Goal: Task Accomplishment & Management: Use online tool/utility

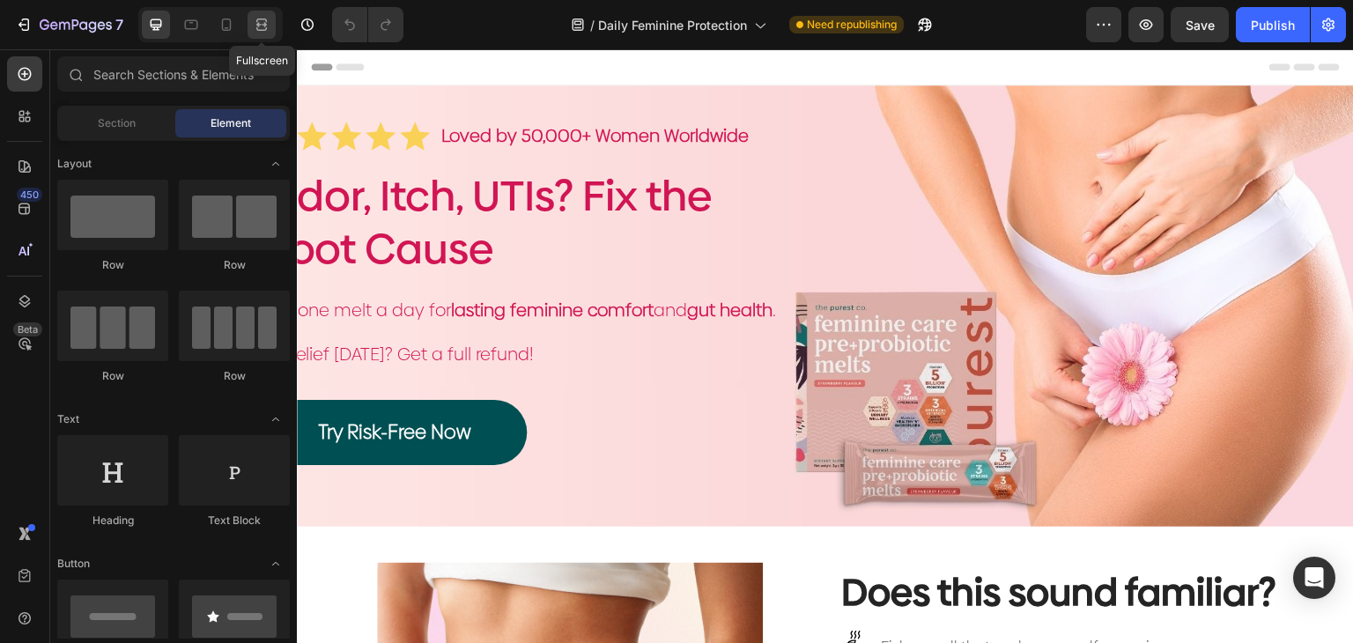
click at [255, 27] on icon at bounding box center [262, 25] width 18 height 18
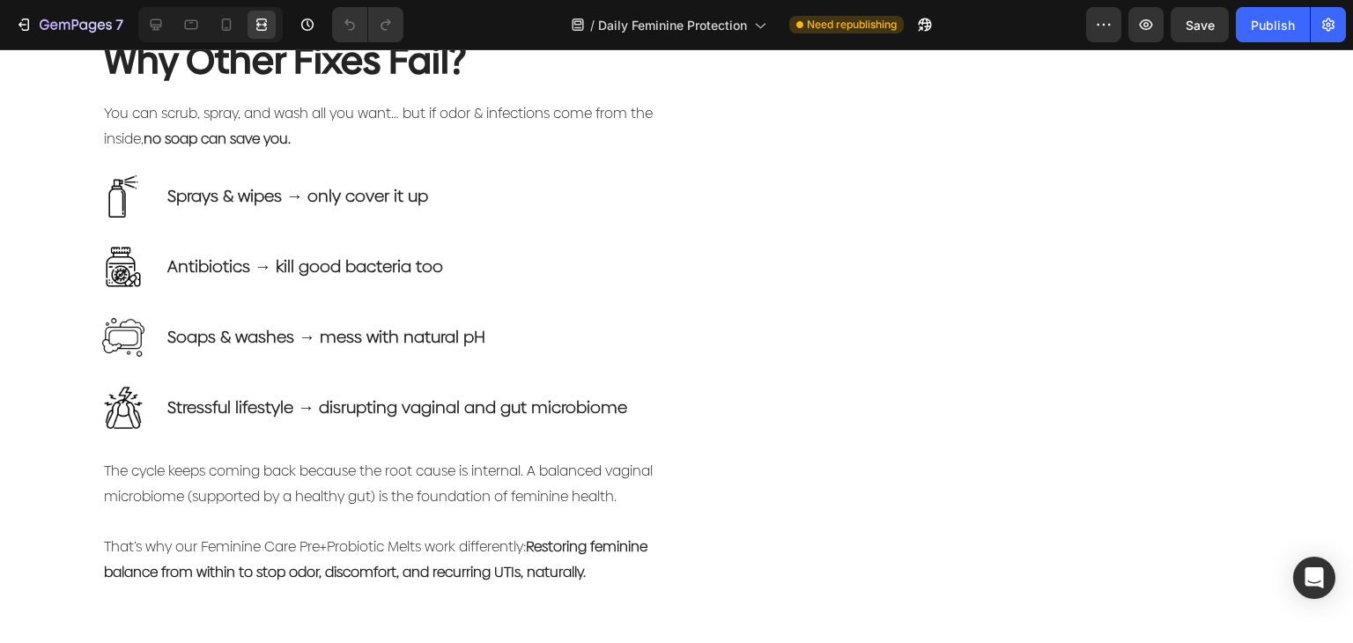
scroll to position [969, 0]
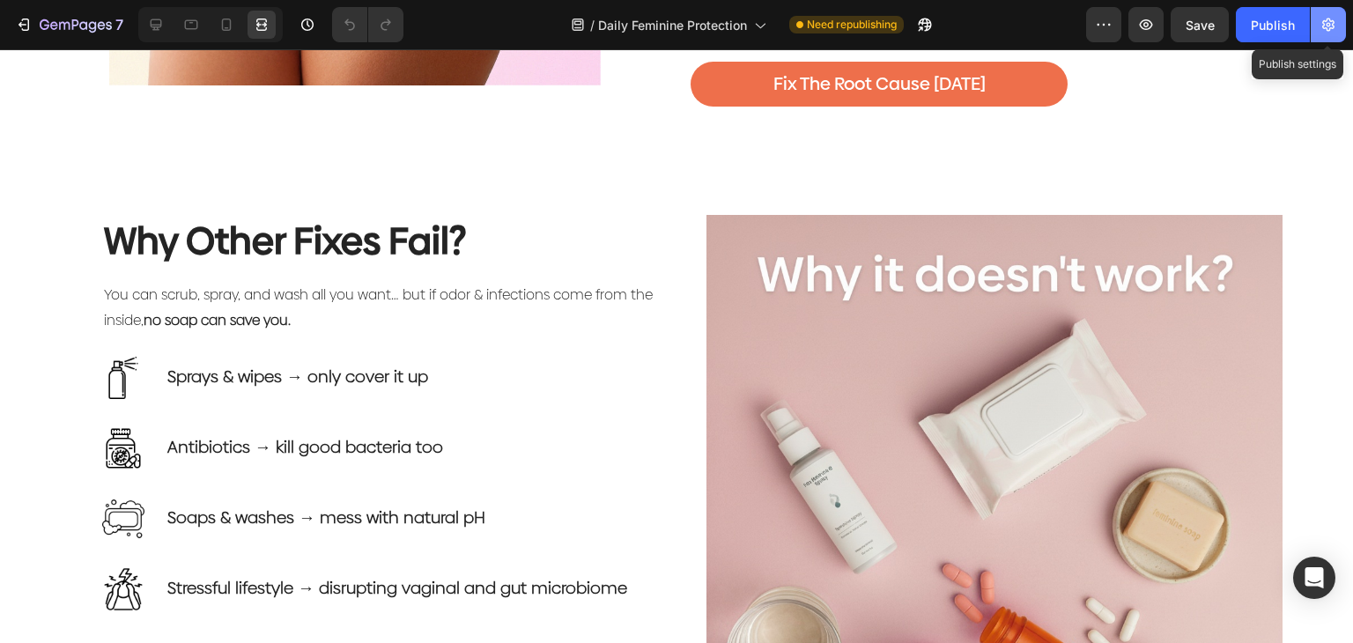
click at [1331, 18] on icon "button" at bounding box center [1328, 25] width 18 height 18
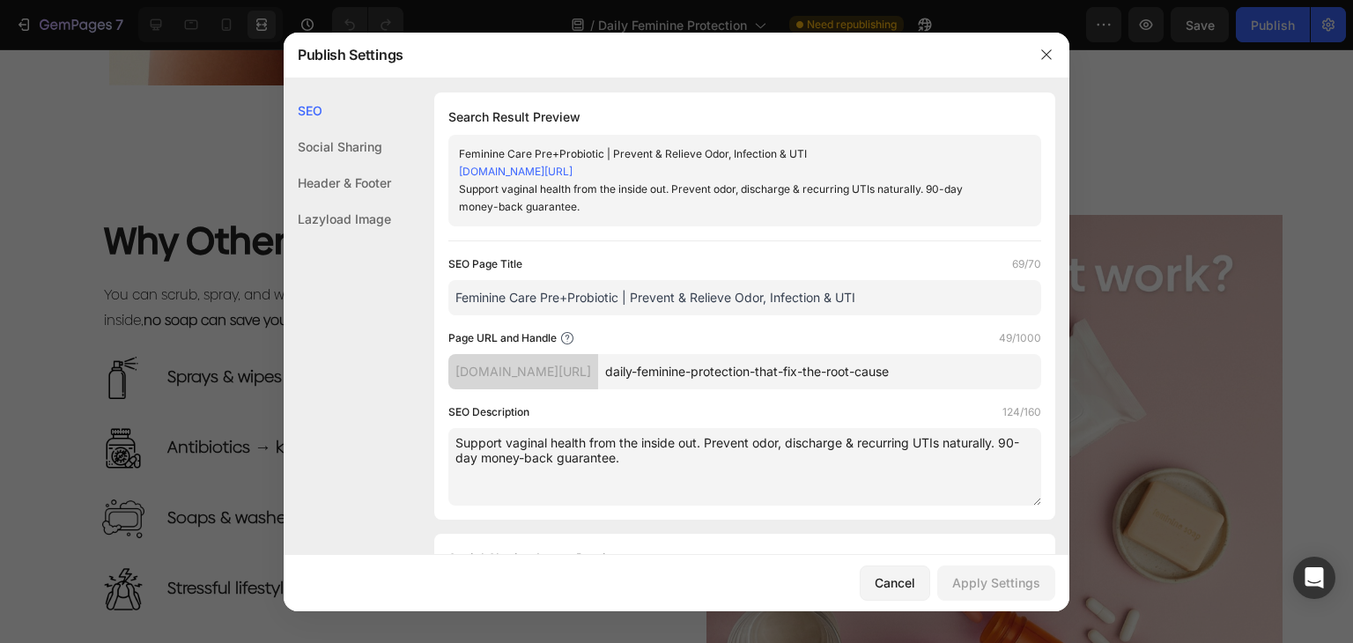
click at [572, 172] on link "purestnest.myshopify.com/pages/daily-feminine-protection-that-fix-the-root-cause" at bounding box center [516, 171] width 114 height 13
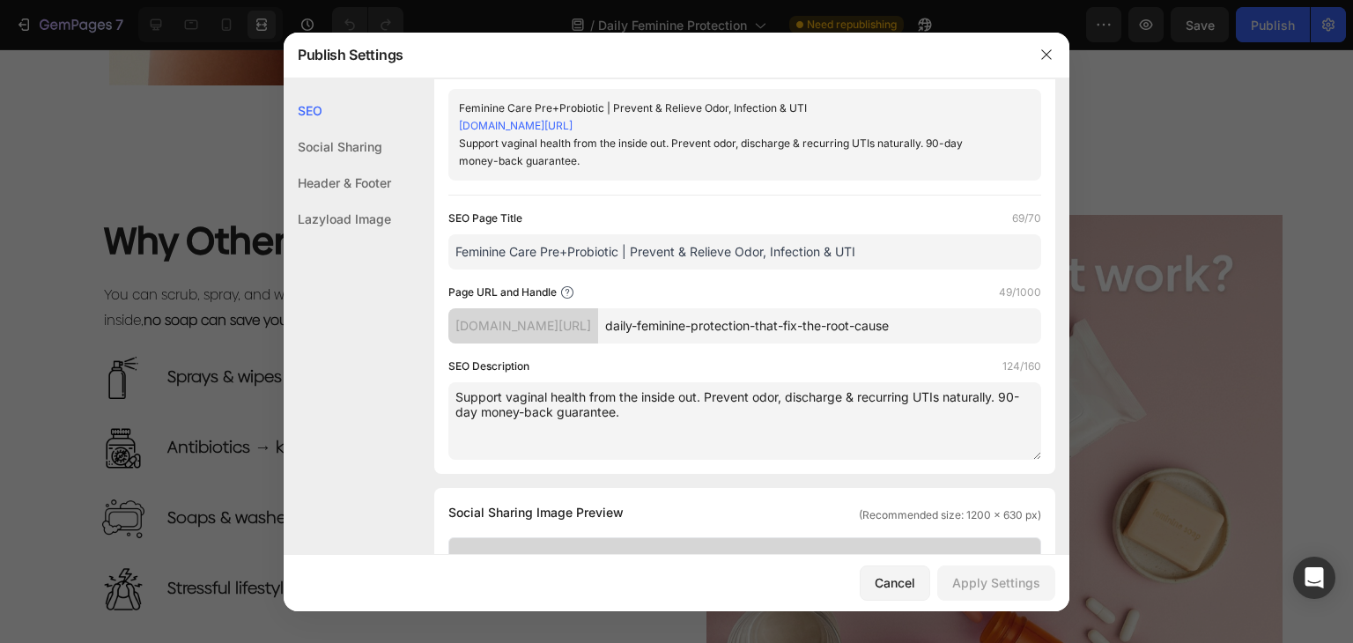
scroll to position [88, 0]
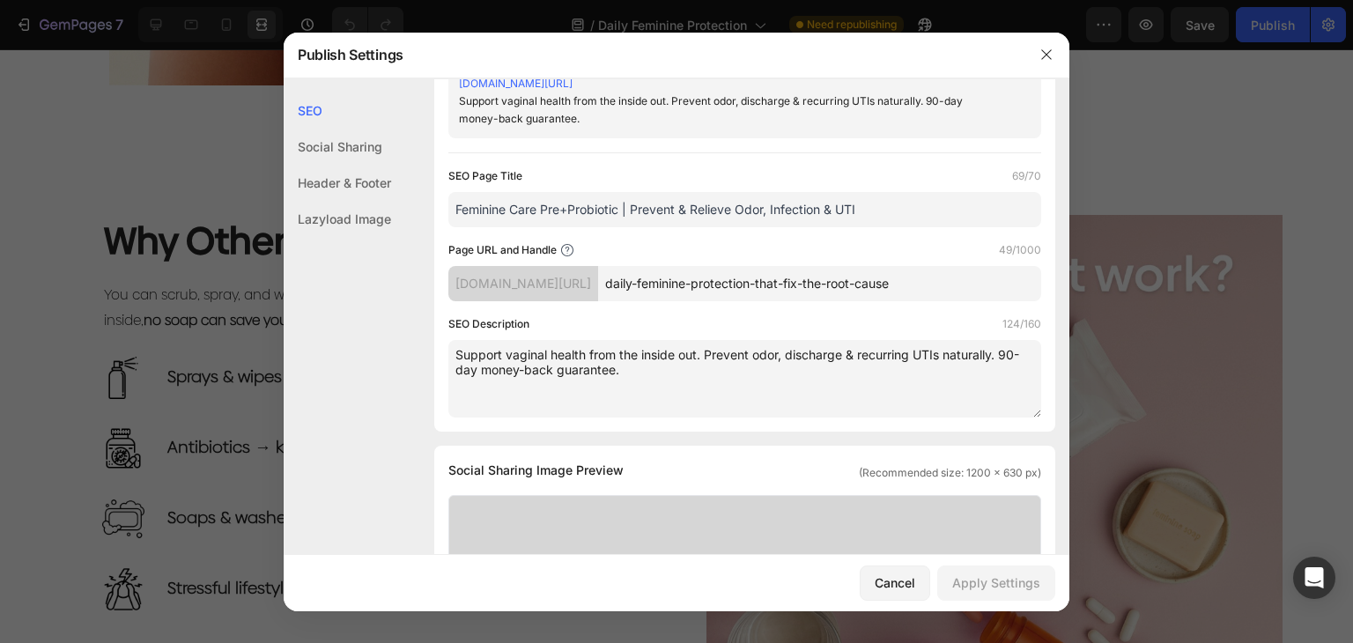
click at [596, 288] on div "[DOMAIN_NAME][URL]" at bounding box center [523, 283] width 150 height 35
drag, startPoint x: 605, startPoint y: 275, endPoint x: 569, endPoint y: 269, distance: 36.5
click at [571, 271] on div "[DOMAIN_NAME][URL]" at bounding box center [523, 283] width 150 height 35
click at [567, 269] on div "[DOMAIN_NAME][URL]" at bounding box center [523, 283] width 150 height 35
drag, startPoint x: 595, startPoint y: 281, endPoint x: 556, endPoint y: 272, distance: 40.6
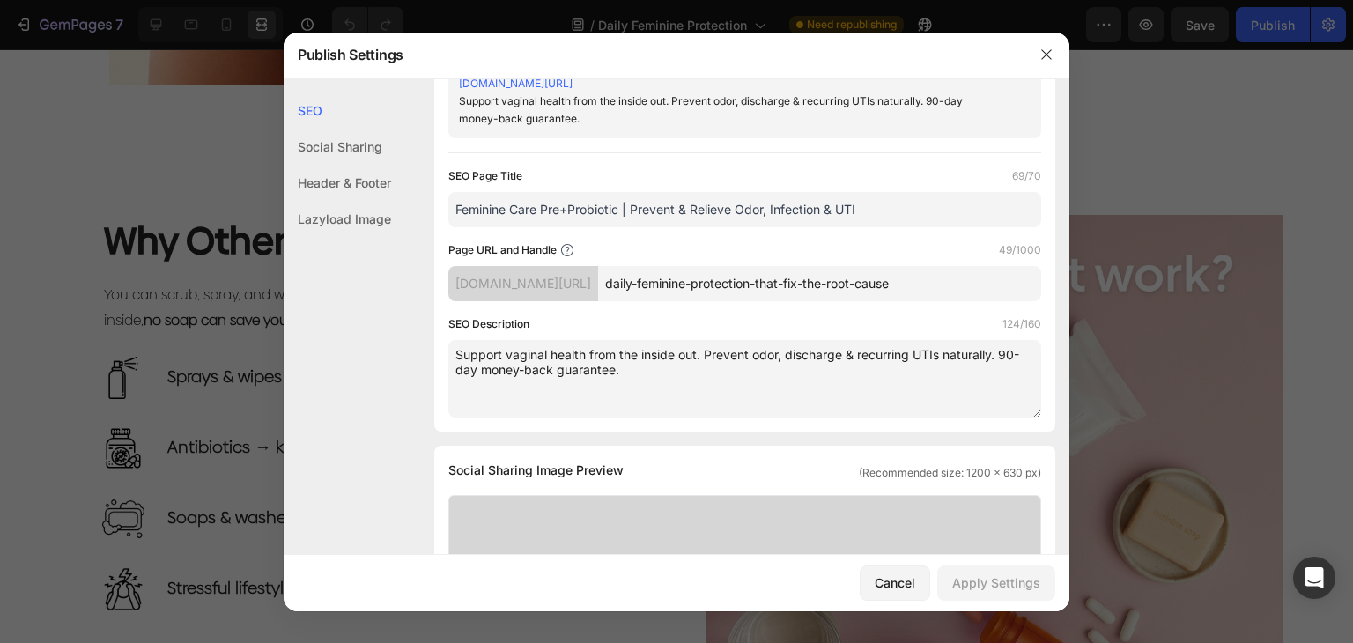
click at [562, 276] on div "[DOMAIN_NAME][URL]" at bounding box center [523, 283] width 150 height 35
click at [549, 266] on div "[DOMAIN_NAME][URL]" at bounding box center [523, 283] width 150 height 35
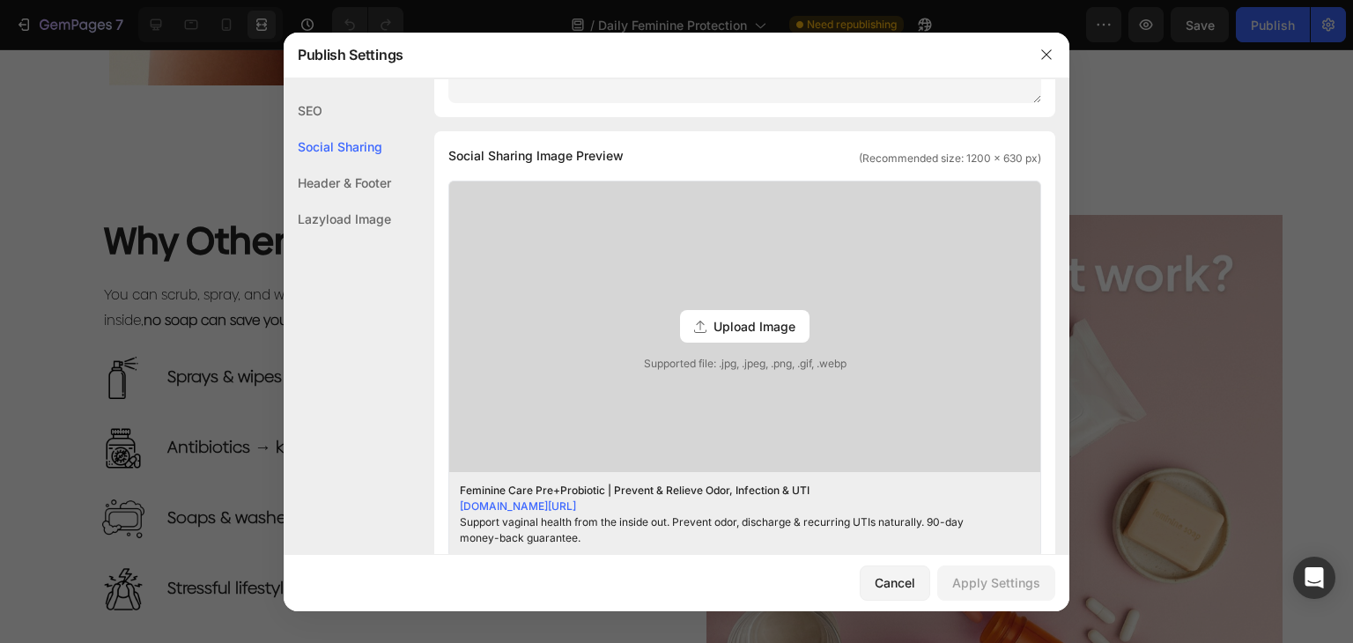
scroll to position [50, 0]
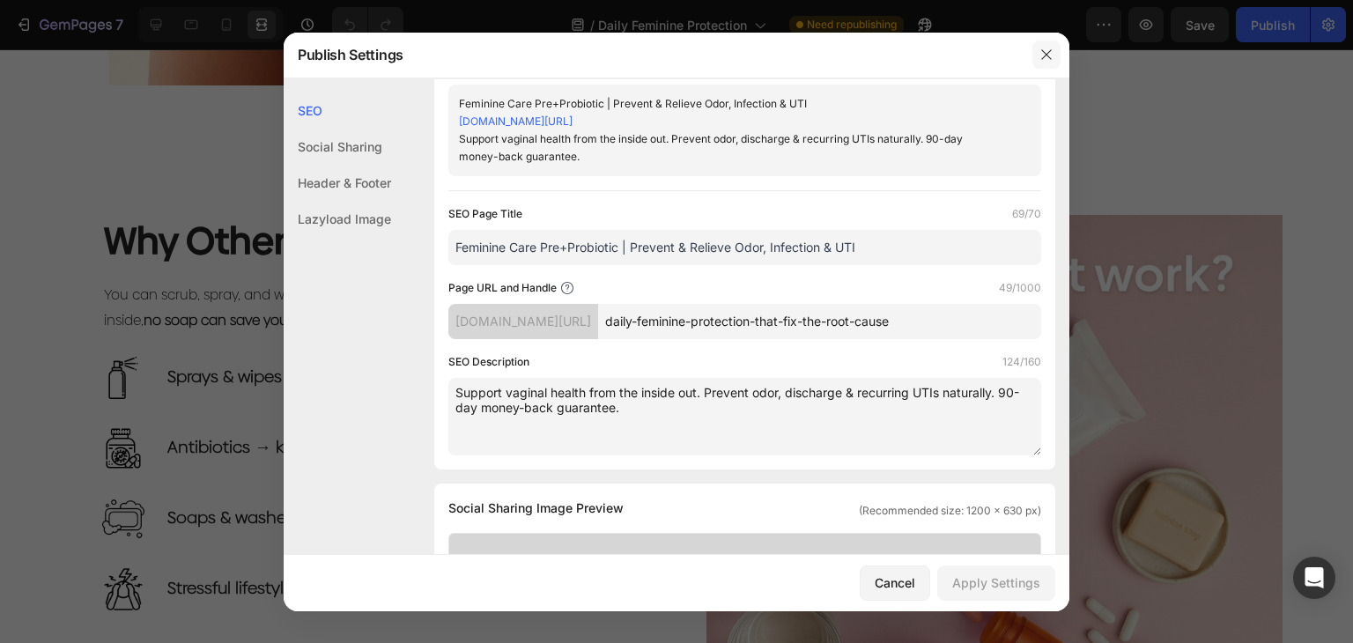
click at [1046, 46] on button "button" at bounding box center [1046, 55] width 28 height 28
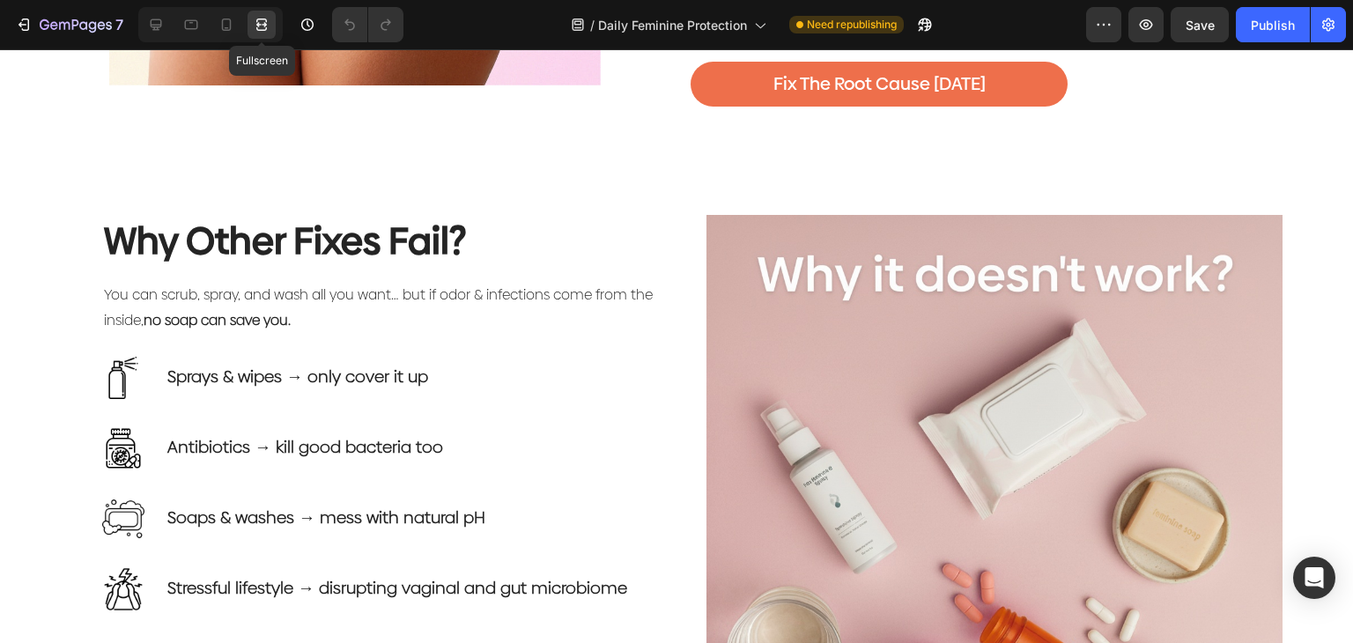
click at [262, 24] on icon at bounding box center [264, 24] width 5 height 4
click at [231, 18] on icon at bounding box center [227, 25] width 18 height 18
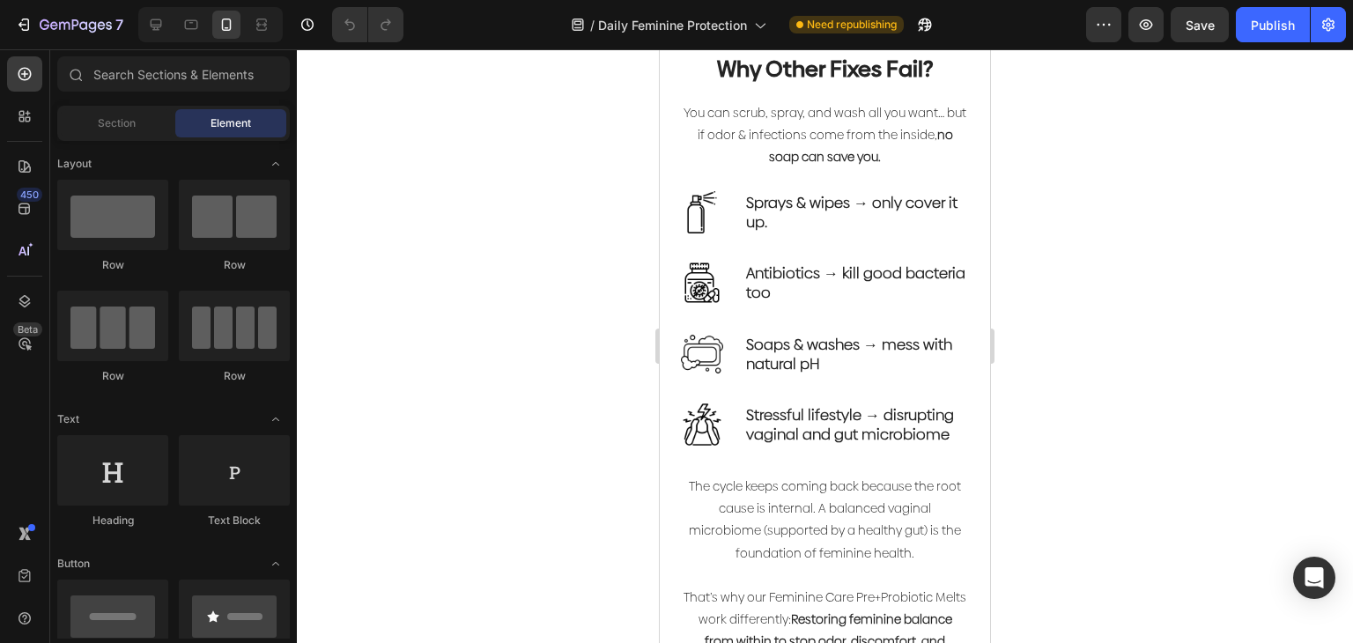
scroll to position [1321, 0]
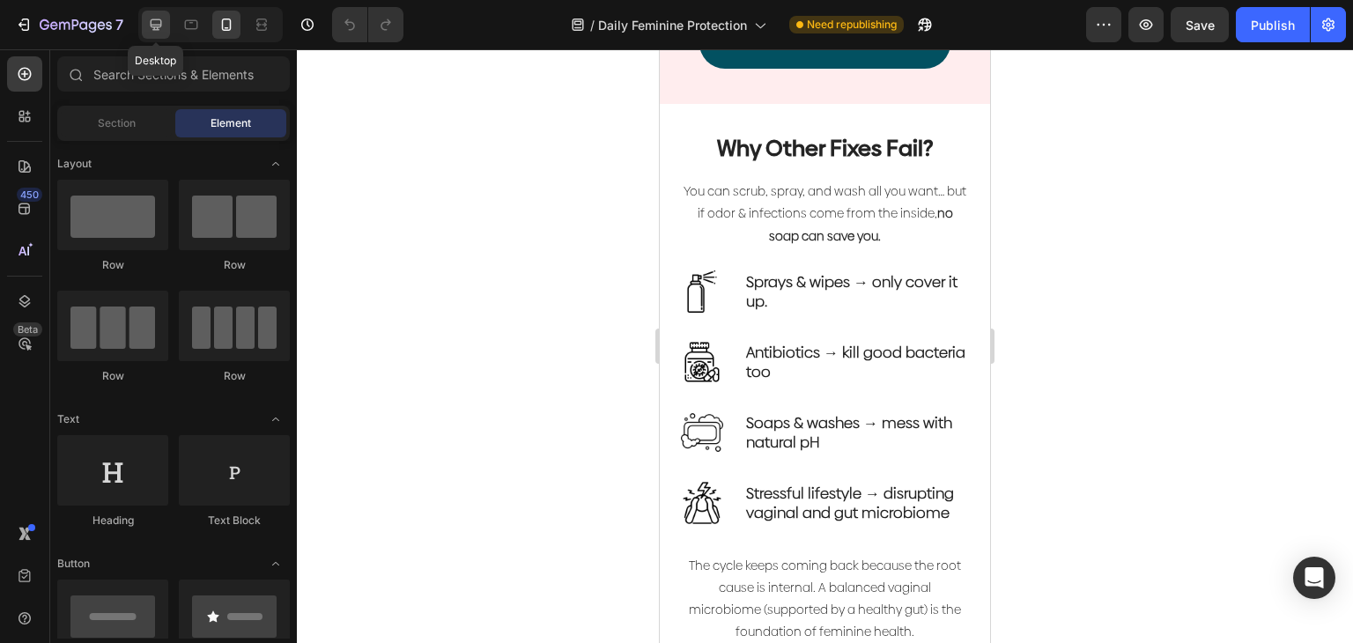
click at [159, 16] on icon at bounding box center [156, 25] width 18 height 18
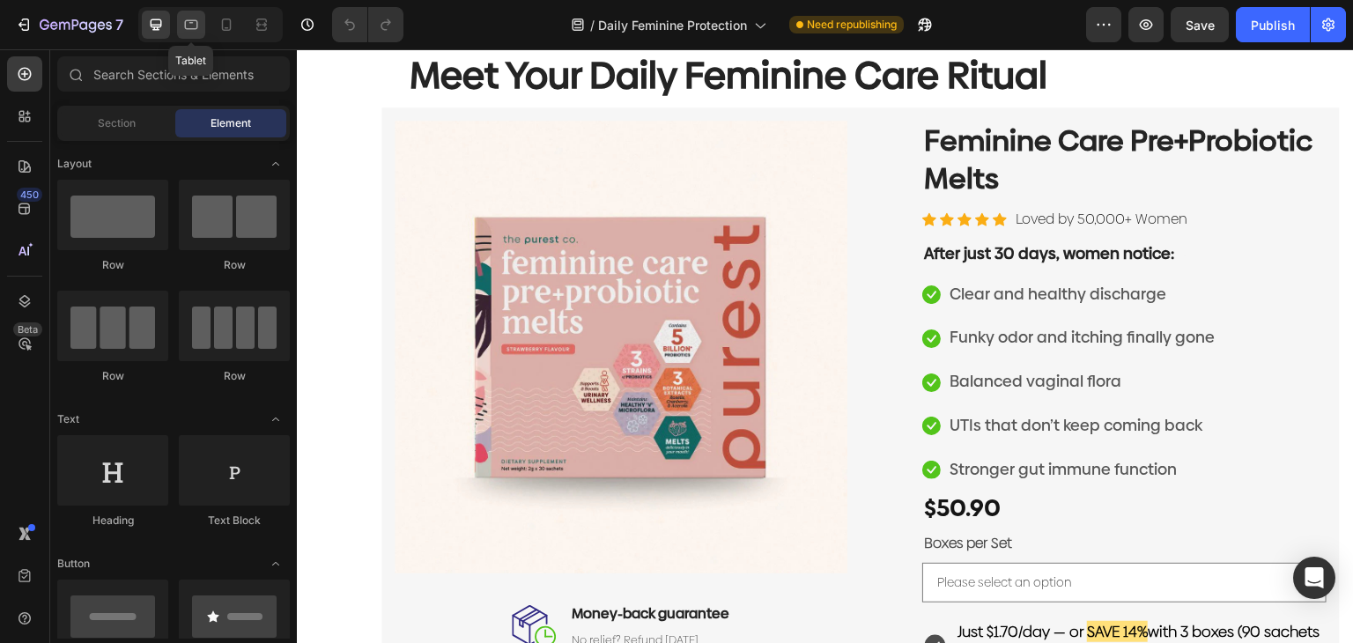
click at [197, 20] on icon at bounding box center [191, 25] width 18 height 18
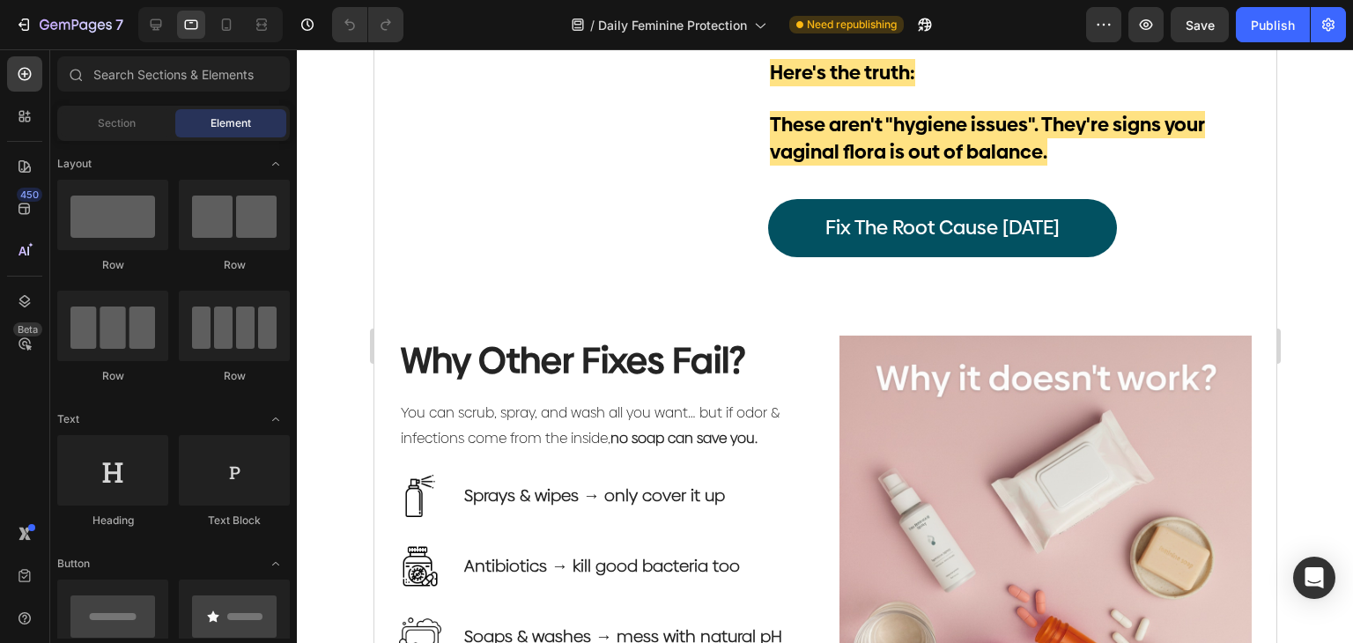
scroll to position [777, 0]
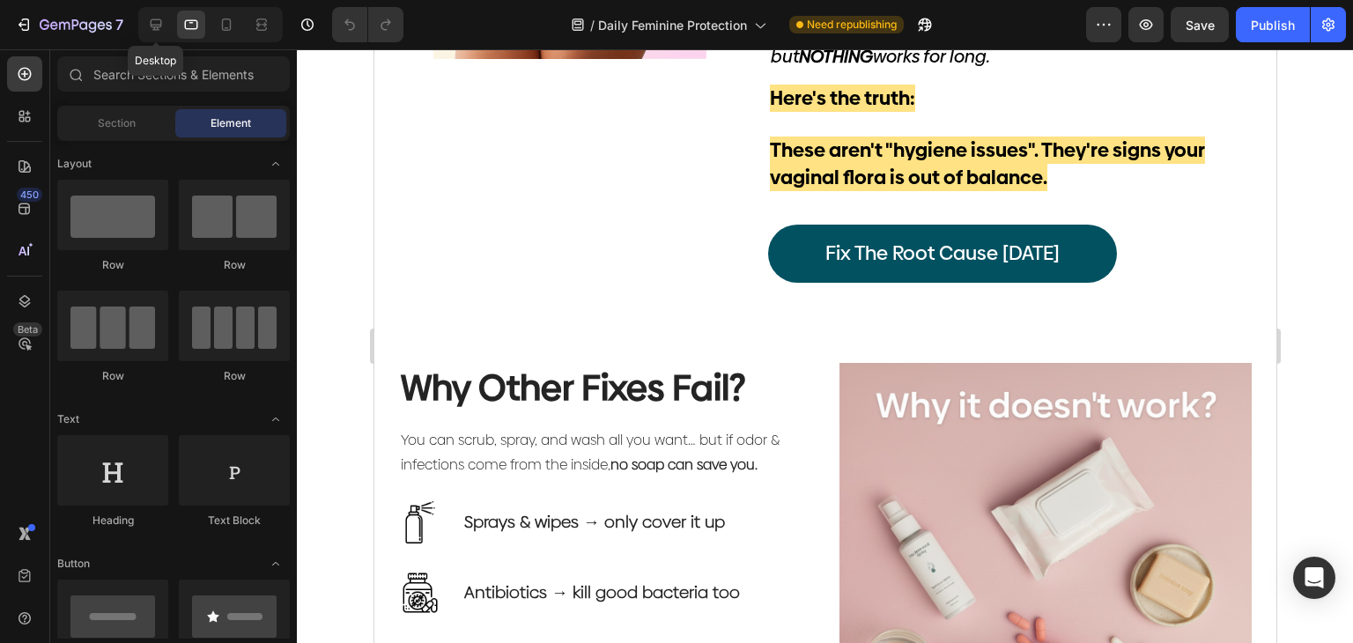
drag, startPoint x: 169, startPoint y: 29, endPoint x: 203, endPoint y: 0, distance: 44.3
click at [169, 29] on div at bounding box center [156, 25] width 28 height 28
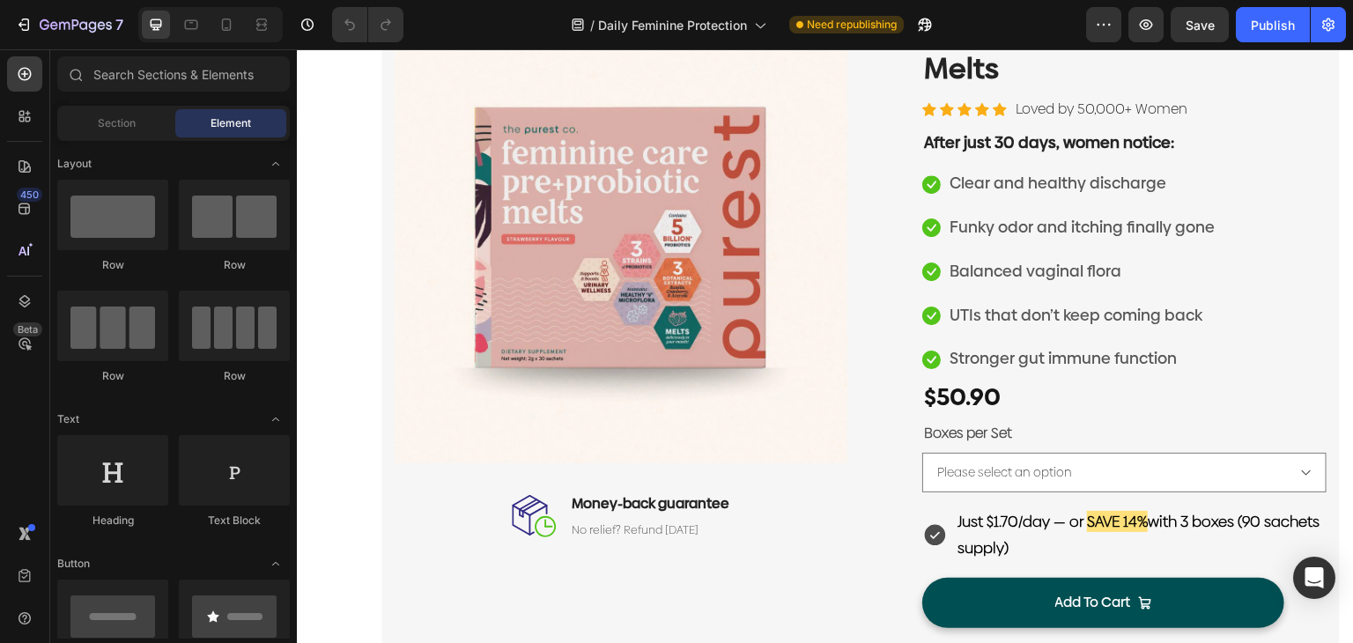
scroll to position [2009, 0]
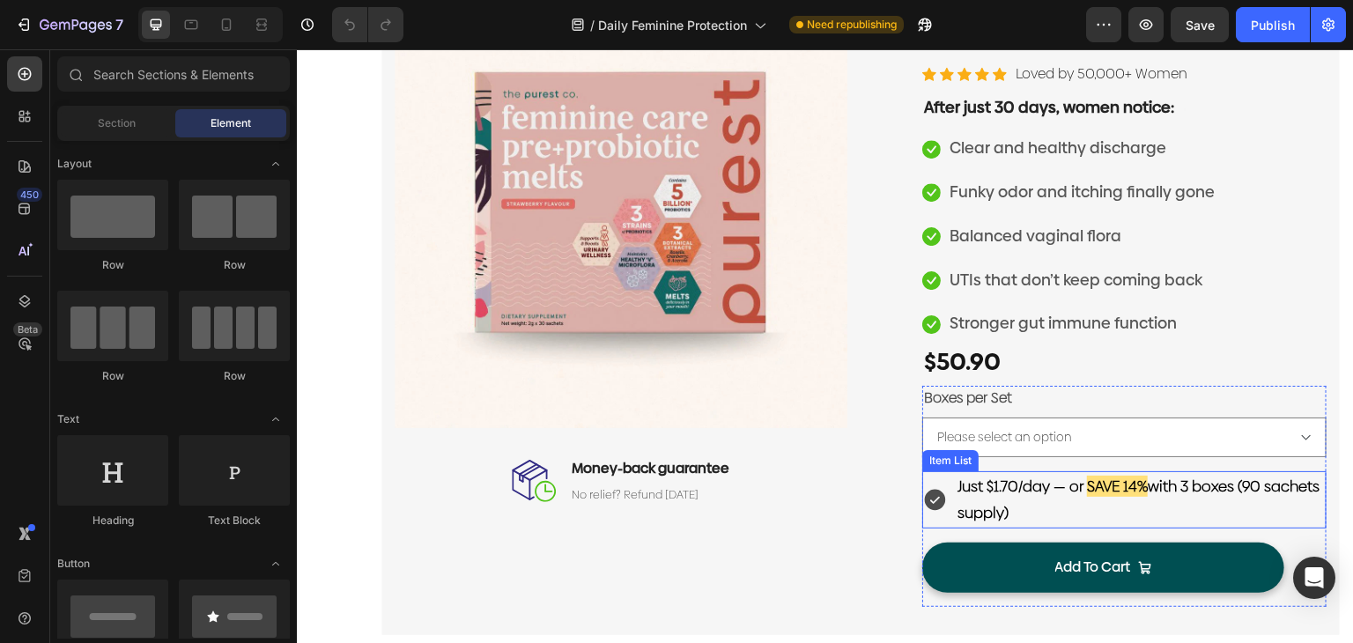
click at [1135, 476] on strong "SAVE 14%" at bounding box center [1117, 486] width 61 height 21
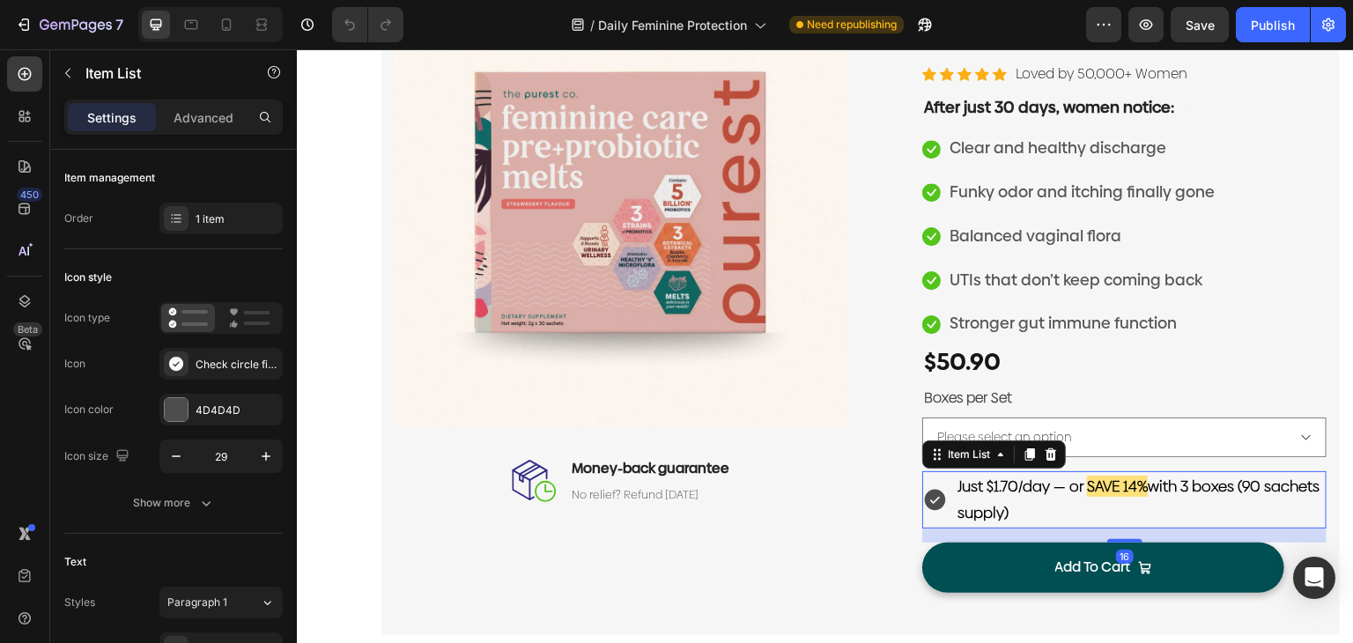
click at [1127, 477] on strong "SAVE 14%" at bounding box center [1117, 486] width 61 height 21
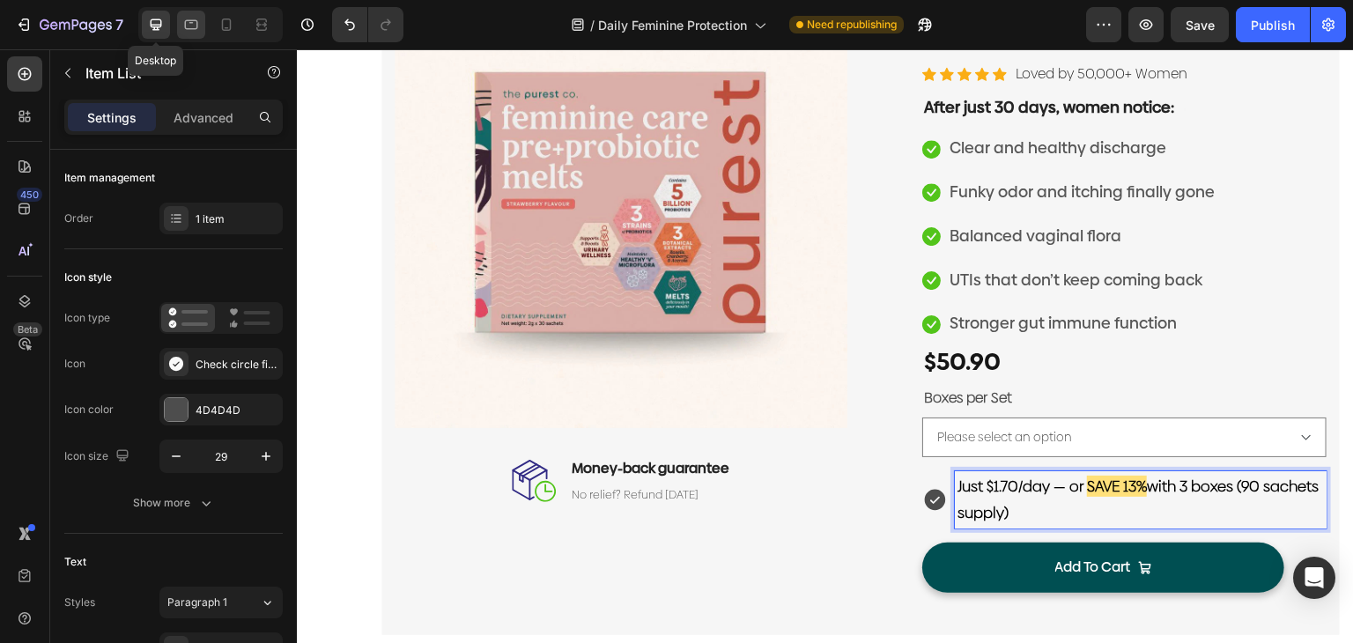
click at [187, 18] on icon at bounding box center [191, 25] width 18 height 18
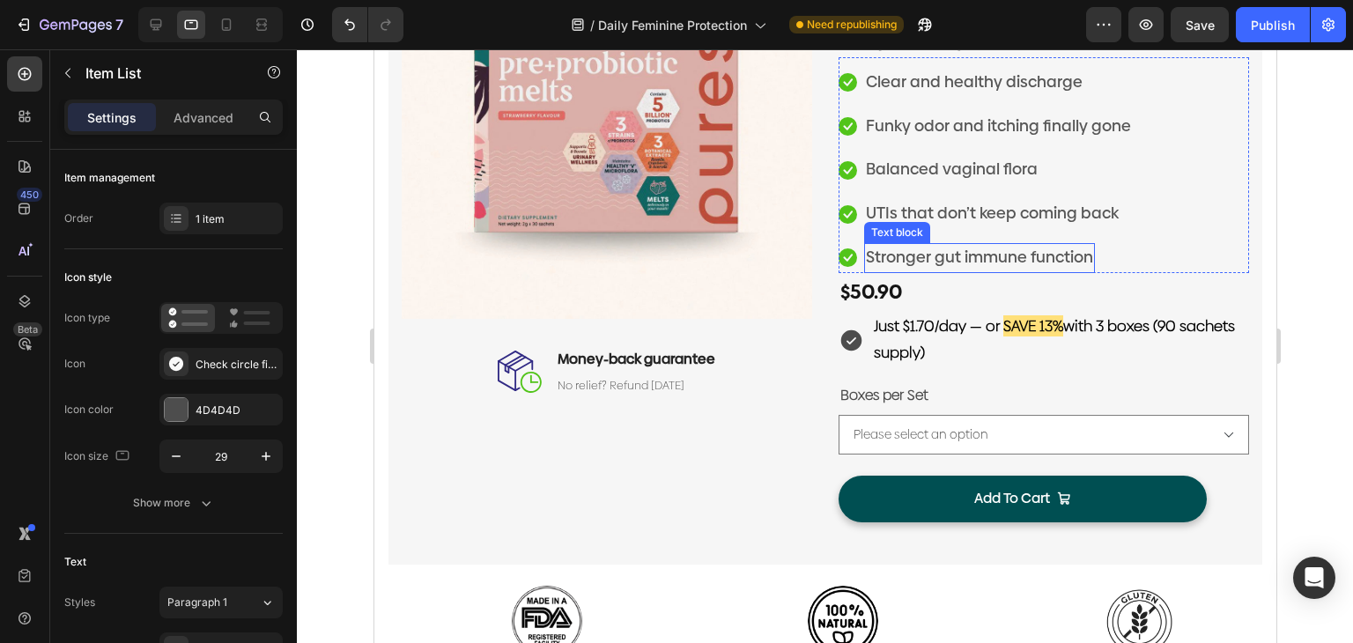
scroll to position [1948, 0]
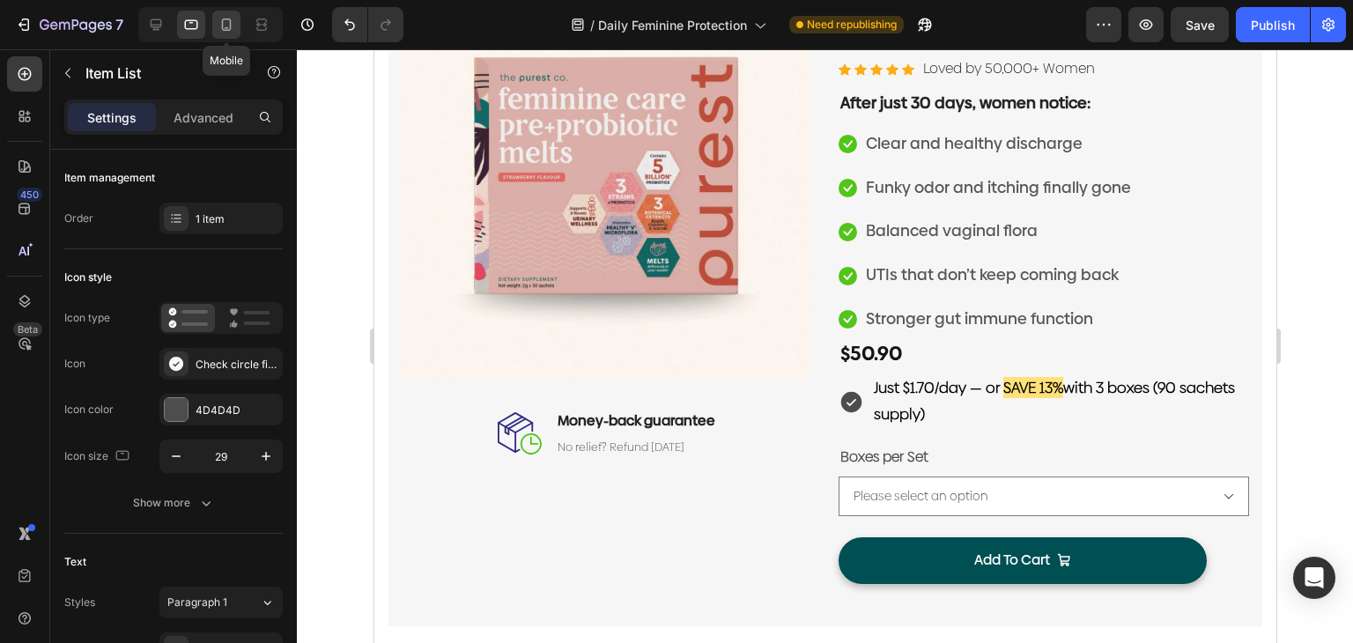
click at [219, 26] on icon at bounding box center [227, 25] width 18 height 18
type input "10"
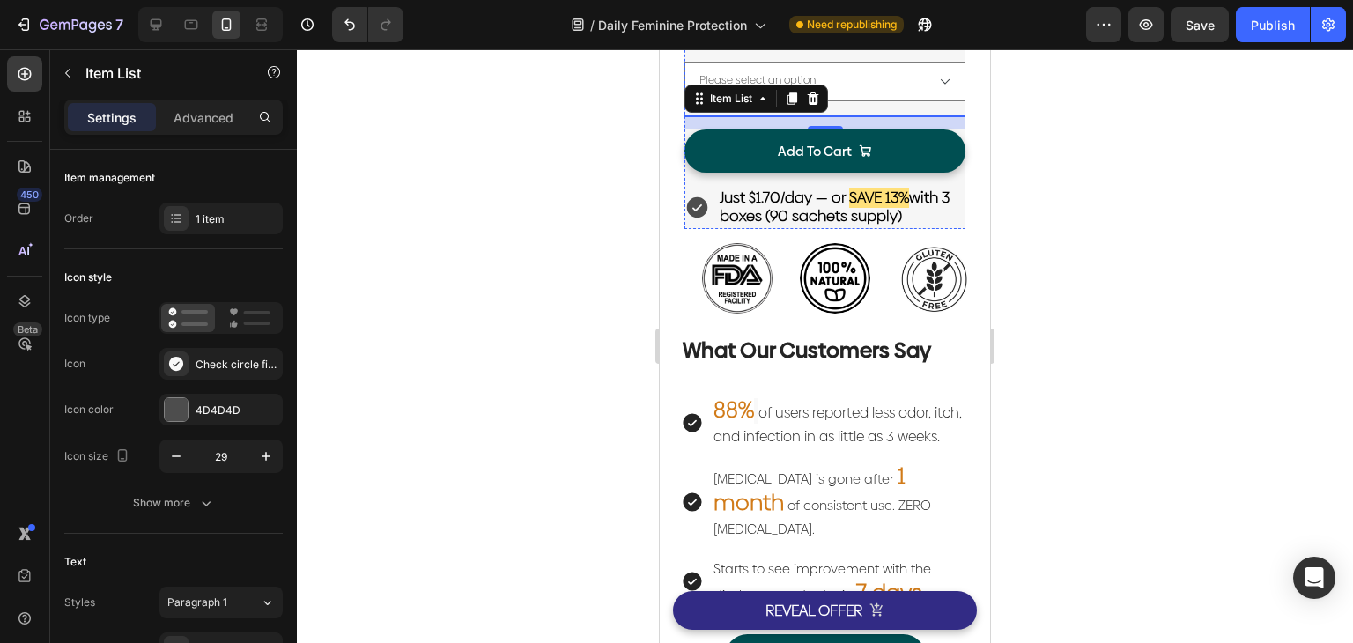
scroll to position [3096, 0]
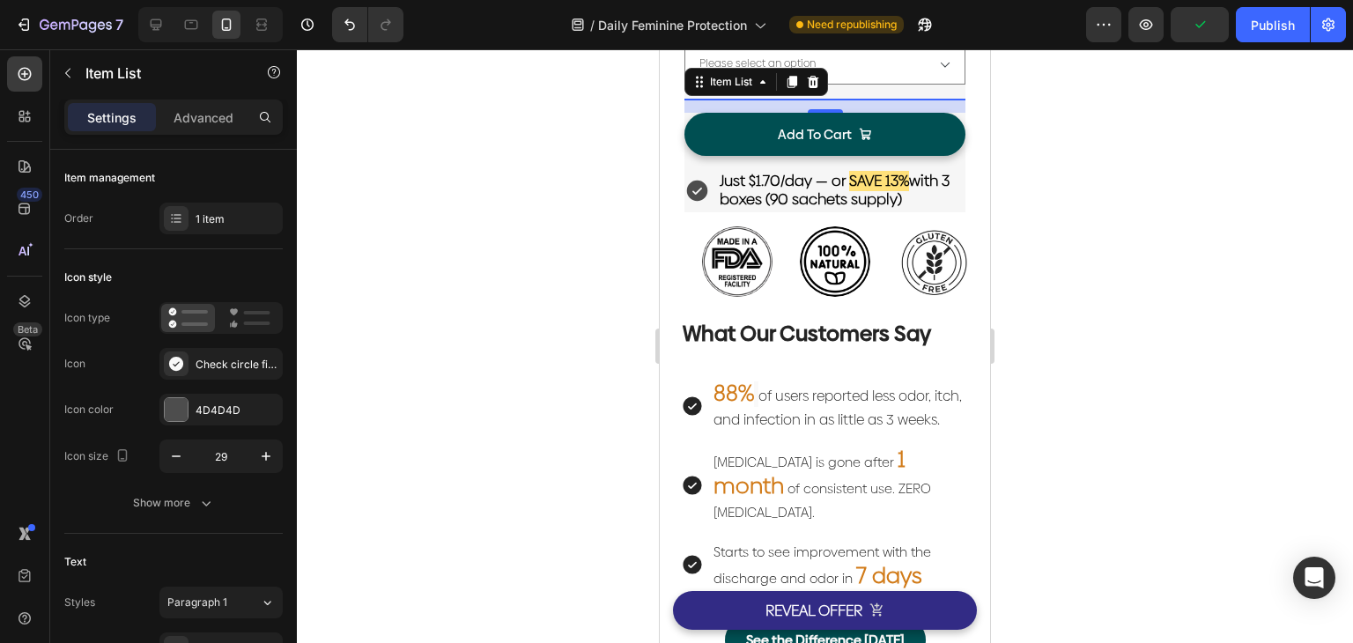
click at [574, 262] on div at bounding box center [825, 346] width 1056 height 594
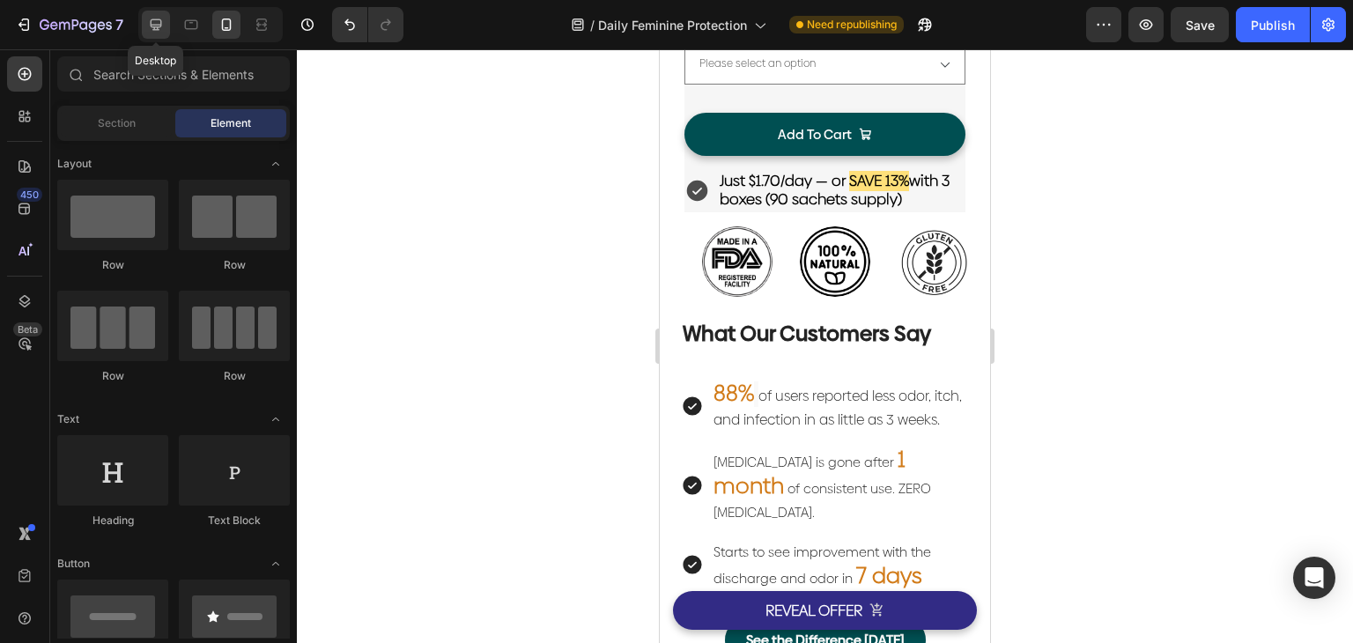
click at [150, 29] on icon at bounding box center [156, 25] width 18 height 18
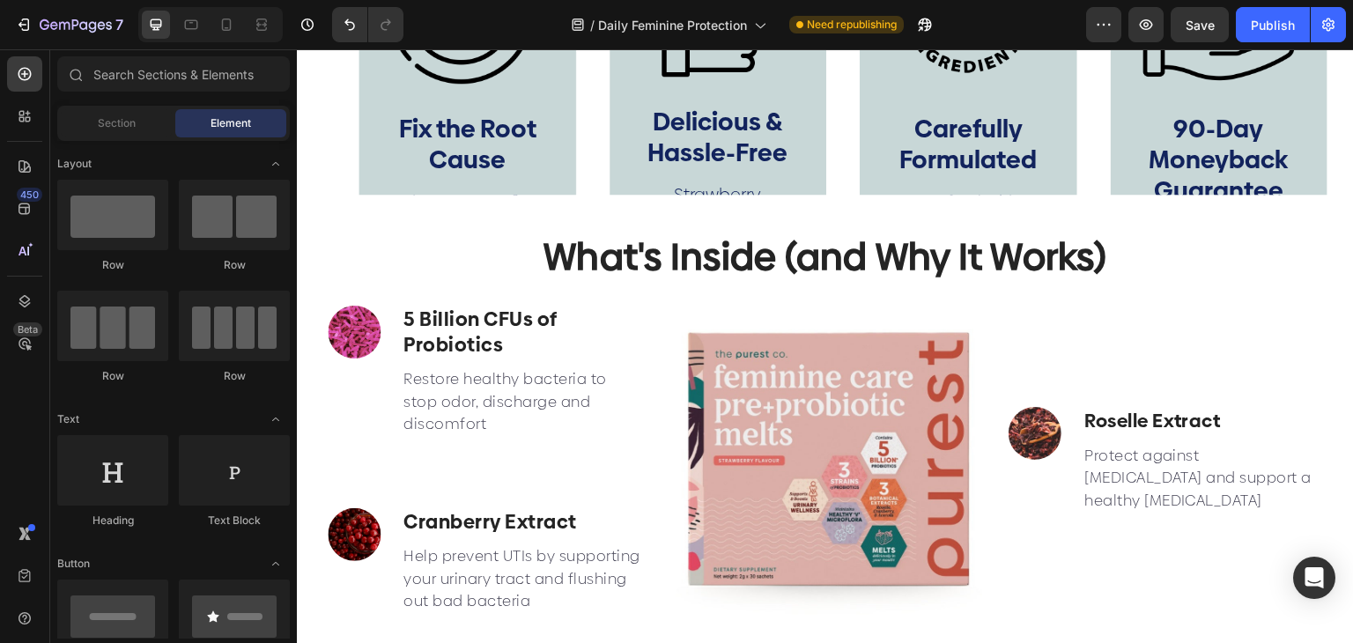
scroll to position [4074, 0]
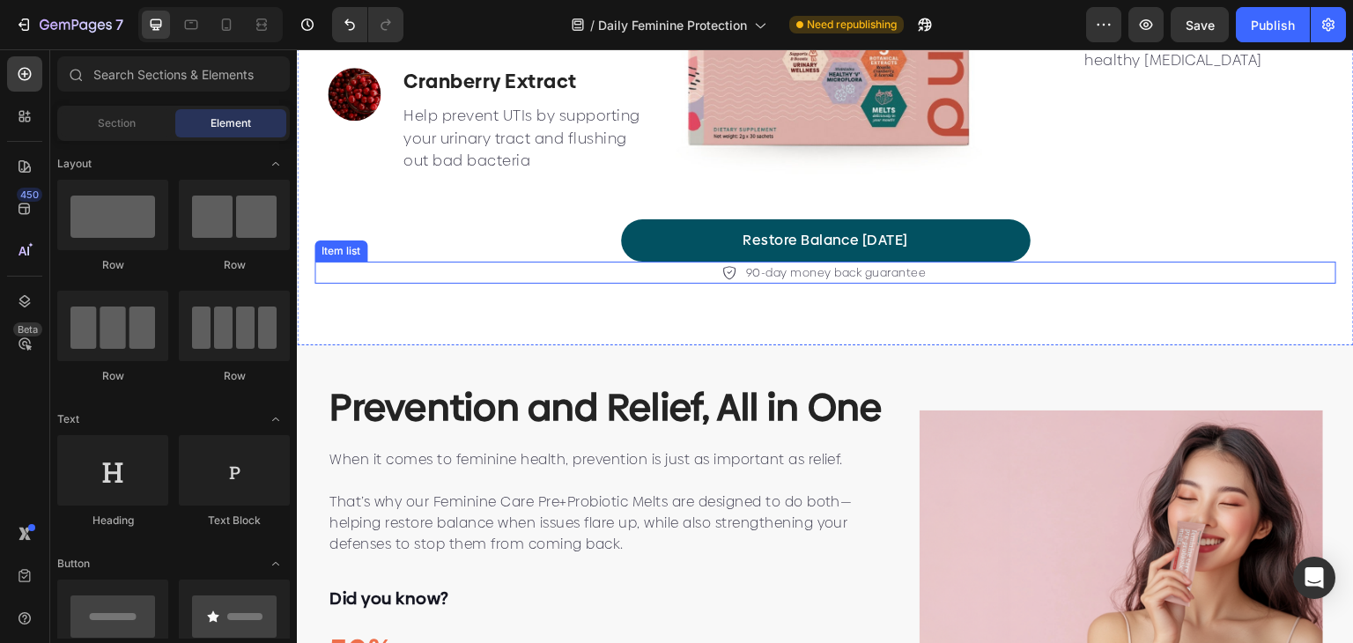
click at [928, 268] on div "90-day money back guarantee" at bounding box center [824, 273] width 1021 height 23
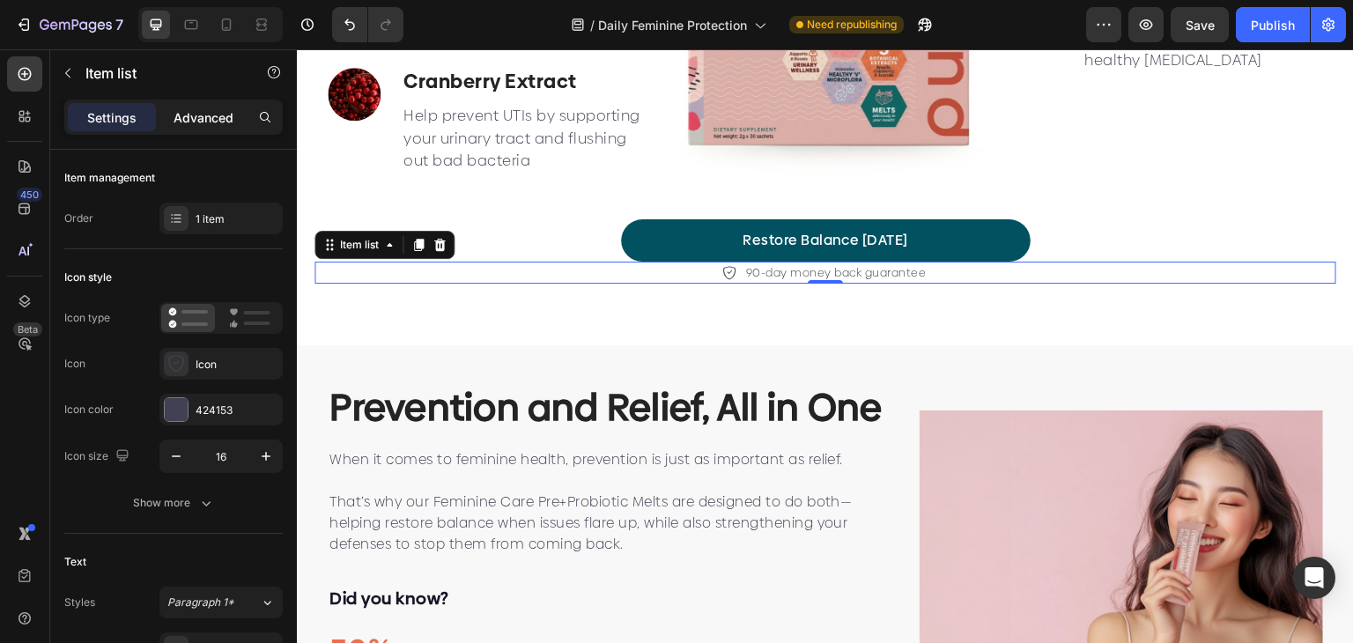
click at [211, 115] on p "Advanced" at bounding box center [203, 117] width 60 height 18
type input "100%"
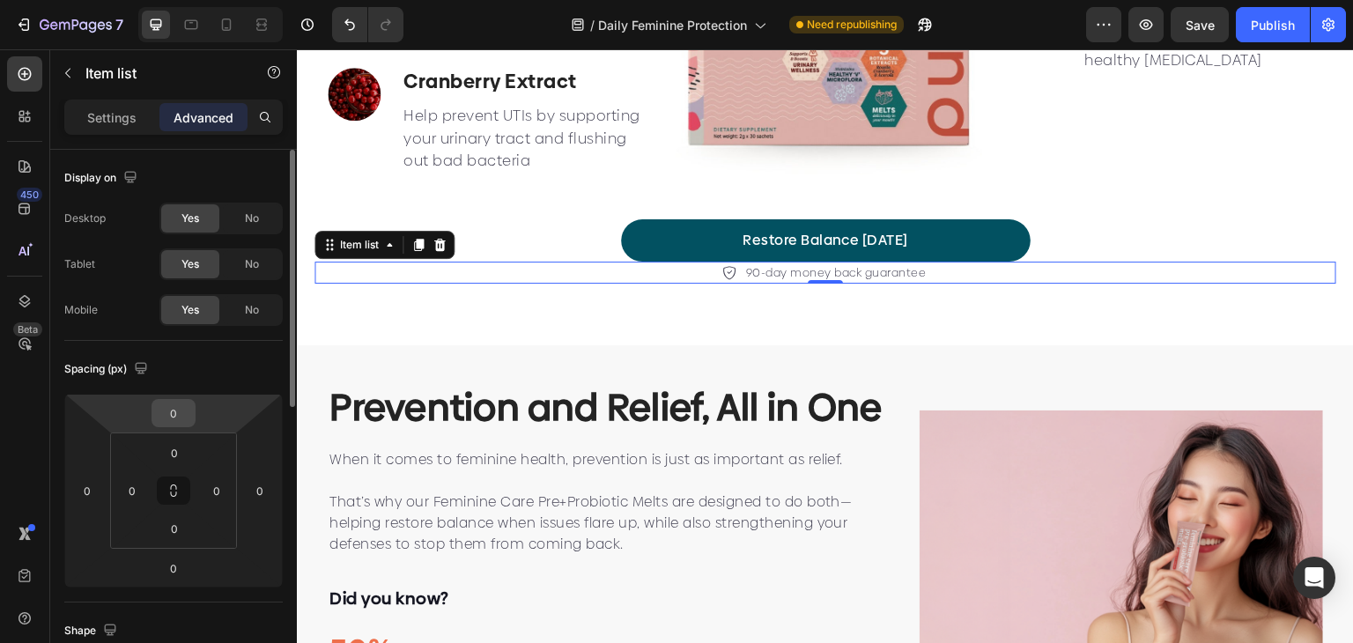
click at [182, 410] on input "0" at bounding box center [173, 413] width 35 height 26
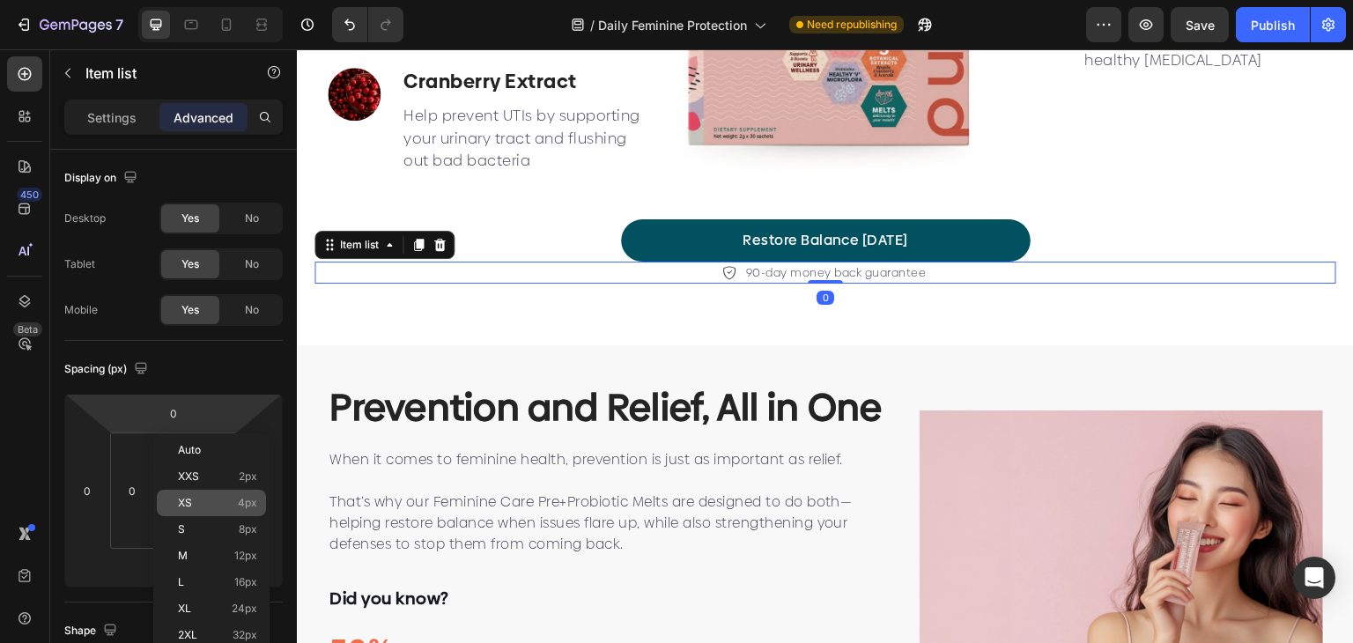
click at [194, 511] on div "XS 4px" at bounding box center [211, 503] width 109 height 26
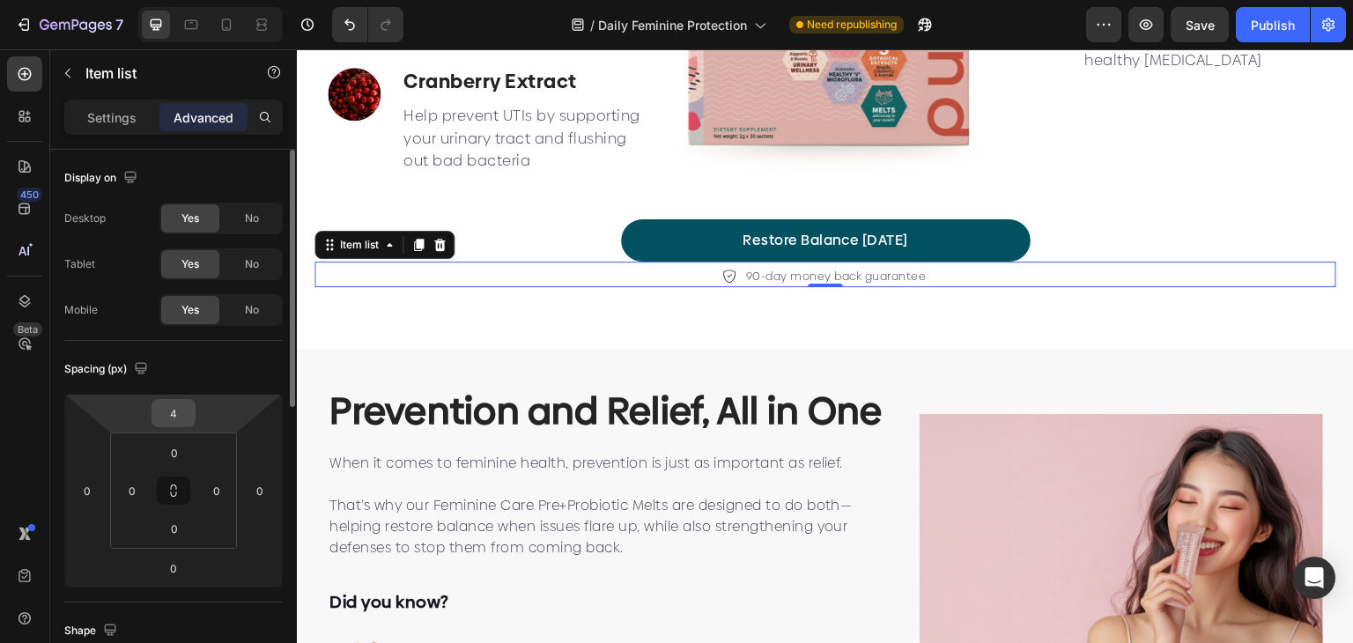
click at [165, 403] on input "4" at bounding box center [173, 413] width 35 height 26
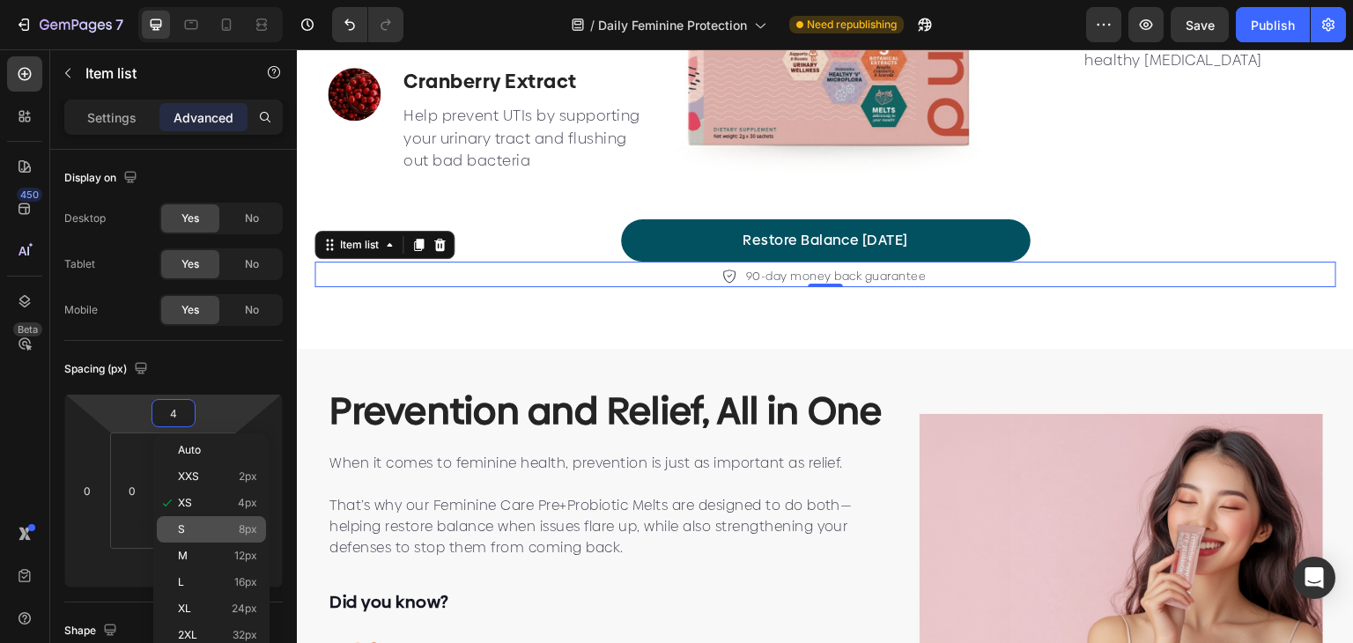
click at [186, 540] on div "S 8px" at bounding box center [211, 529] width 109 height 26
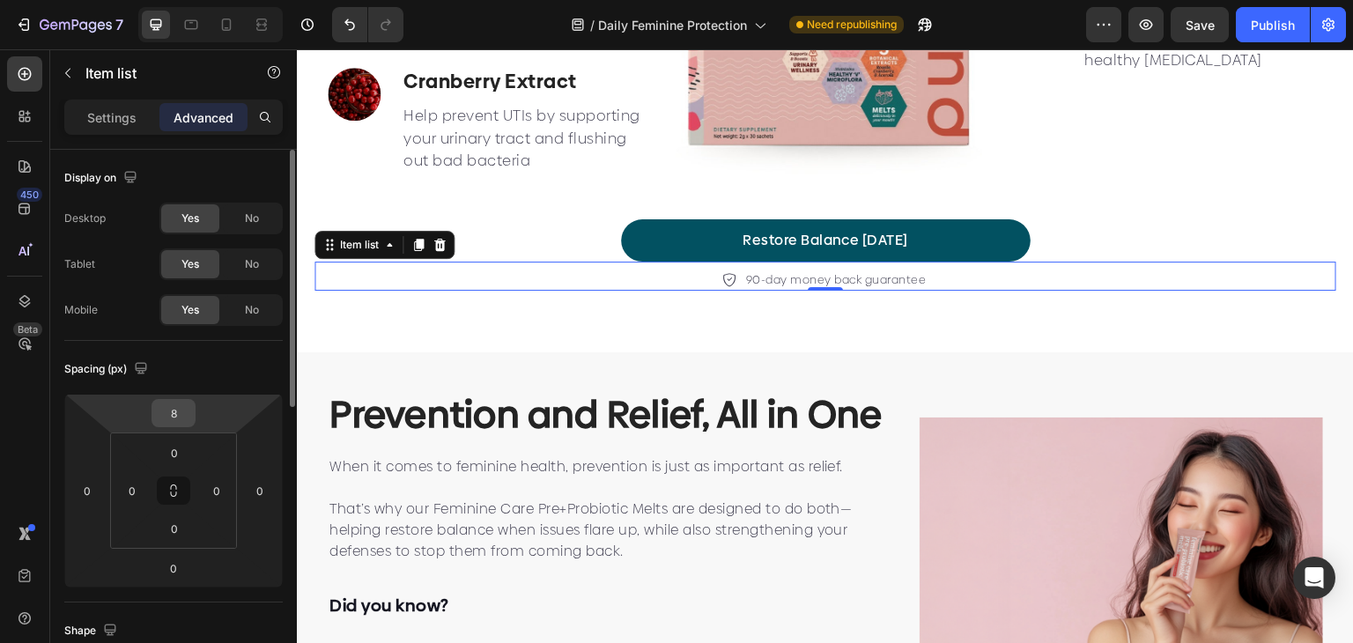
click at [173, 415] on input "8" at bounding box center [173, 413] width 35 height 26
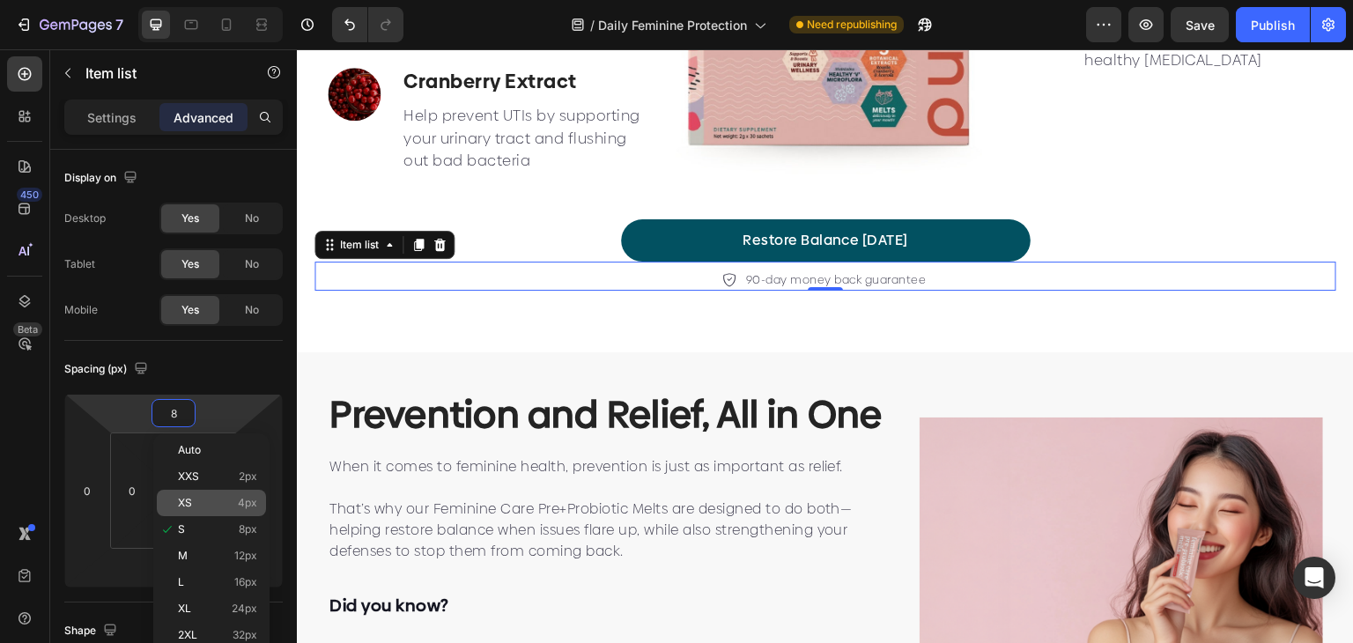
click at [175, 508] on div "XS 4px" at bounding box center [211, 503] width 109 height 26
type input "4"
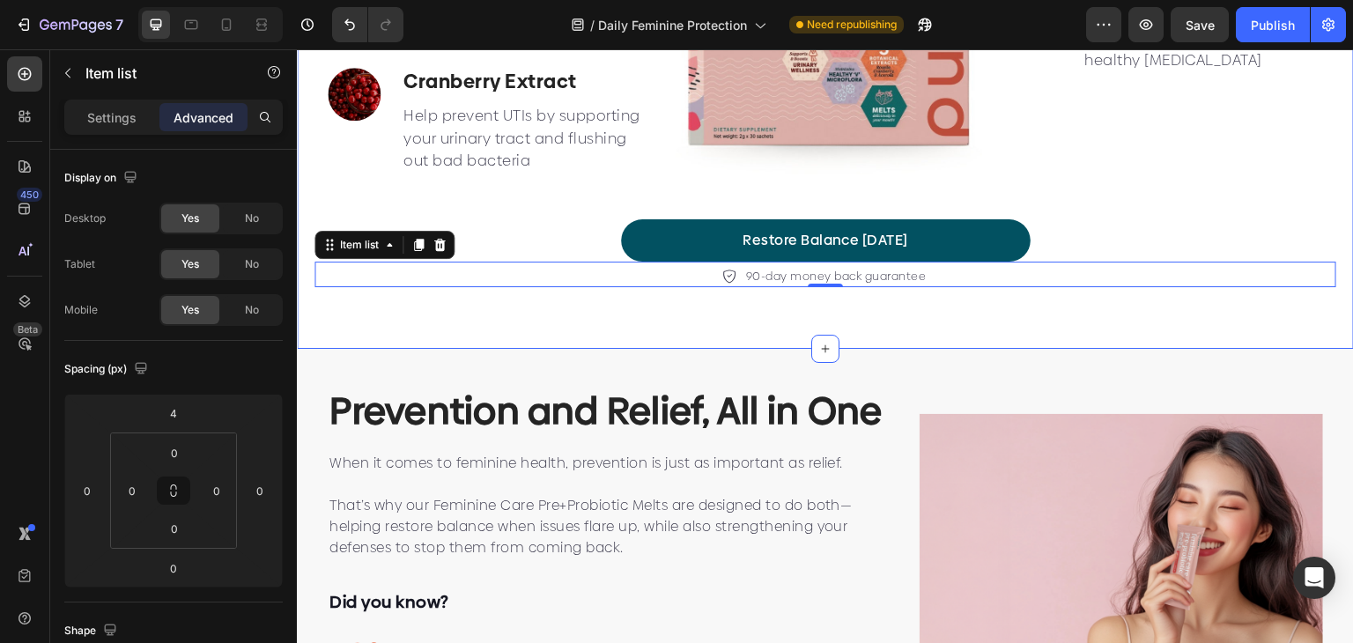
click at [635, 330] on div "What's Inside (and Why It Works) Heading What's Inside (and Why It Works) Headi…" at bounding box center [825, 51] width 1057 height 595
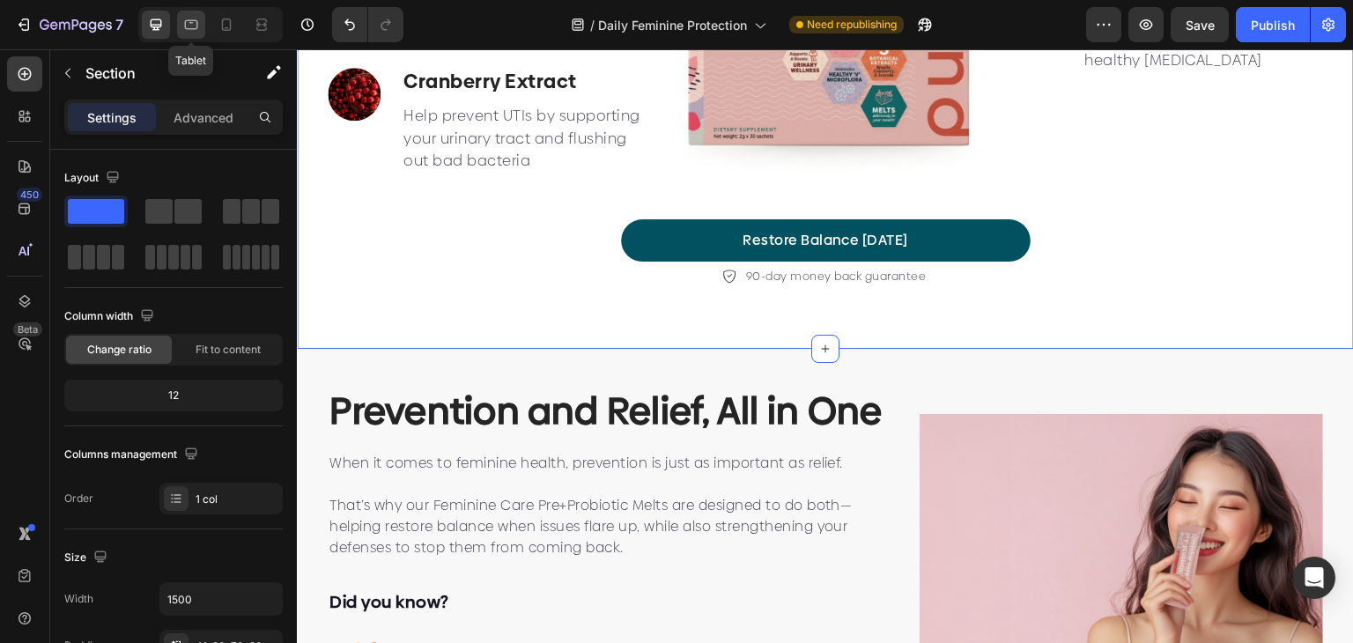
click at [195, 15] on div at bounding box center [191, 25] width 28 height 28
type input "100%"
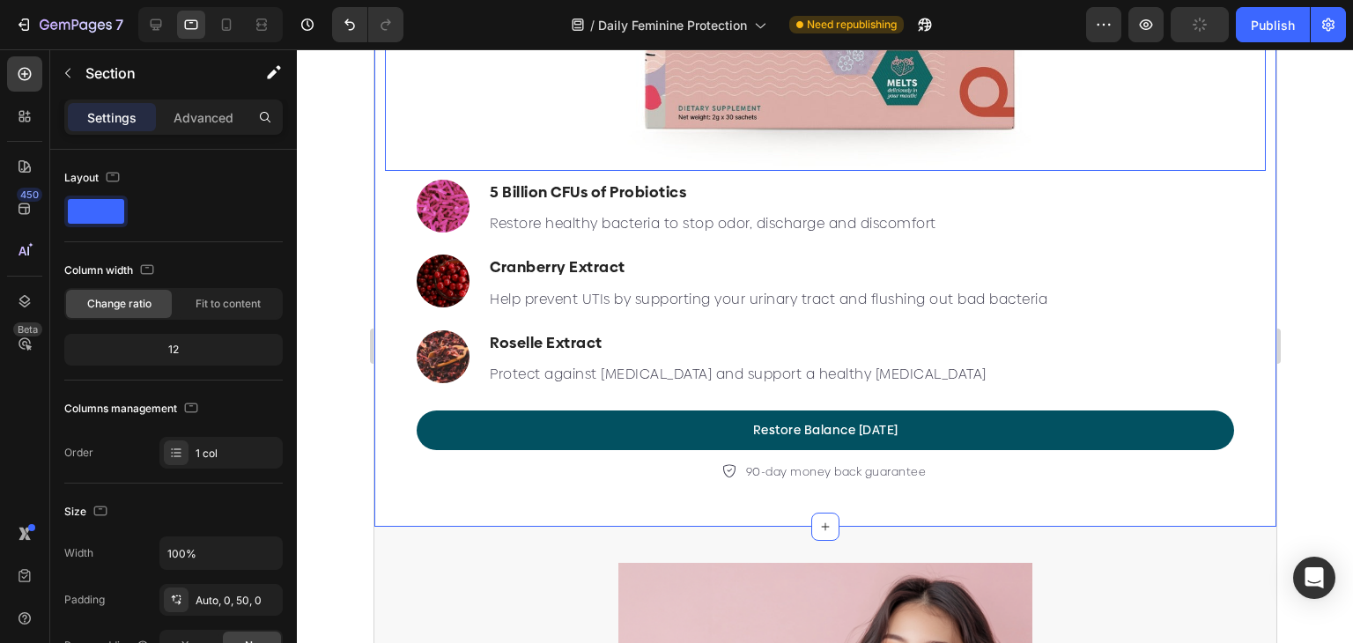
scroll to position [4063, 0]
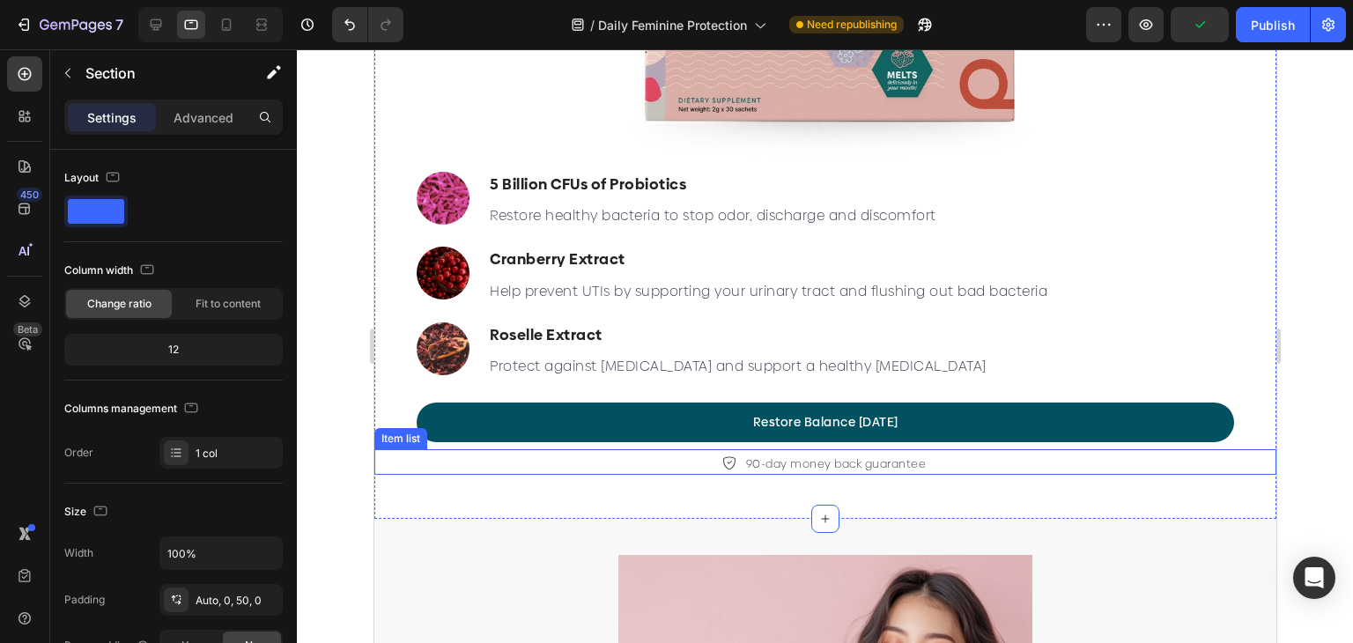
click at [948, 453] on div "90-day money back guarantee" at bounding box center [824, 464] width 902 height 23
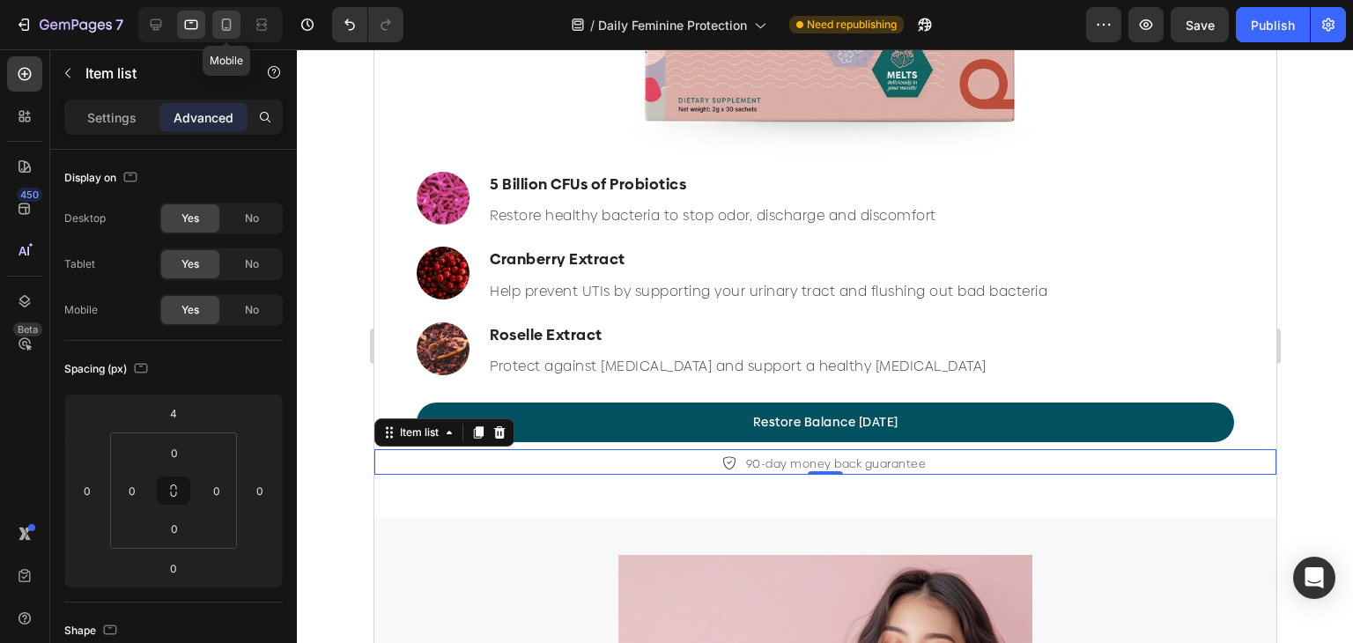
click at [215, 31] on div at bounding box center [226, 25] width 28 height 28
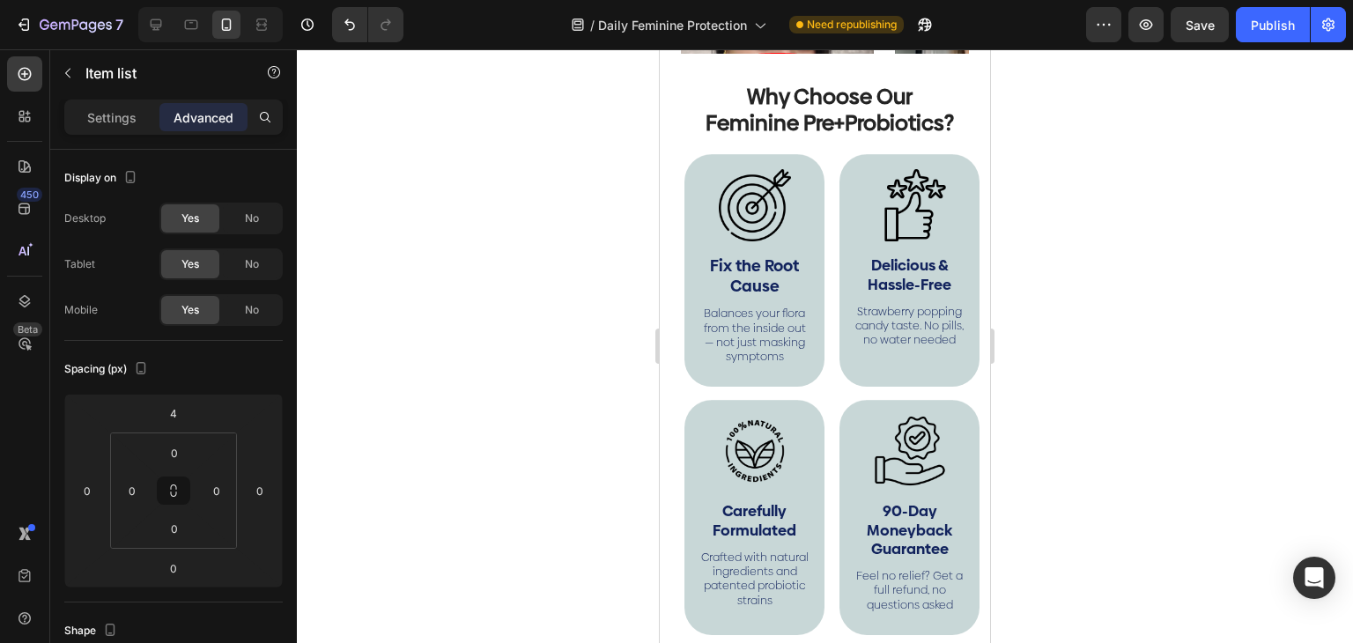
scroll to position [3850, 0]
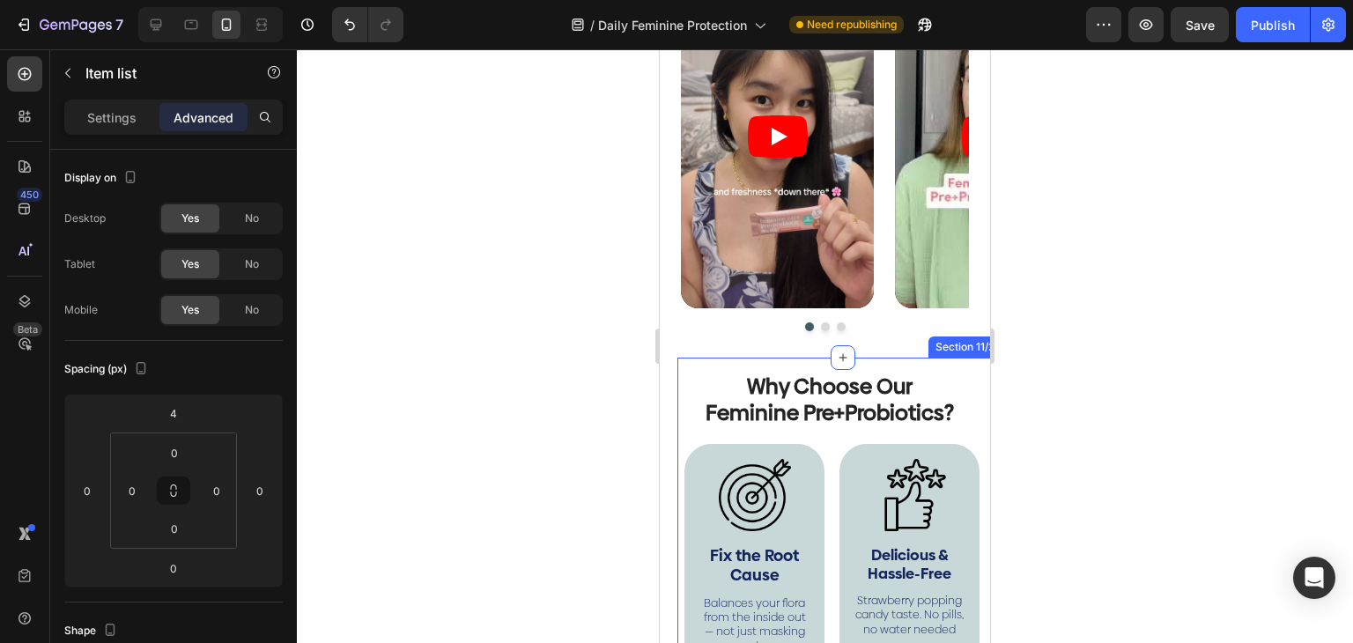
click at [947, 382] on div "Why Choose Our Feminine Pre+Probiotics? Heading Image Fix the Root Cause Text B…" at bounding box center [842, 648] width 330 height 580
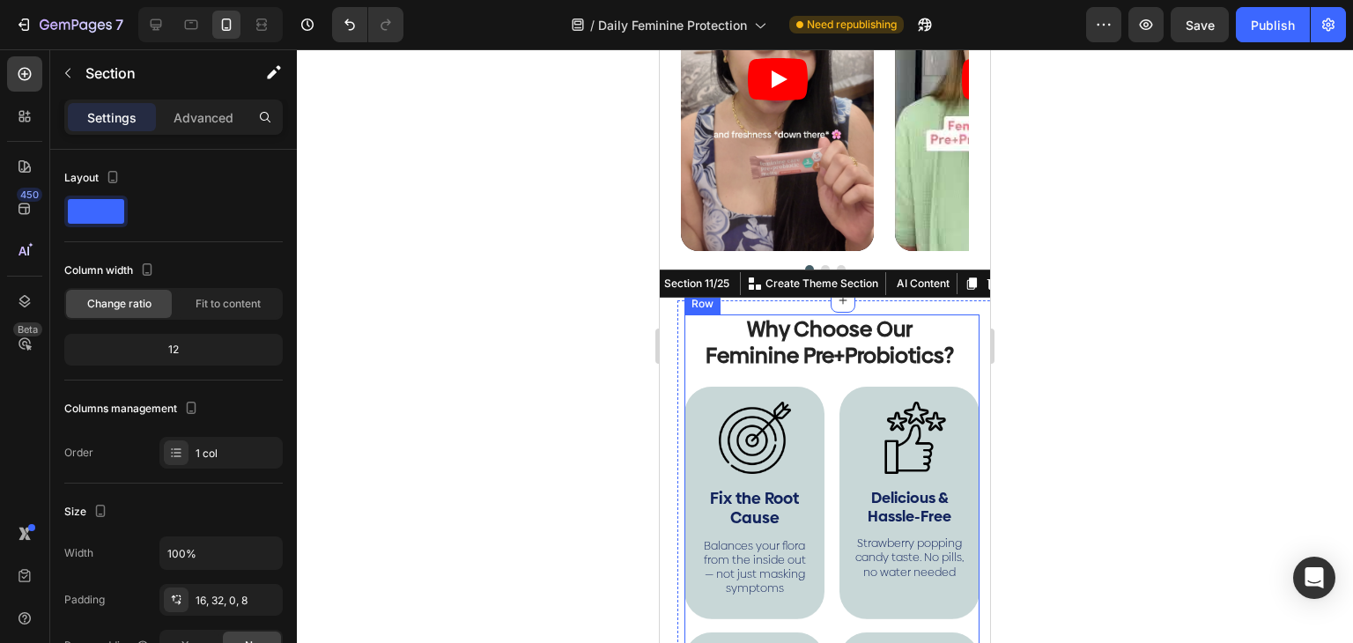
scroll to position [4114, 0]
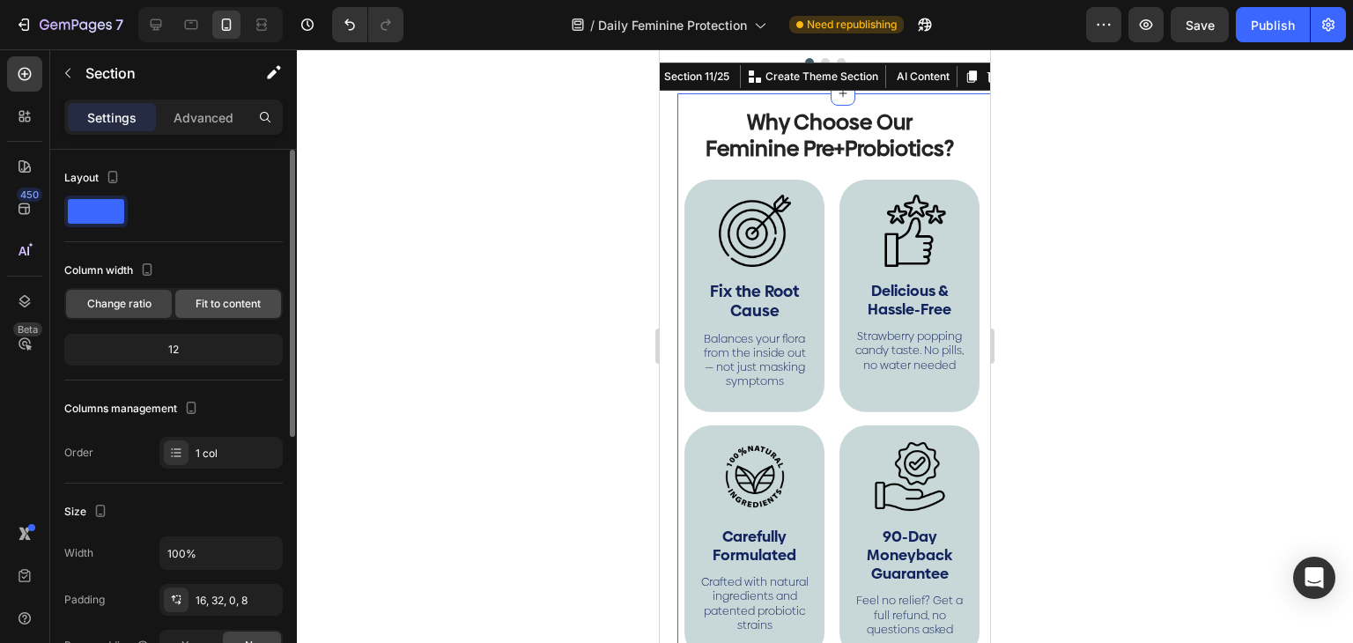
click at [237, 291] on div "Fit to content" at bounding box center [228, 304] width 106 height 28
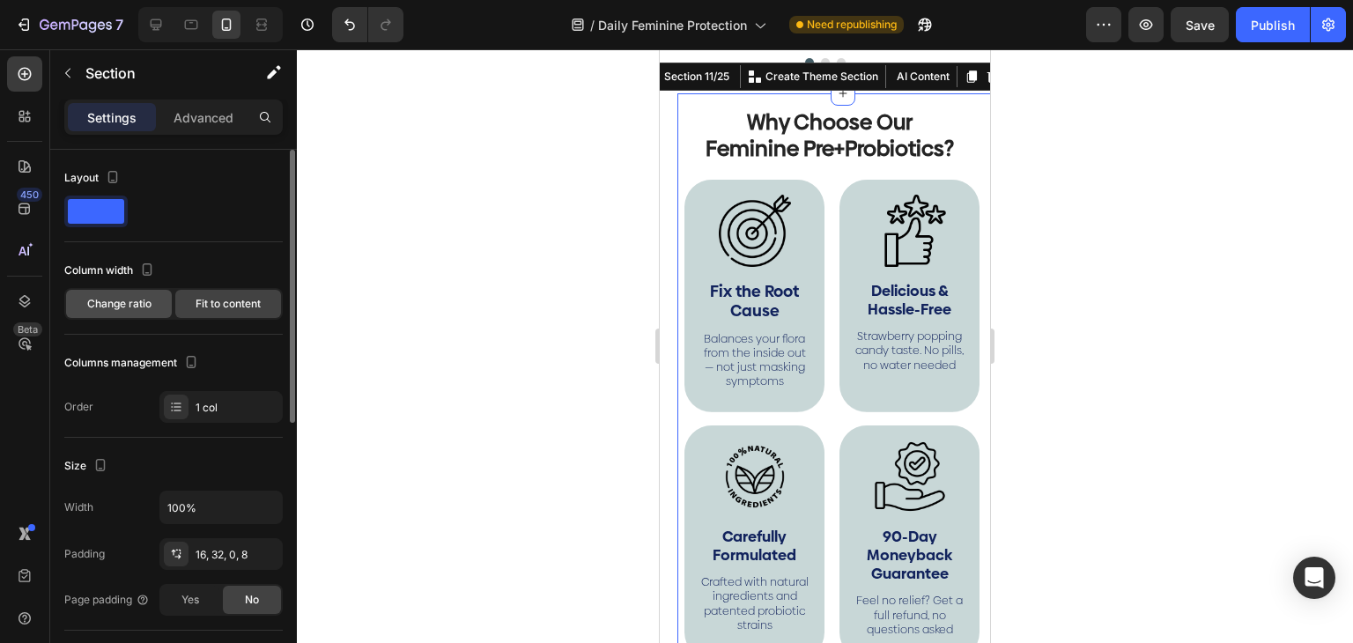
click at [127, 294] on div "Change ratio" at bounding box center [119, 304] width 106 height 28
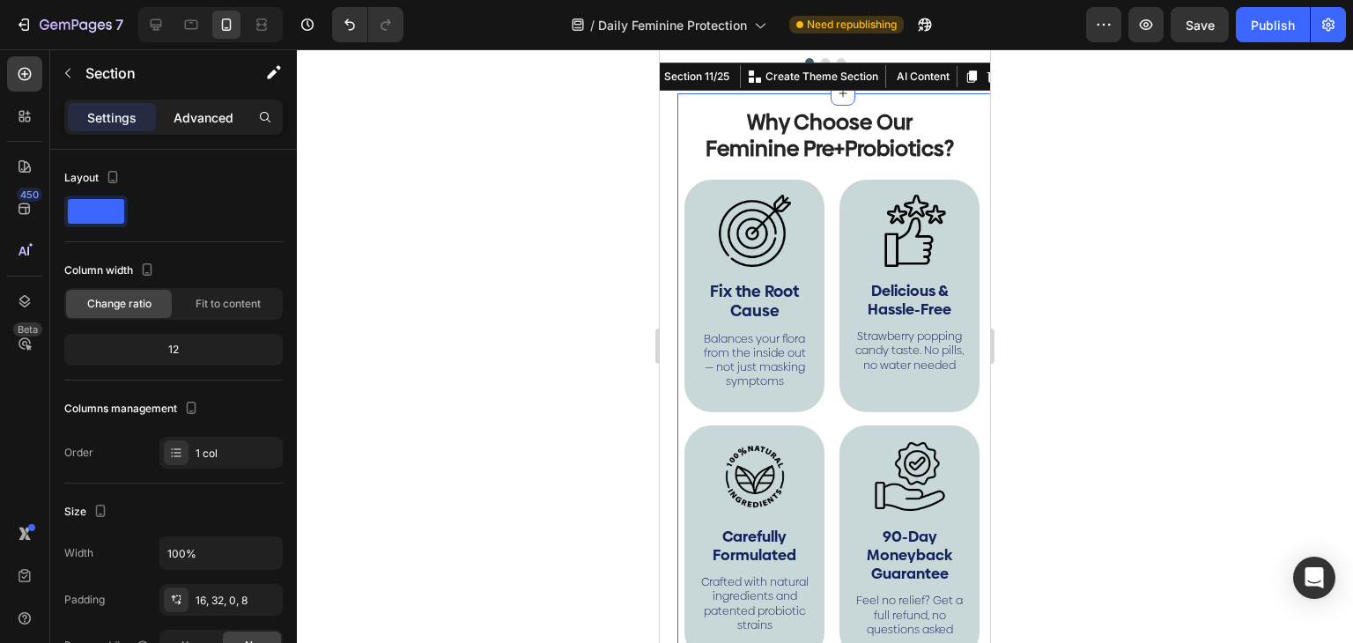
click at [204, 108] on p "Advanced" at bounding box center [203, 117] width 60 height 18
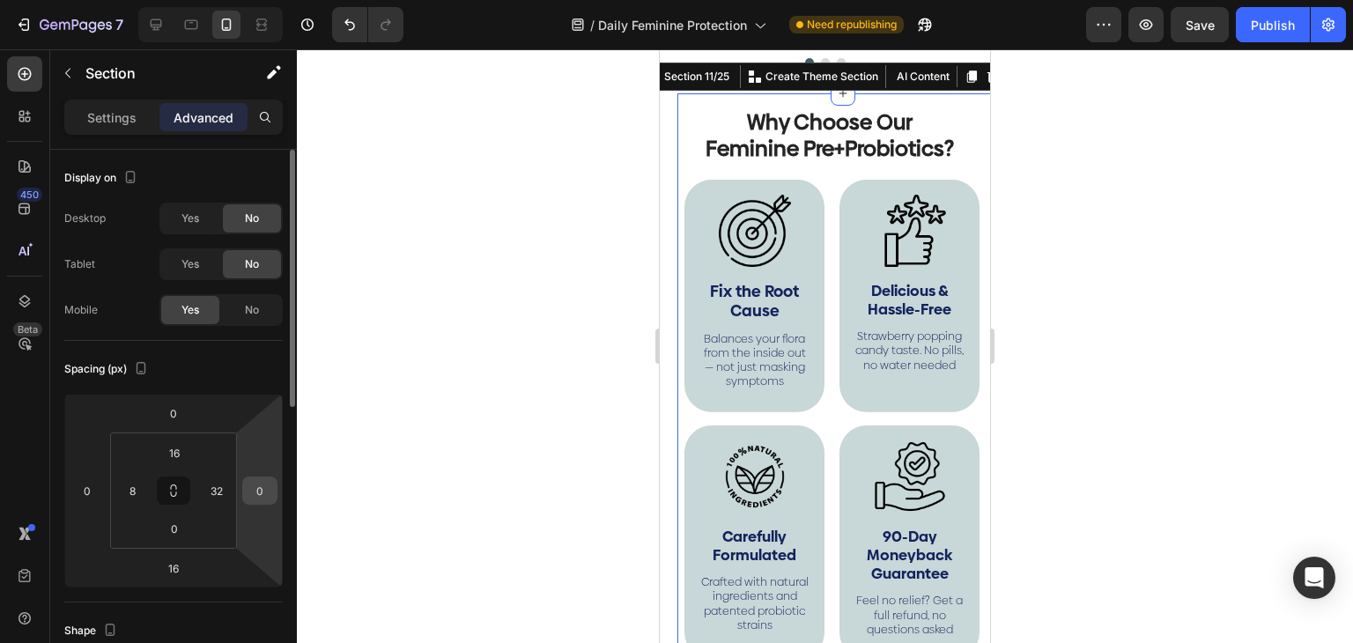
click at [262, 484] on input "0" at bounding box center [260, 490] width 26 height 26
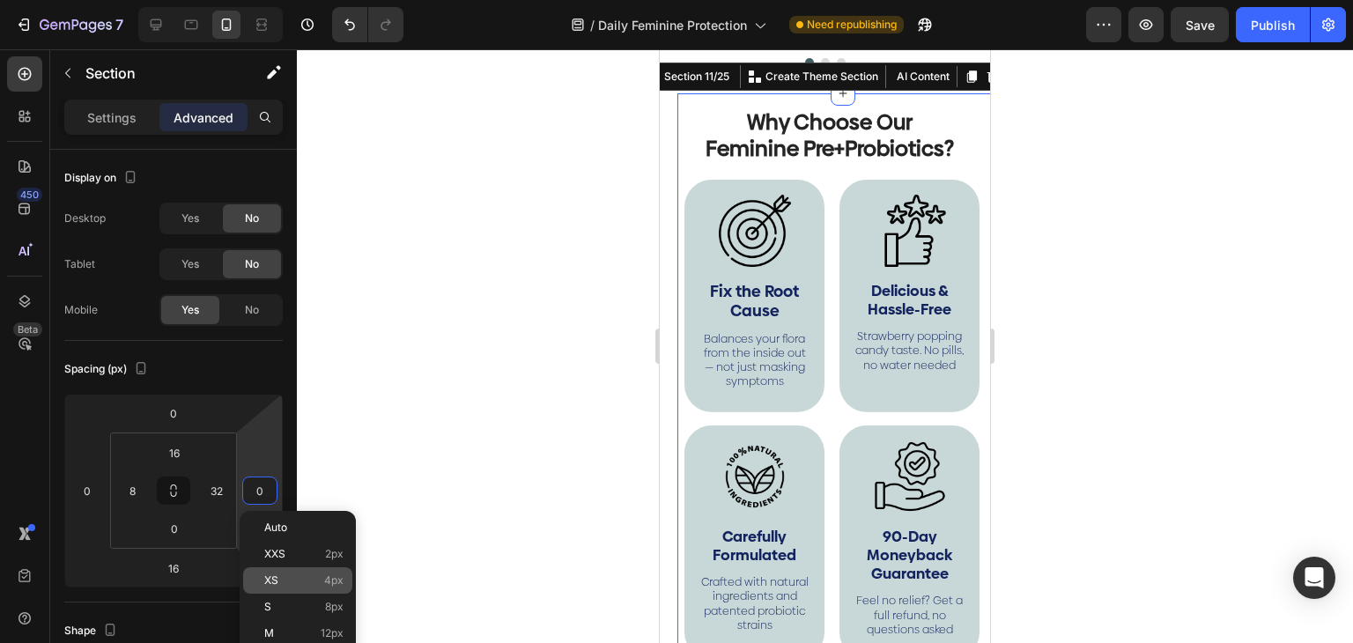
click at [275, 571] on div "XS 4px" at bounding box center [297, 580] width 109 height 26
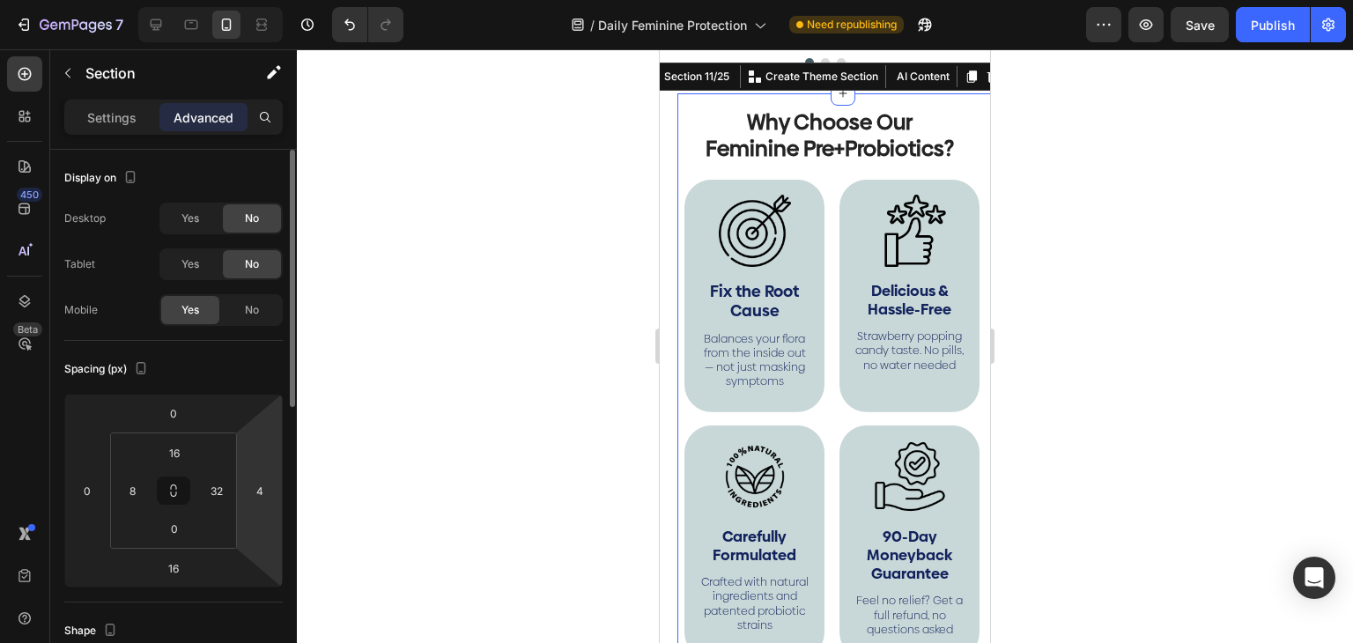
scroll to position [264, 0]
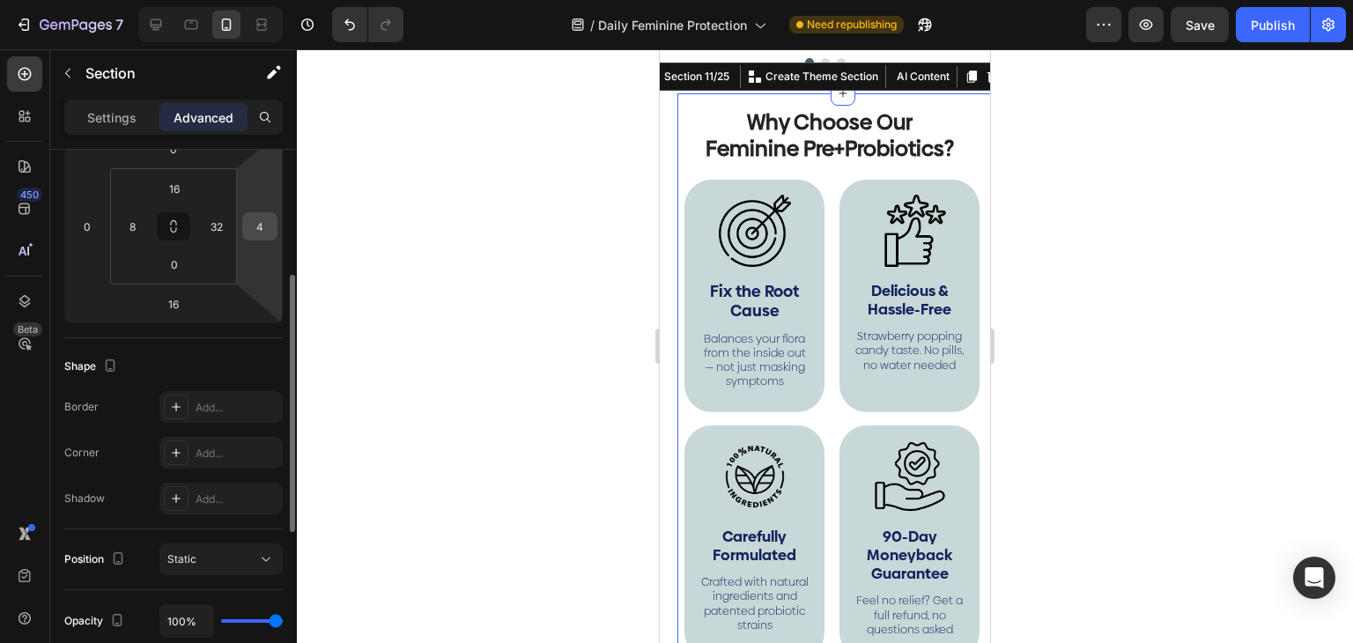
click at [264, 228] on input "4" at bounding box center [260, 226] width 26 height 26
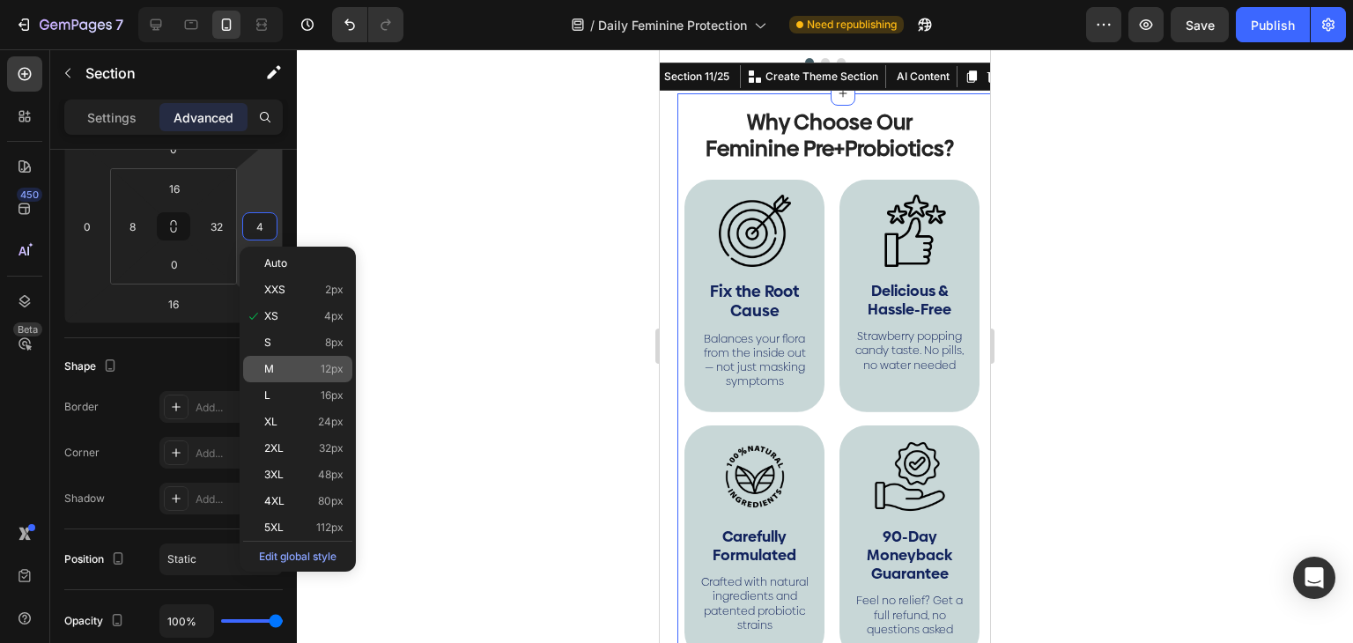
click at [278, 378] on div "M 12px" at bounding box center [297, 369] width 109 height 26
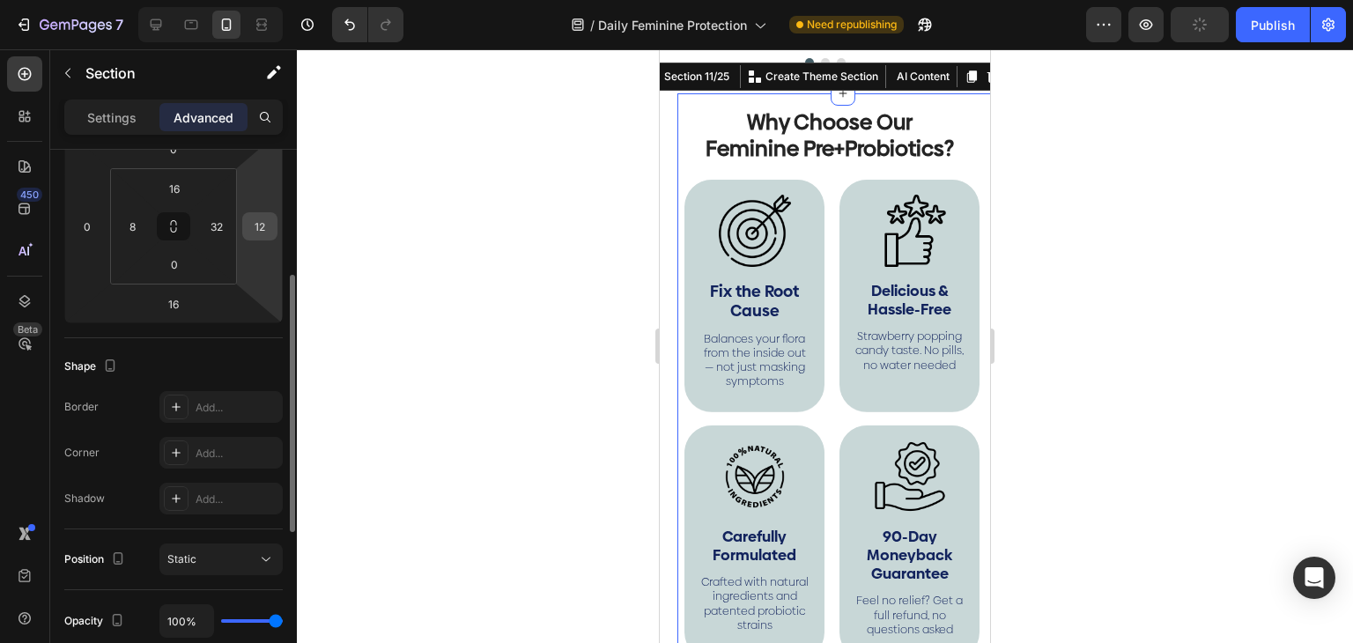
click at [264, 228] on input "12" at bounding box center [260, 226] width 26 height 26
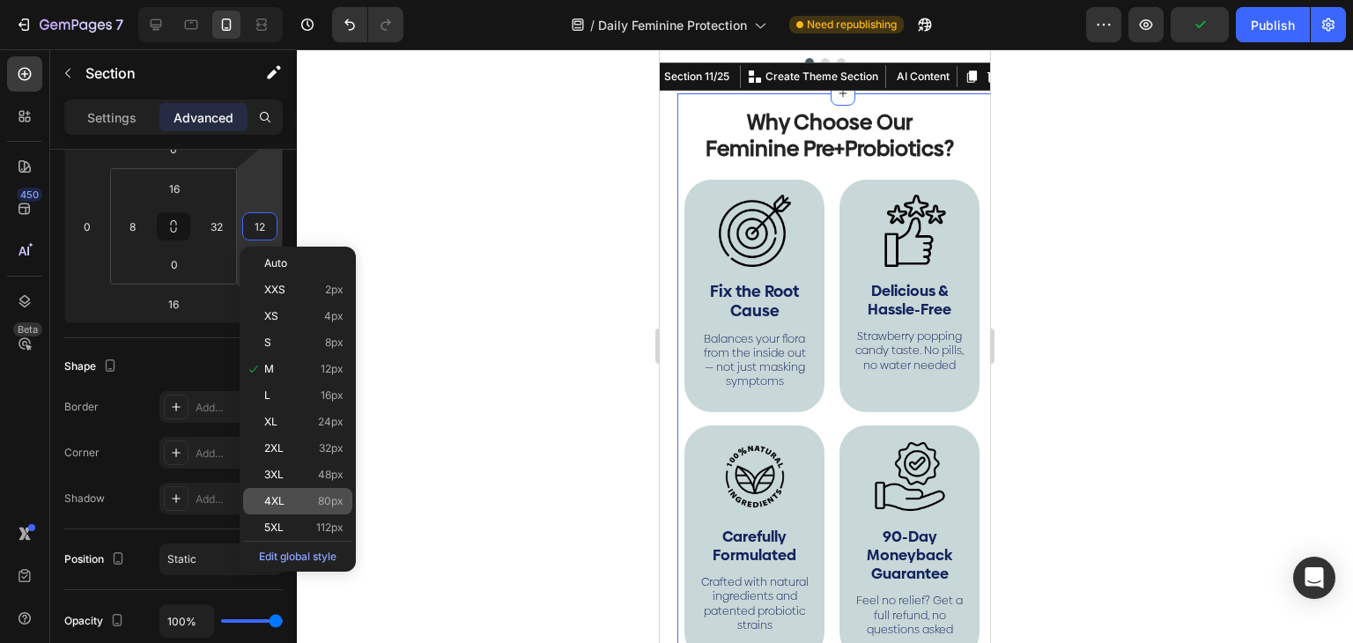
click at [268, 490] on div "4XL 80px" at bounding box center [297, 501] width 109 height 26
type input "80"
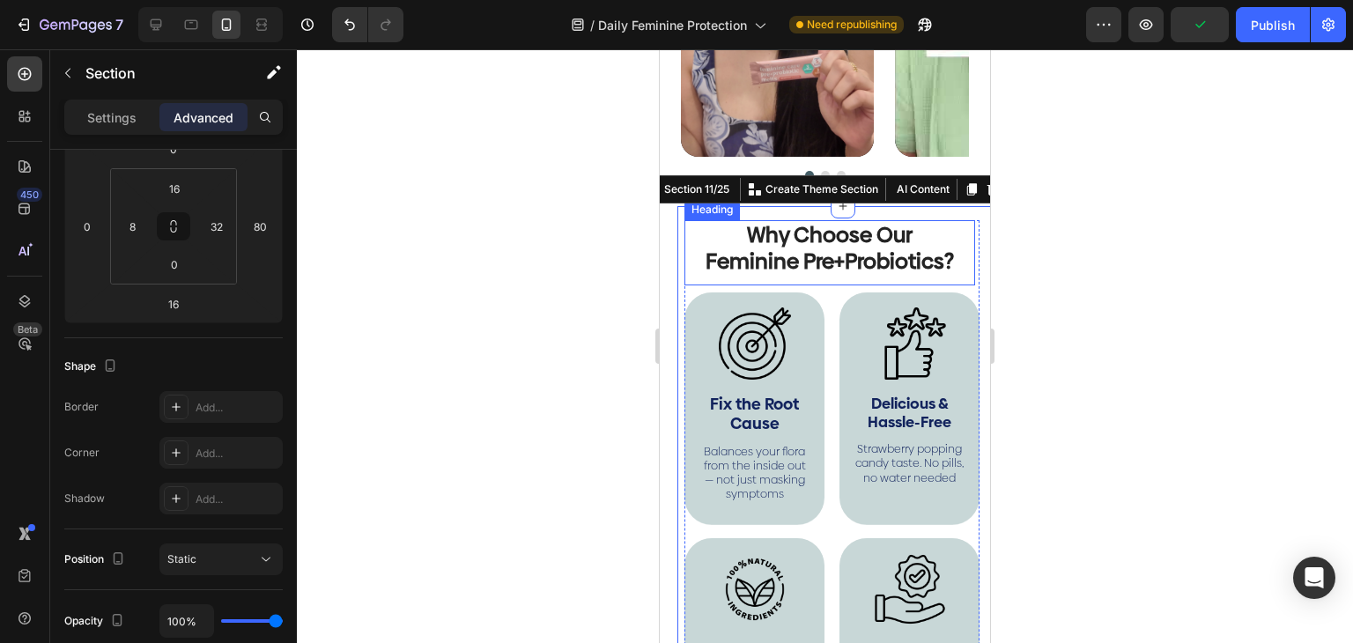
scroll to position [3938, 0]
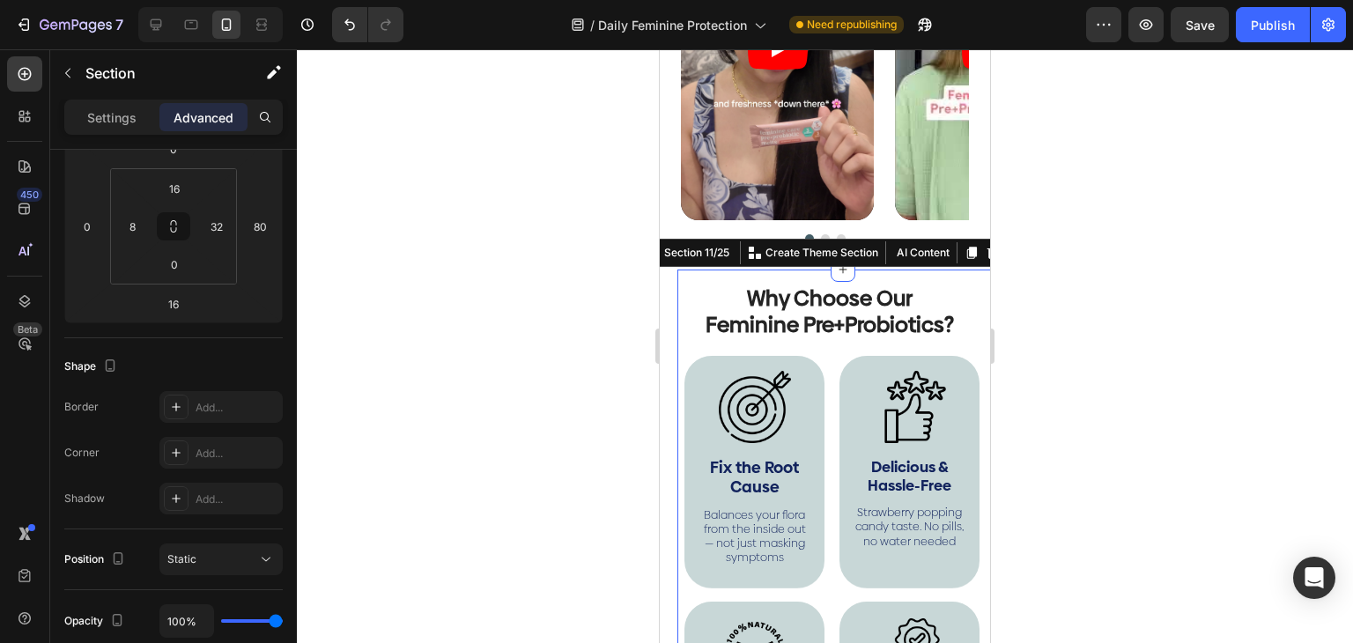
click at [708, 319] on h2 "Why Choose Our Feminine Pre+Probiotics?" at bounding box center [829, 312] width 261 height 56
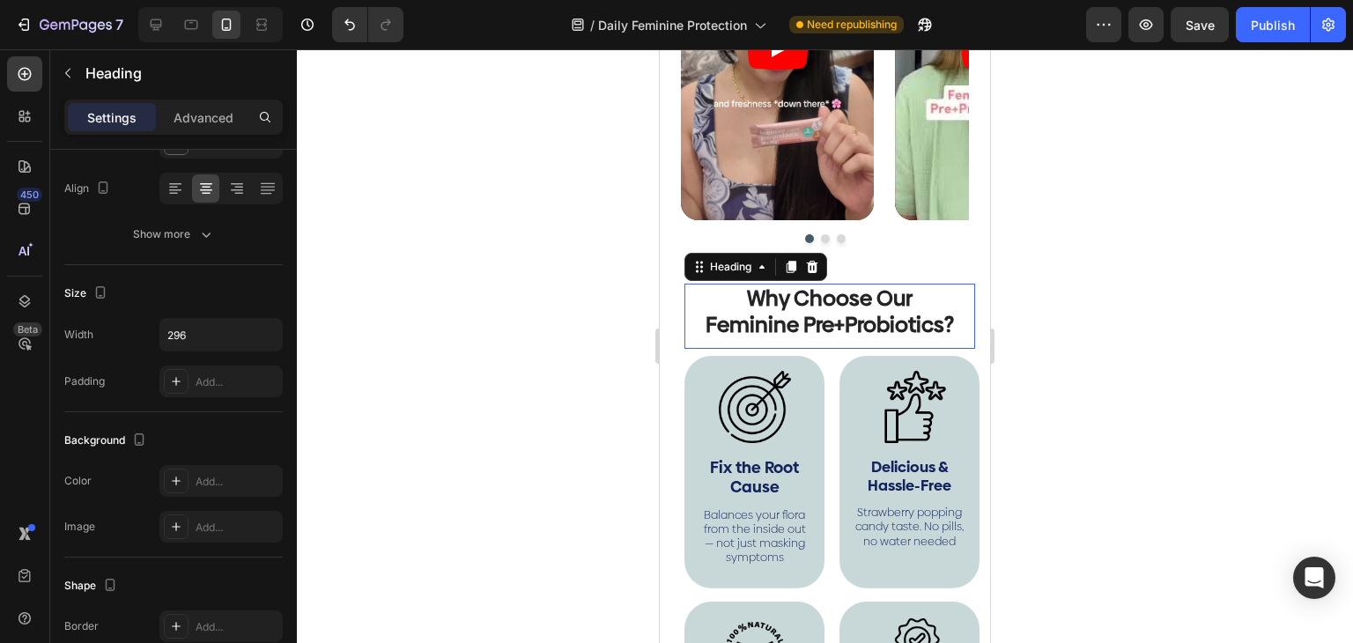
scroll to position [0, 0]
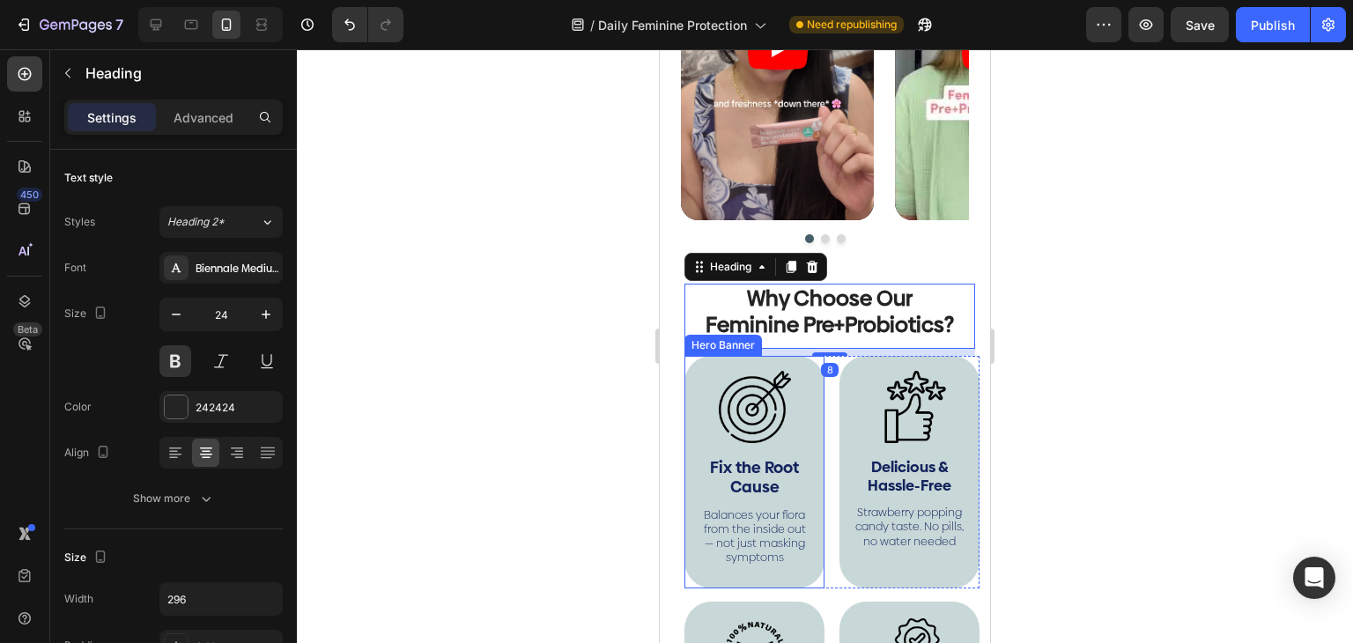
click at [684, 386] on div "Image Fix the Root Cause Text Block Balances your flora from the inside out — n…" at bounding box center [754, 472] width 140 height 232
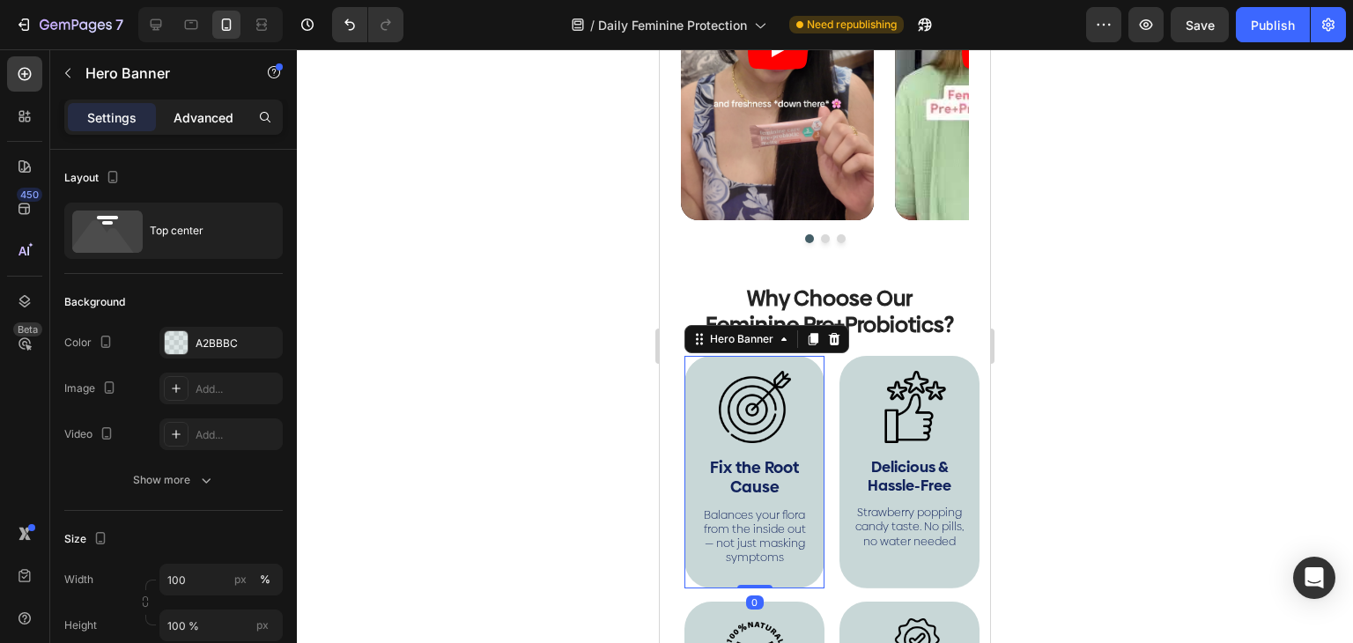
click at [178, 108] on p "Advanced" at bounding box center [203, 117] width 60 height 18
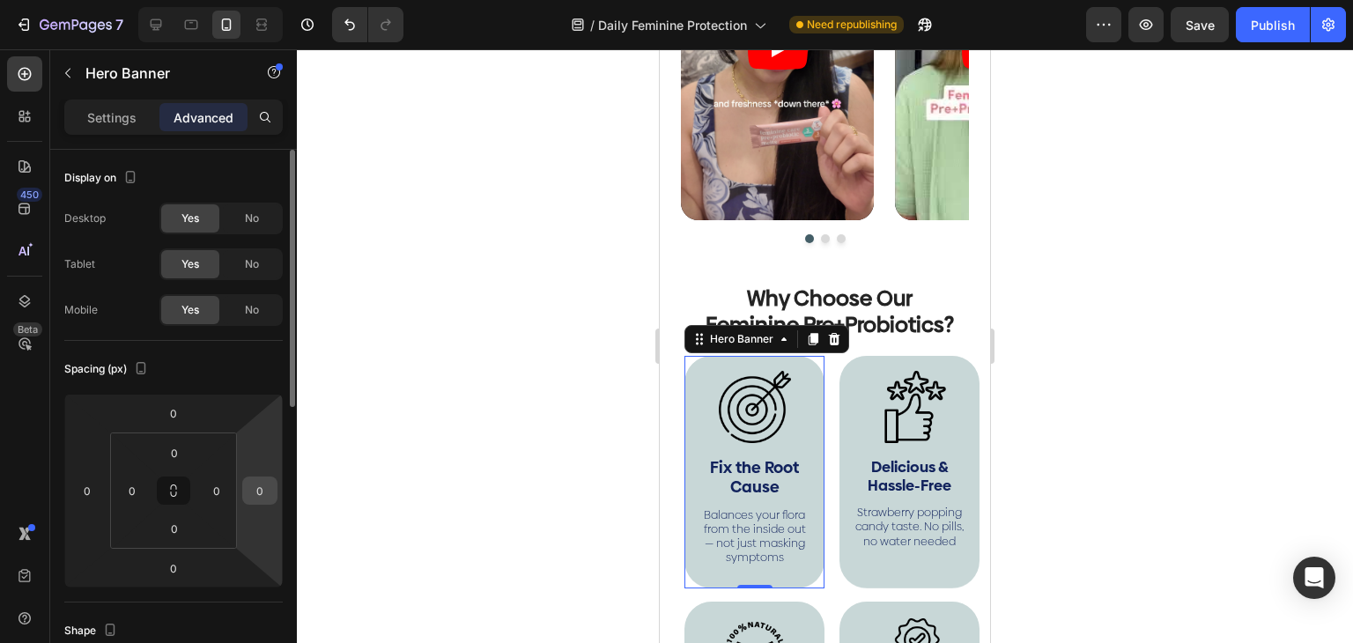
click at [263, 499] on input "0" at bounding box center [260, 490] width 26 height 26
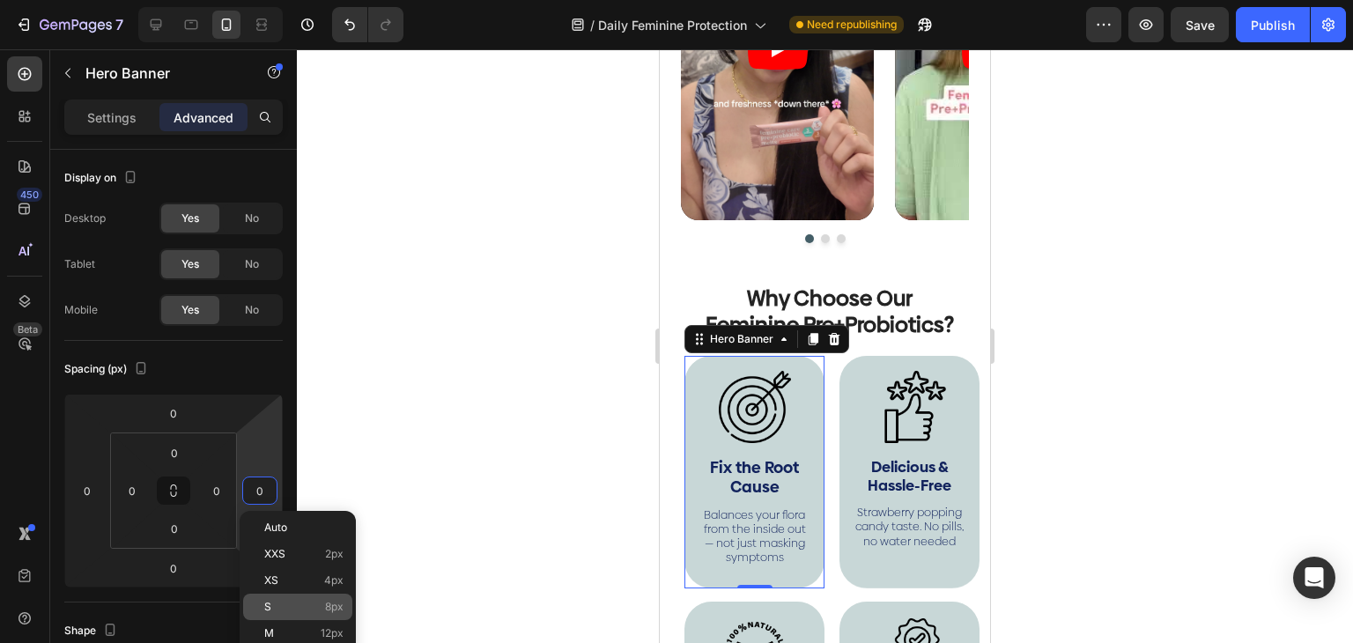
click at [299, 598] on div "S 8px" at bounding box center [297, 607] width 109 height 26
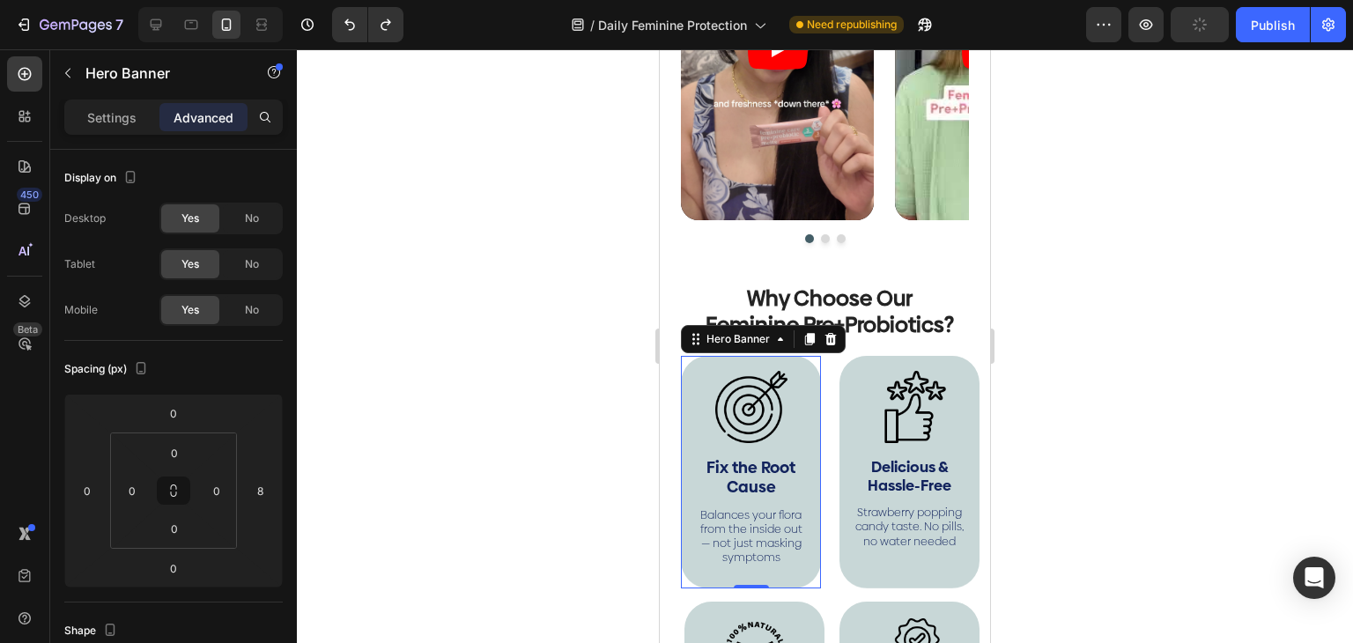
type input "0"
click at [824, 431] on div "Image Fix the Root Cause Text Block Balances your flora from the inside out — n…" at bounding box center [831, 472] width 295 height 232
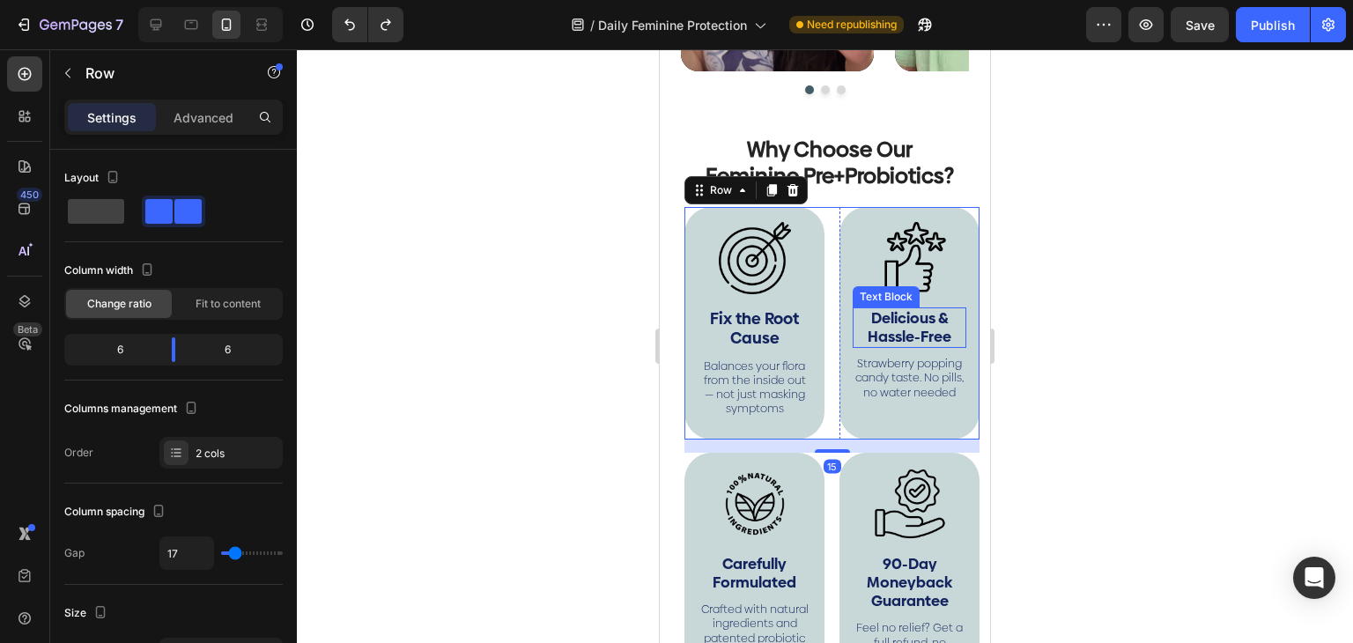
scroll to position [4114, 0]
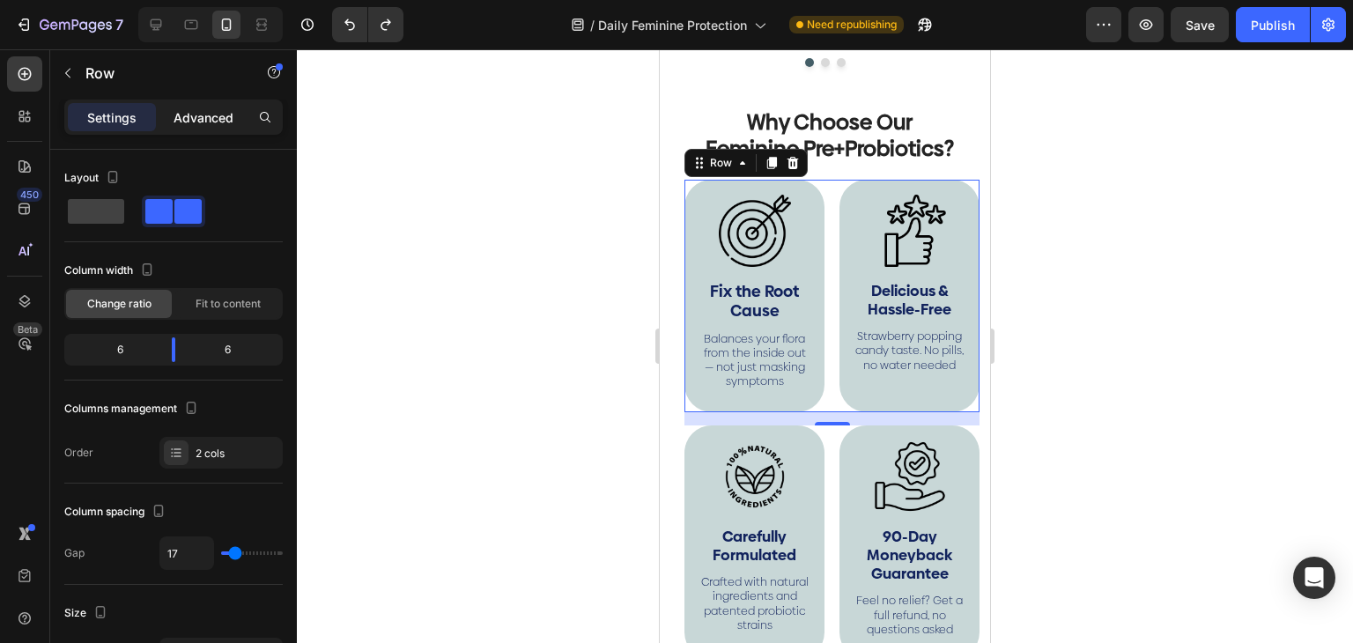
click at [200, 111] on p "Advanced" at bounding box center [203, 117] width 60 height 18
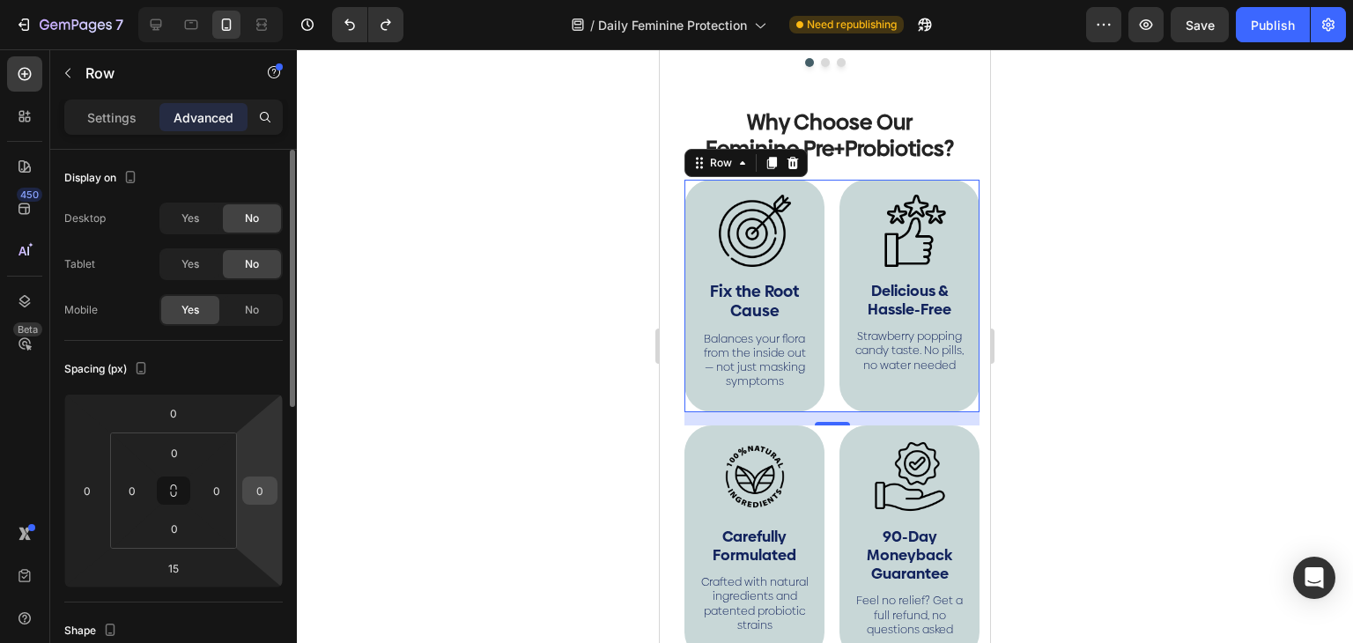
click at [265, 495] on input "0" at bounding box center [260, 490] width 26 height 26
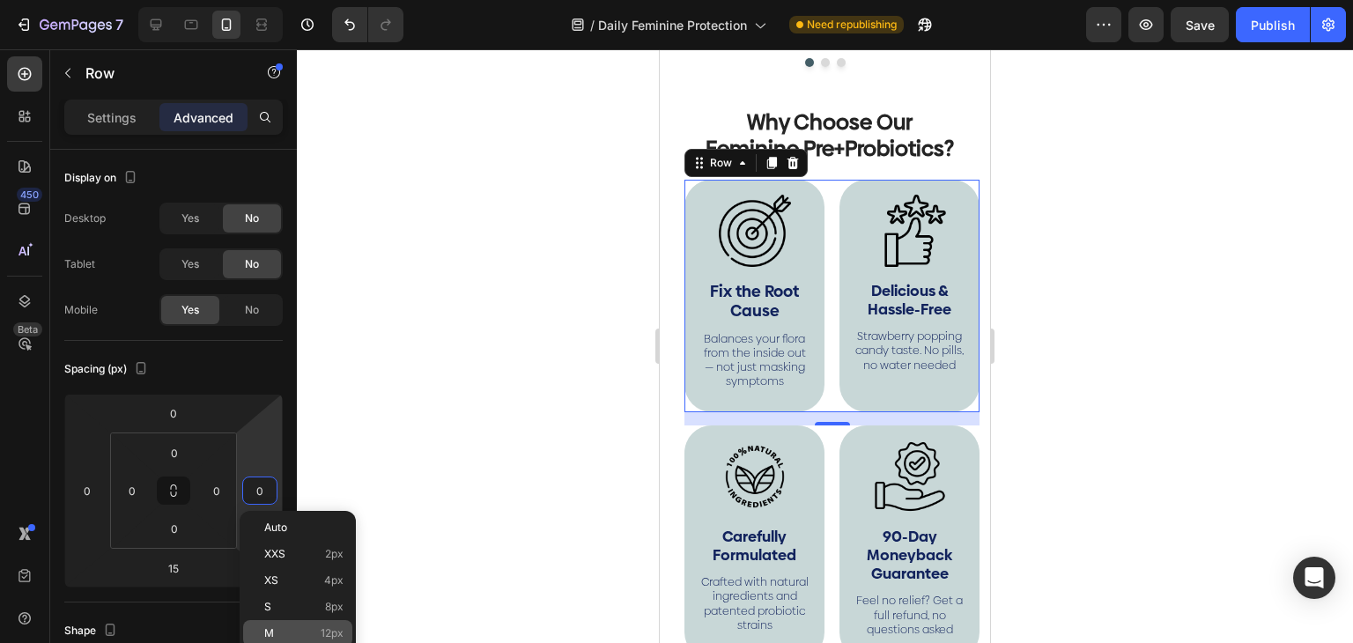
click at [296, 626] on div "M 12px" at bounding box center [297, 633] width 109 height 26
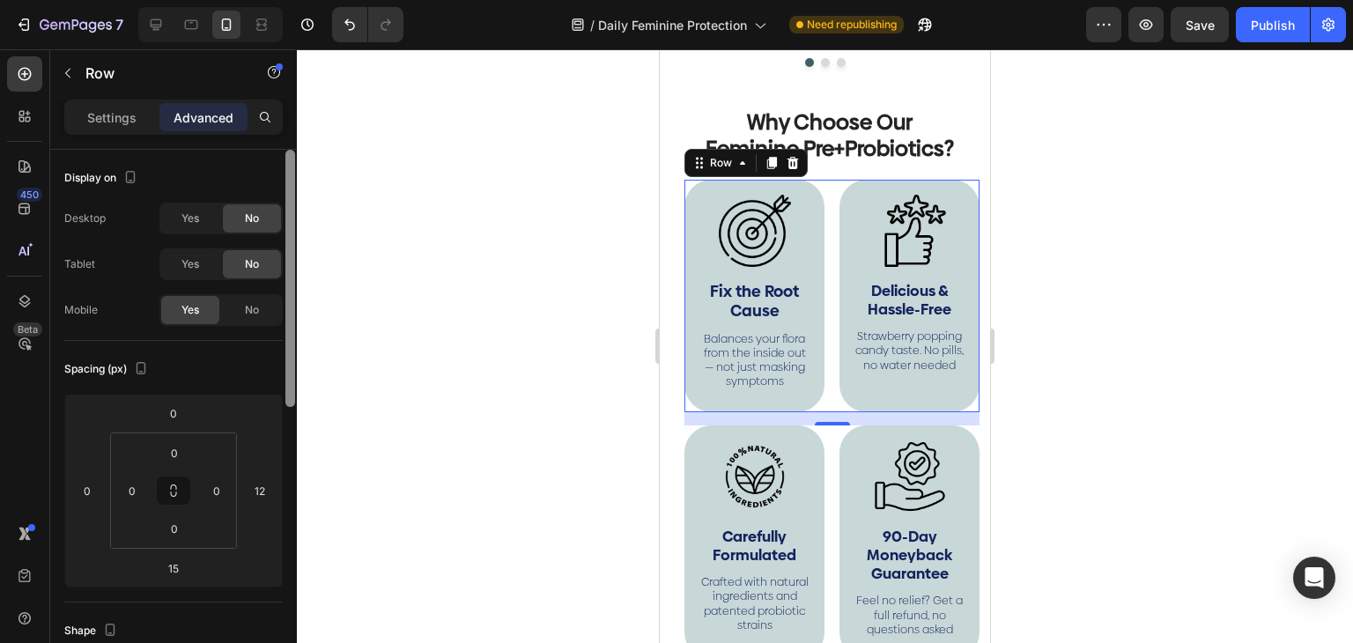
type input "0"
click at [201, 482] on div "0" at bounding box center [216, 490] width 35 height 28
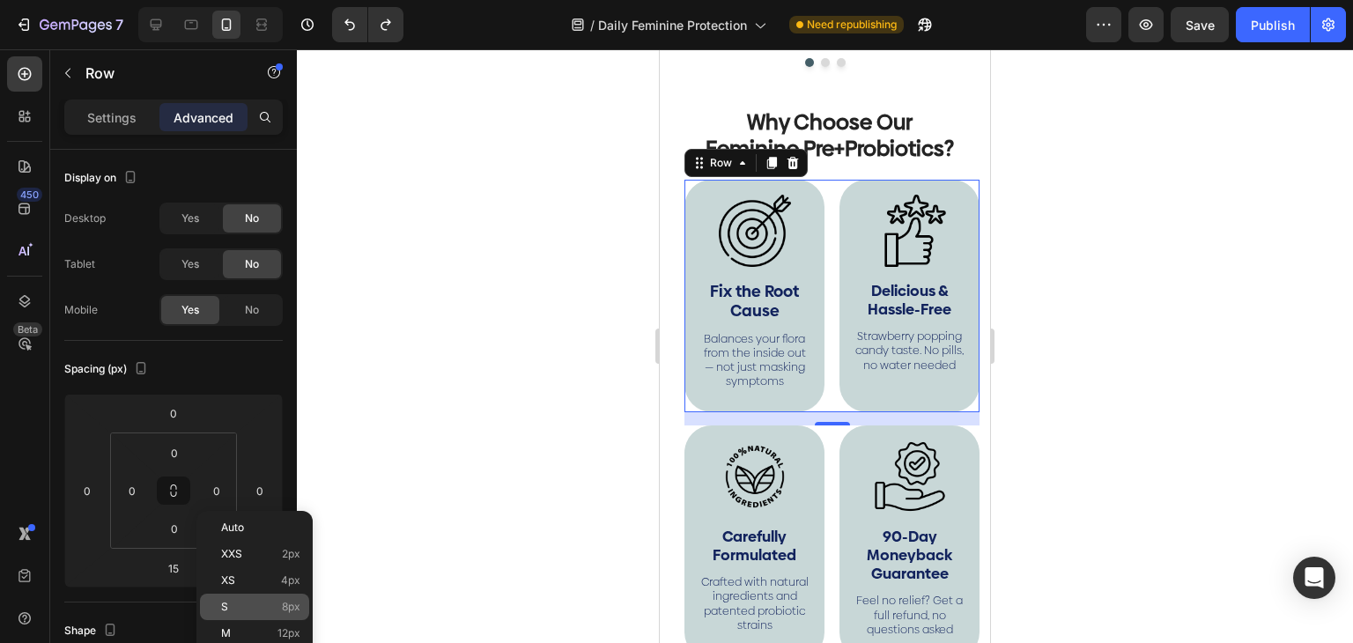
click at [250, 609] on p "S 8px" at bounding box center [260, 607] width 79 height 12
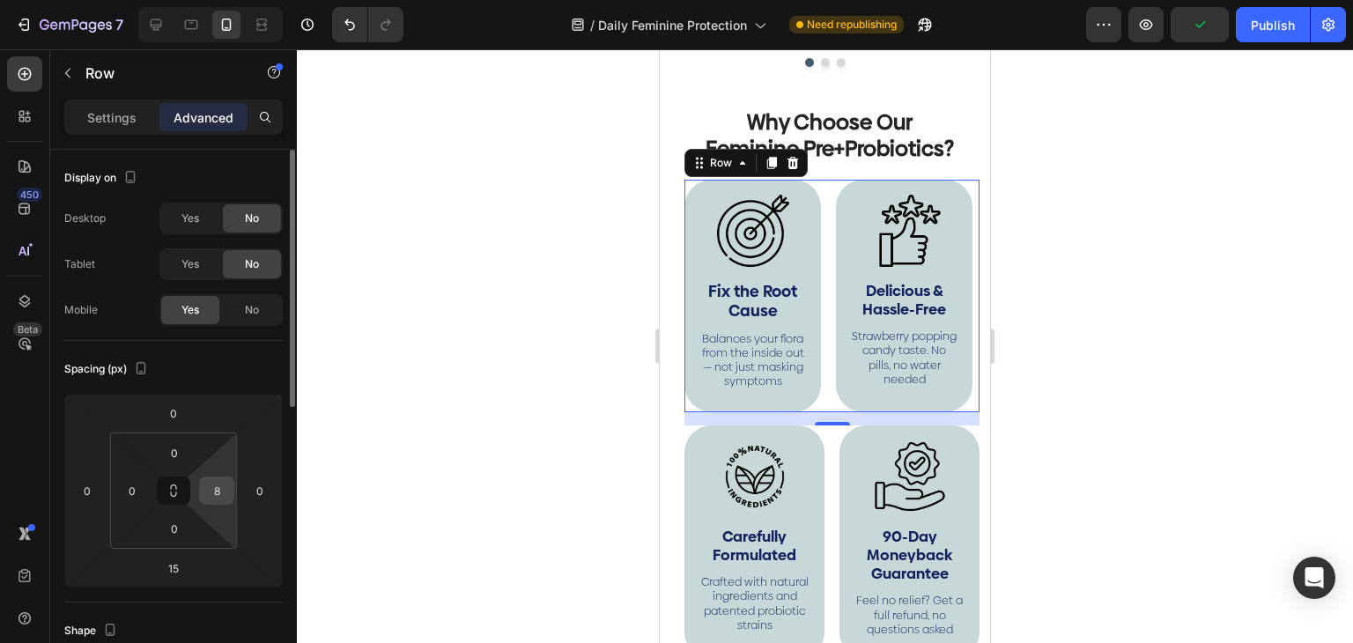
click at [219, 0] on html "7 Version history / Daily Feminine Protection Need republishing Preview Publish…" at bounding box center [676, 0] width 1353 height 0
click at [229, 485] on input "8" at bounding box center [216, 490] width 26 height 26
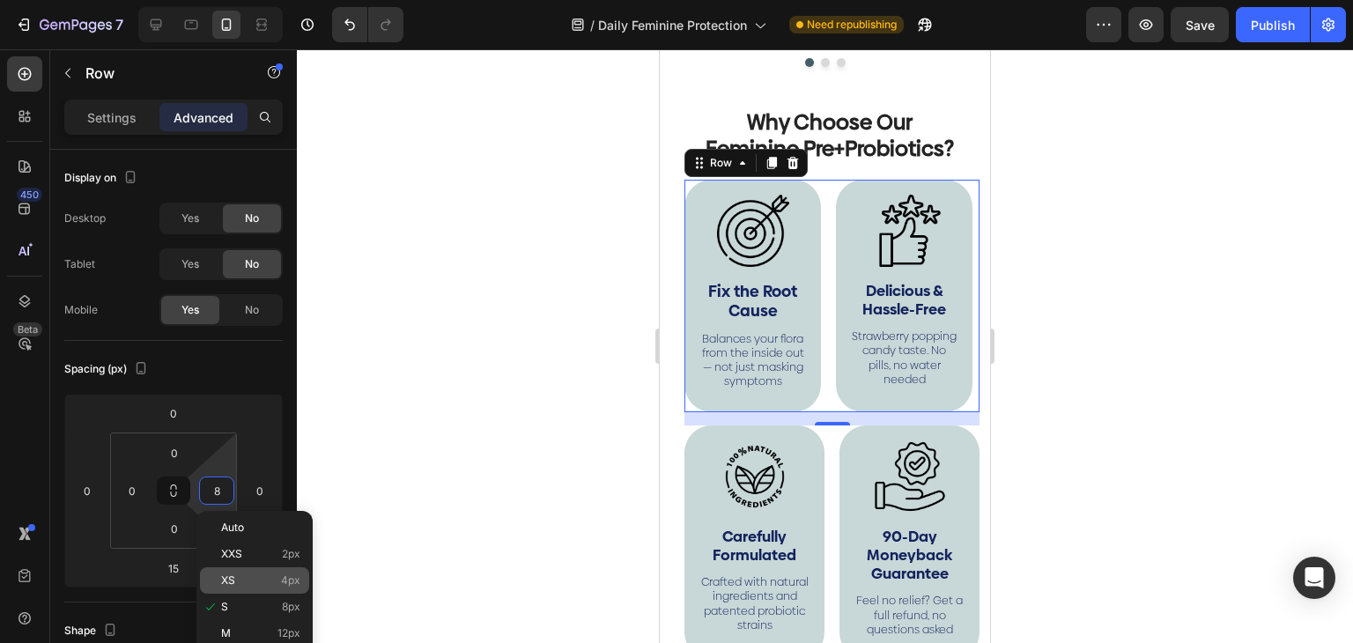
click at [233, 576] on span "XS" at bounding box center [228, 580] width 14 height 12
type input "4"
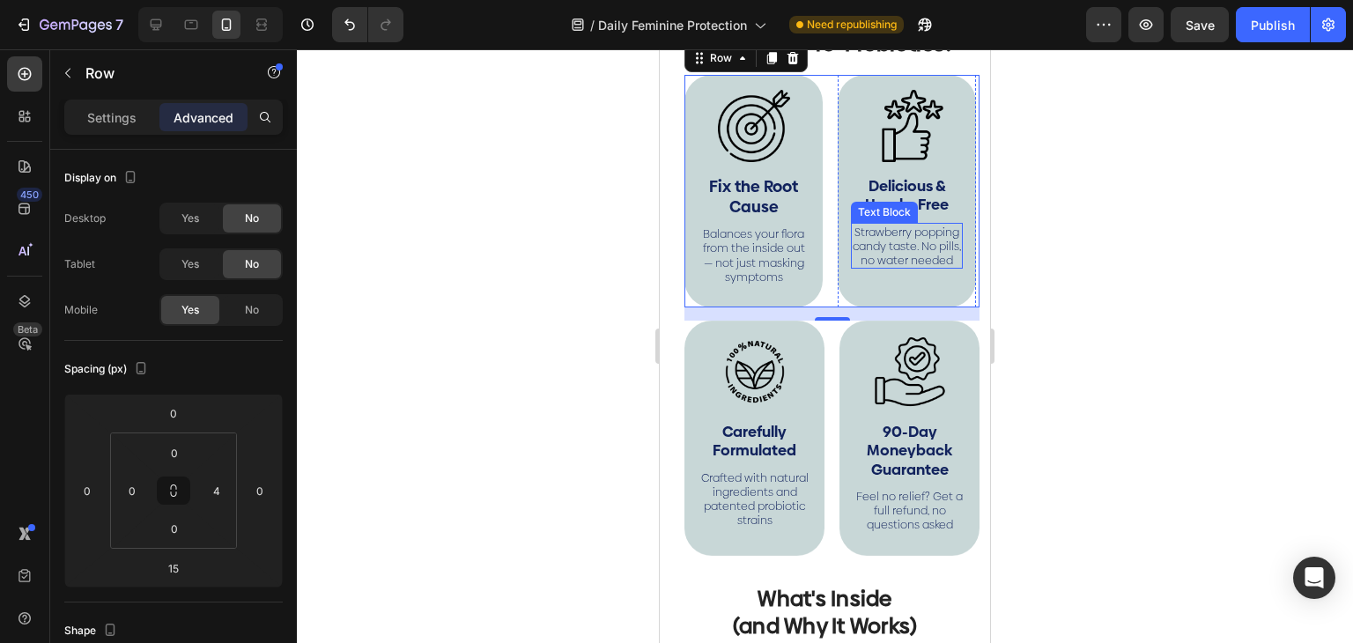
scroll to position [4290, 0]
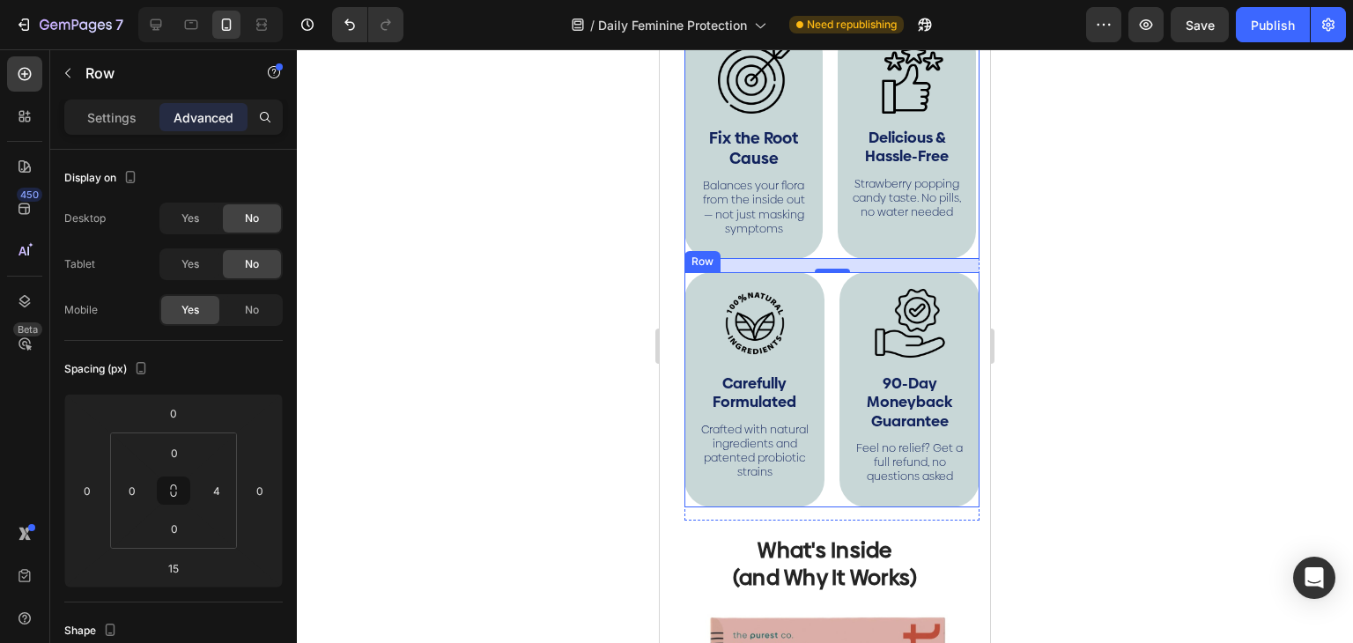
click at [829, 337] on div "Image Carefully Formulated Text Block Crafted with natural ingredients and pate…" at bounding box center [831, 389] width 295 height 235
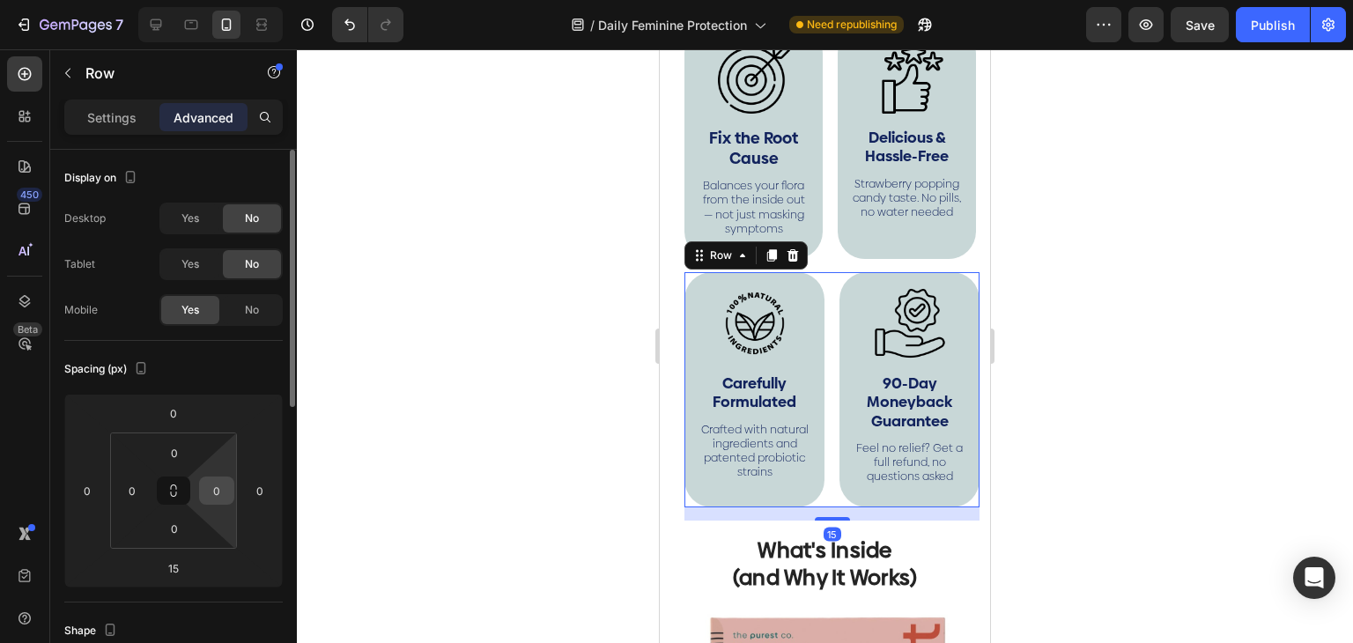
click at [221, 483] on input "0" at bounding box center [216, 490] width 26 height 26
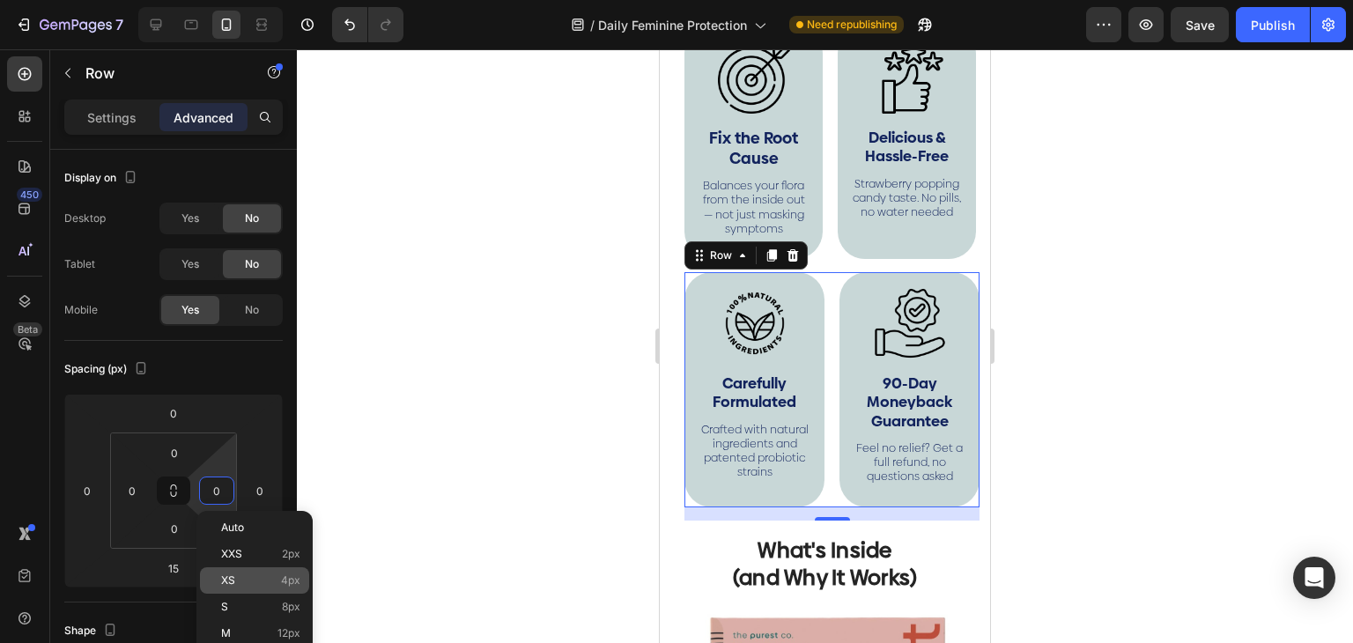
click at [257, 571] on div "XS 4px" at bounding box center [254, 580] width 109 height 26
type input "4"
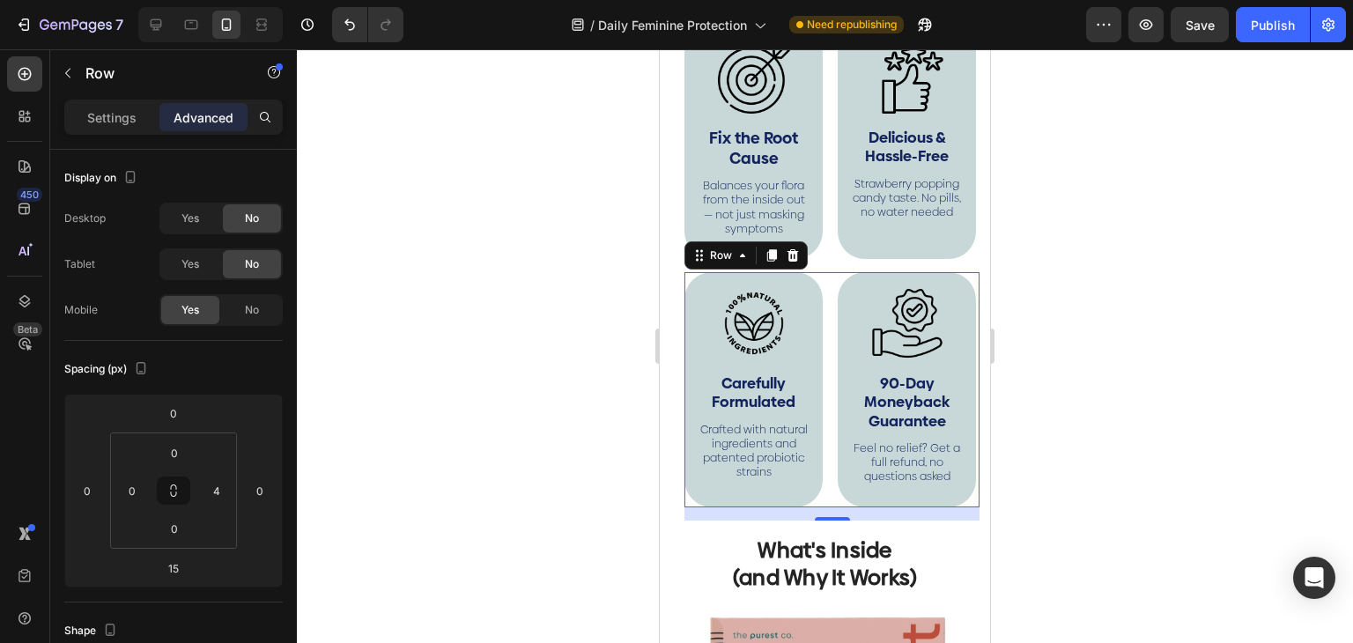
click at [1127, 246] on div at bounding box center [825, 346] width 1056 height 594
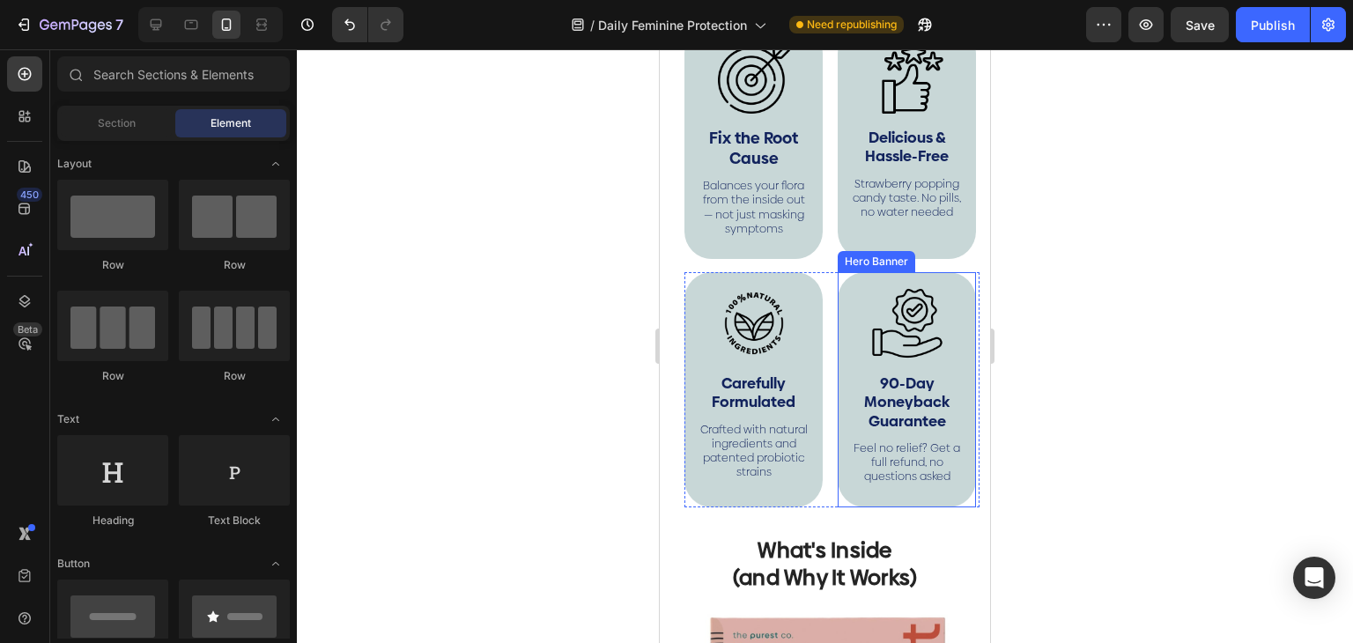
click at [914, 507] on div "Image 90-Day Moneyback Guarantee Text Block Feel no relief? Get a full refund, …" at bounding box center [906, 389] width 138 height 235
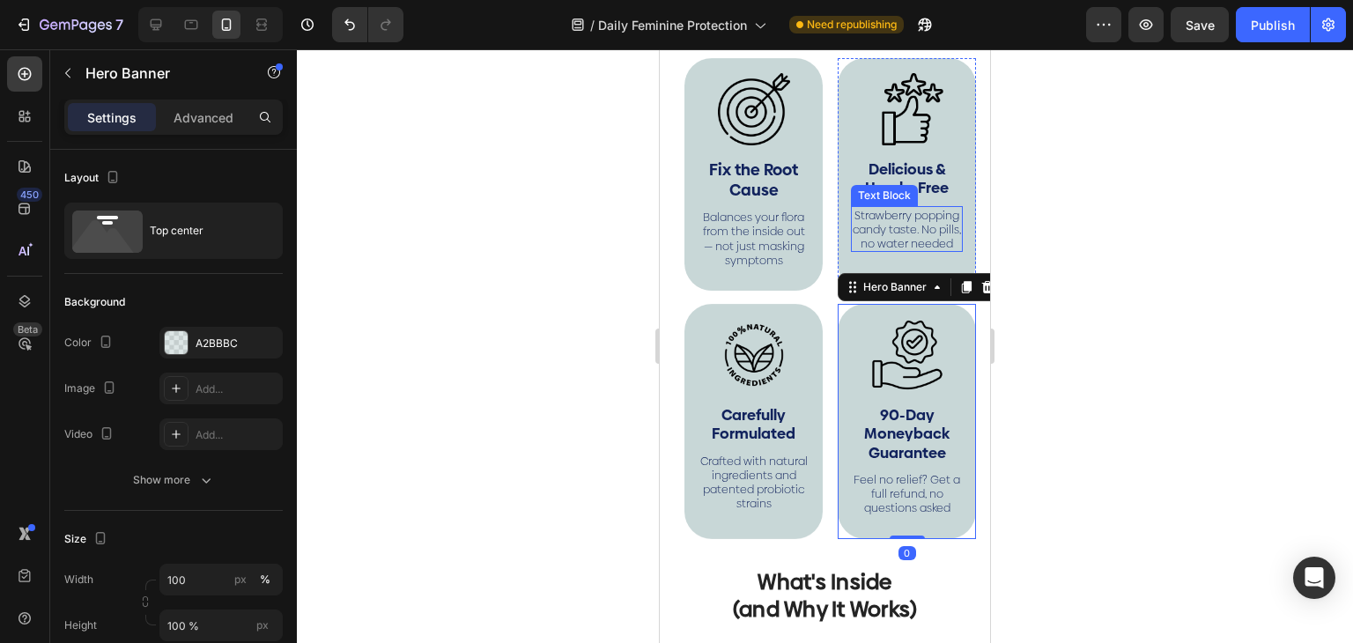
scroll to position [4202, 0]
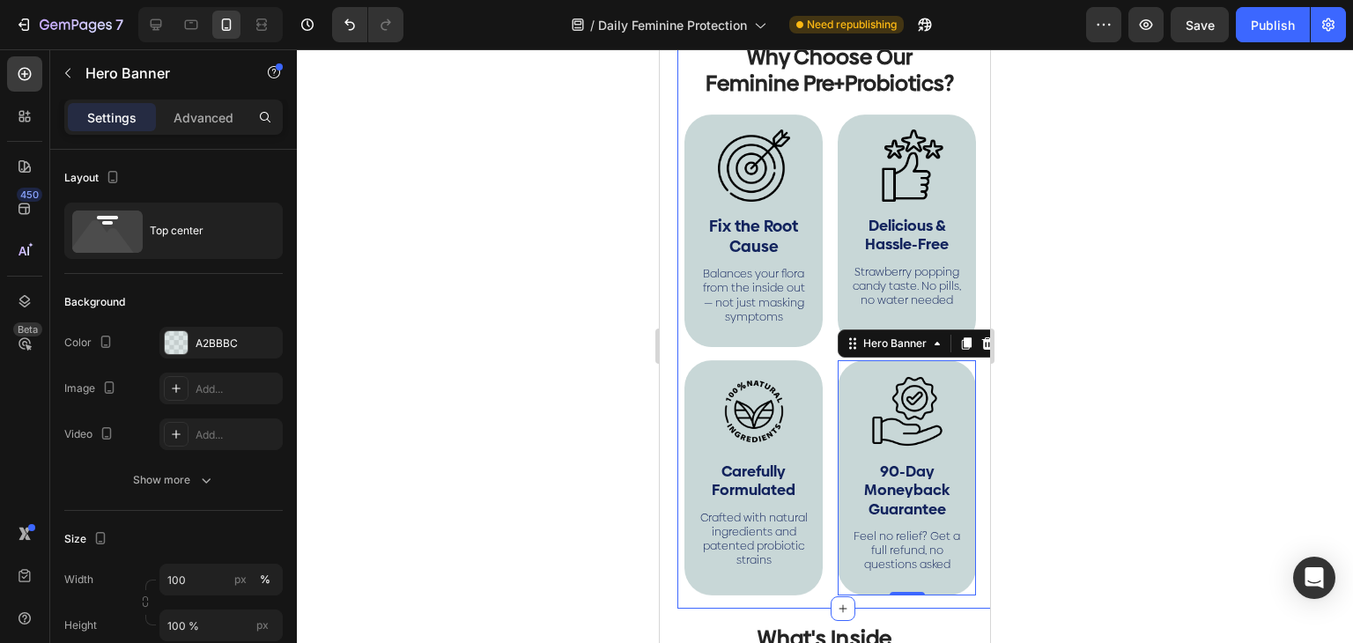
click at [1078, 240] on div at bounding box center [825, 346] width 1056 height 594
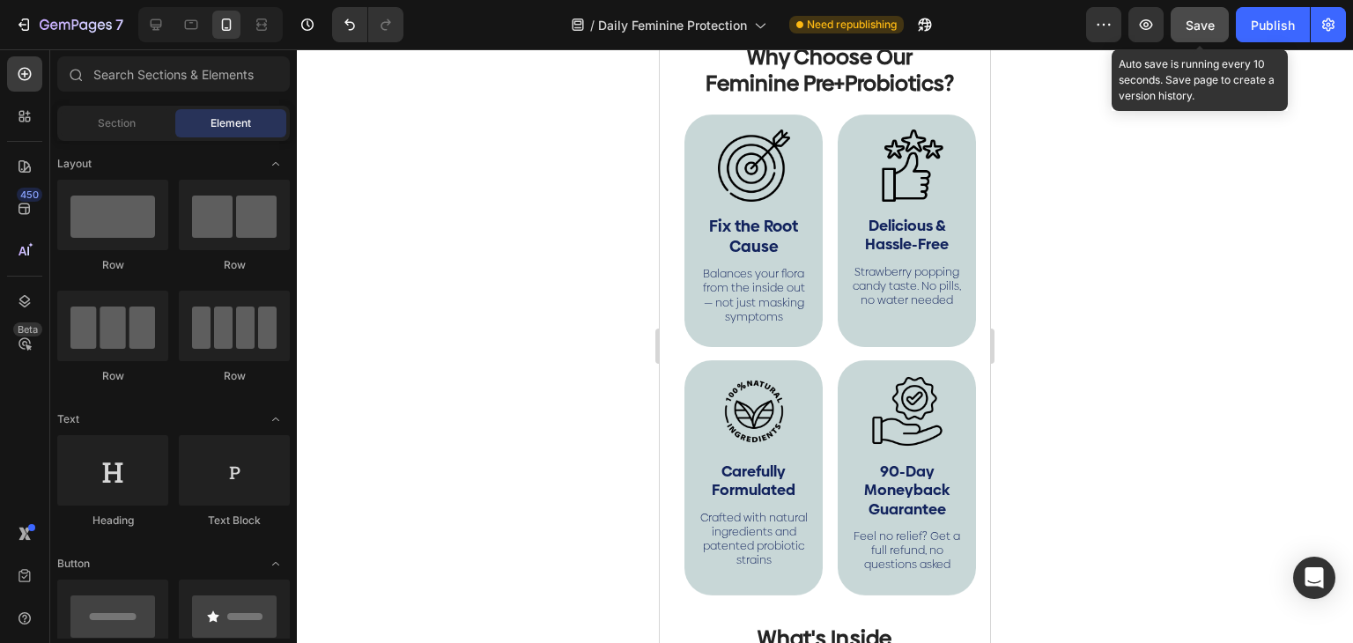
click at [1194, 31] on span "Save" at bounding box center [1199, 25] width 29 height 15
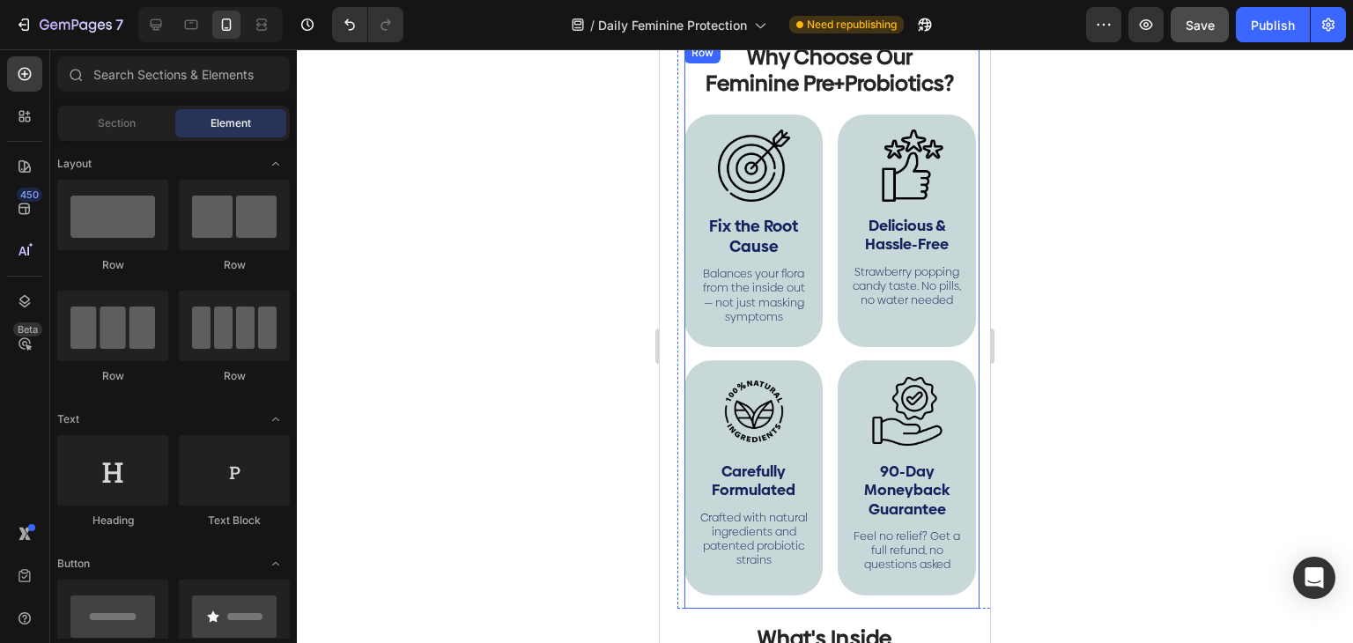
click at [947, 366] on div "Why Choose Our Feminine Pre+Probiotics? Heading Image Fix the Root Cause Text B…" at bounding box center [831, 325] width 295 height 566
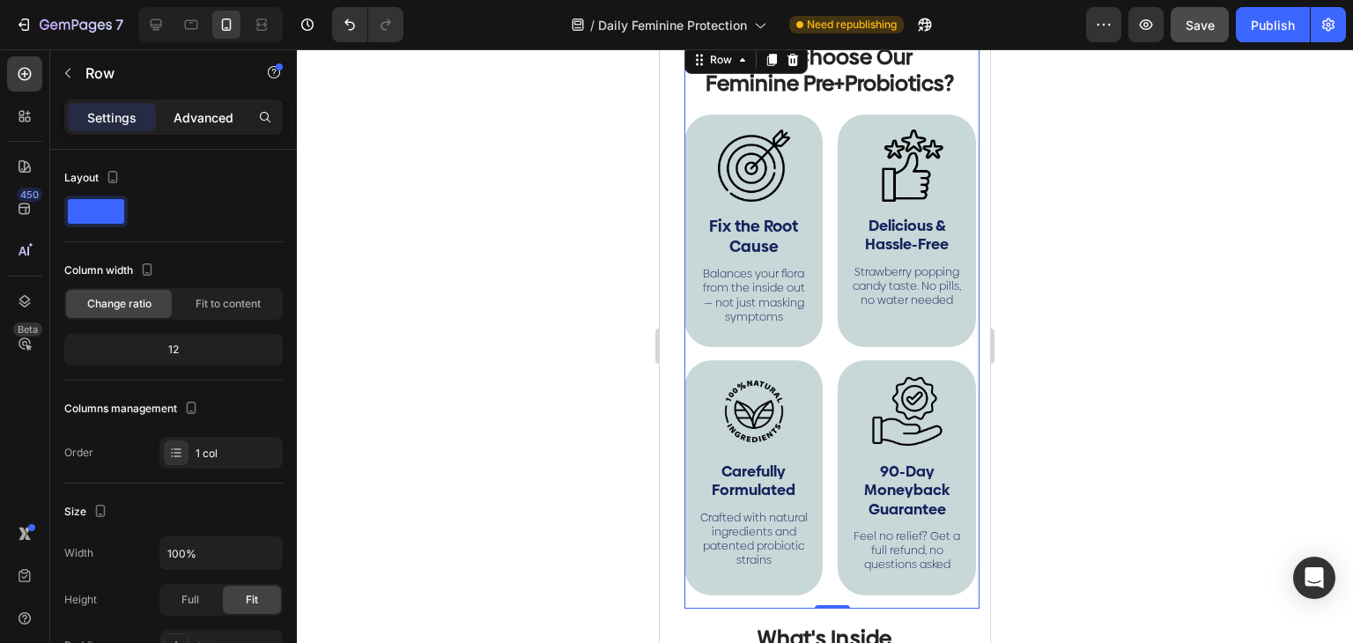
click at [193, 107] on div "Advanced" at bounding box center [203, 117] width 88 height 28
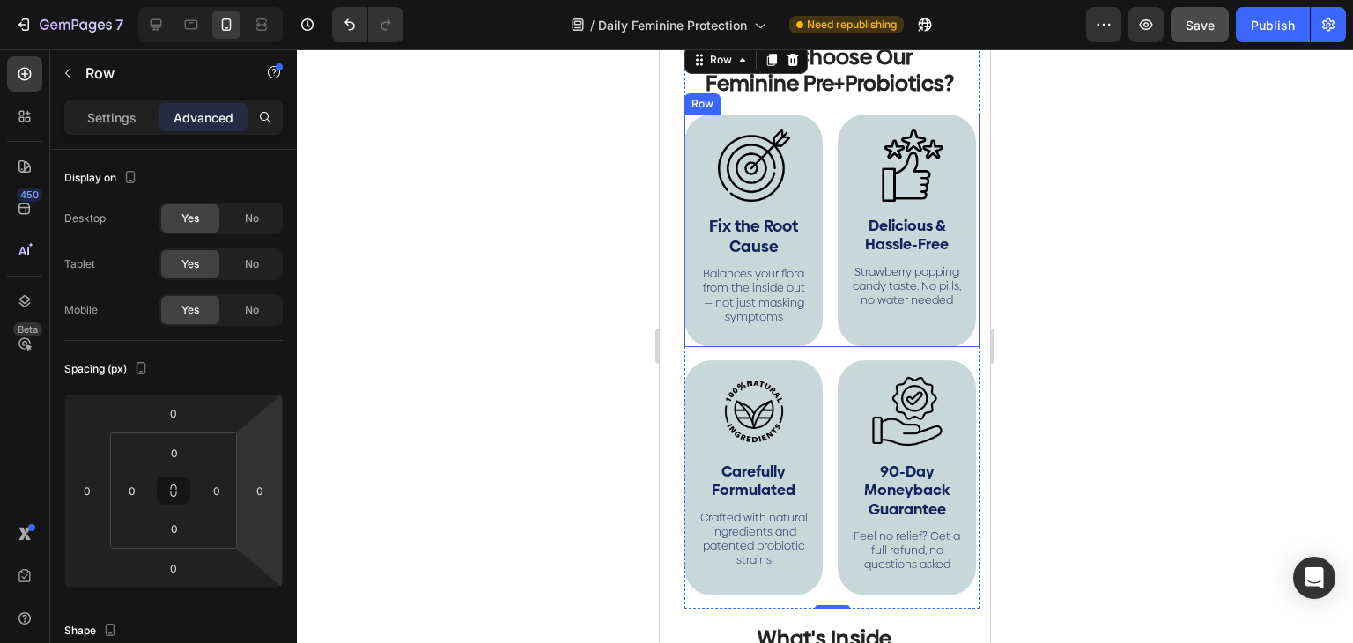
click at [824, 175] on div "Image Fix the Root Cause Text Block Balances your flora from the inside out — n…" at bounding box center [831, 230] width 295 height 232
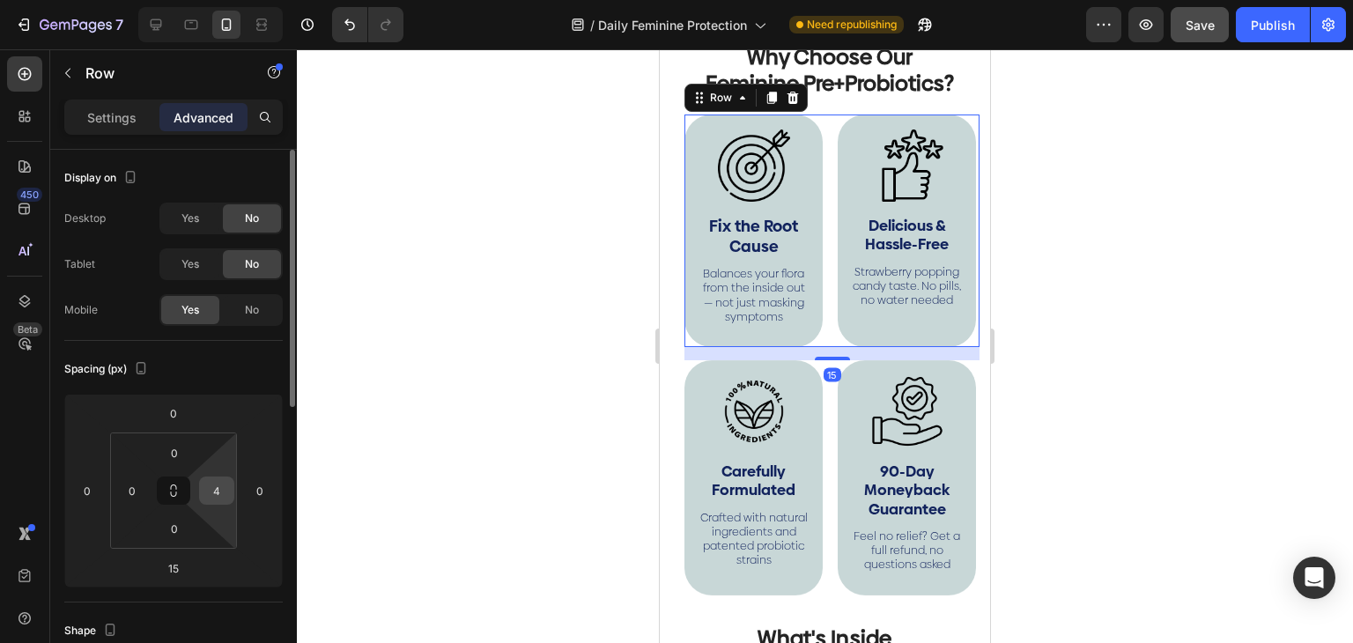
click at [222, 481] on input "4" at bounding box center [216, 490] width 26 height 26
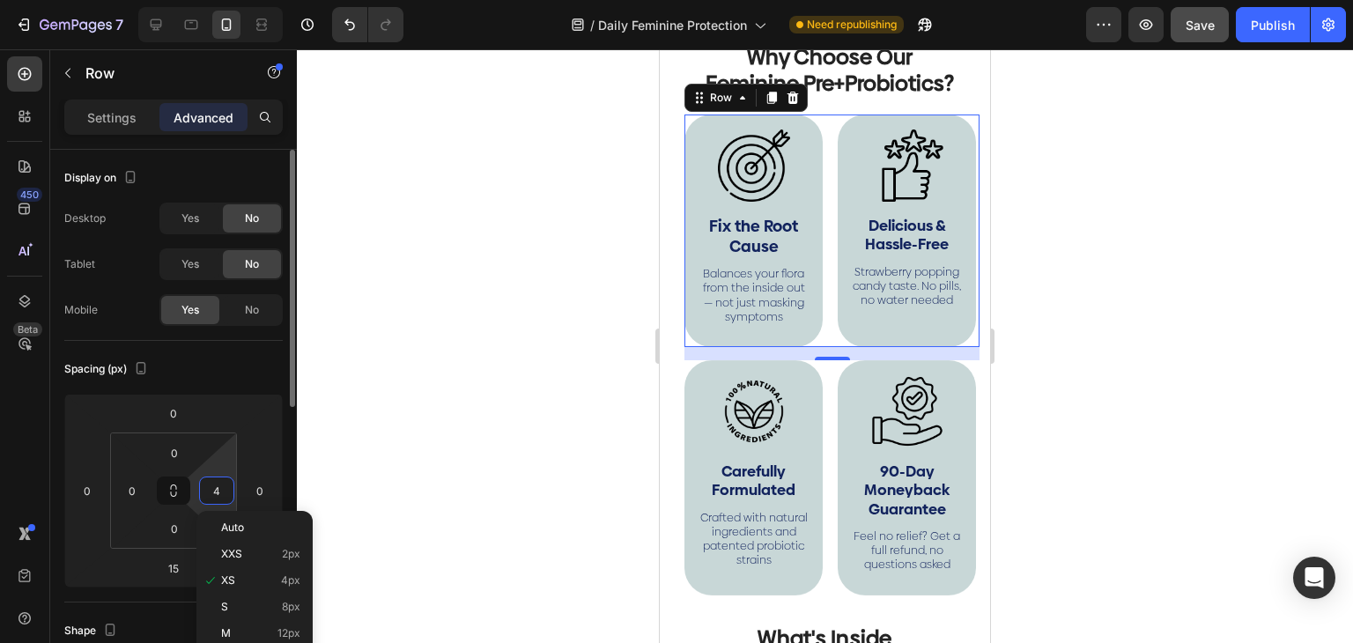
type input "6"
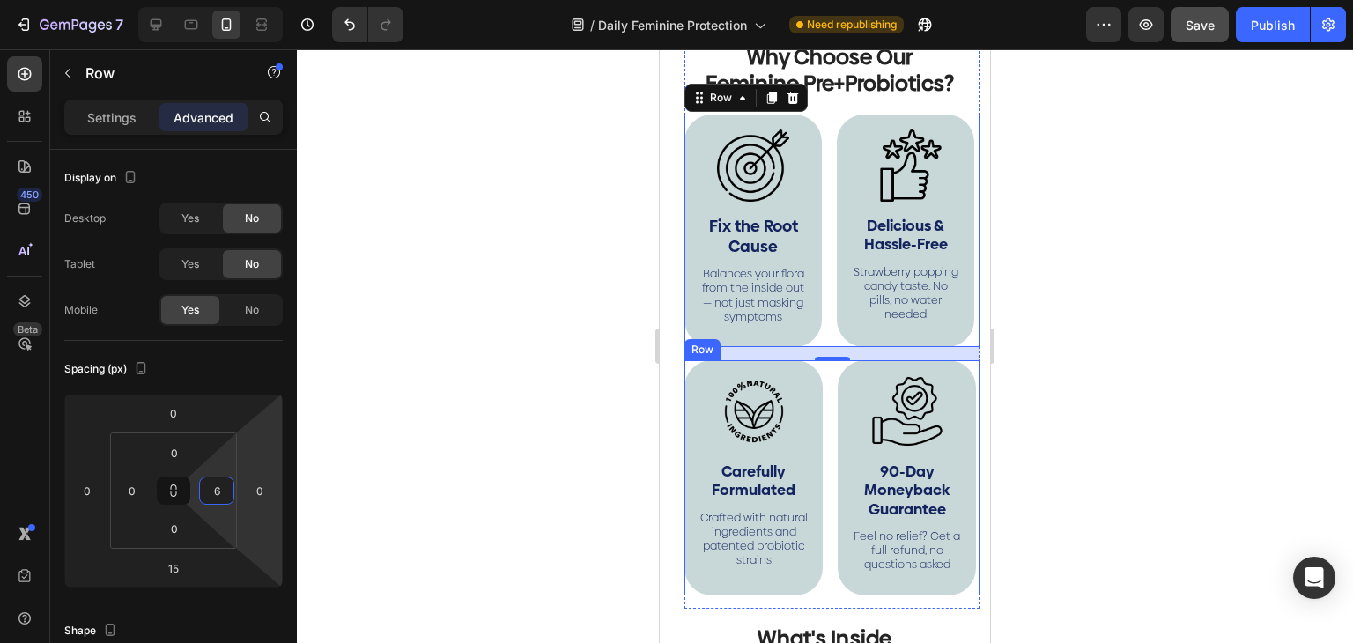
click at [829, 441] on div "Image Carefully Formulated Text Block Crafted with natural ingredients and pate…" at bounding box center [831, 477] width 295 height 235
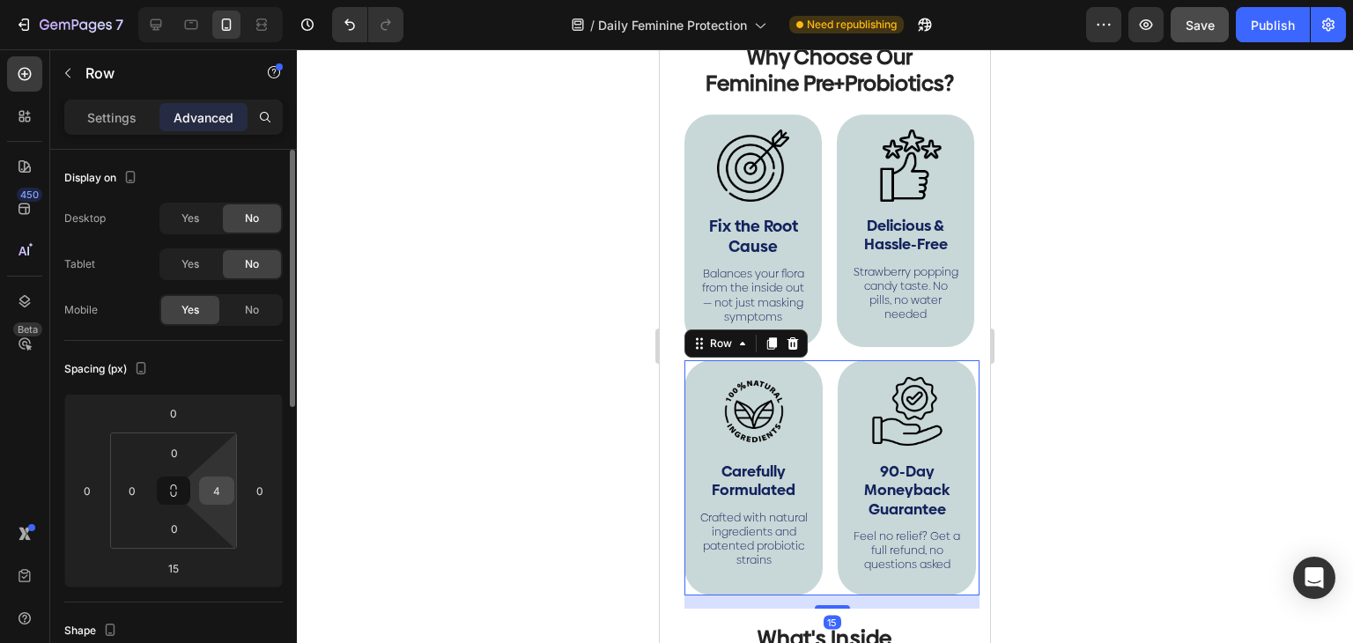
click at [222, 487] on input "4" at bounding box center [216, 490] width 26 height 26
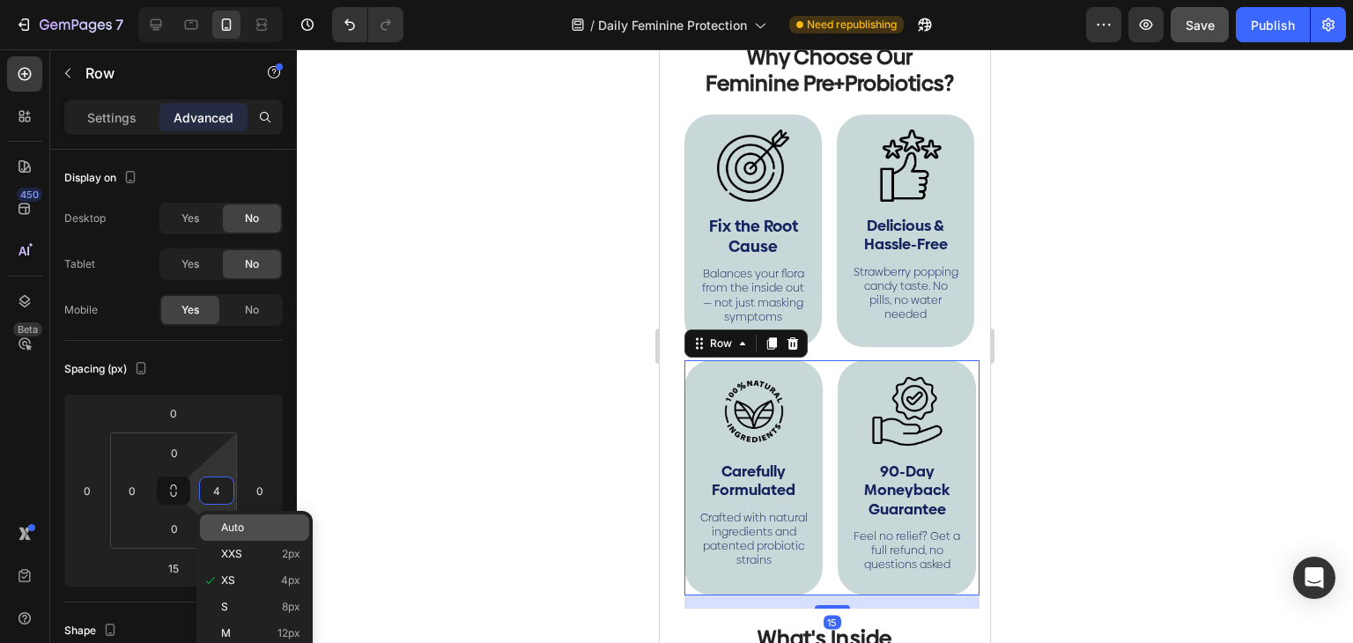
type input "6"
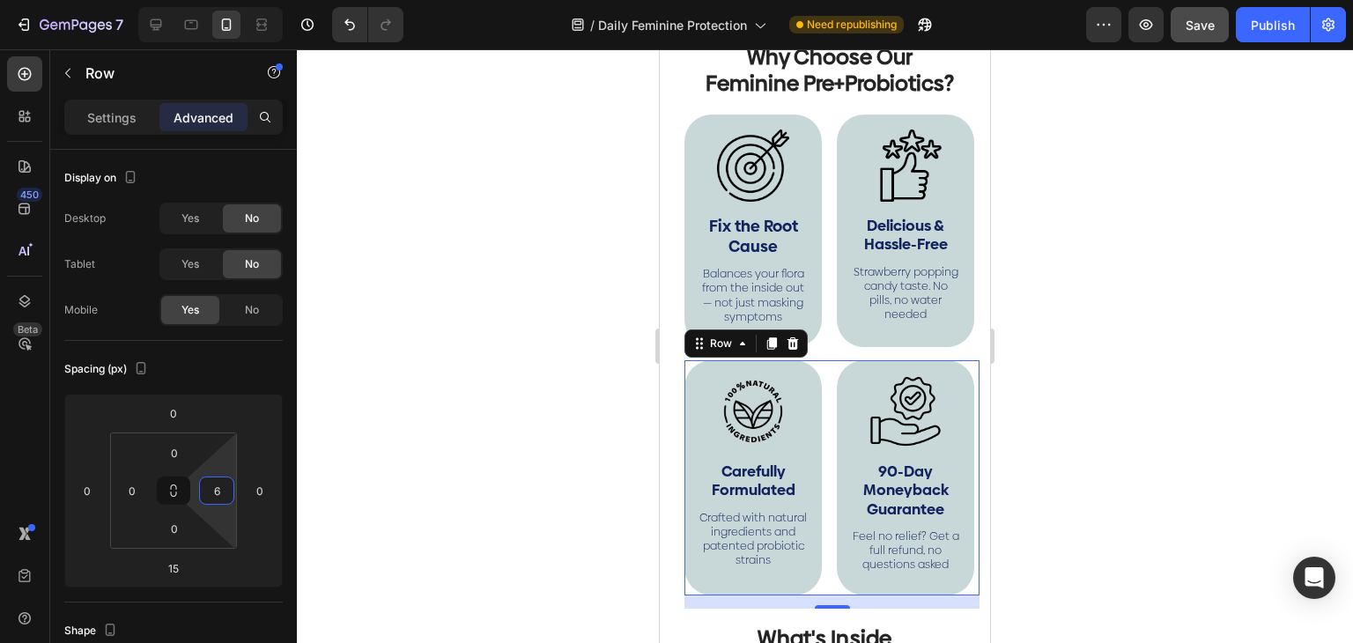
click at [531, 350] on div at bounding box center [825, 346] width 1056 height 594
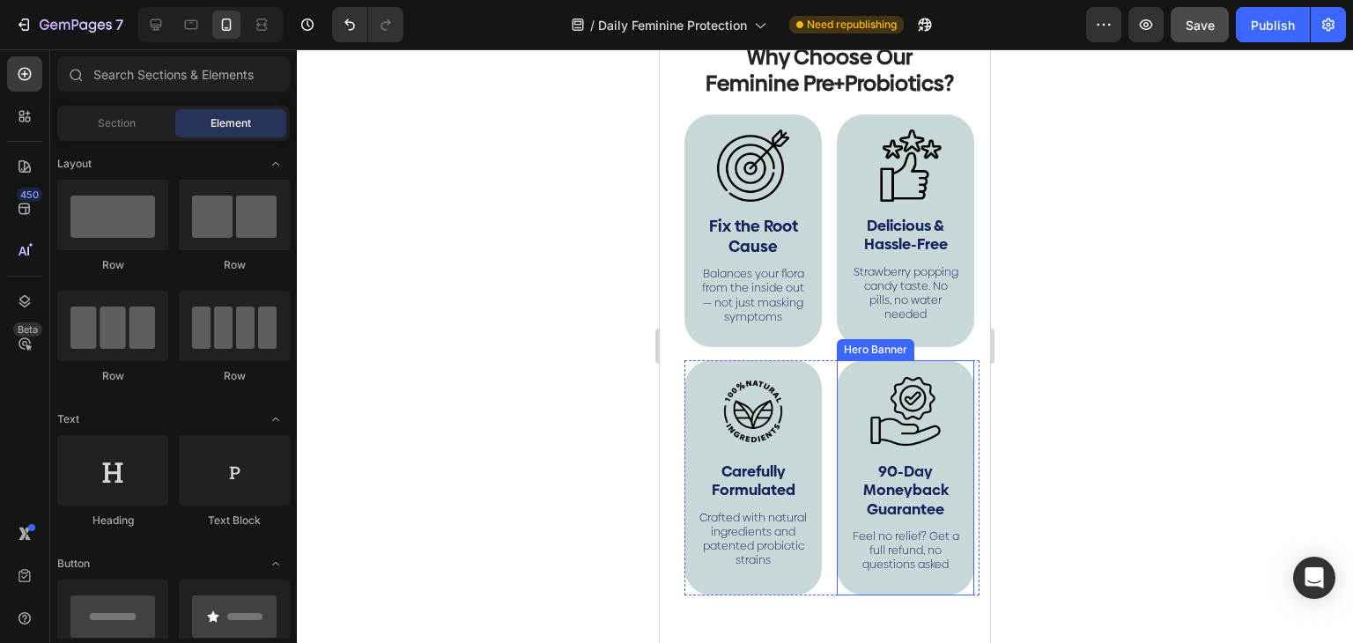
click at [850, 417] on div at bounding box center [905, 411] width 111 height 72
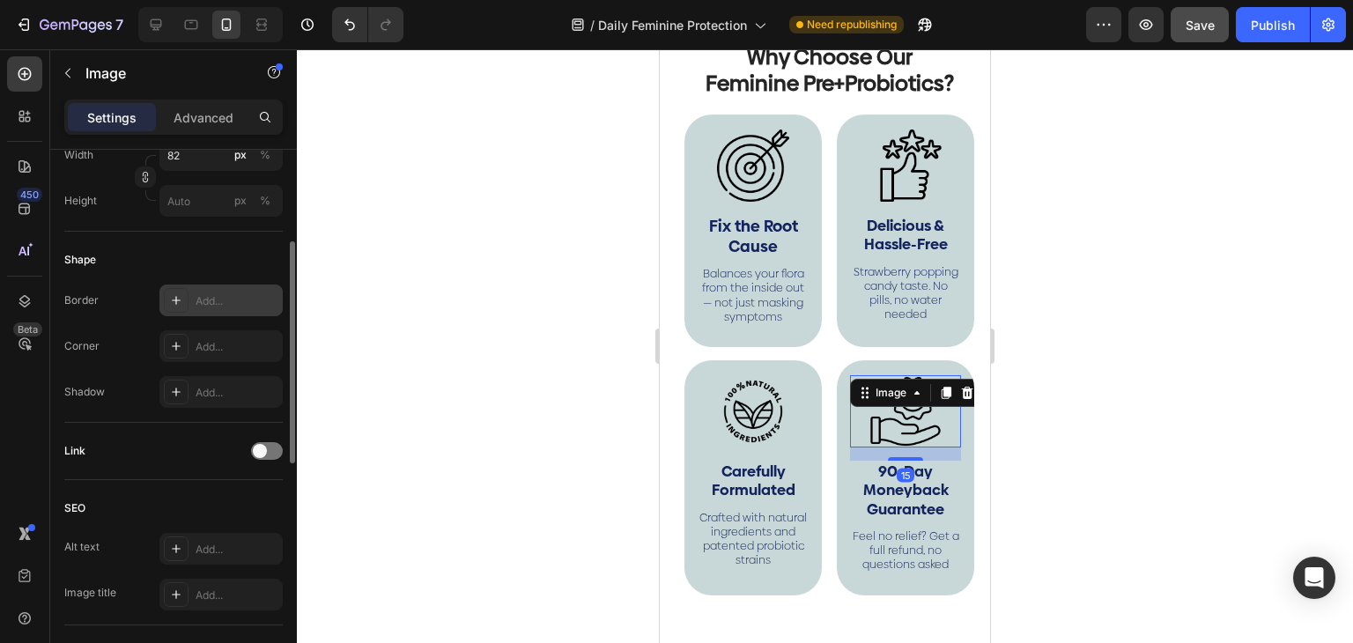
scroll to position [440, 0]
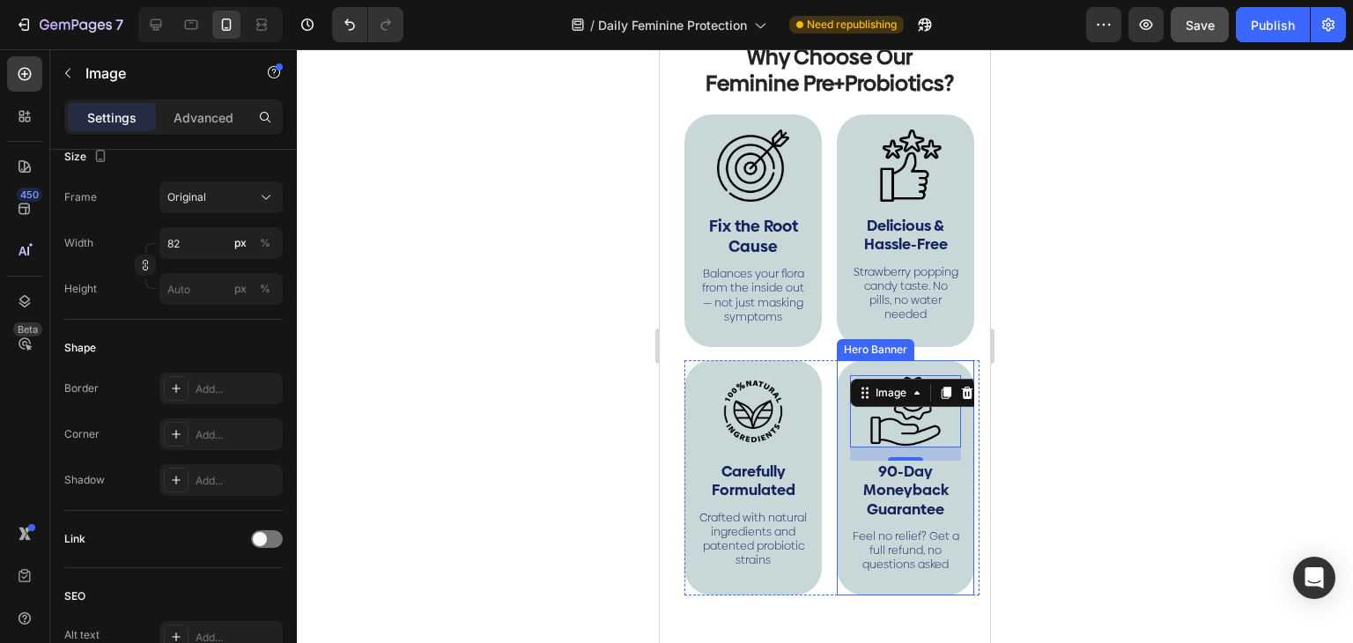
click at [842, 503] on div "Image 15 90-Day Moneyback Guarantee Text Block Feel no relief? Get a full refun…" at bounding box center [905, 477] width 137 height 235
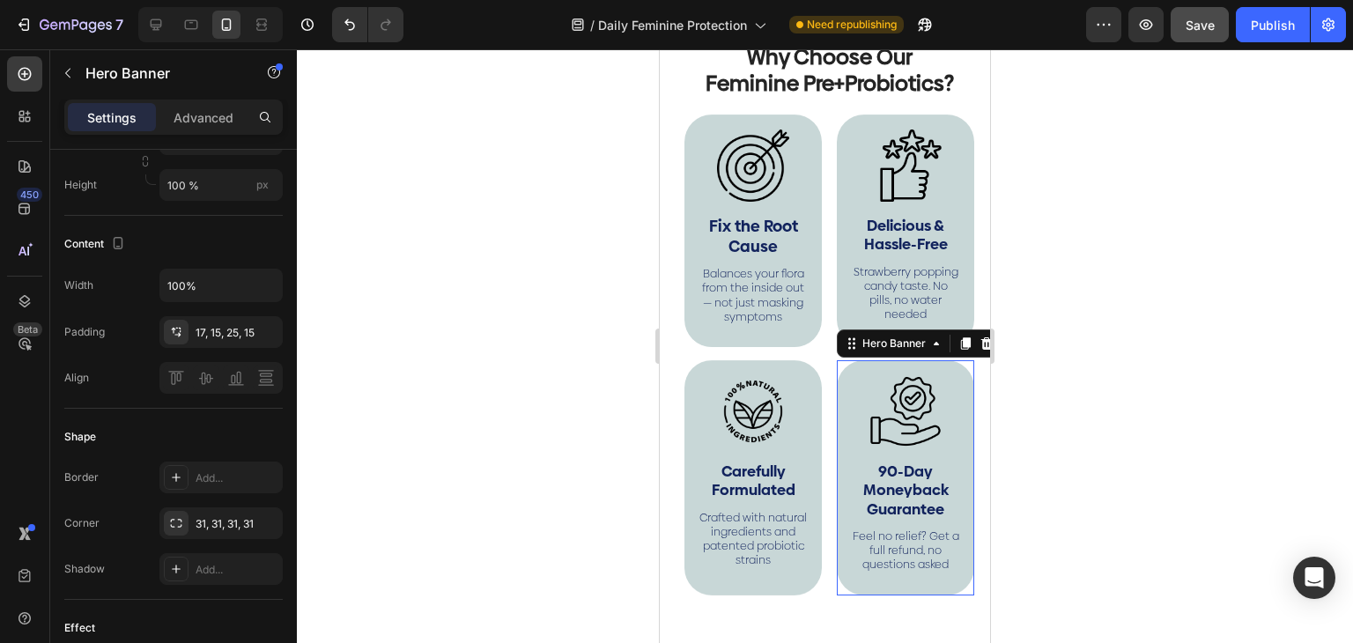
scroll to position [0, 0]
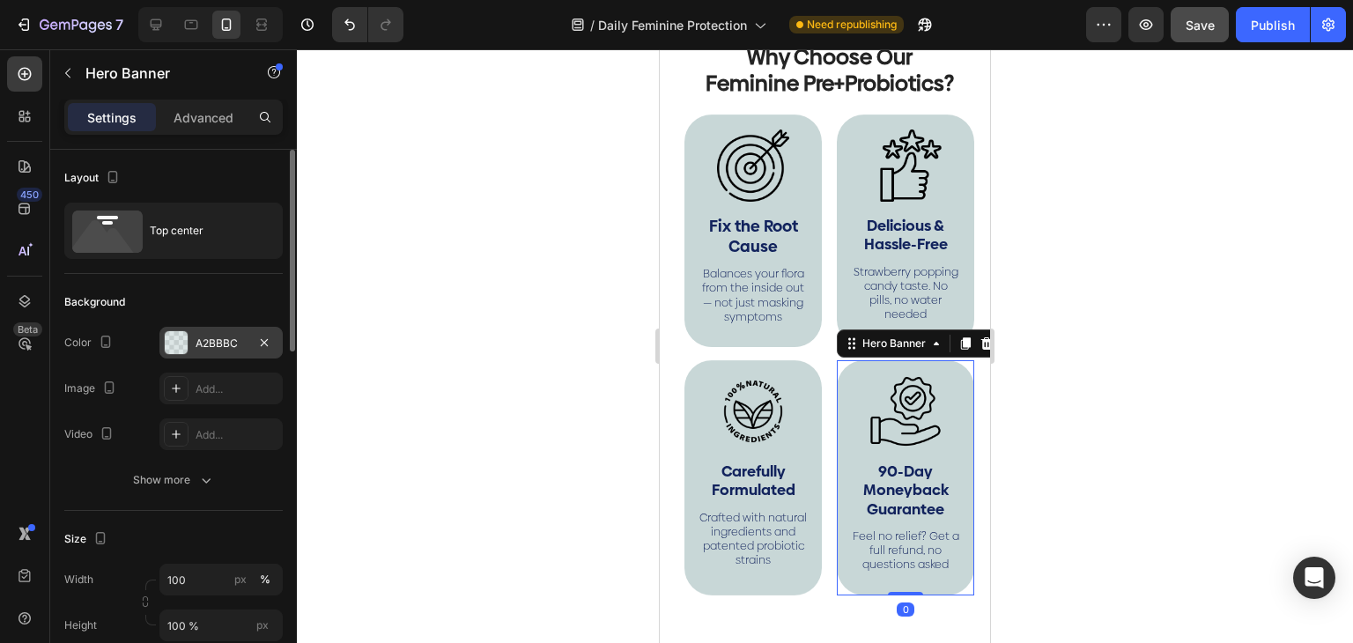
click at [211, 343] on div "A2BBBC" at bounding box center [220, 343] width 51 height 16
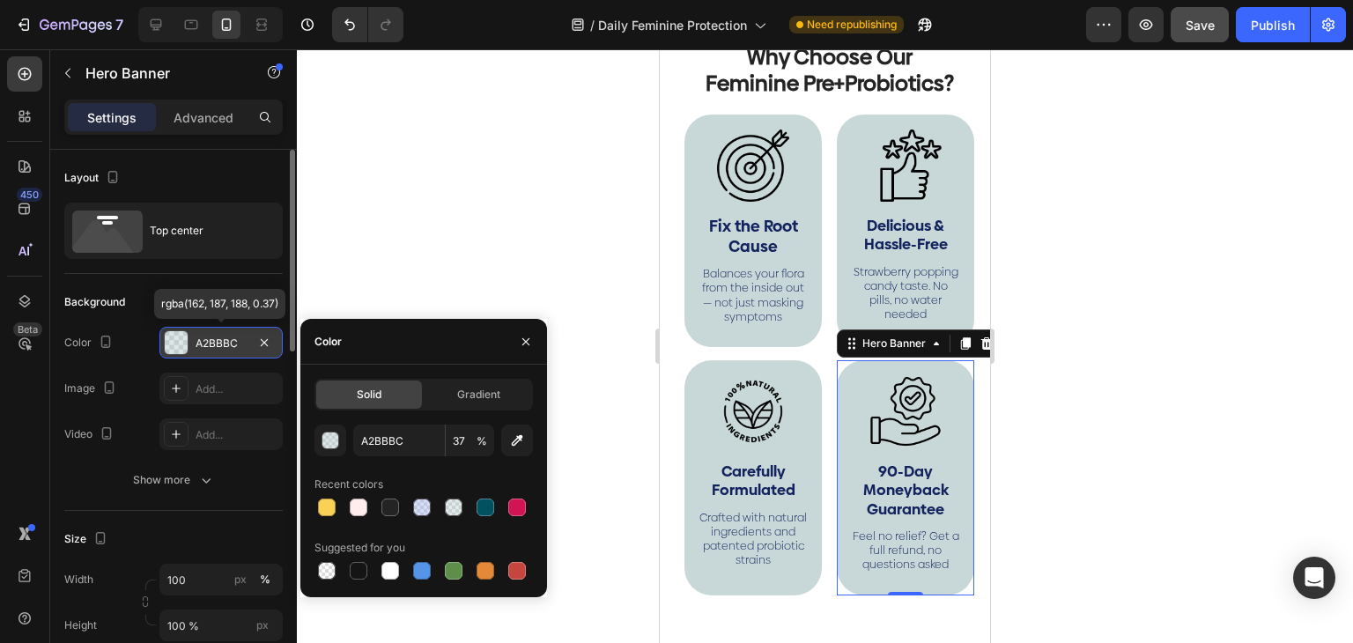
click at [211, 343] on div "A2BBBC" at bounding box center [220, 343] width 51 height 16
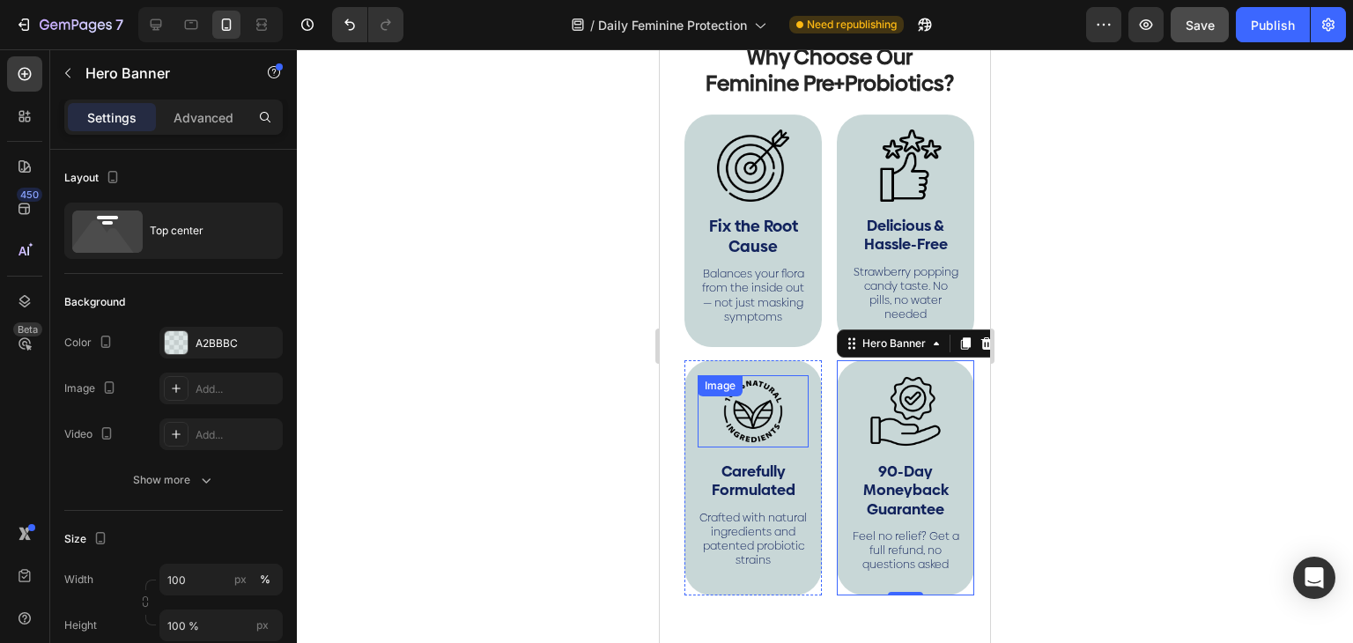
click at [698, 447] on div at bounding box center [752, 411] width 111 height 72
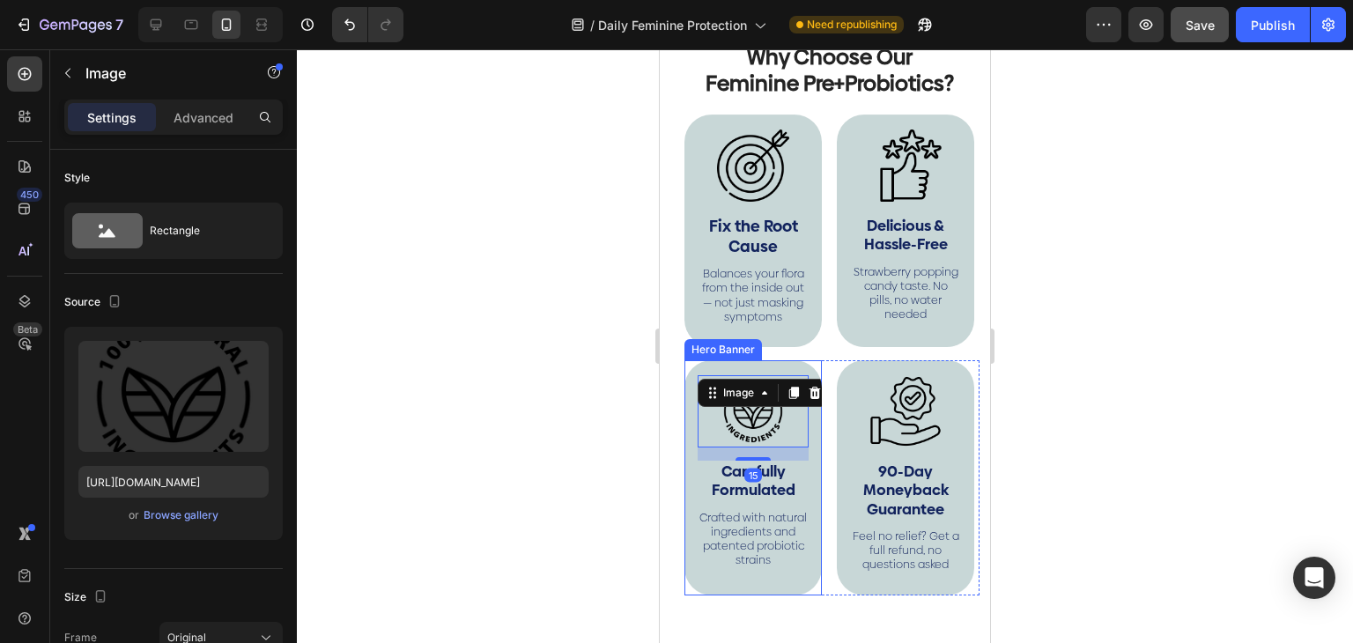
click at [693, 490] on div "Image 15 Carefully Formulated Text Block Crafted with natural ingredients and p…" at bounding box center [752, 475] width 137 height 231
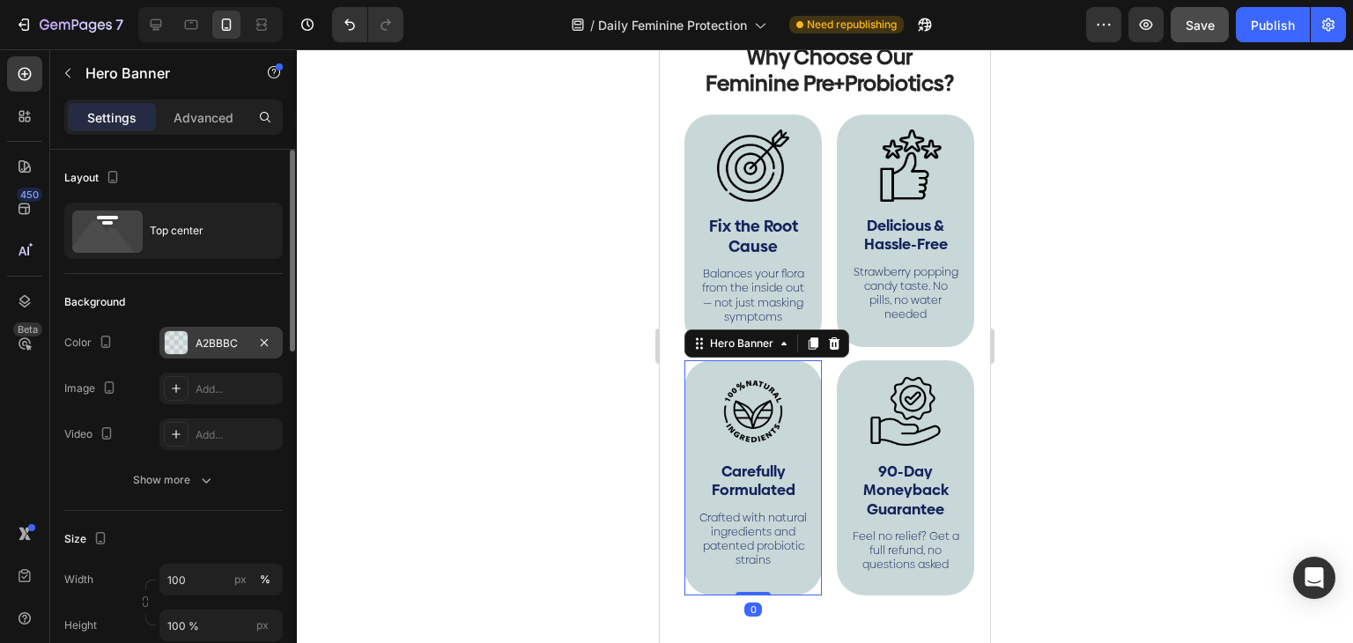
click at [197, 345] on div "A2BBBC" at bounding box center [220, 343] width 51 height 16
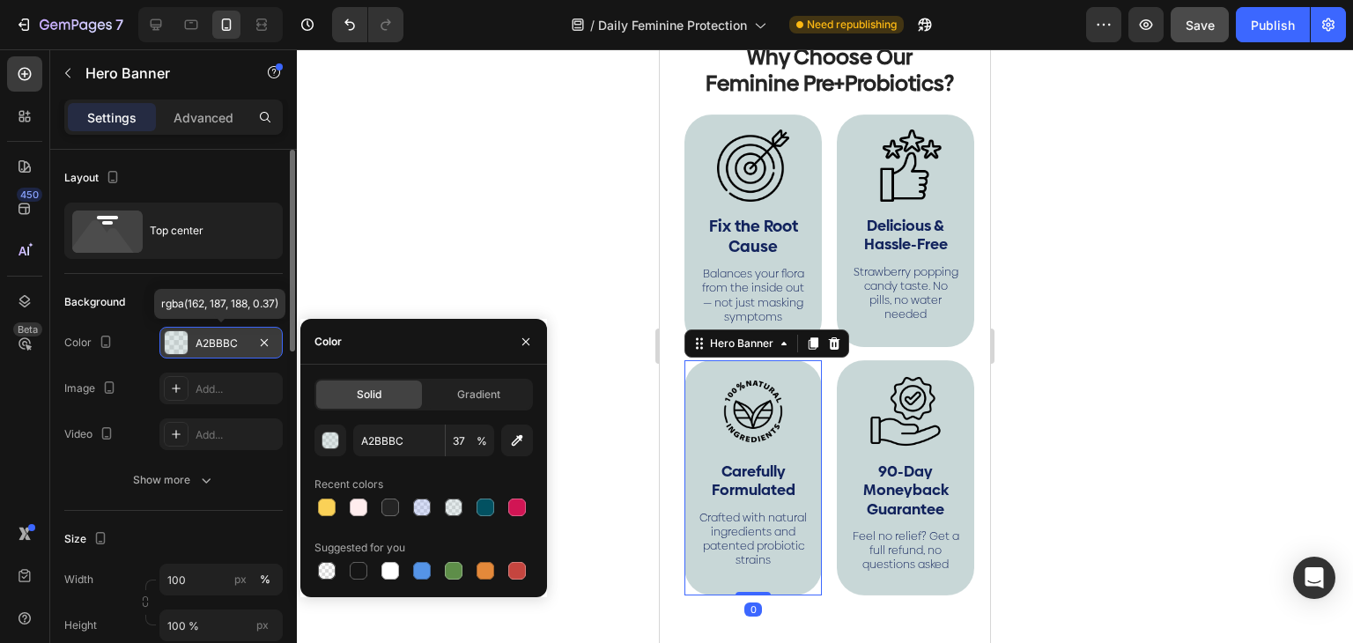
click at [197, 345] on div "A2BBBC" at bounding box center [220, 343] width 51 height 16
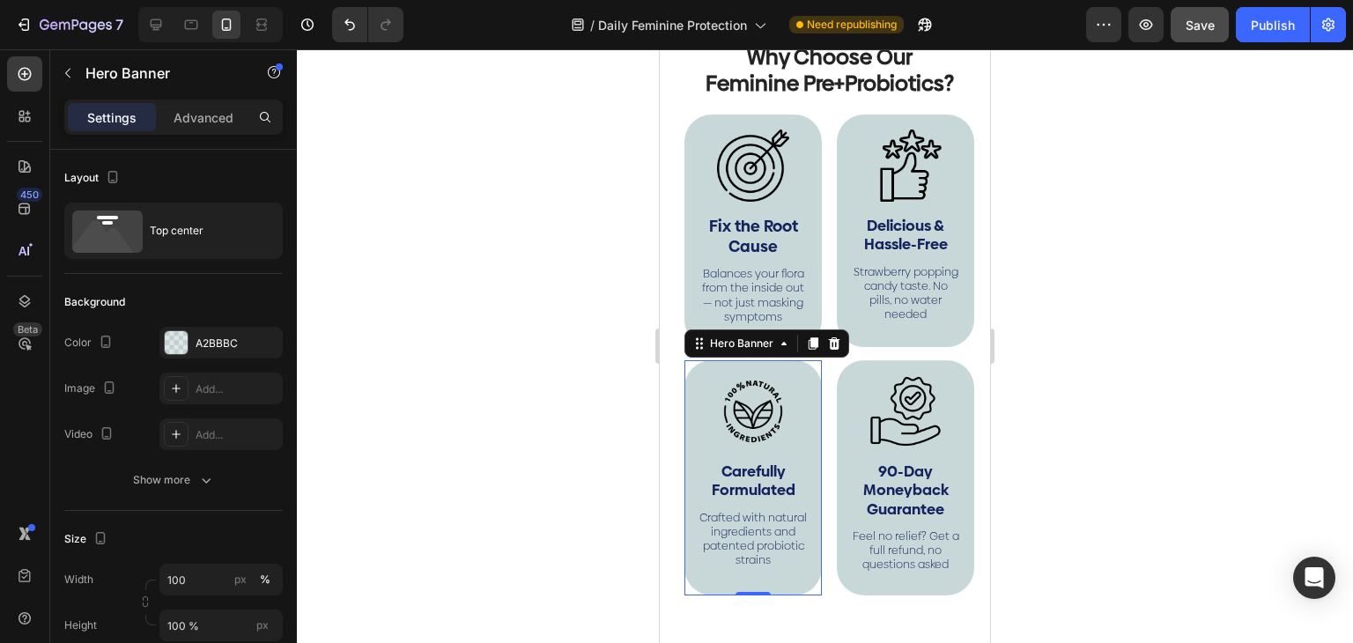
click at [514, 273] on div at bounding box center [825, 346] width 1056 height 594
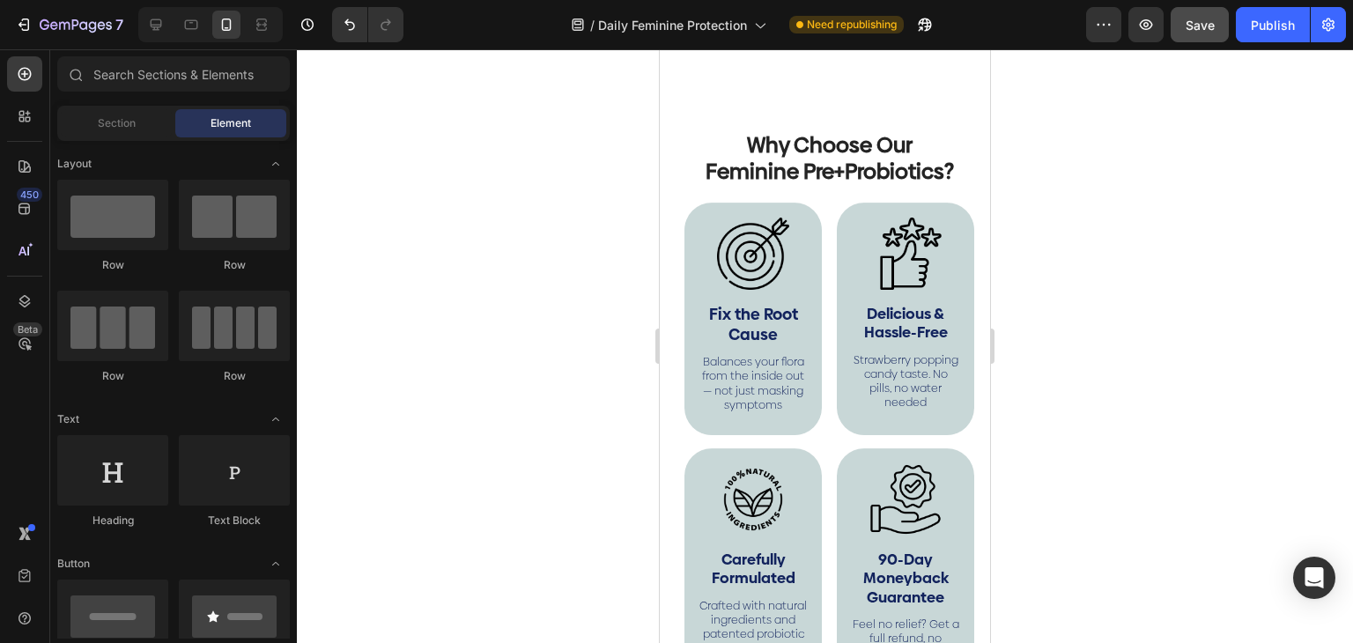
scroll to position [4202, 0]
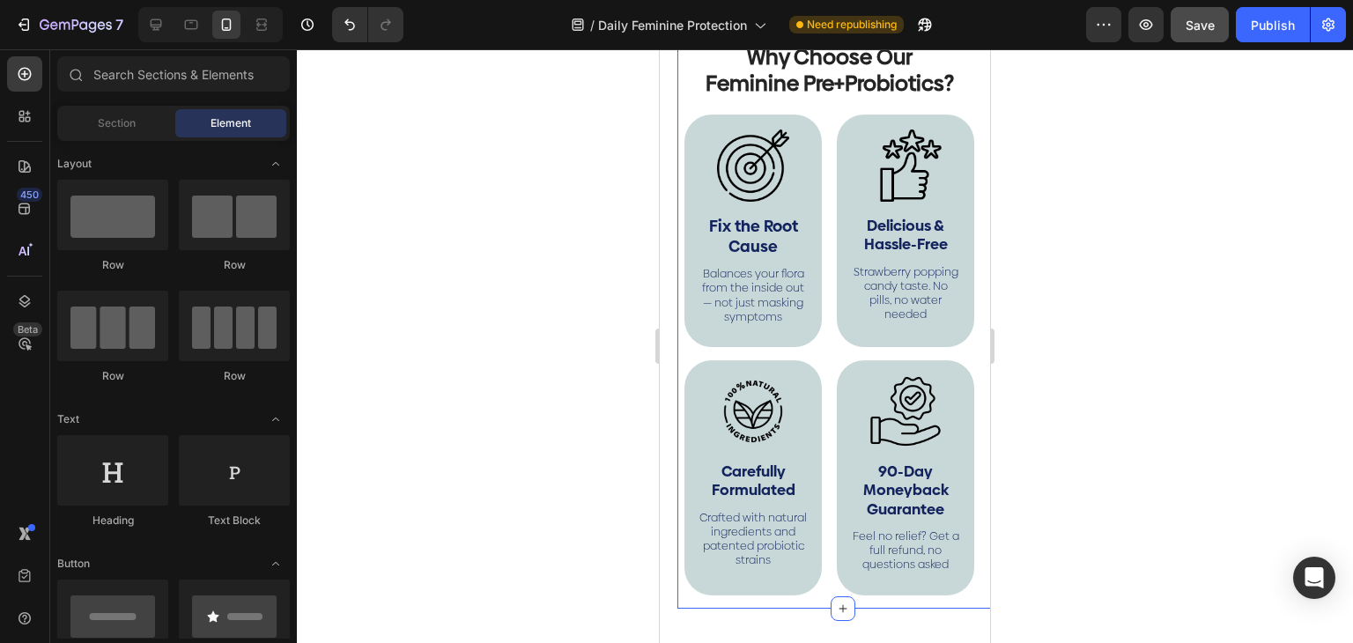
click at [679, 368] on div "Why Choose Our Feminine Pre+Probiotics? Heading Image Fix the Root Cause Text B…" at bounding box center [842, 318] width 330 height 580
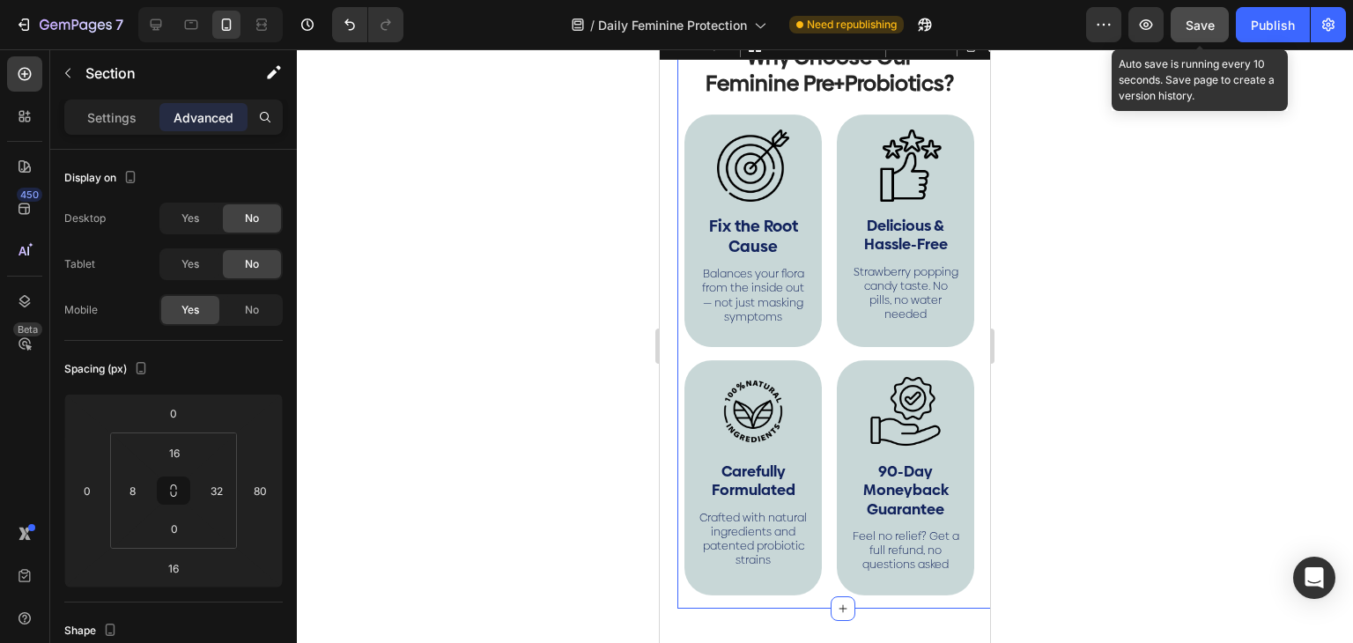
click at [1189, 26] on span "Save" at bounding box center [1199, 25] width 29 height 15
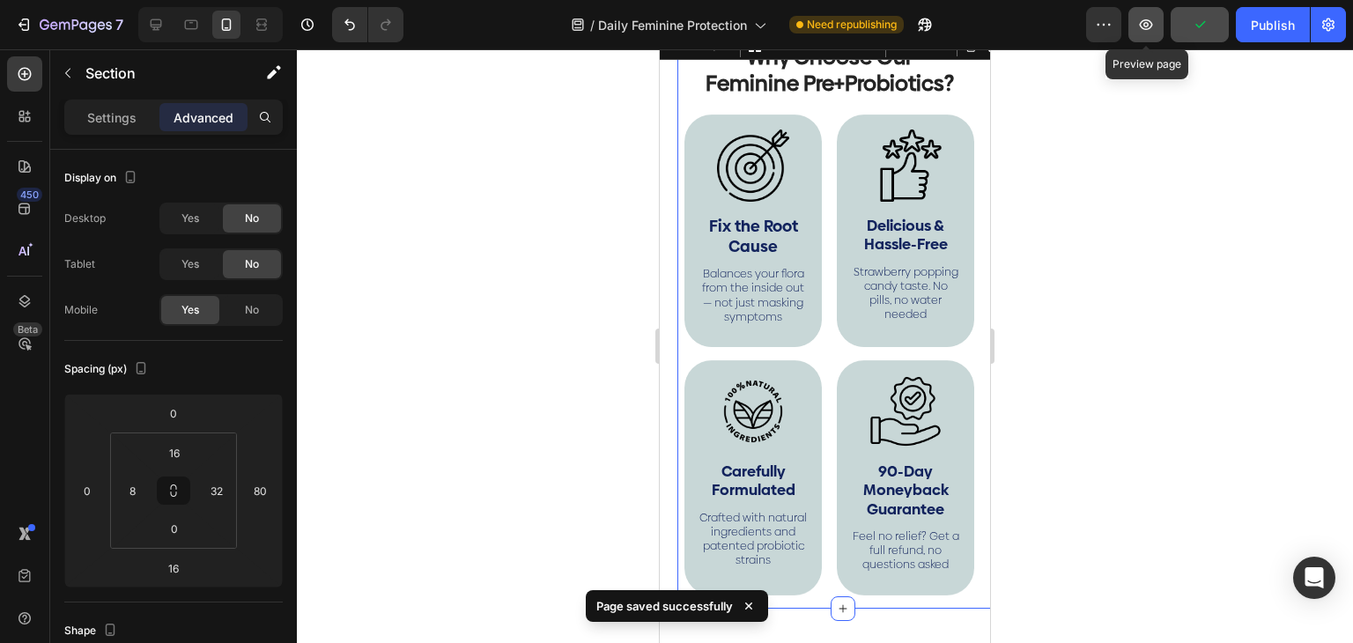
click at [1150, 18] on icon "button" at bounding box center [1146, 25] width 18 height 18
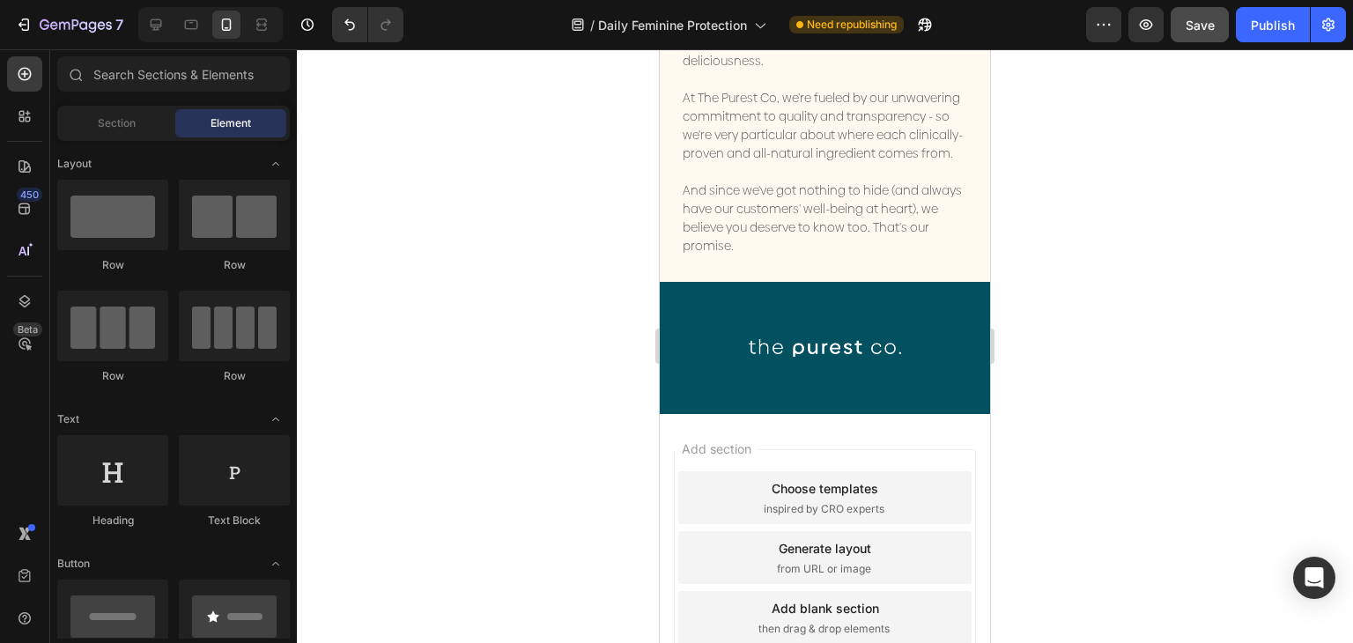
scroll to position [9389, 0]
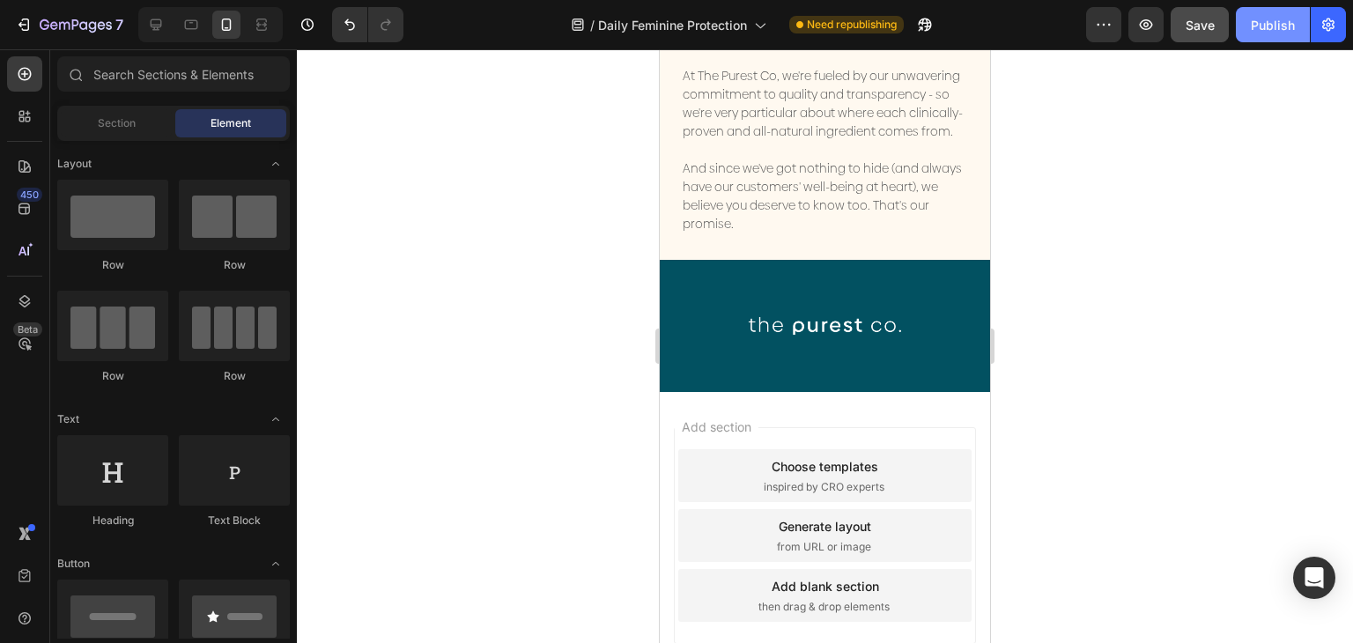
click at [1261, 30] on div "Publish" at bounding box center [1272, 25] width 44 height 18
click at [199, 22] on icon at bounding box center [191, 25] width 18 height 18
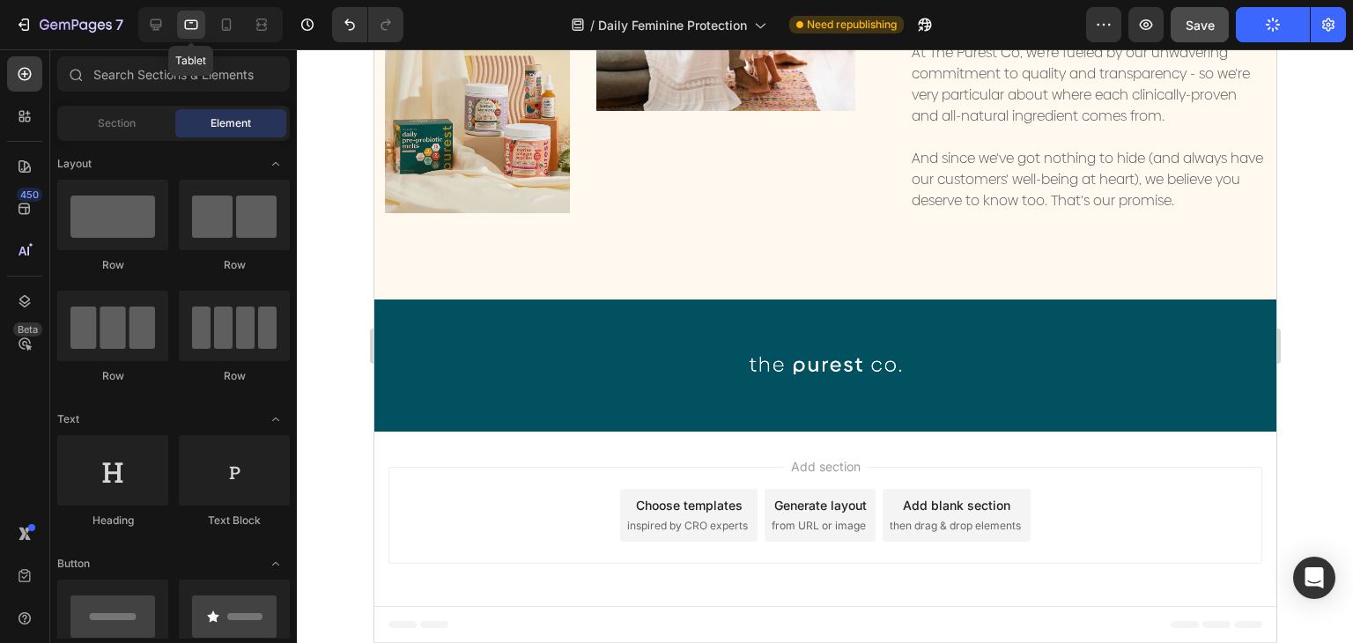
scroll to position [8346, 0]
click at [158, 11] on div at bounding box center [156, 25] width 28 height 28
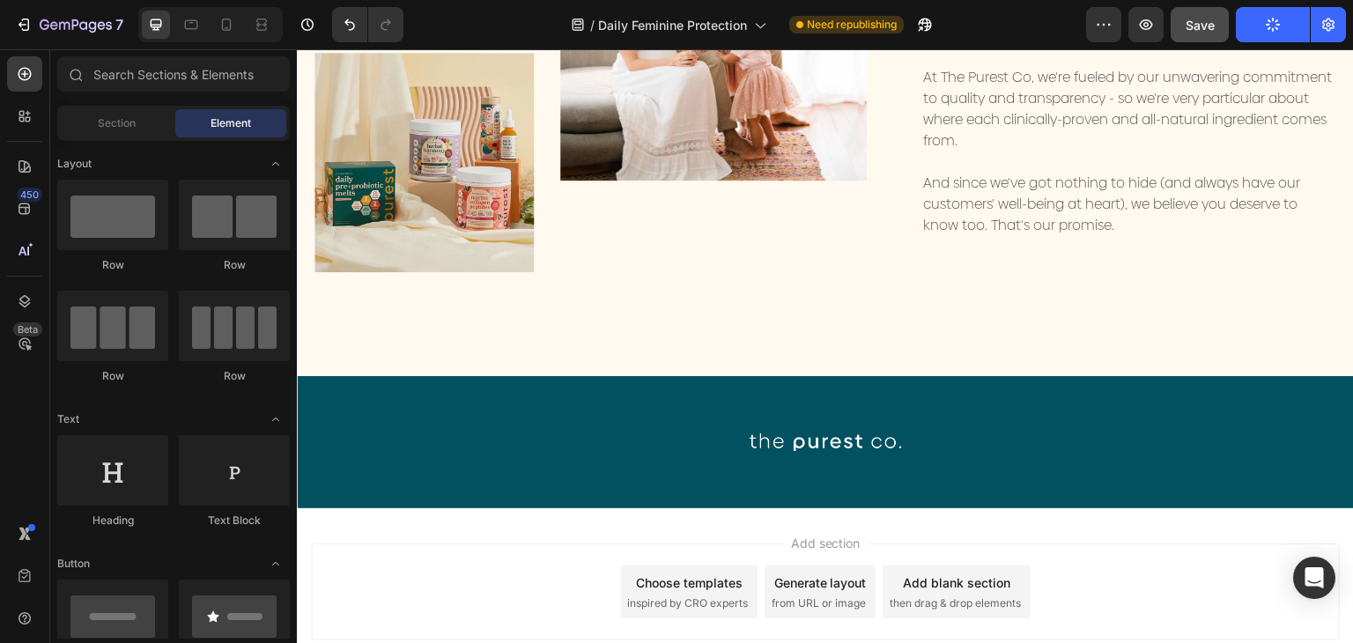
scroll to position [8345, 0]
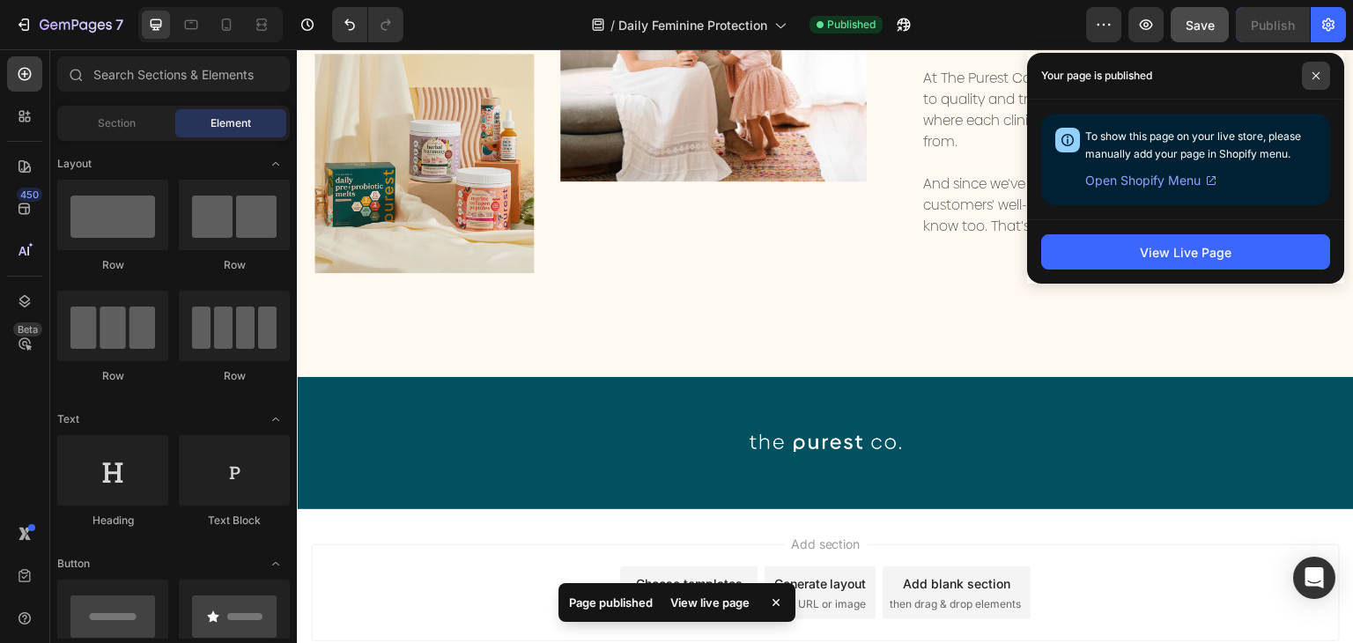
click at [1313, 89] on span at bounding box center [1315, 76] width 28 height 28
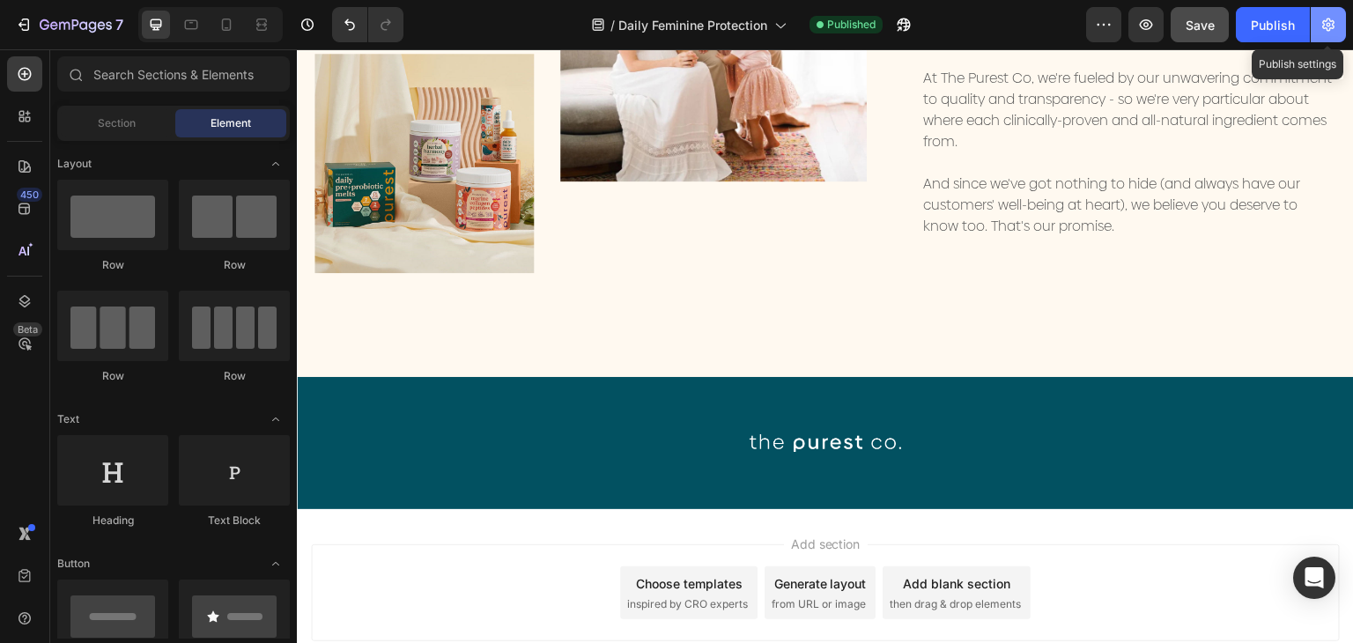
click at [1326, 27] on icon "button" at bounding box center [1328, 25] width 18 height 18
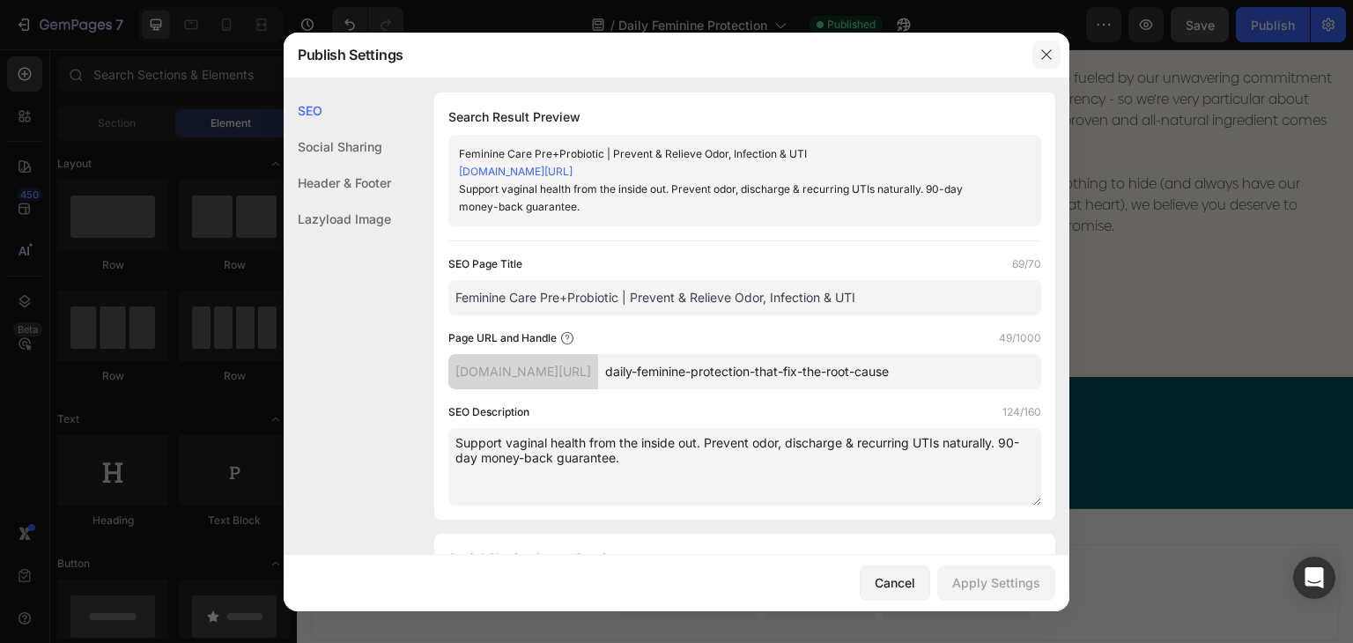
click at [1041, 50] on icon "button" at bounding box center [1046, 55] width 14 height 14
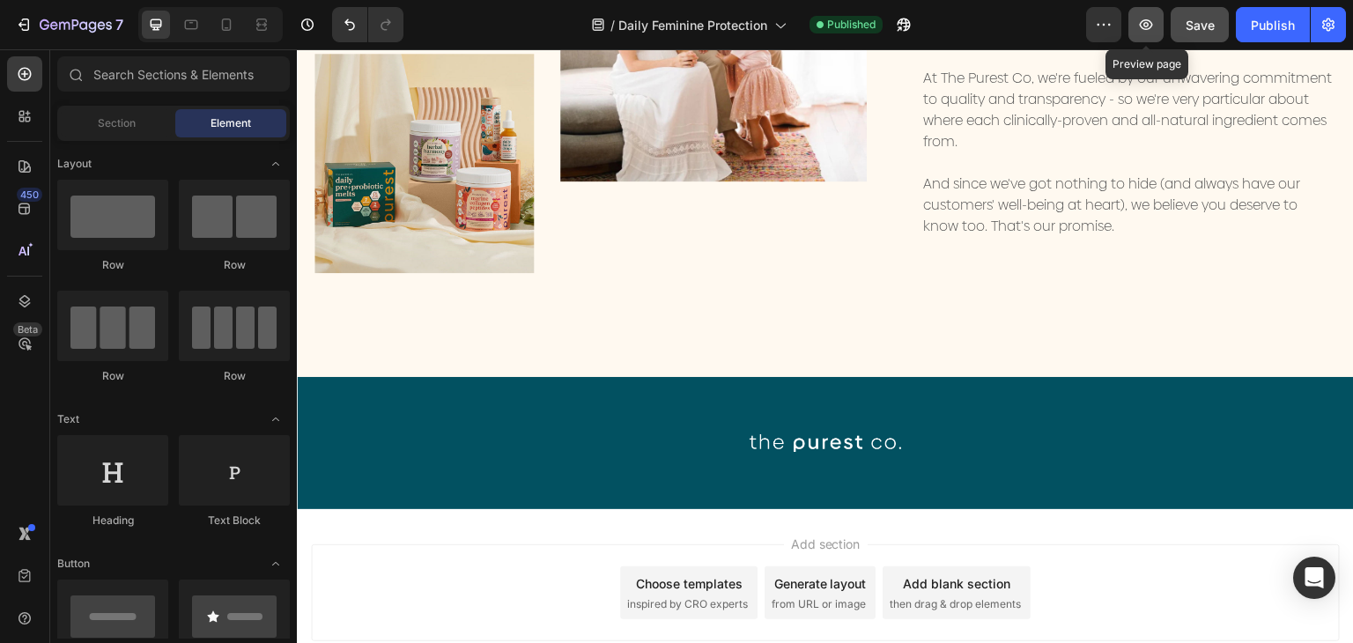
click at [1150, 29] on icon "button" at bounding box center [1146, 25] width 18 height 18
click at [230, 21] on icon at bounding box center [227, 24] width 10 height 12
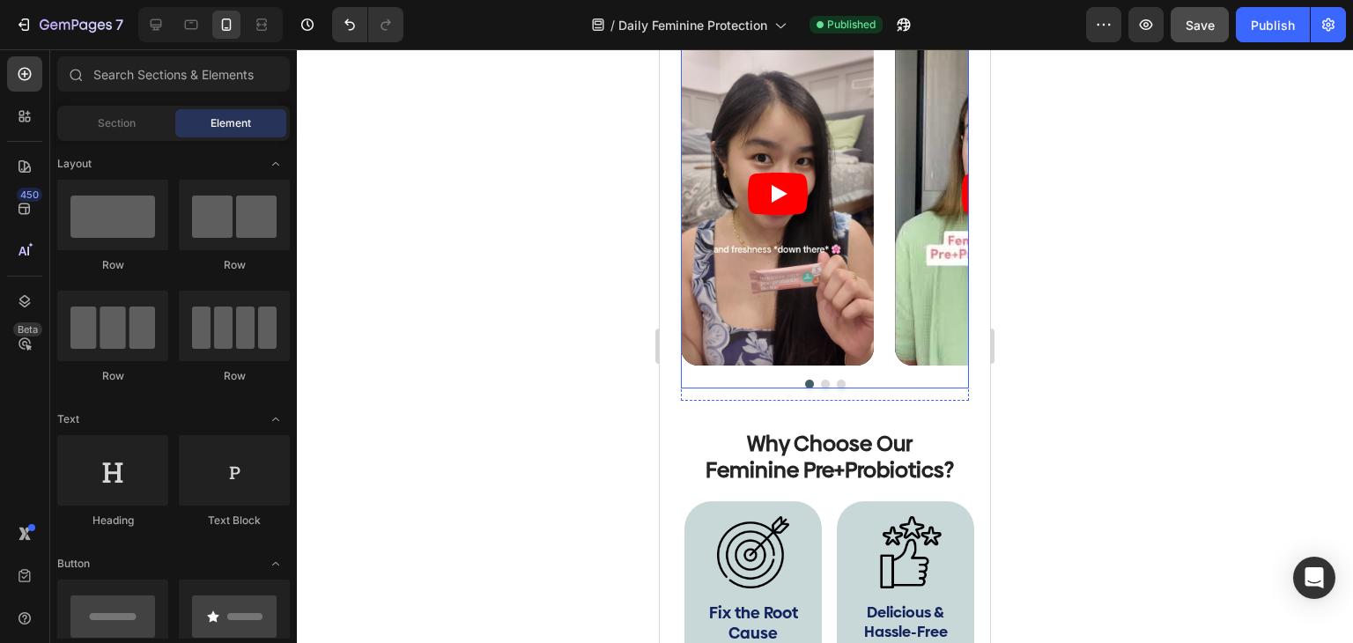
scroll to position [3955, 0]
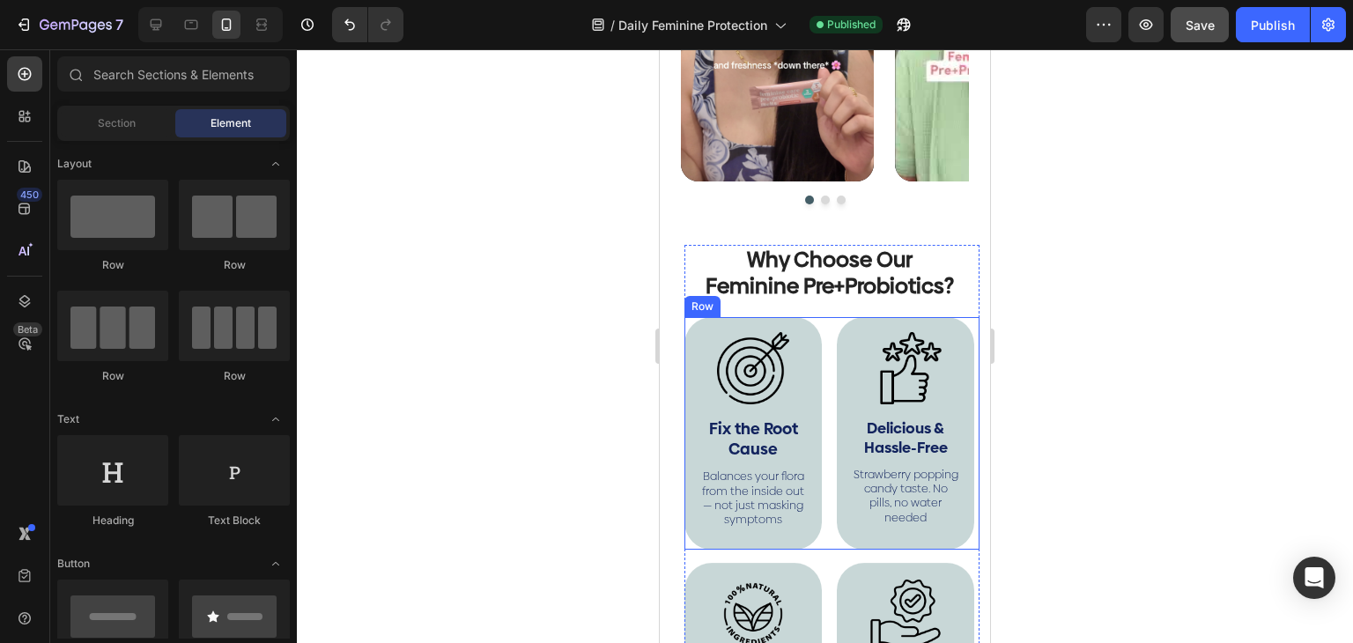
click at [823, 359] on div "Image Fix the Root Cause Text Block Balances your flora from the inside out — n…" at bounding box center [831, 433] width 295 height 232
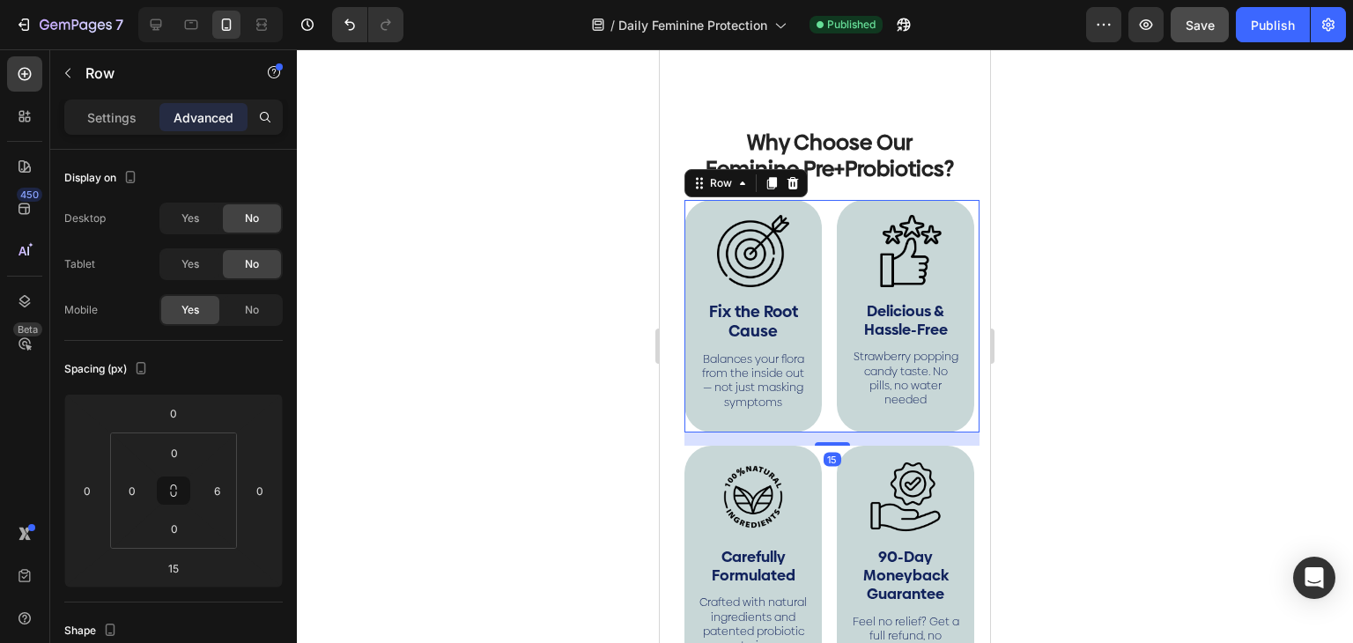
scroll to position [4307, 0]
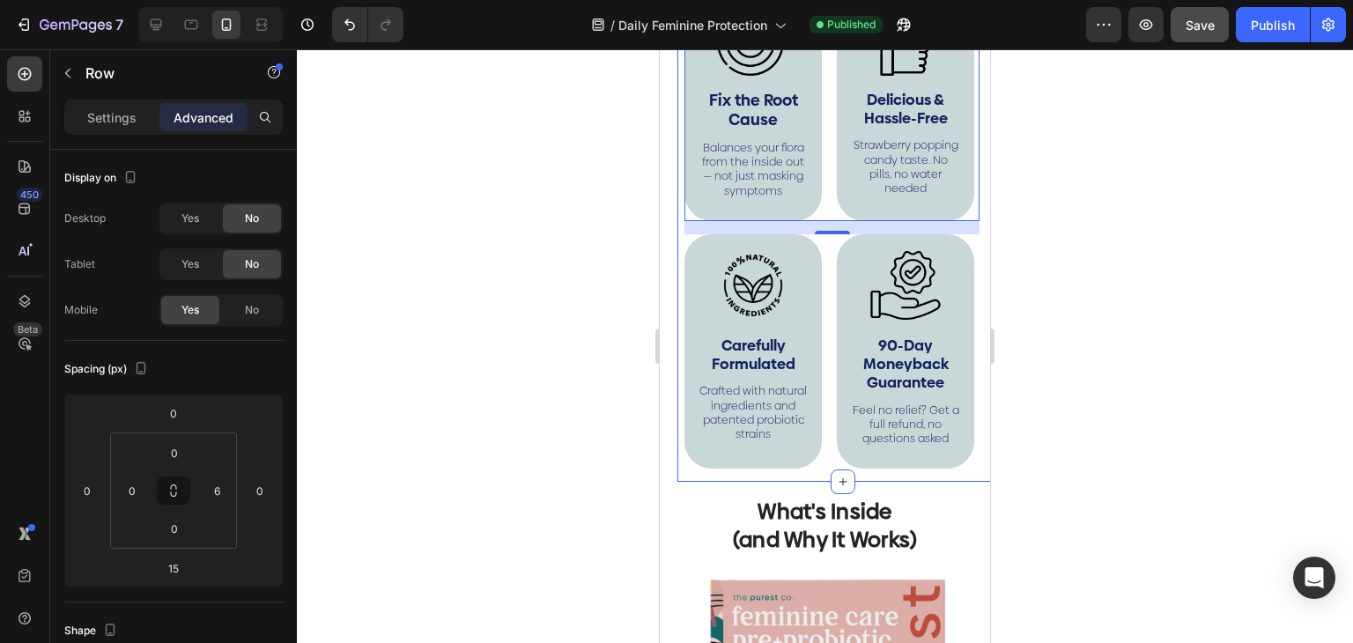
click at [682, 244] on div "Why Choose Our Feminine Pre+Probiotics? Heading Image Fix the Root Cause Text B…" at bounding box center [842, 192] width 330 height 580
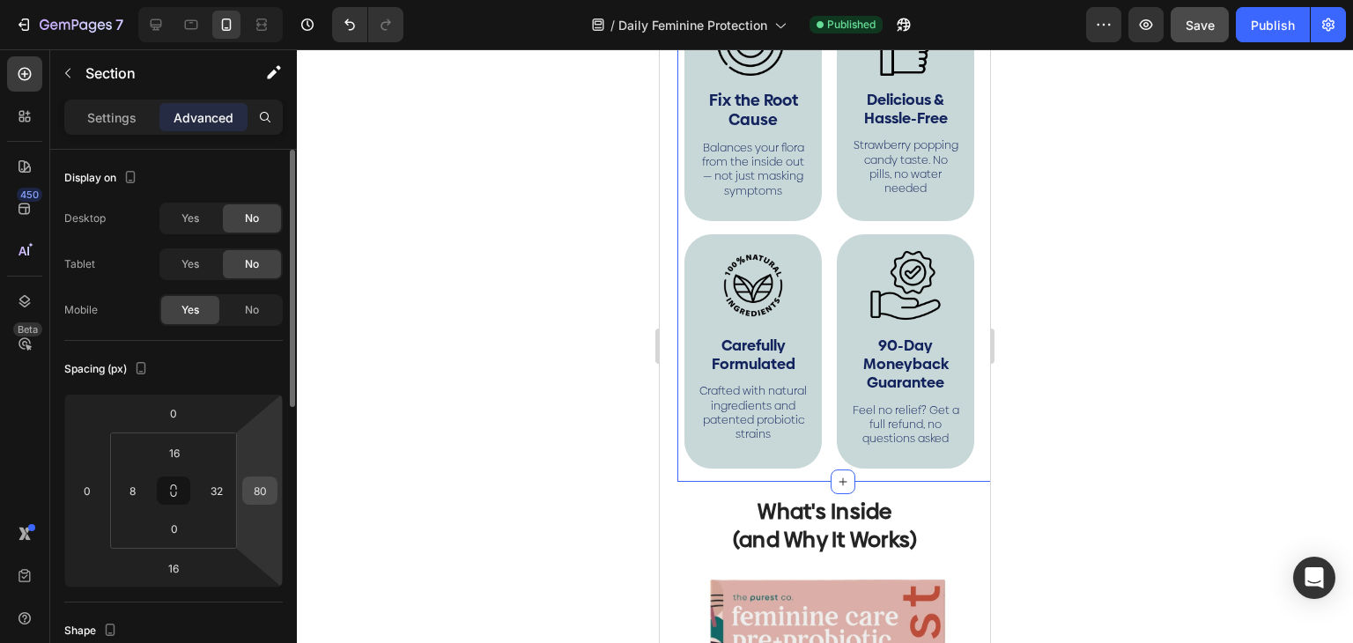
click at [254, 494] on input "80" at bounding box center [260, 490] width 26 height 26
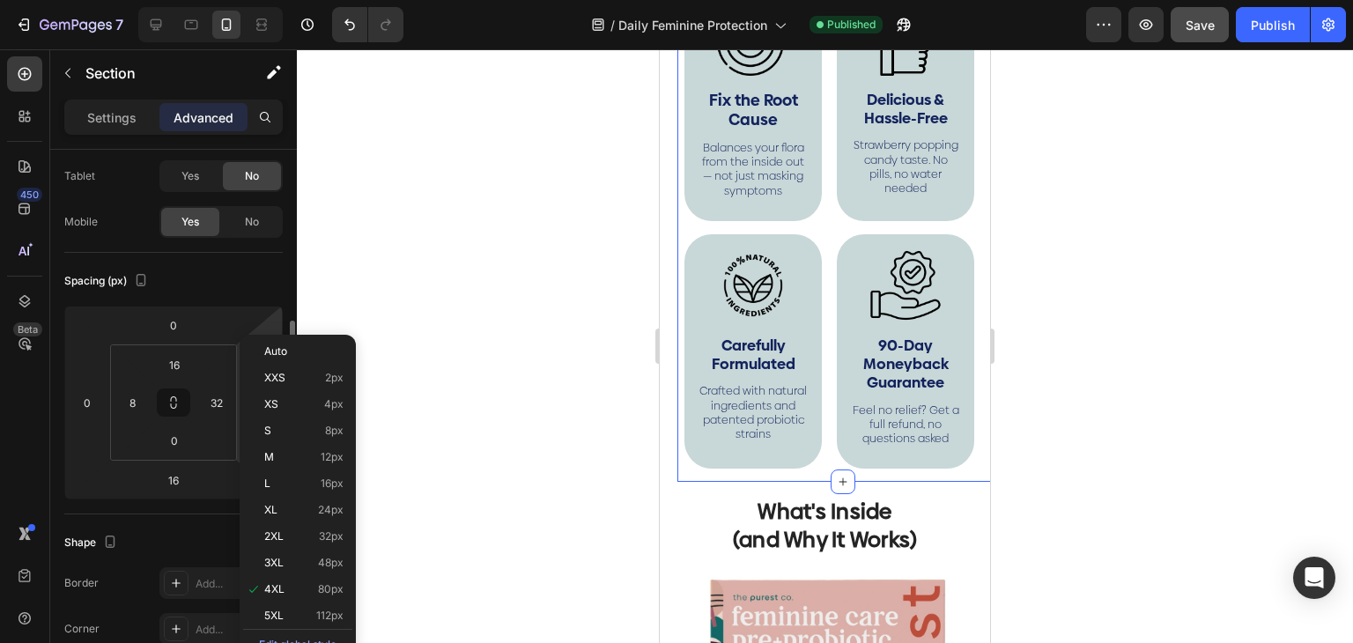
scroll to position [176, 0]
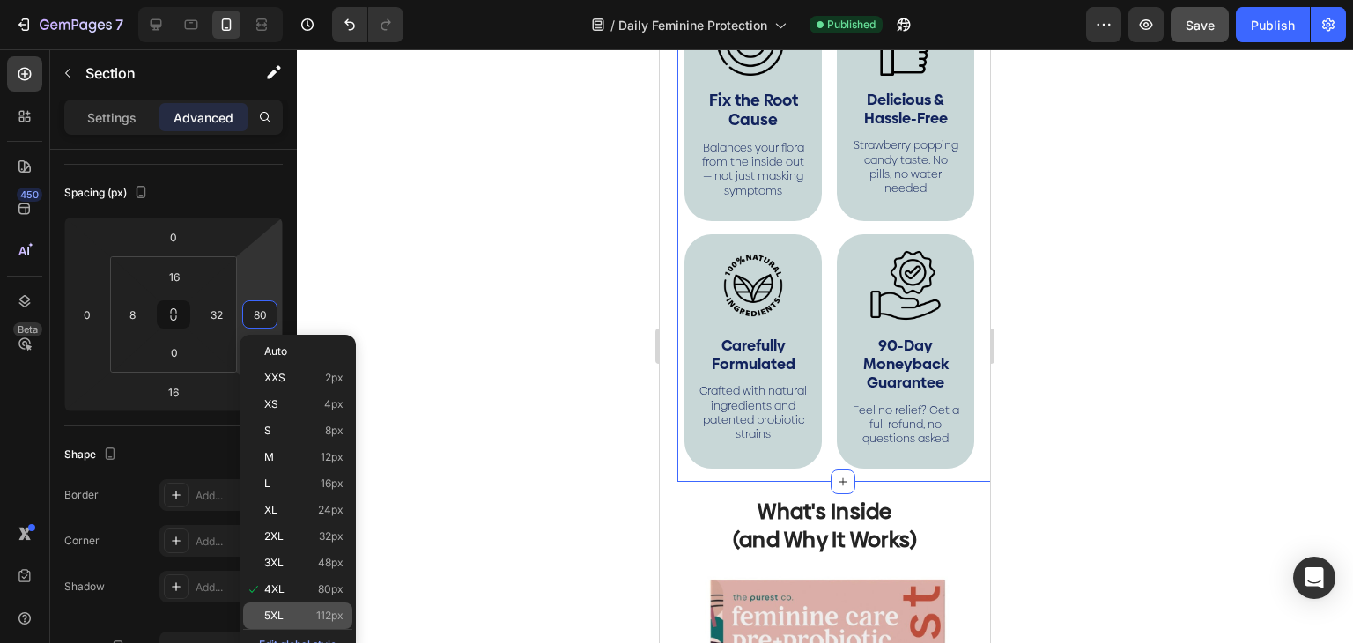
click at [319, 611] on span "112px" at bounding box center [329, 615] width 27 height 12
type input "112"
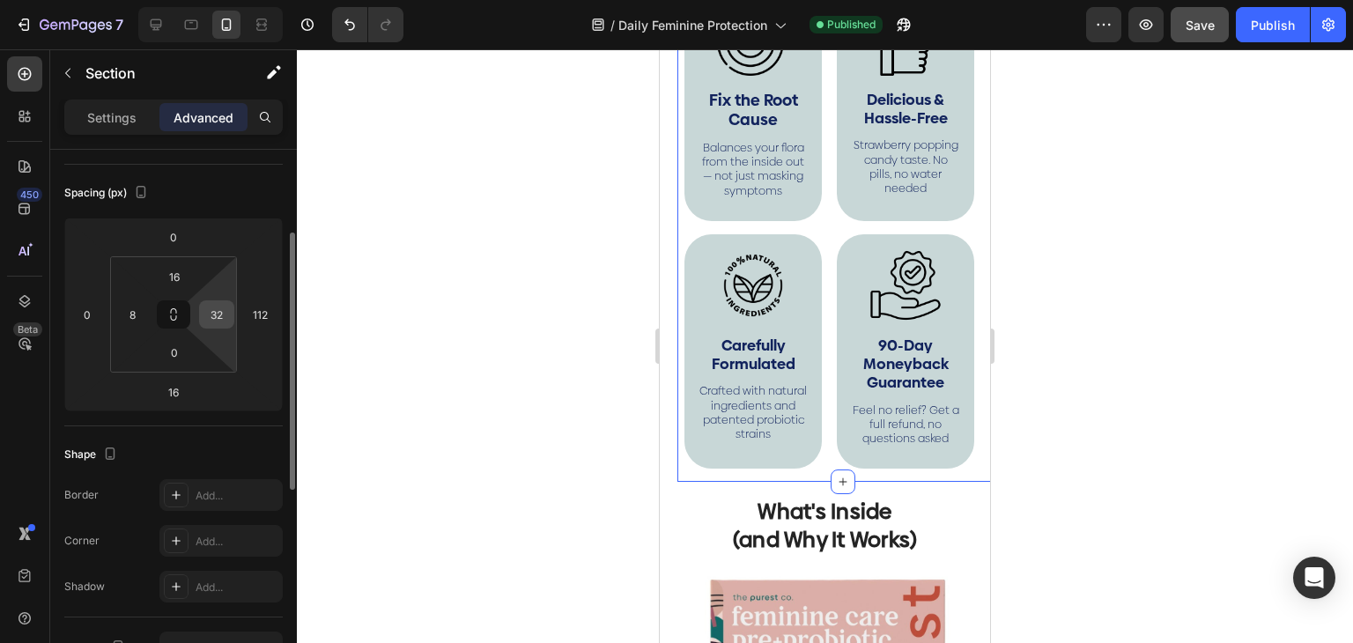
click at [215, 317] on input "32" at bounding box center [216, 314] width 26 height 26
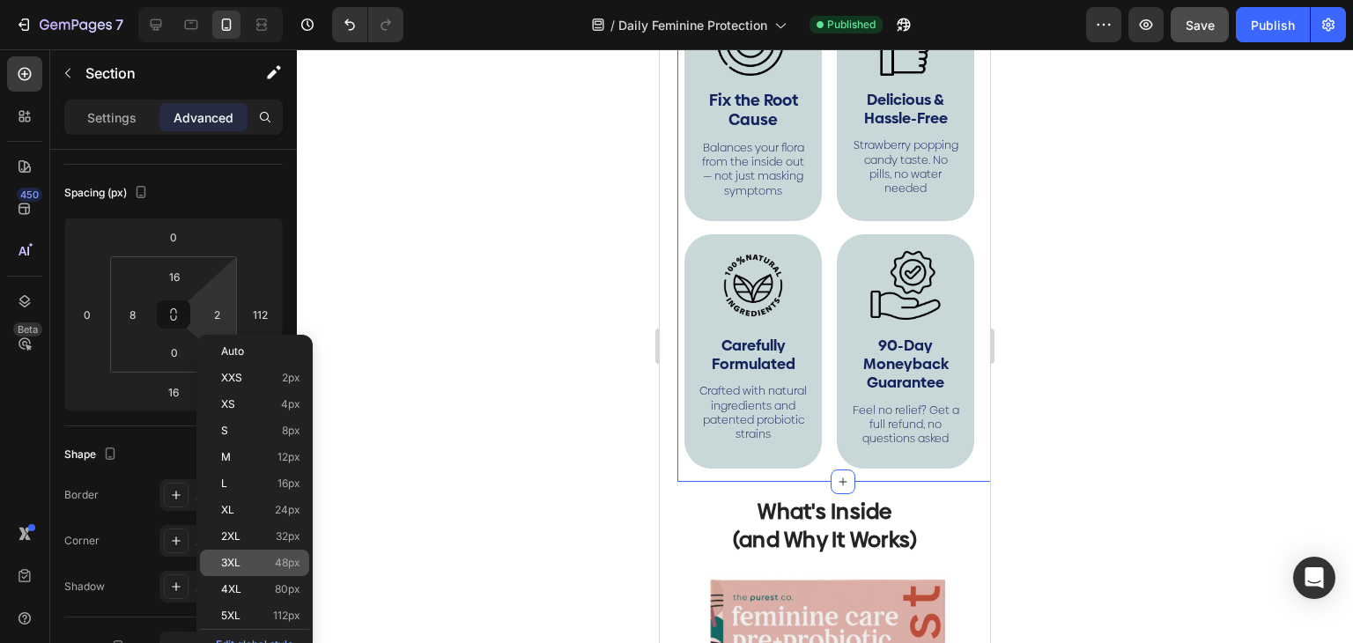
click at [281, 573] on div "3XL 48px" at bounding box center [254, 562] width 109 height 26
type input "48"
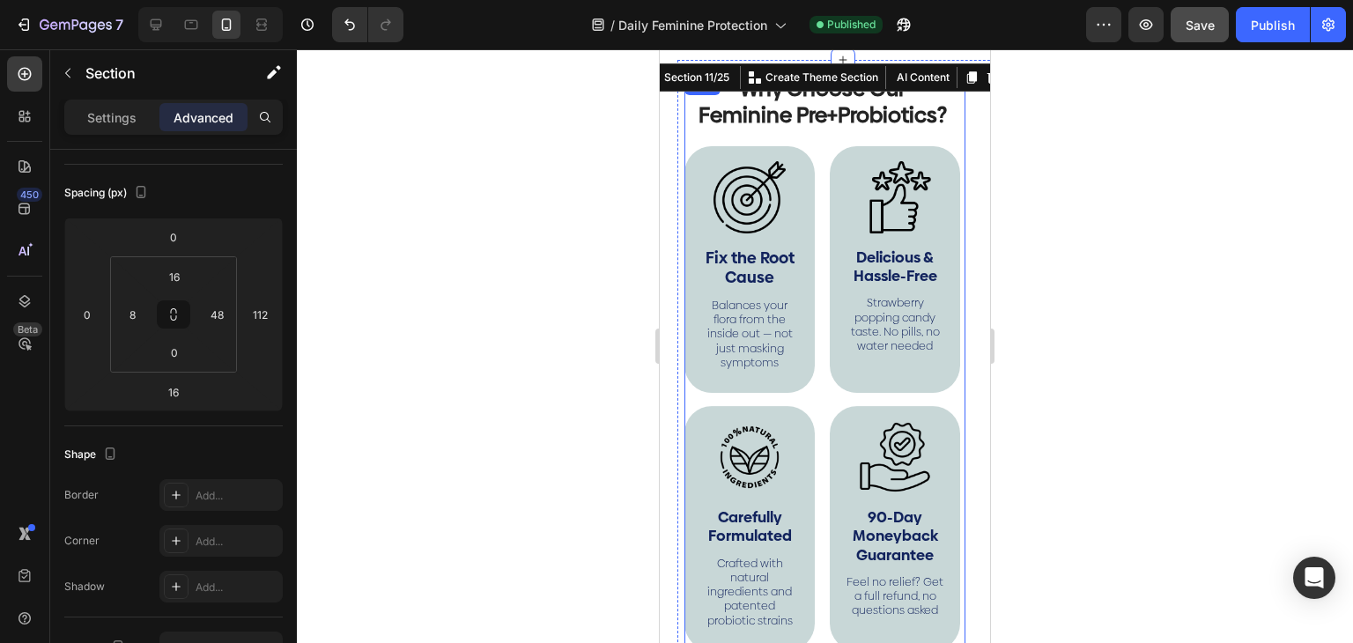
scroll to position [4131, 0]
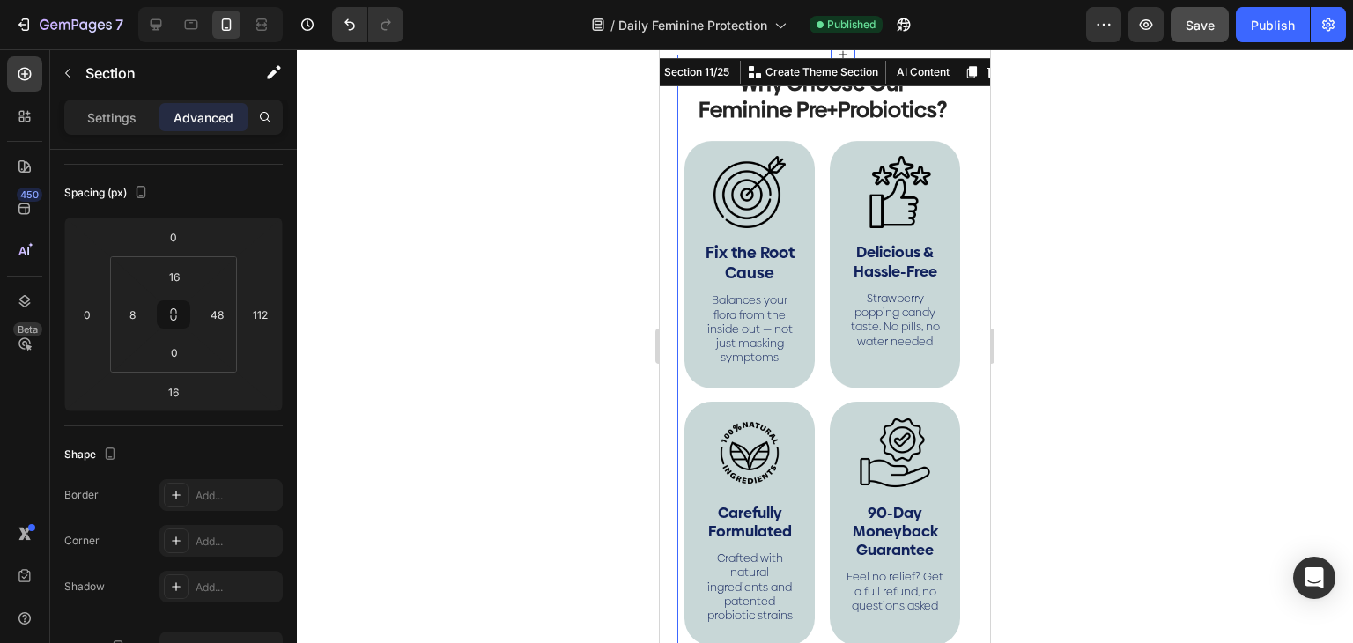
click at [528, 207] on div at bounding box center [825, 346] width 1056 height 594
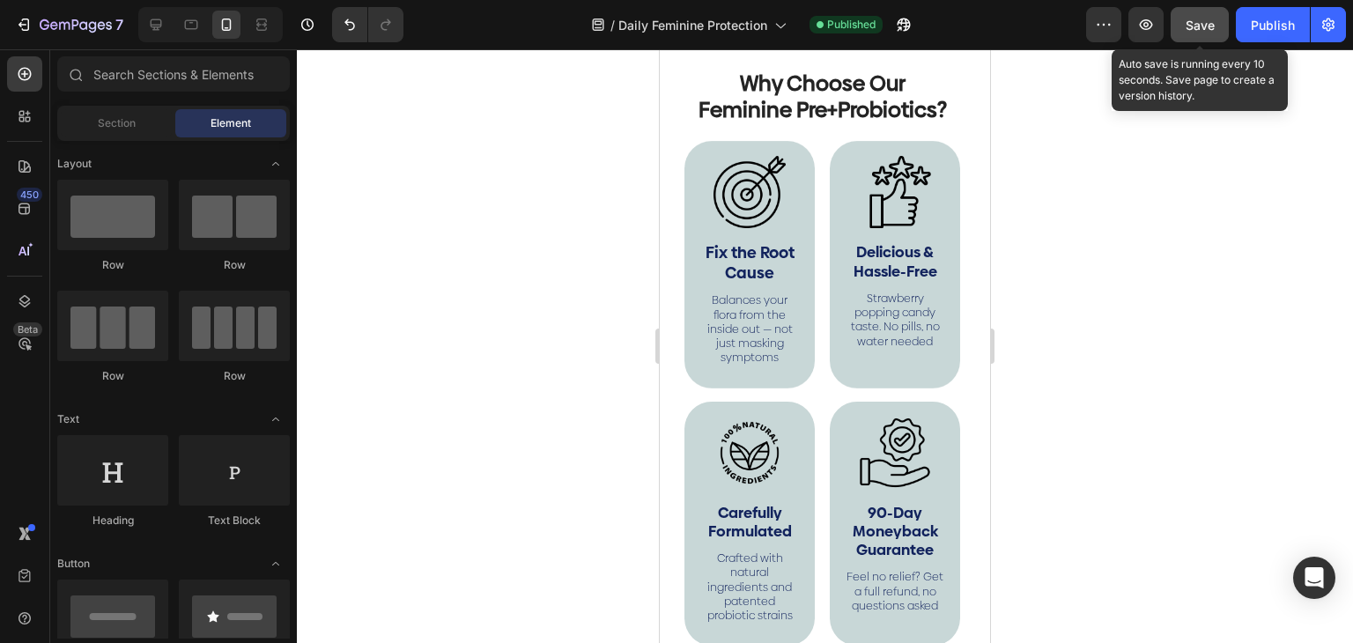
click at [1194, 22] on span "Save" at bounding box center [1199, 25] width 29 height 15
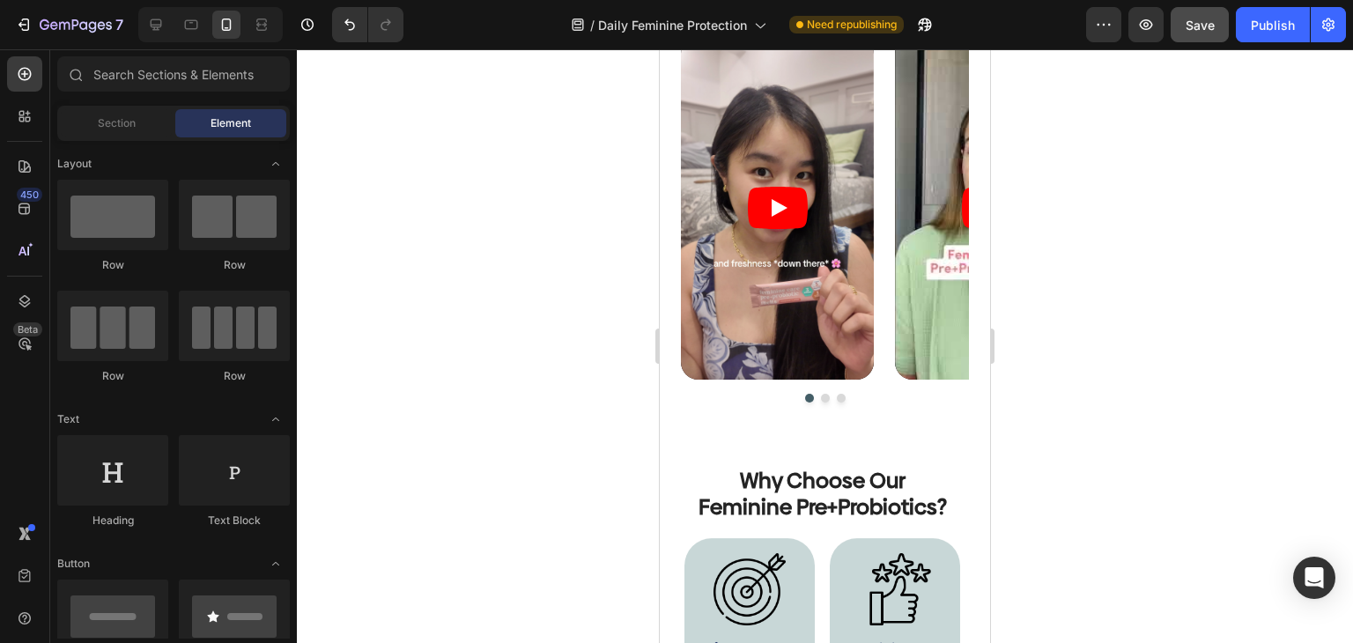
scroll to position [4315, 0]
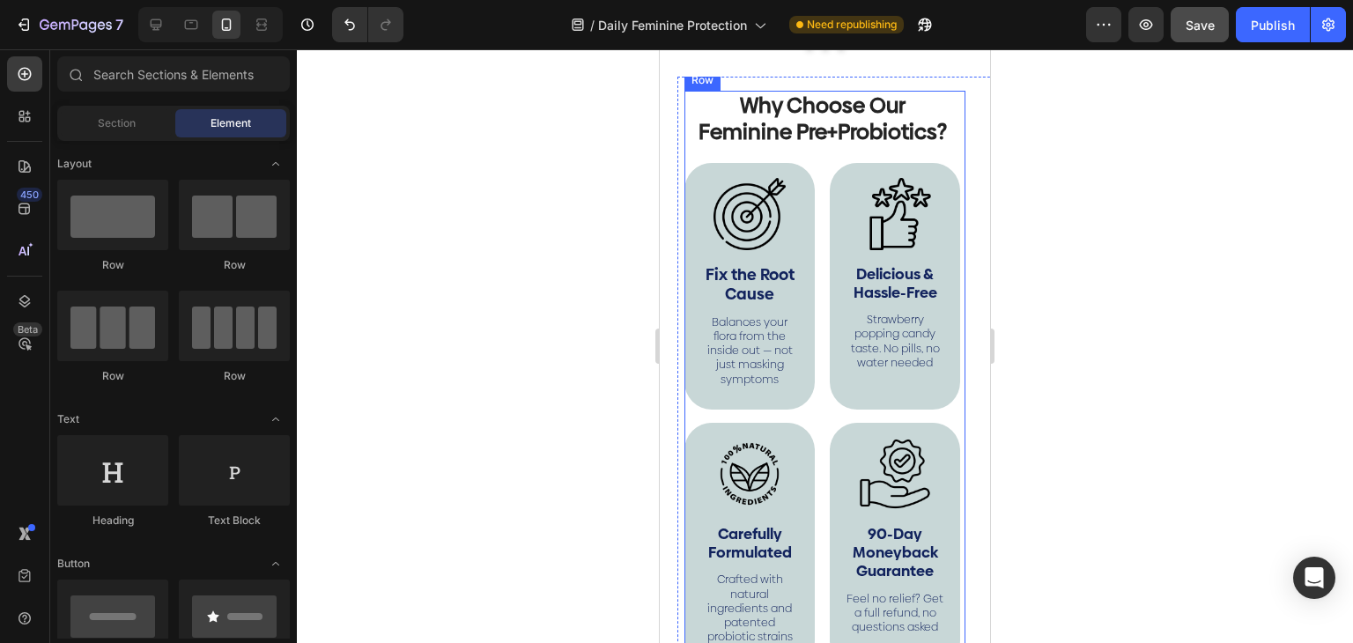
click at [947, 434] on div "Why Choose Our Feminine Pre+Probiotics? Heading Image Fix the Root Cause Text B…" at bounding box center [824, 386] width 281 height 590
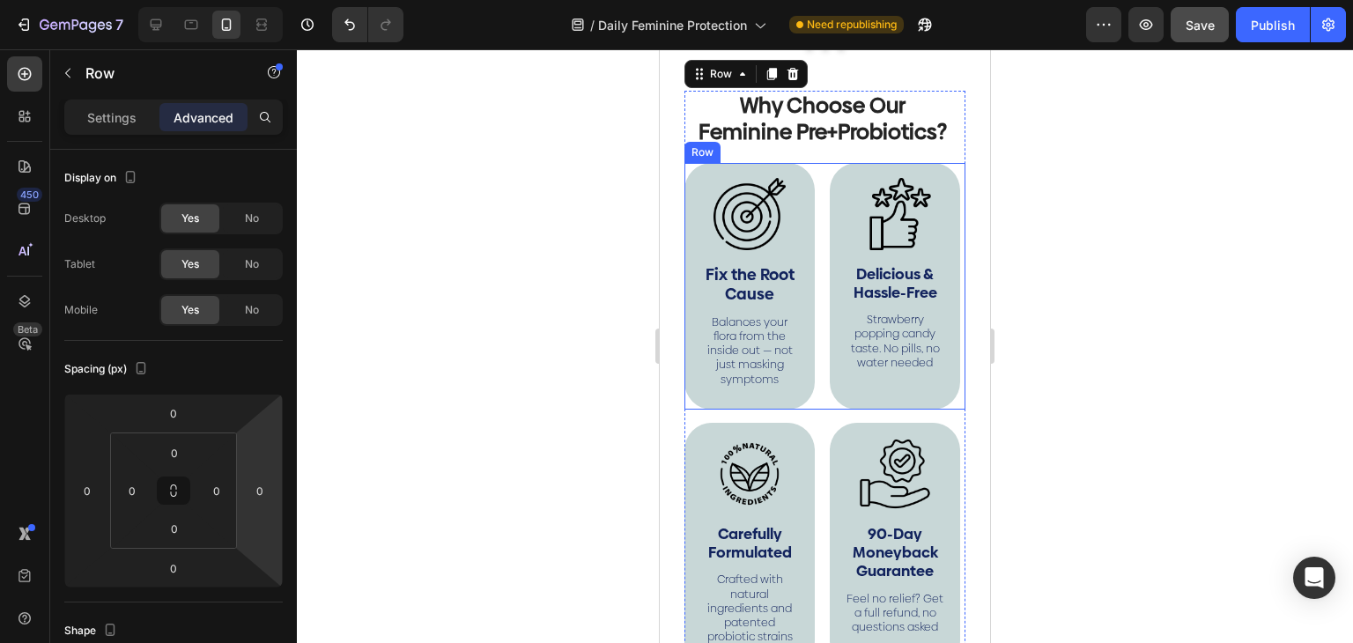
click at [814, 218] on div "Image Fix the Root Cause Text Block Balances your flora from the inside out — n…" at bounding box center [824, 286] width 281 height 247
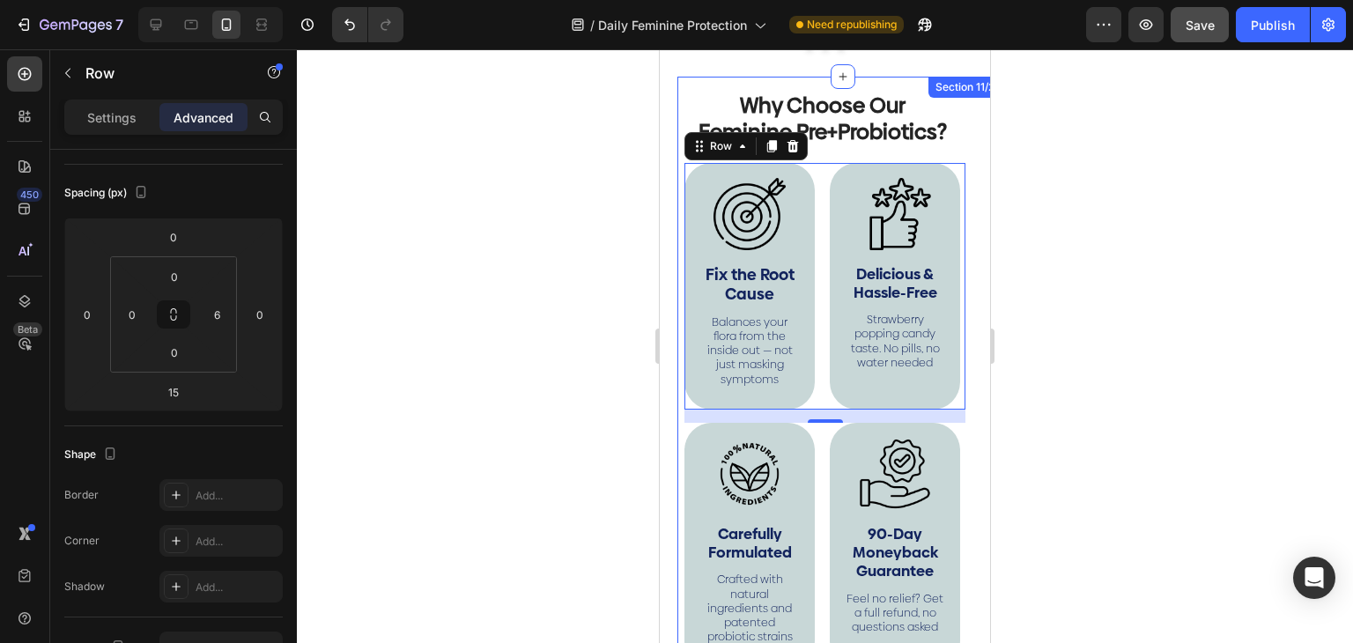
click at [965, 188] on div "Why Choose Our Feminine Pre+Probiotics? Heading Image Fix the Root Cause Text B…" at bounding box center [842, 379] width 330 height 604
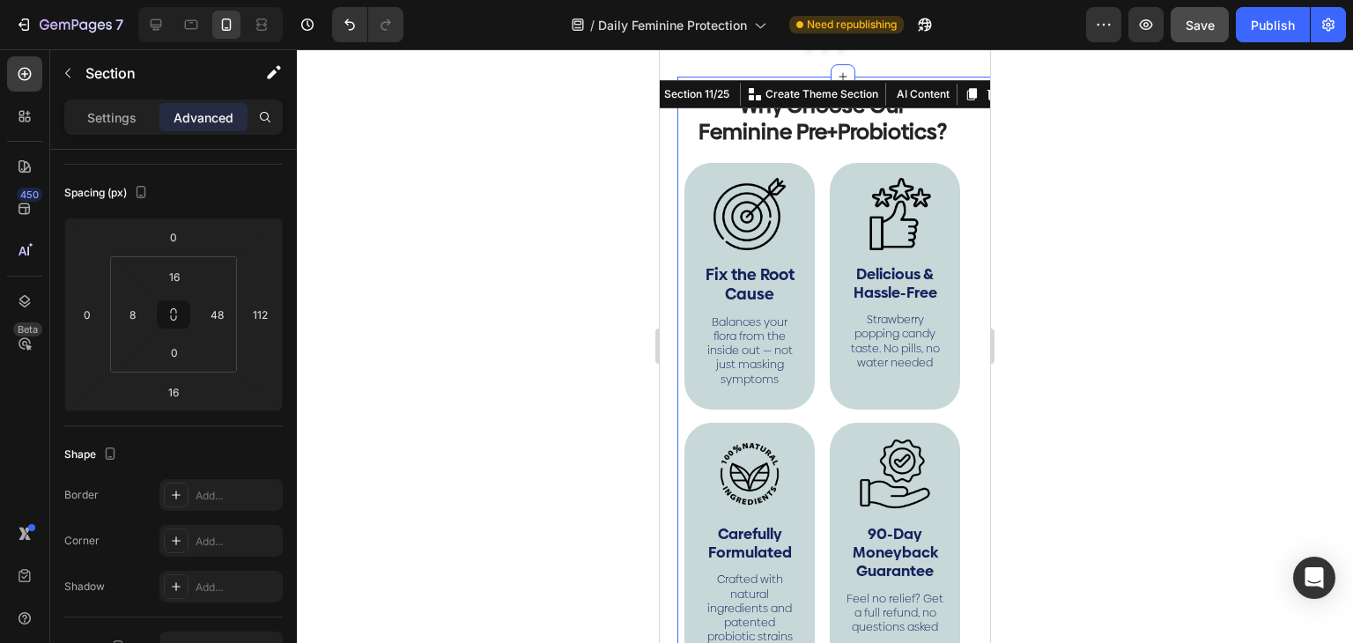
scroll to position [0, 0]
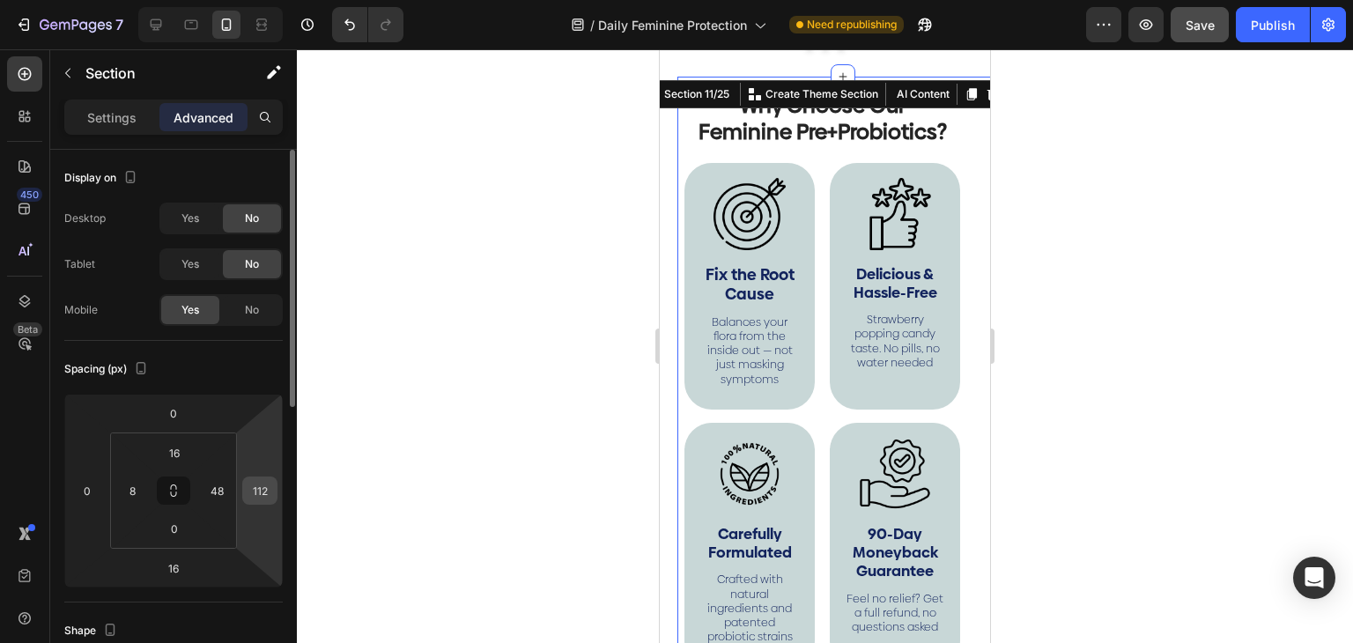
click at [251, 500] on input "112" at bounding box center [260, 490] width 26 height 26
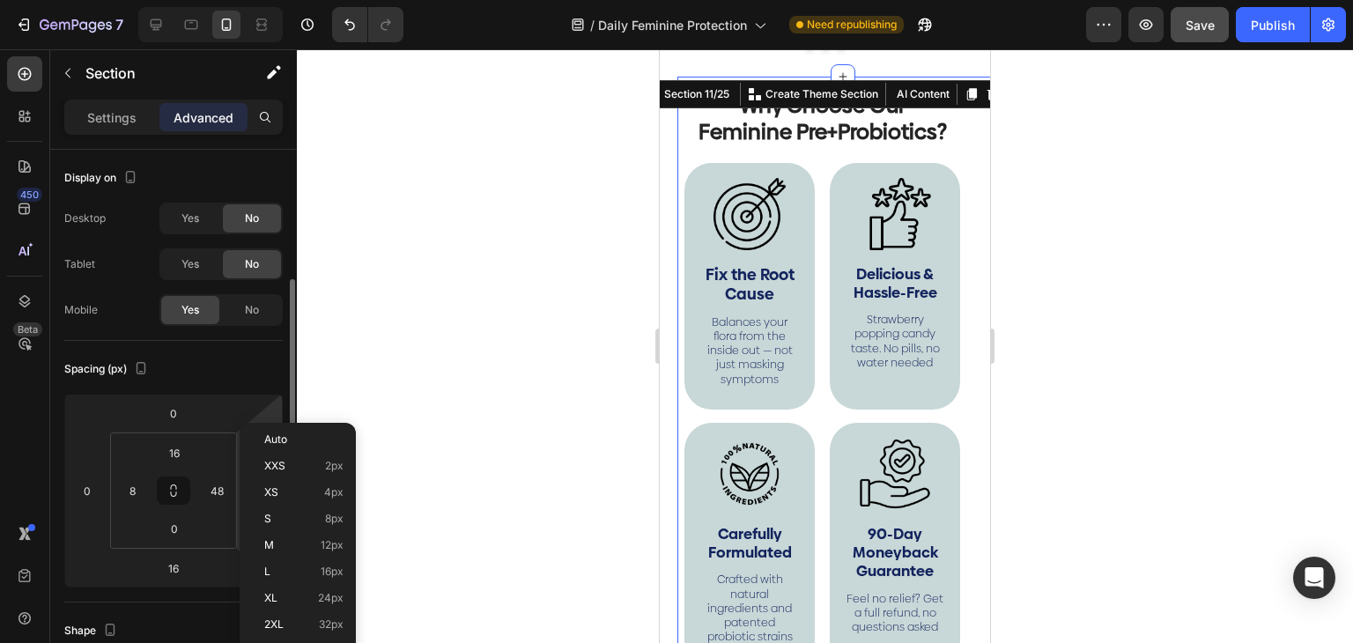
scroll to position [88, 0]
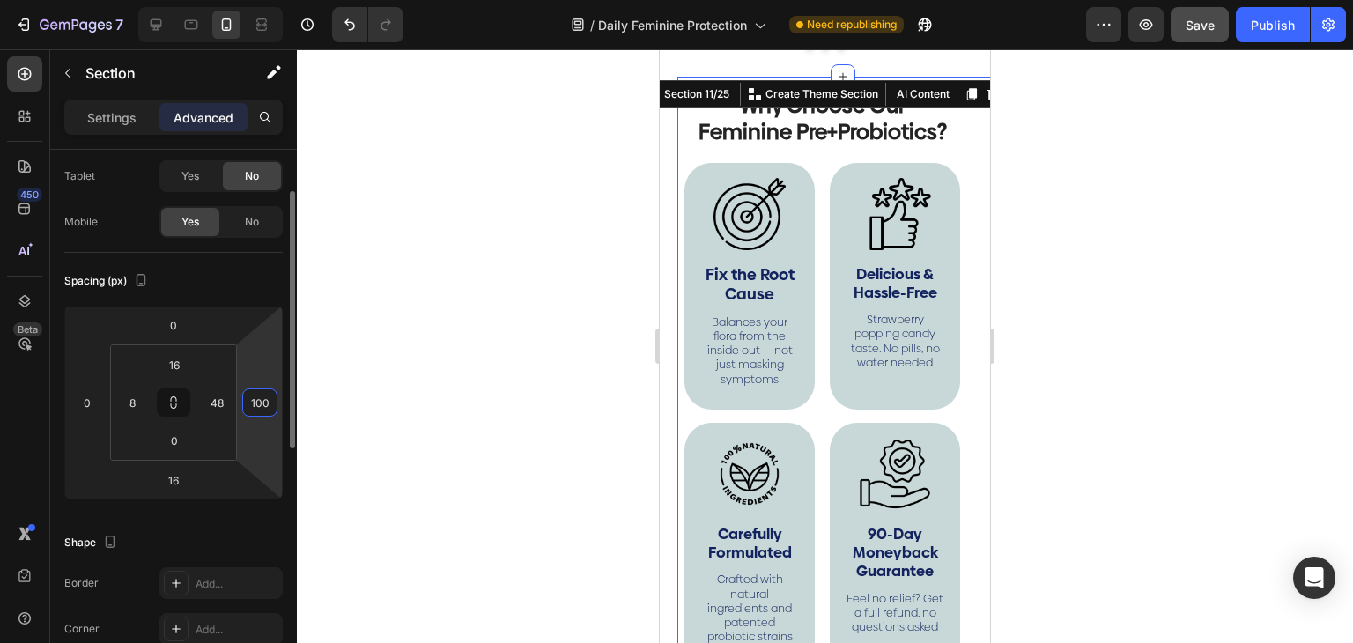
type input "100"
click at [215, 413] on input "48" at bounding box center [216, 402] width 26 height 26
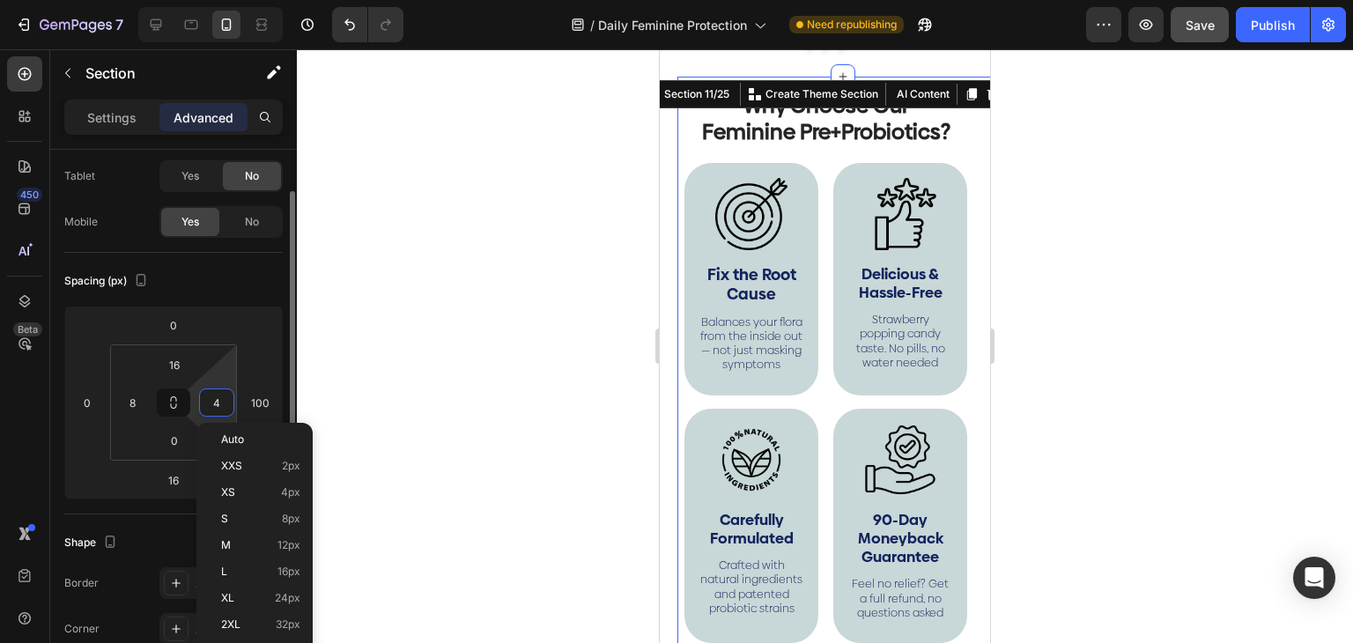
type input "40"
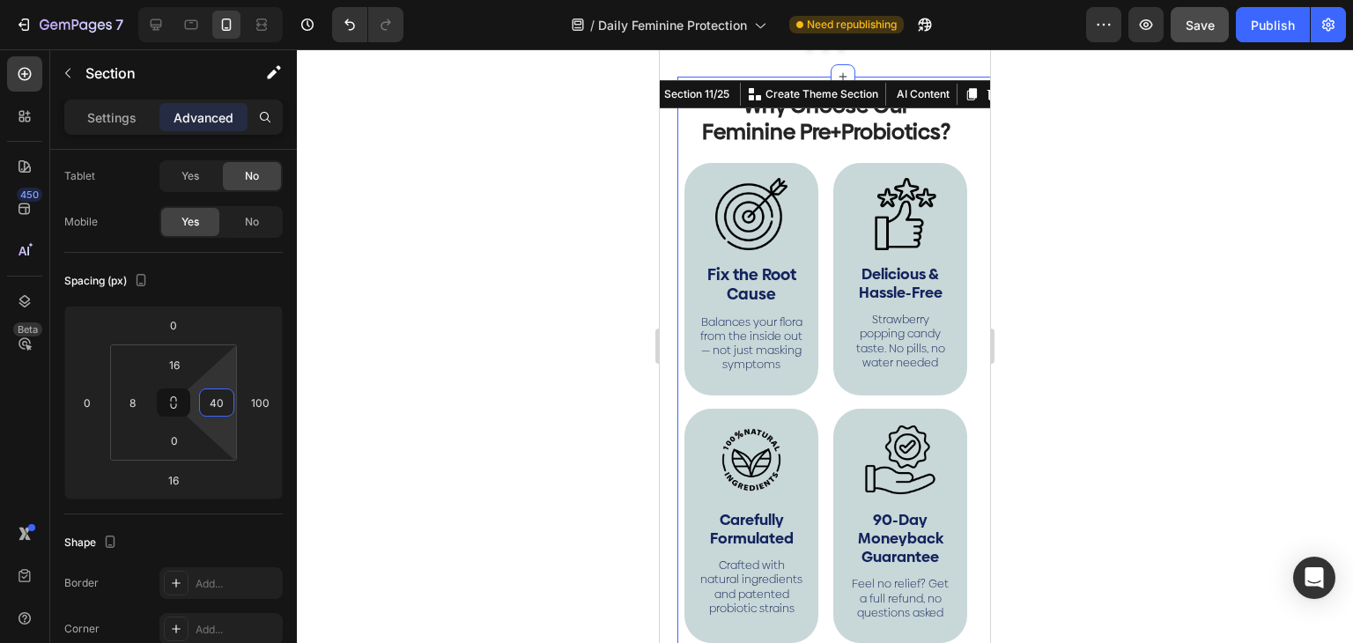
click at [402, 346] on div at bounding box center [825, 346] width 1056 height 594
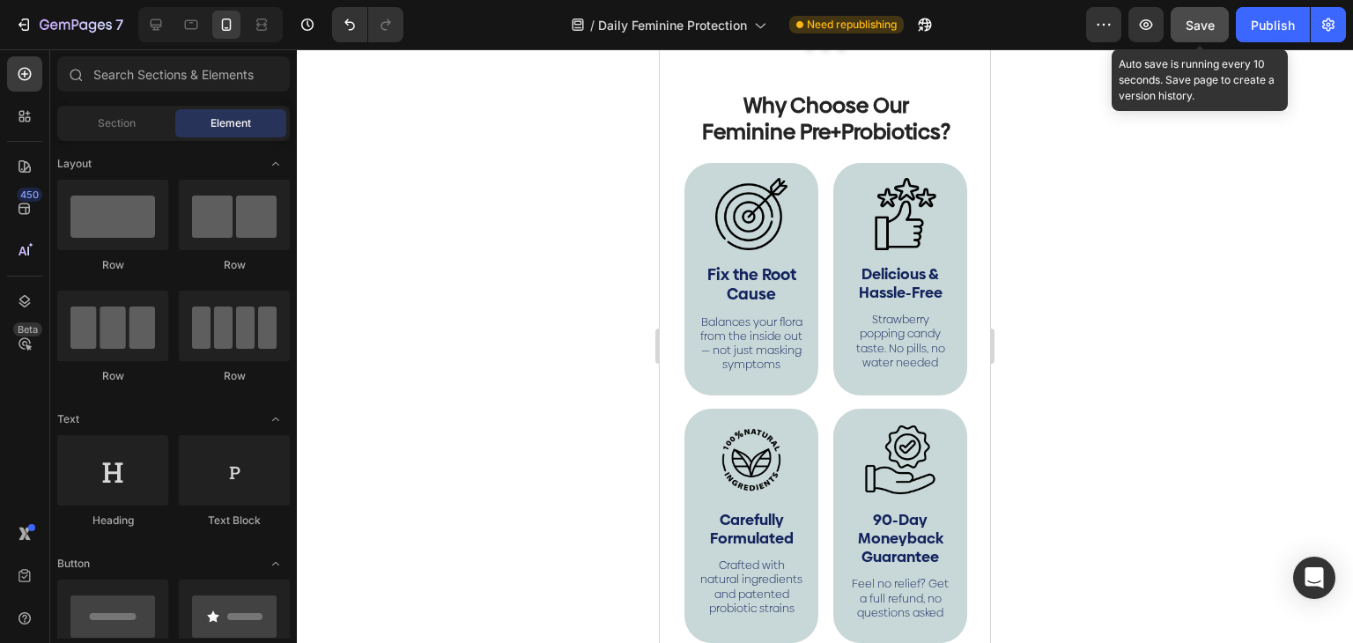
click at [1201, 29] on span "Save" at bounding box center [1199, 25] width 29 height 15
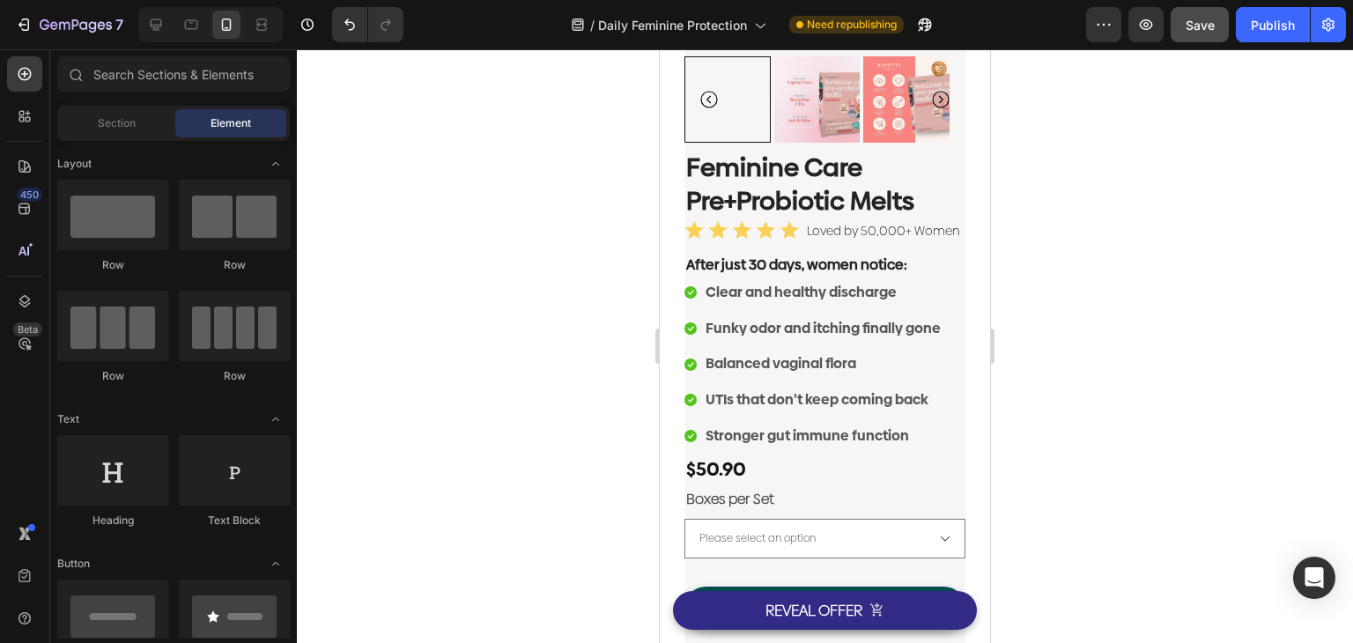
scroll to position [3170, 0]
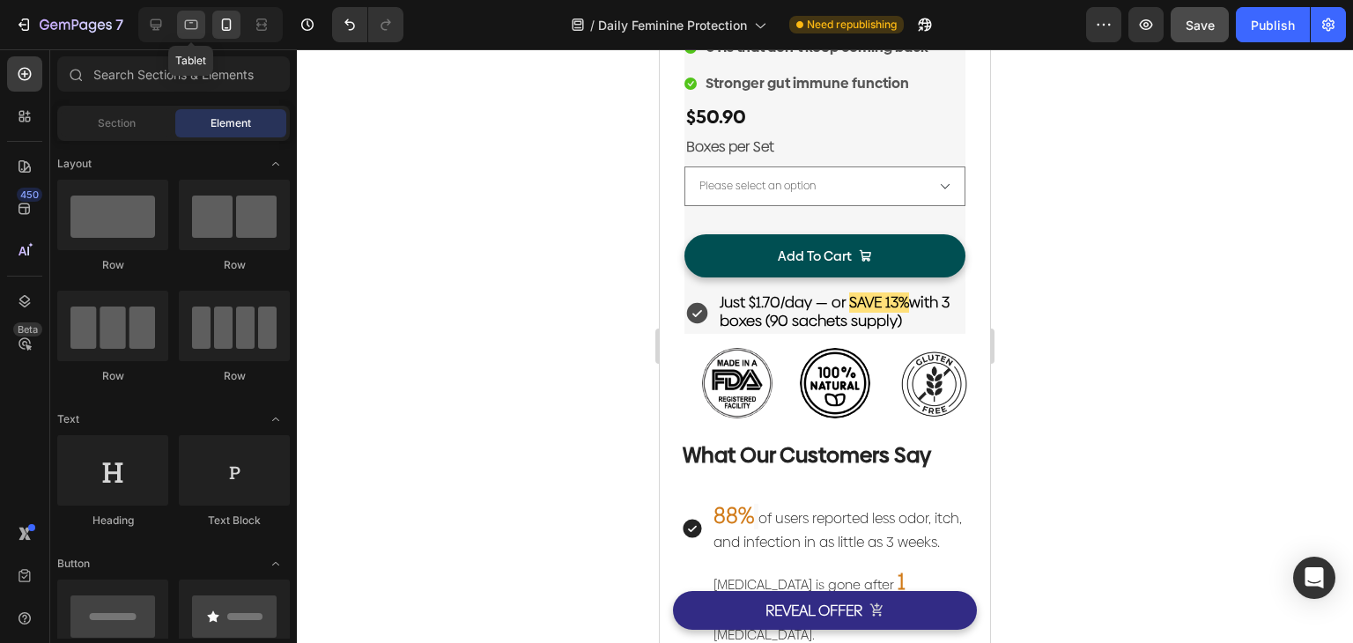
click at [187, 26] on icon at bounding box center [191, 25] width 18 height 18
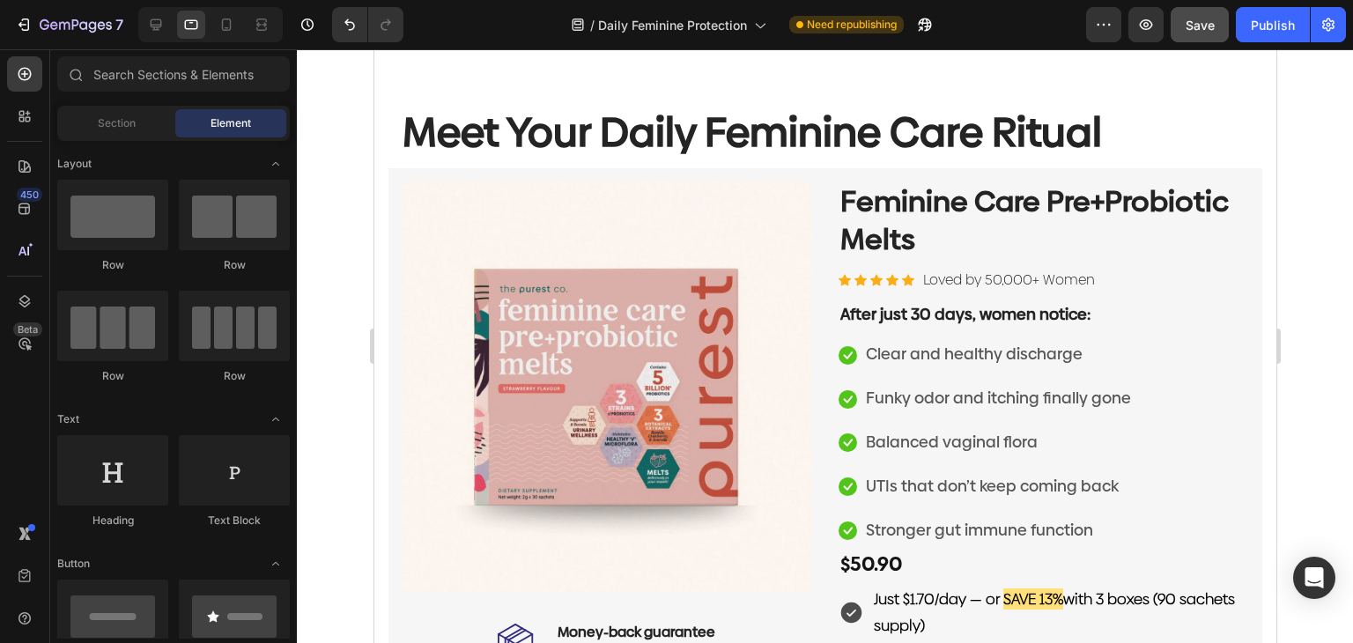
scroll to position [2000, 0]
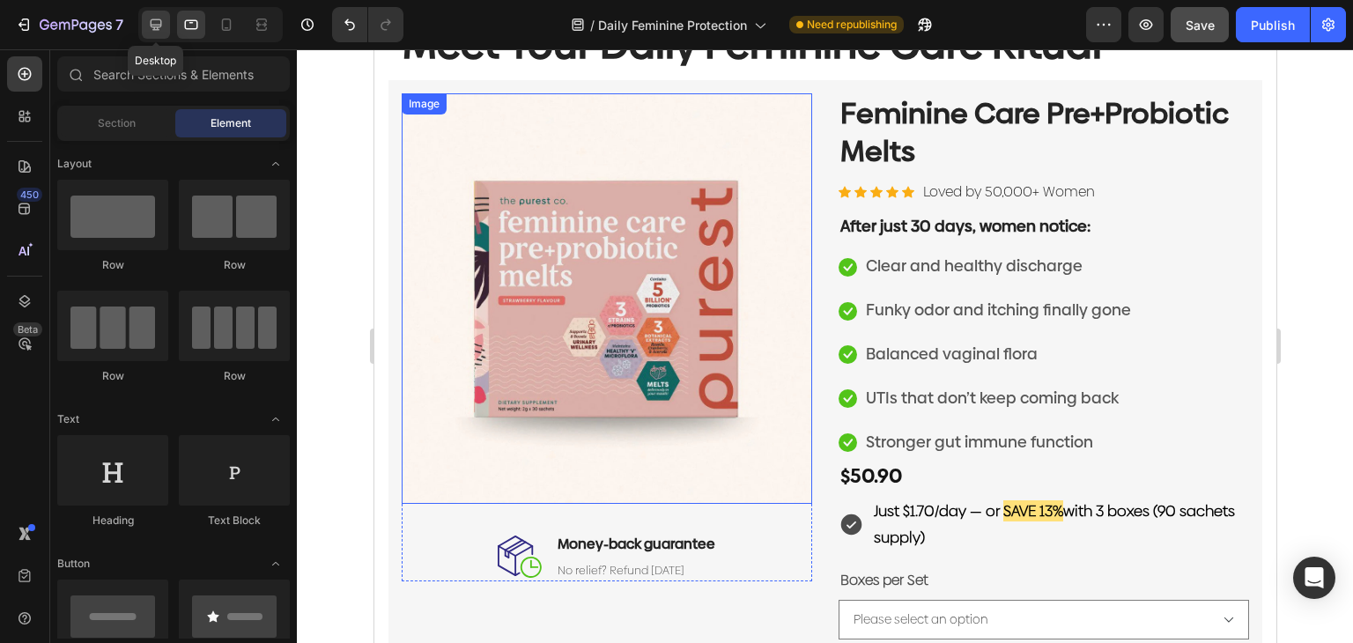
click at [161, 26] on icon at bounding box center [156, 24] width 11 height 11
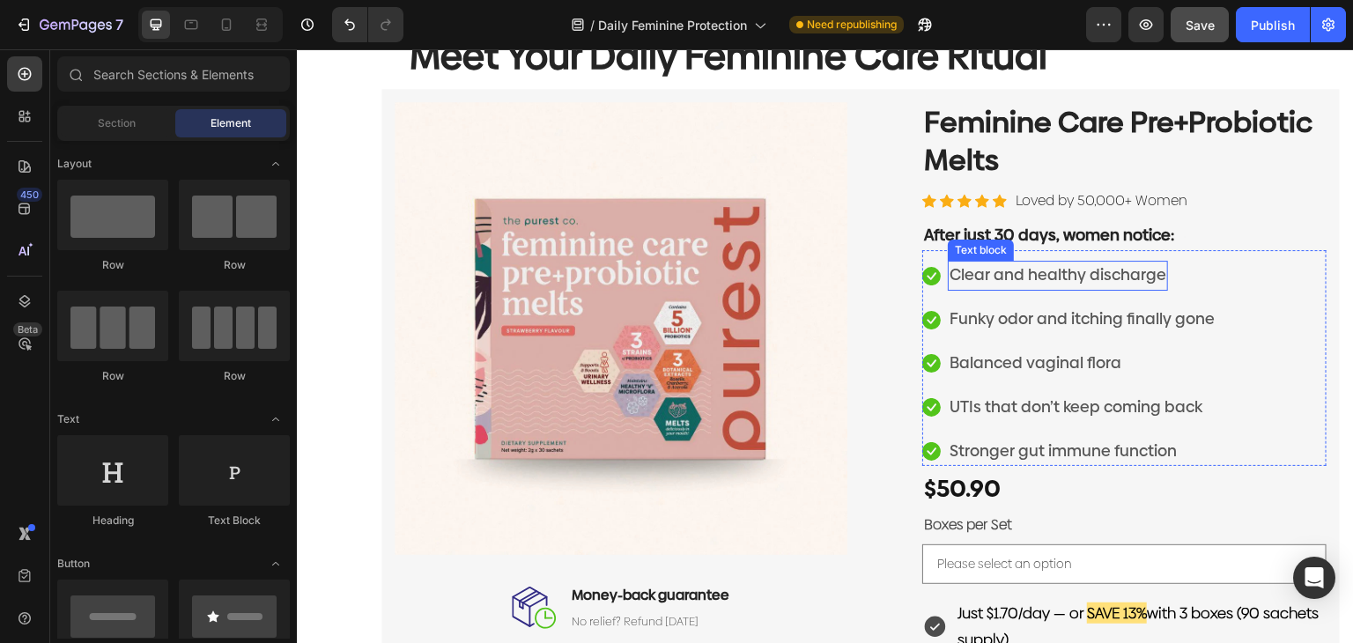
scroll to position [2088, 0]
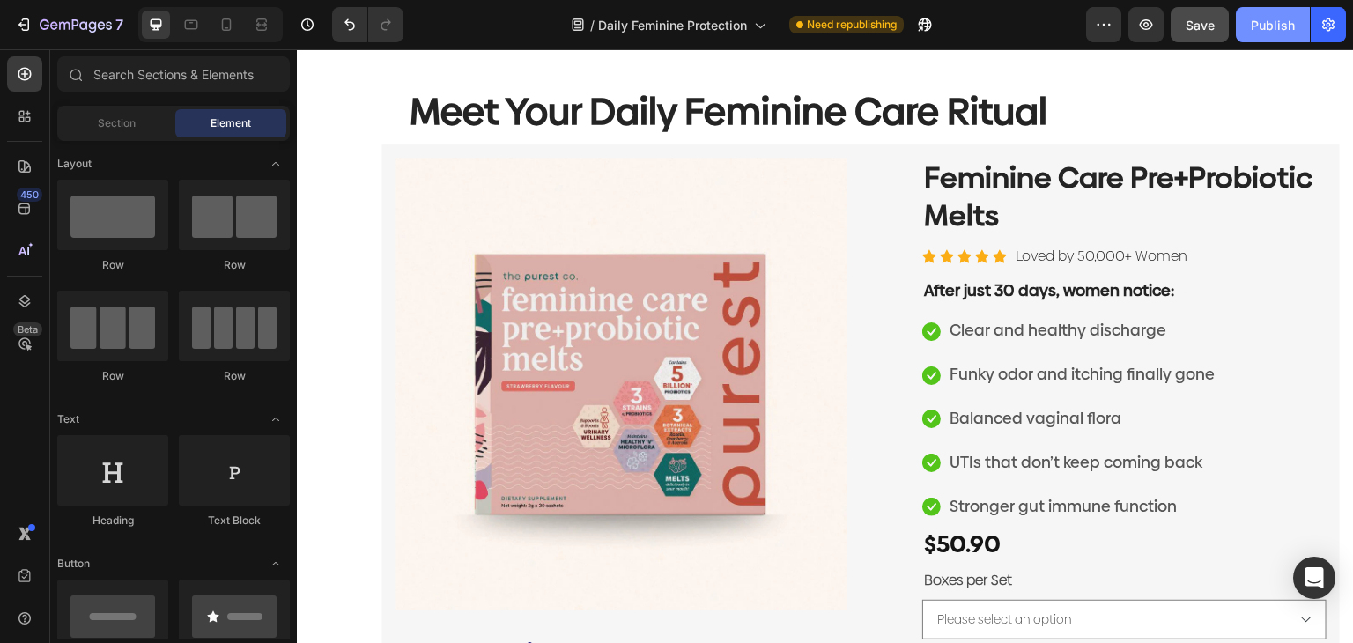
click at [1273, 26] on div "Publish" at bounding box center [1272, 25] width 44 height 18
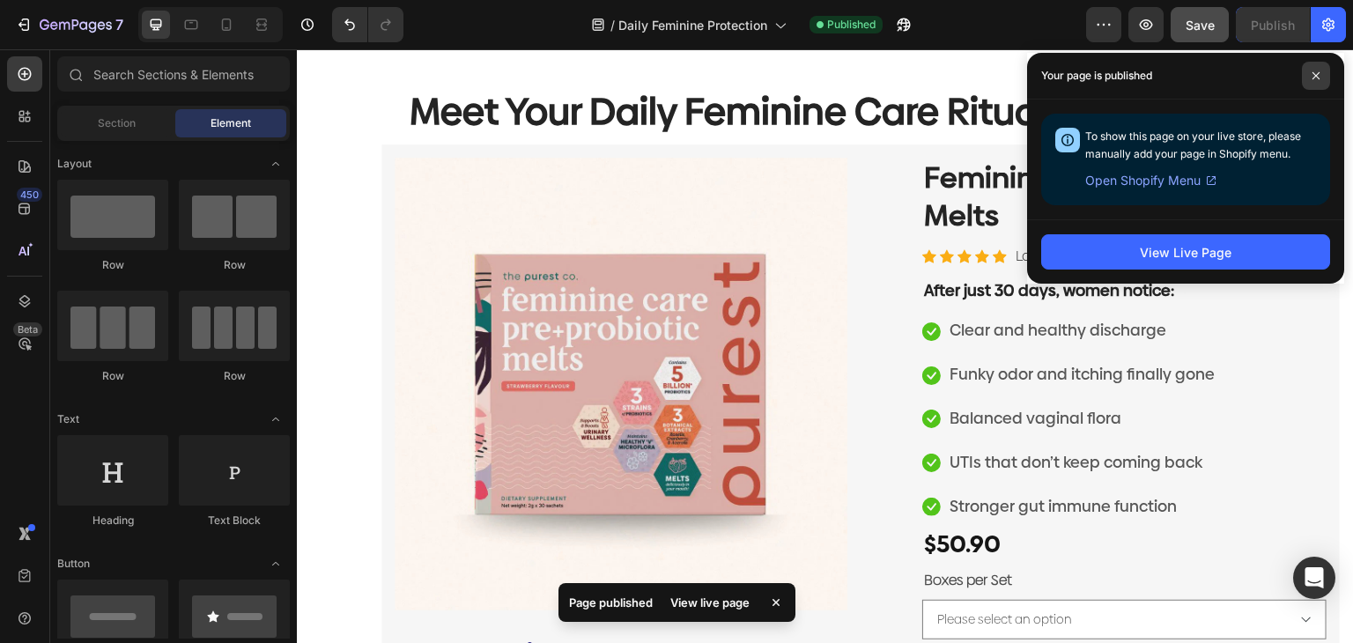
click at [1313, 69] on span at bounding box center [1315, 76] width 28 height 28
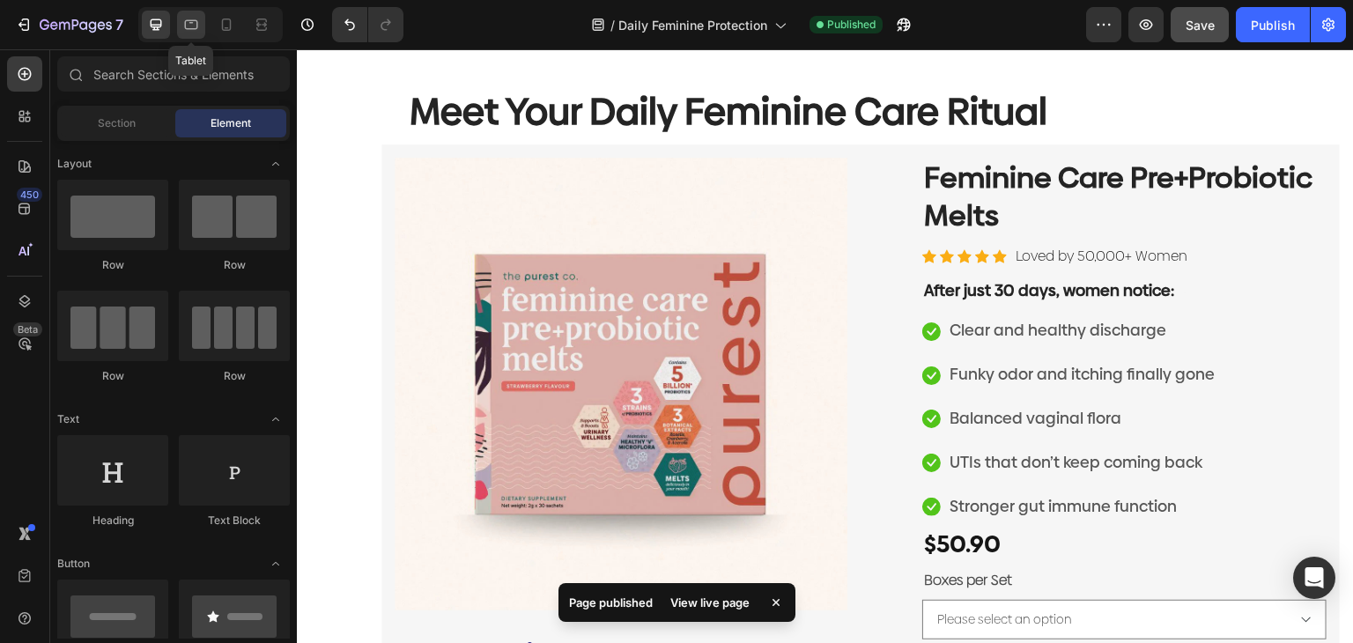
click at [198, 23] on icon at bounding box center [191, 25] width 18 height 18
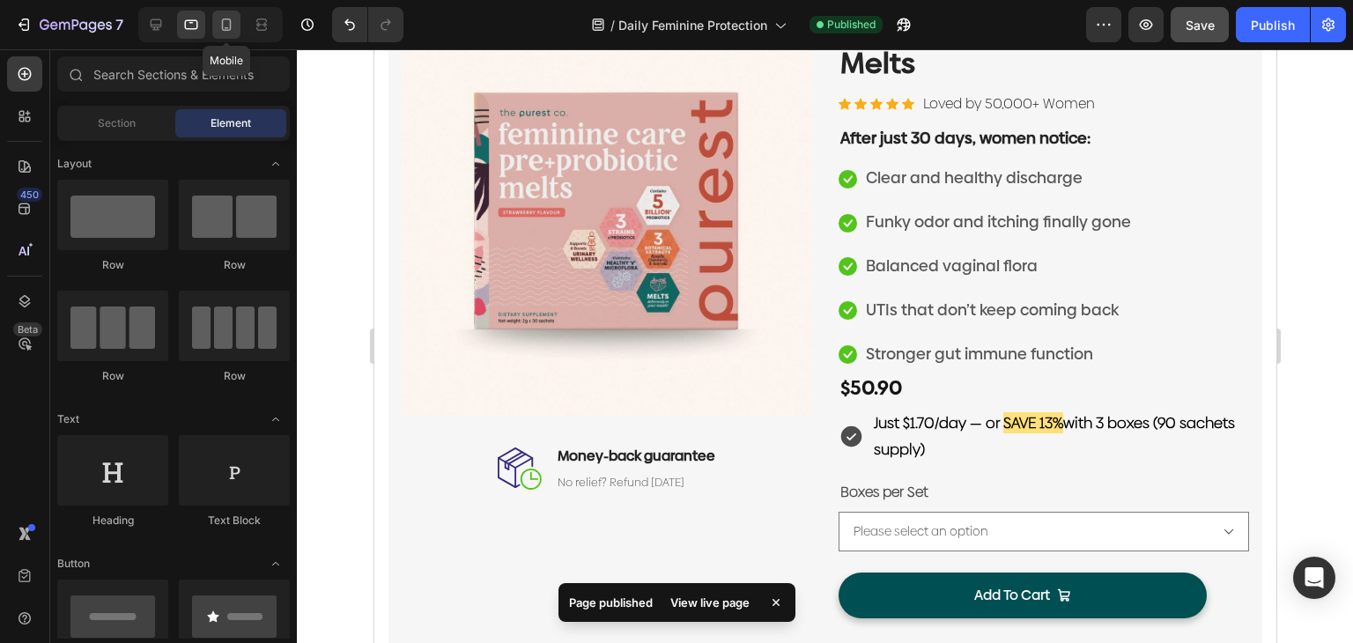
click at [220, 23] on icon at bounding box center [227, 25] width 18 height 18
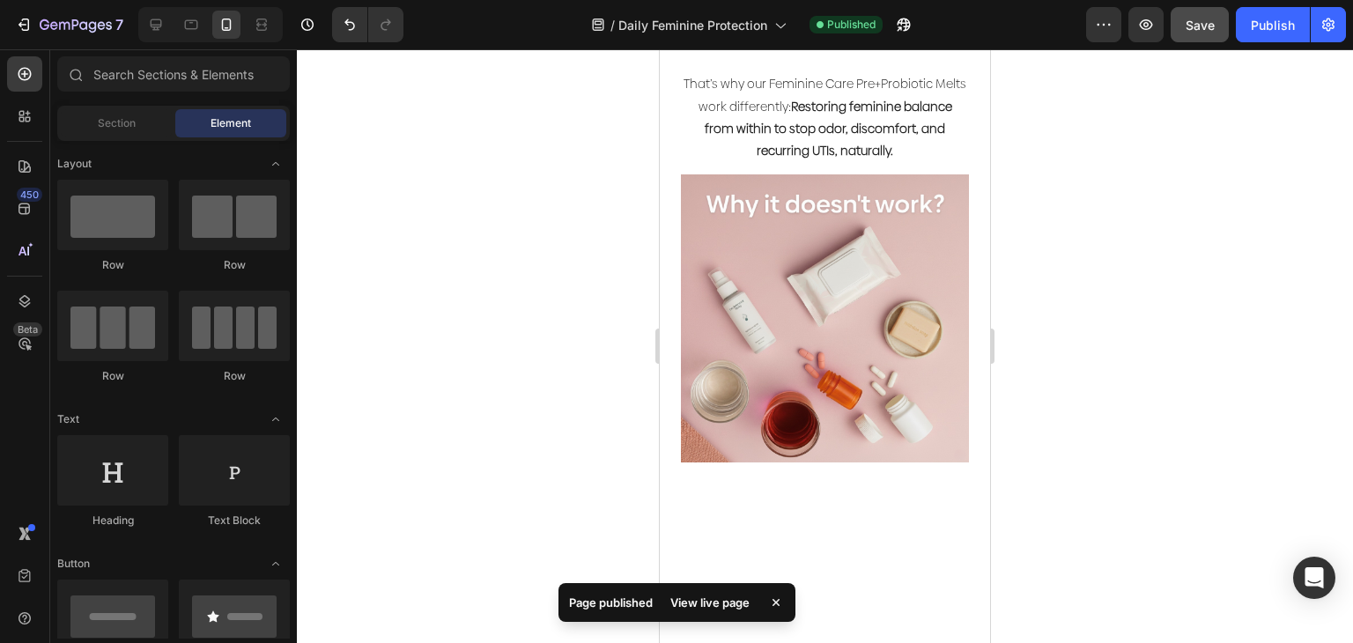
scroll to position [1884, 0]
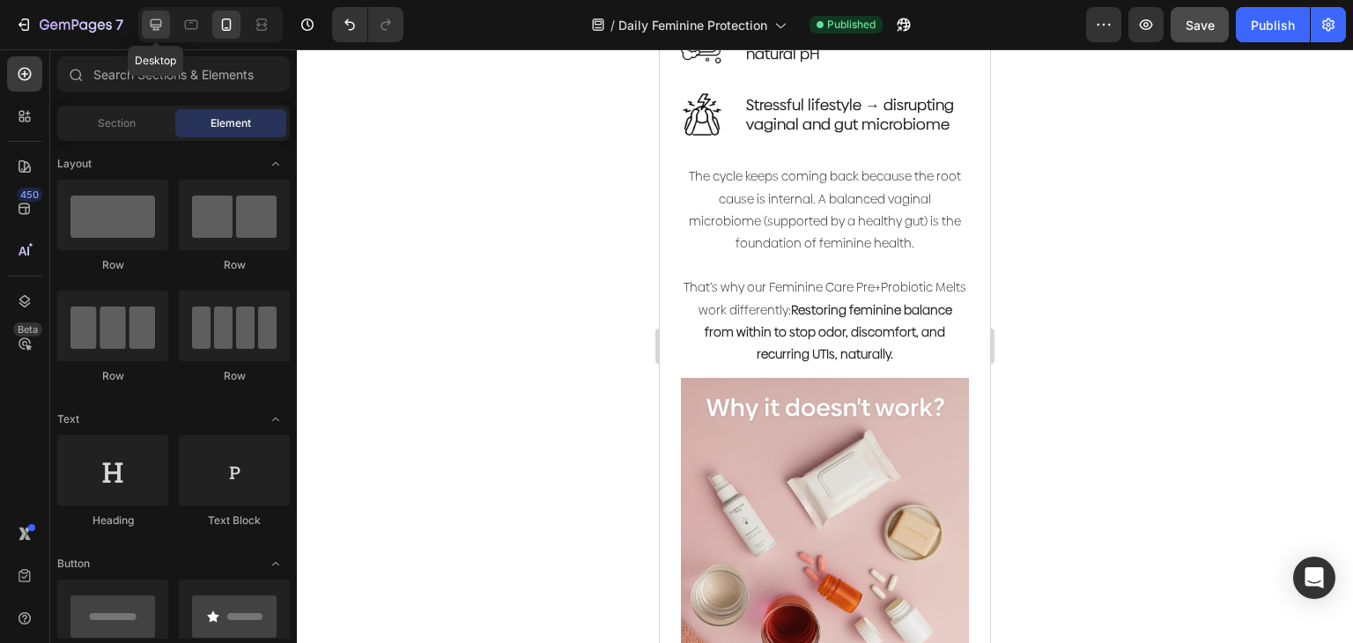
click at [153, 12] on div at bounding box center [156, 25] width 28 height 28
click at [1338, 18] on button "button" at bounding box center [1327, 24] width 35 height 35
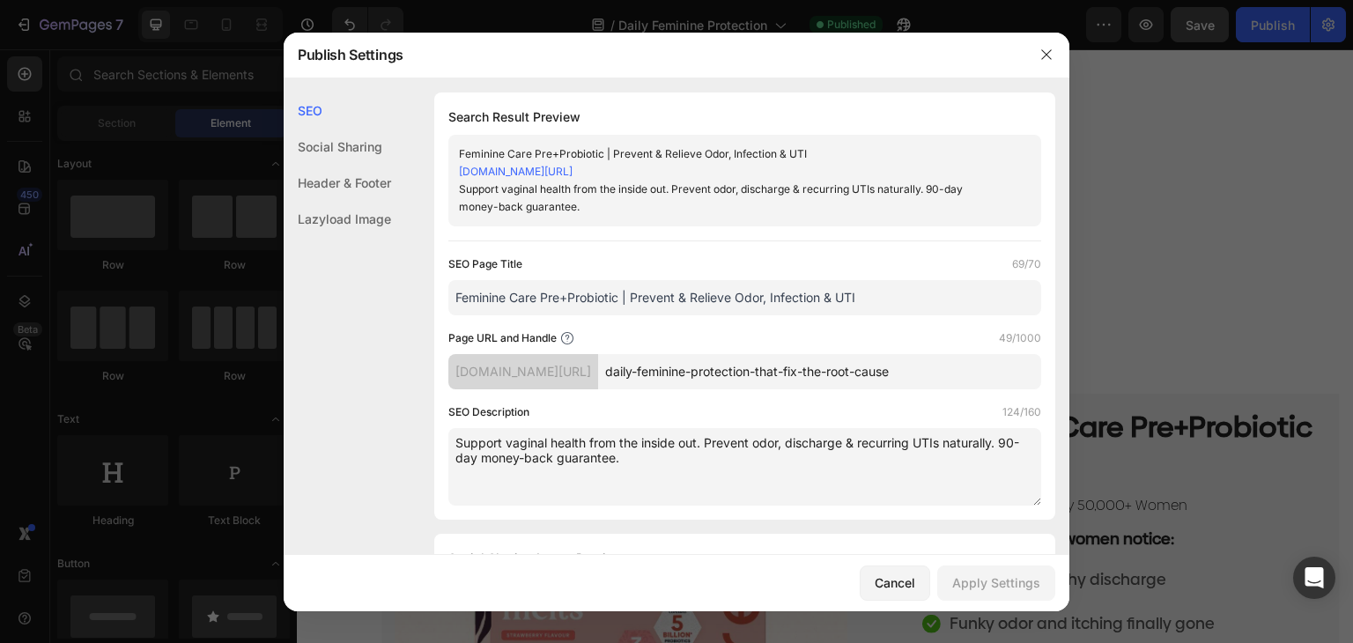
scroll to position [2455, 0]
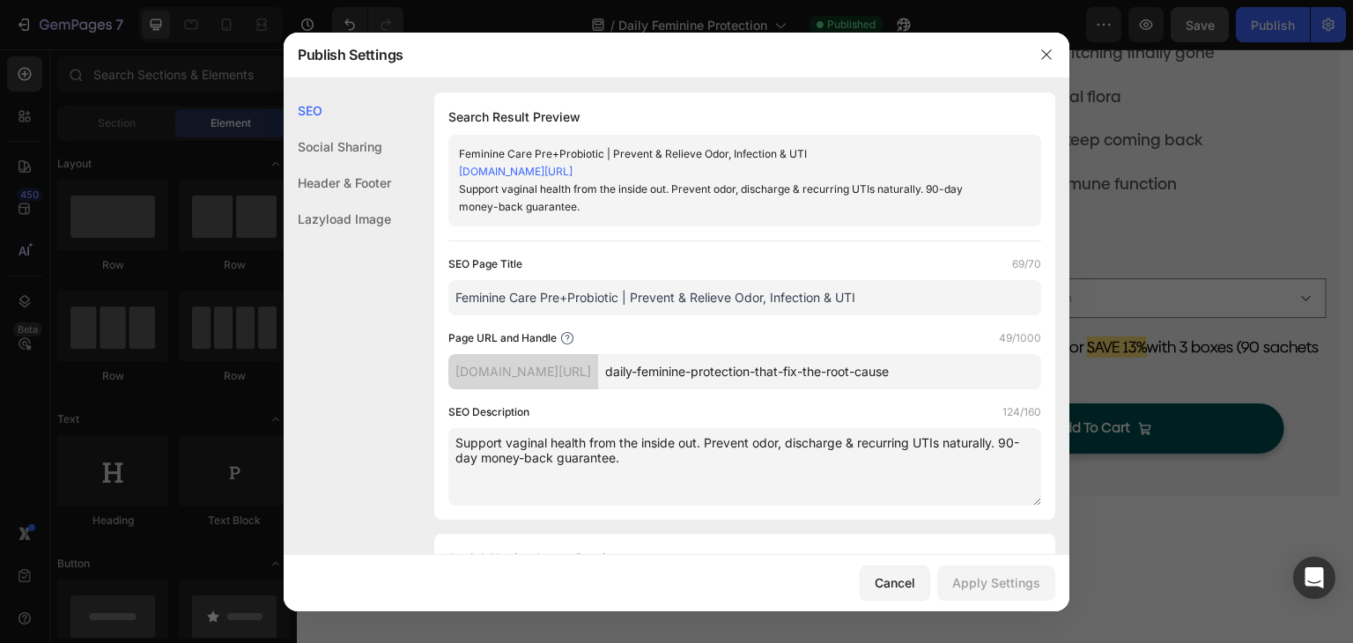
click at [572, 174] on link "purestnest.myshopify.com/pages/daily-feminine-protection-that-fix-the-root-cause" at bounding box center [516, 171] width 114 height 13
click at [1050, 54] on icon "button" at bounding box center [1046, 55] width 14 height 14
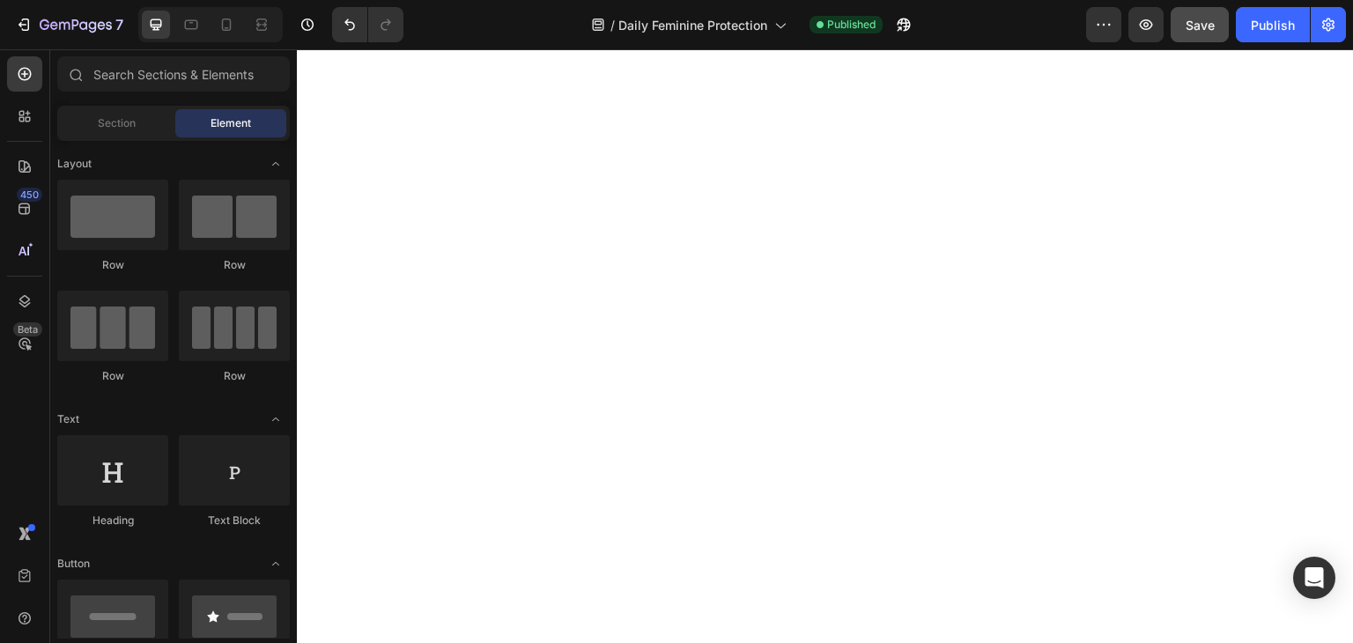
scroll to position [0, 0]
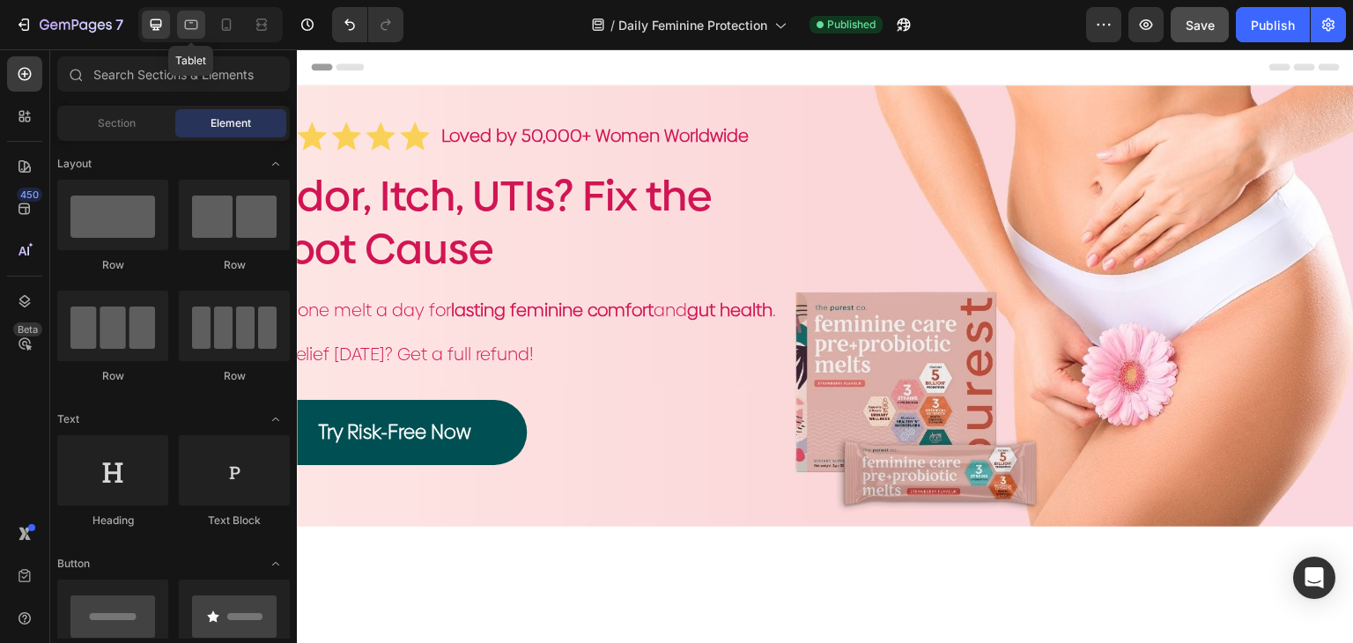
click at [195, 17] on icon at bounding box center [191, 25] width 18 height 18
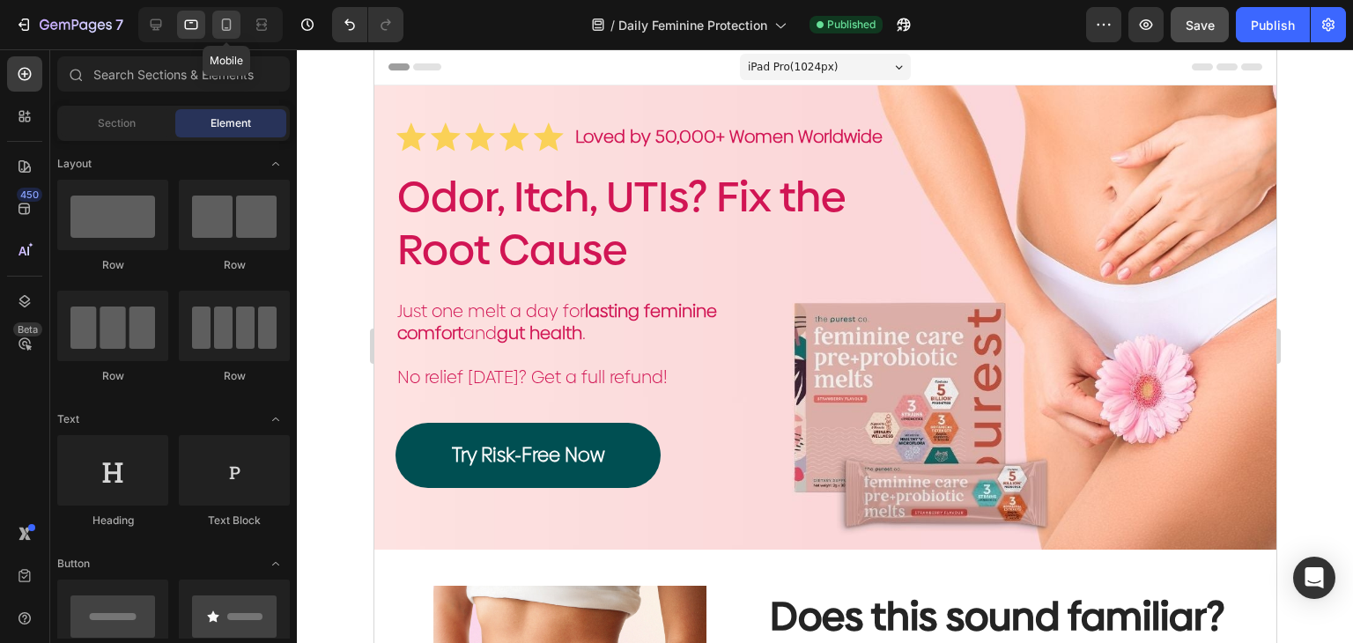
click at [236, 33] on div at bounding box center [226, 25] width 28 height 28
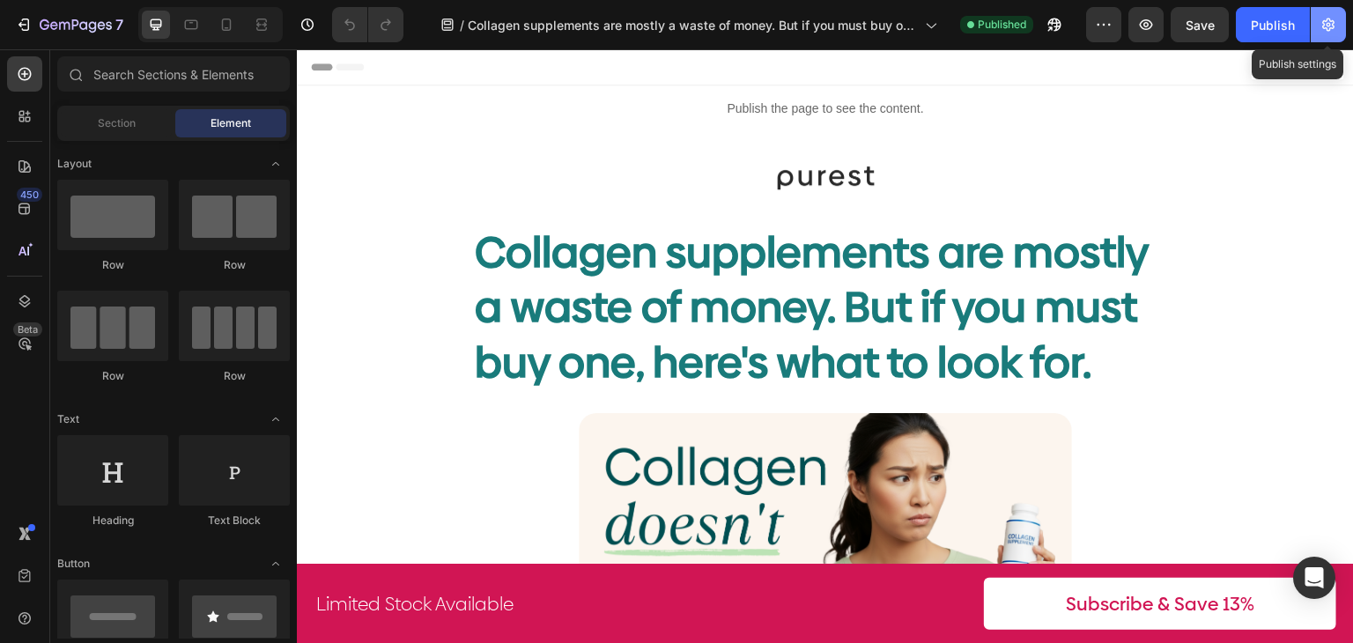
click at [1337, 34] on button "button" at bounding box center [1327, 24] width 35 height 35
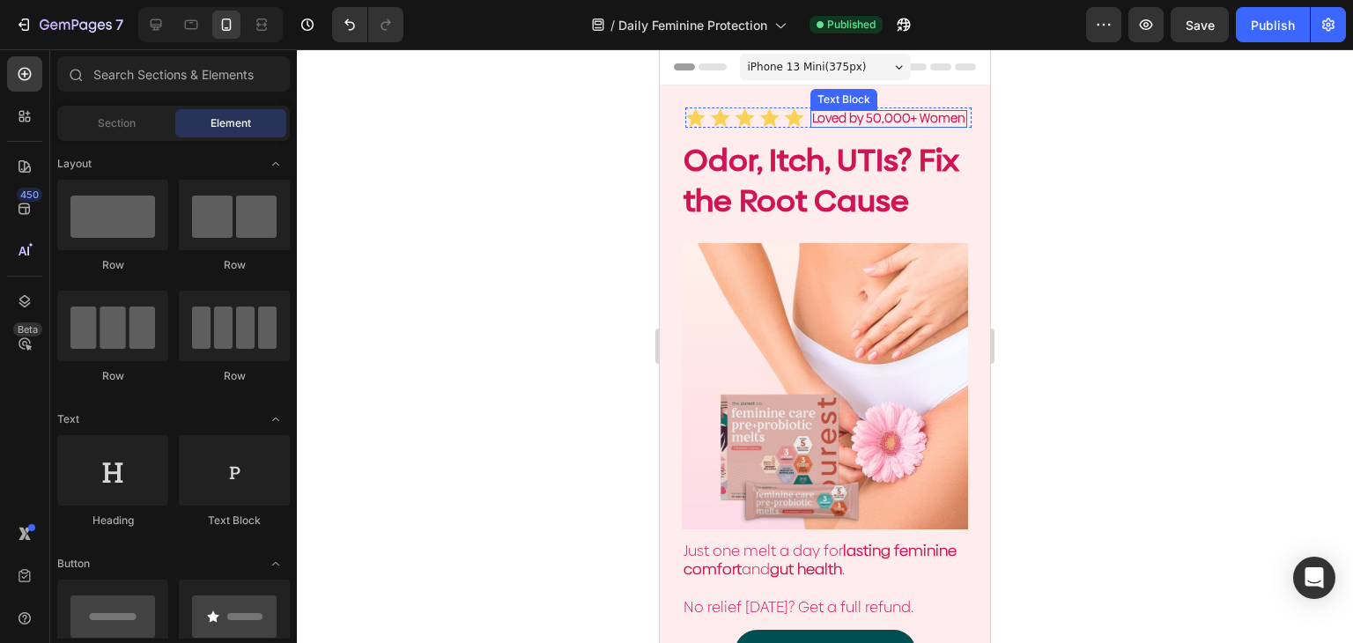
click at [866, 125] on p "Loved by 50,000+ Women" at bounding box center [888, 118] width 153 height 13
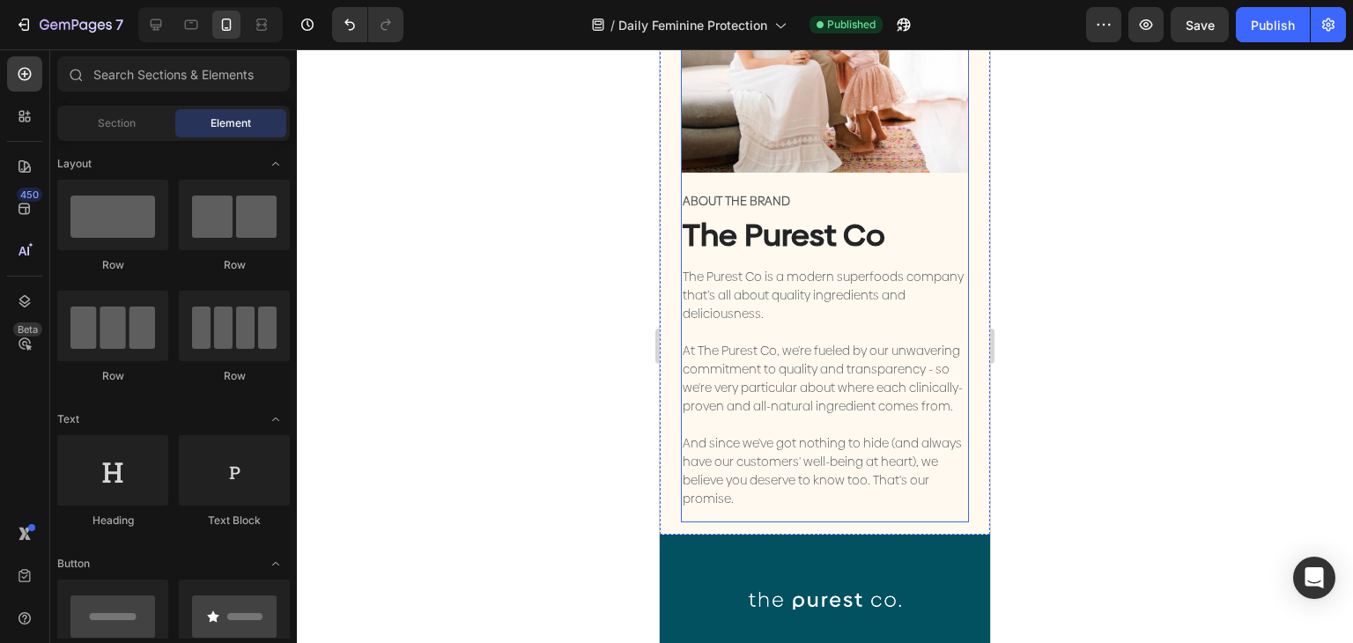
scroll to position [9429, 0]
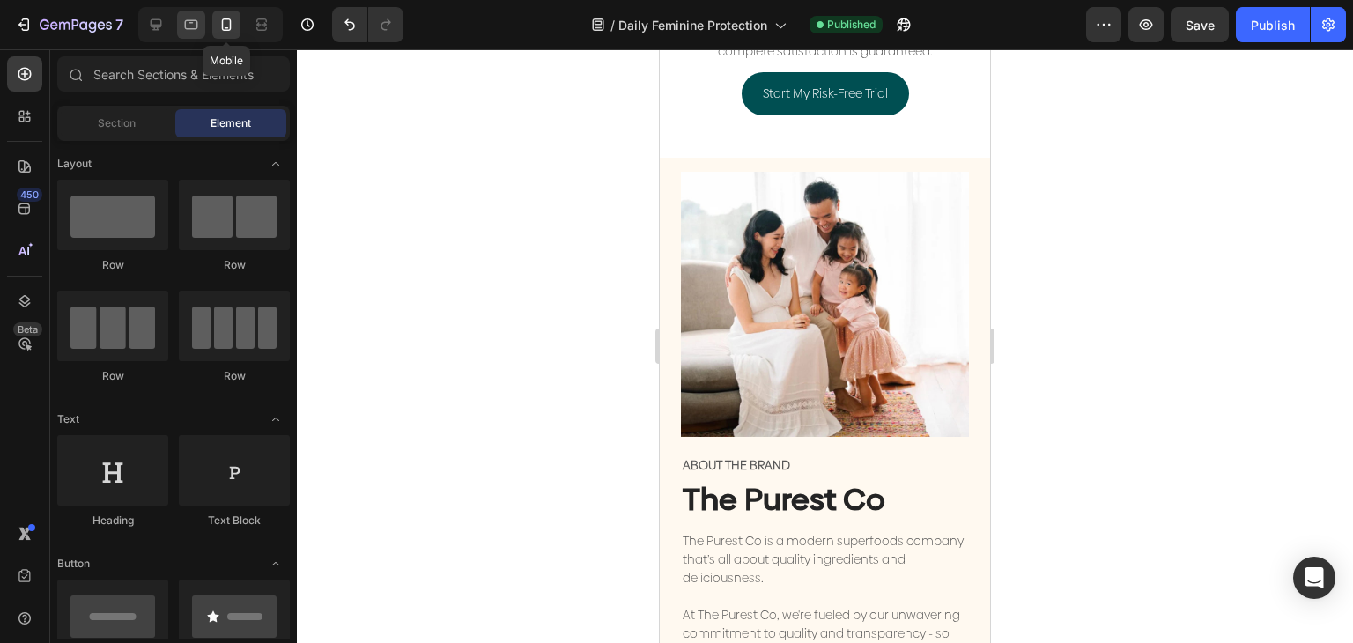
click at [195, 25] on icon at bounding box center [191, 25] width 18 height 18
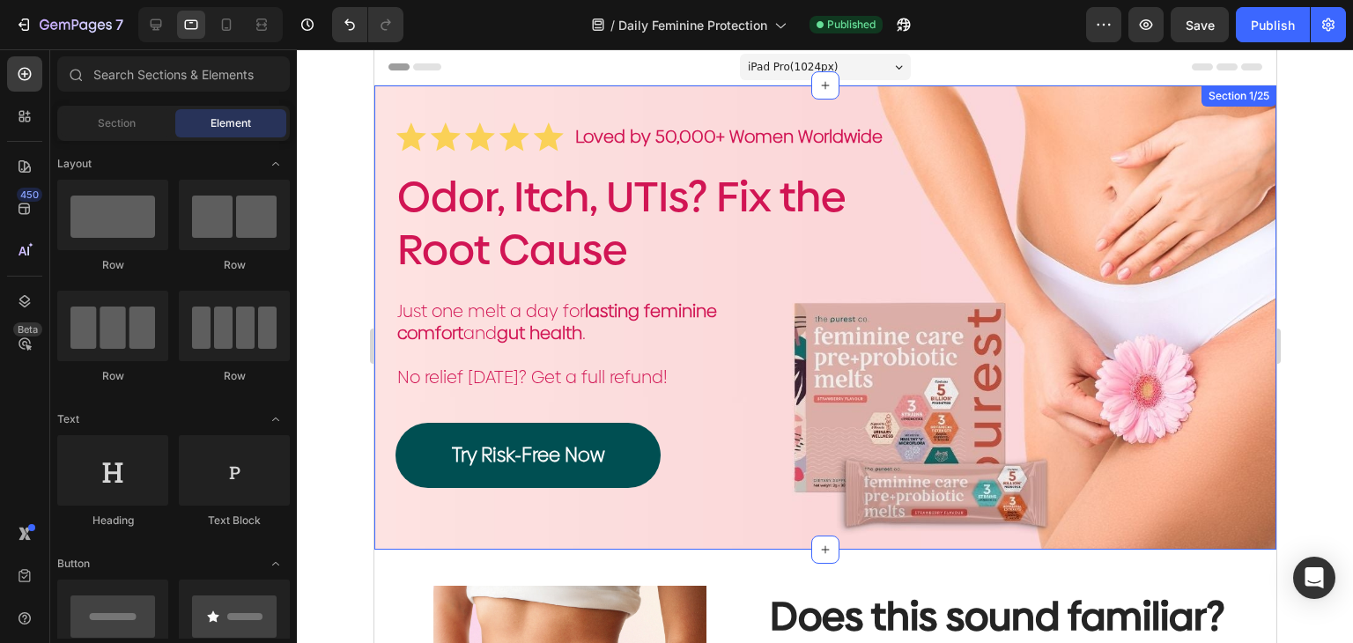
click at [1257, 202] on div "Icon Icon Icon Icon Icon Icon List Loved by 50,000+ Women Worldwide Text Block …" at bounding box center [824, 317] width 902 height 464
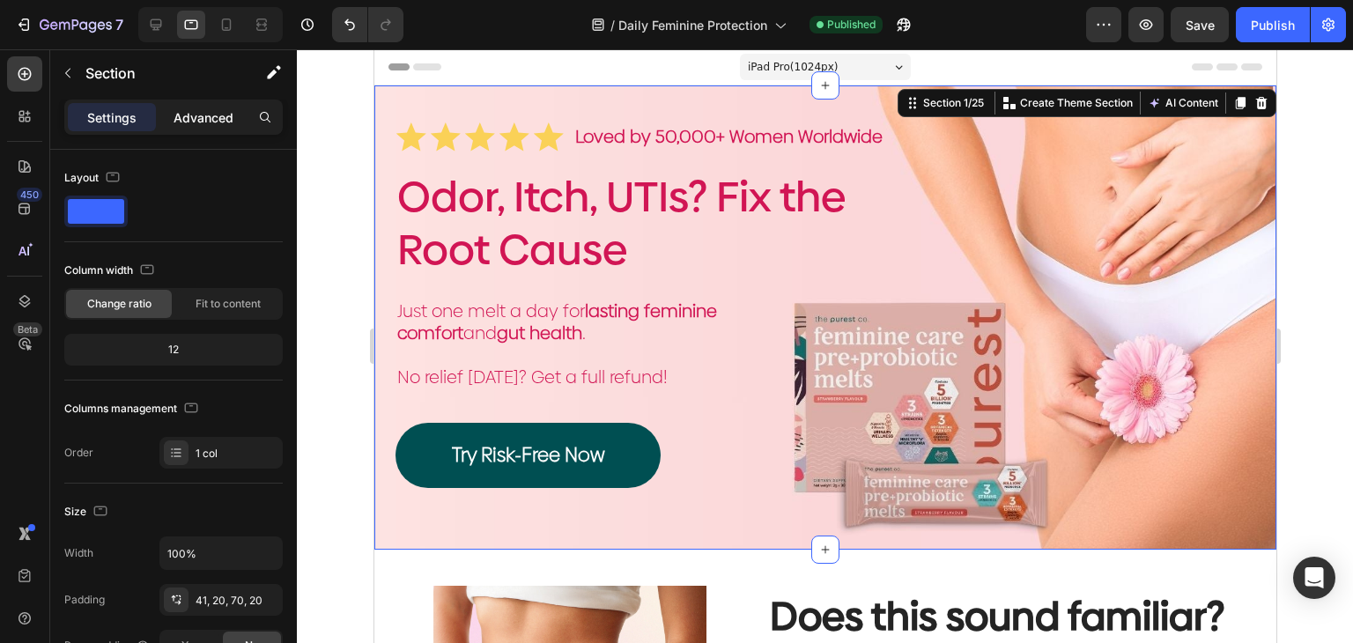
click at [193, 123] on p "Advanced" at bounding box center [203, 117] width 60 height 18
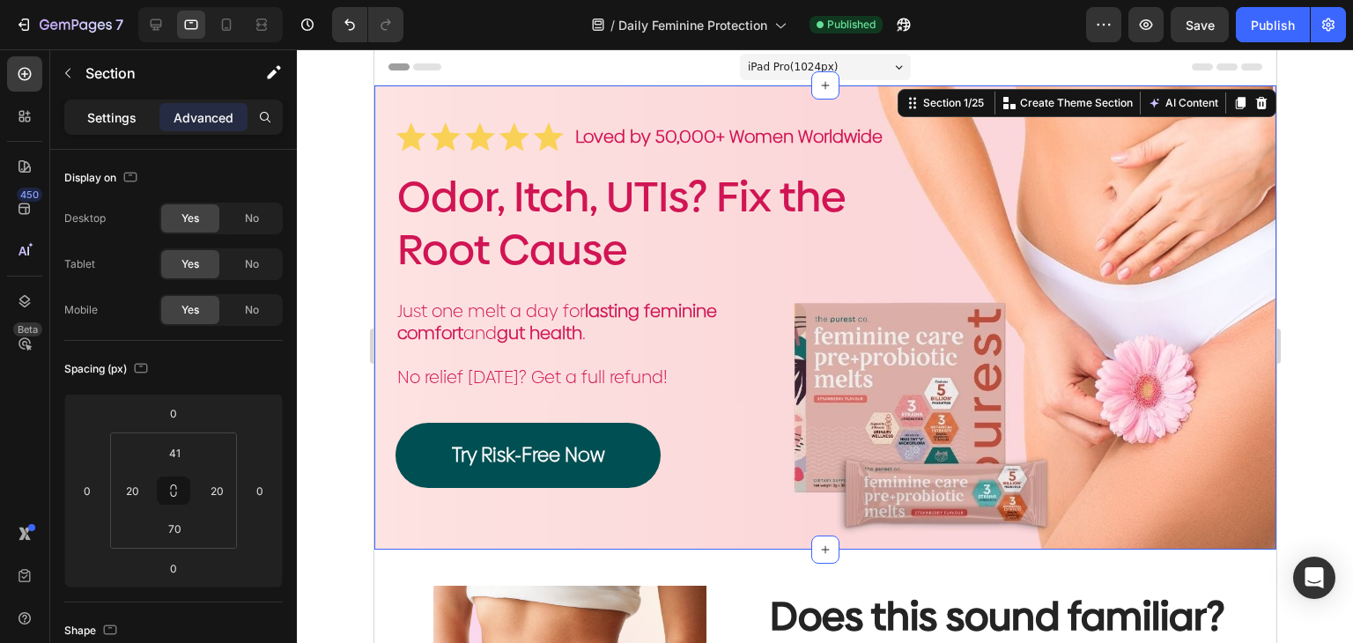
click at [106, 107] on div "Settings" at bounding box center [112, 117] width 88 height 28
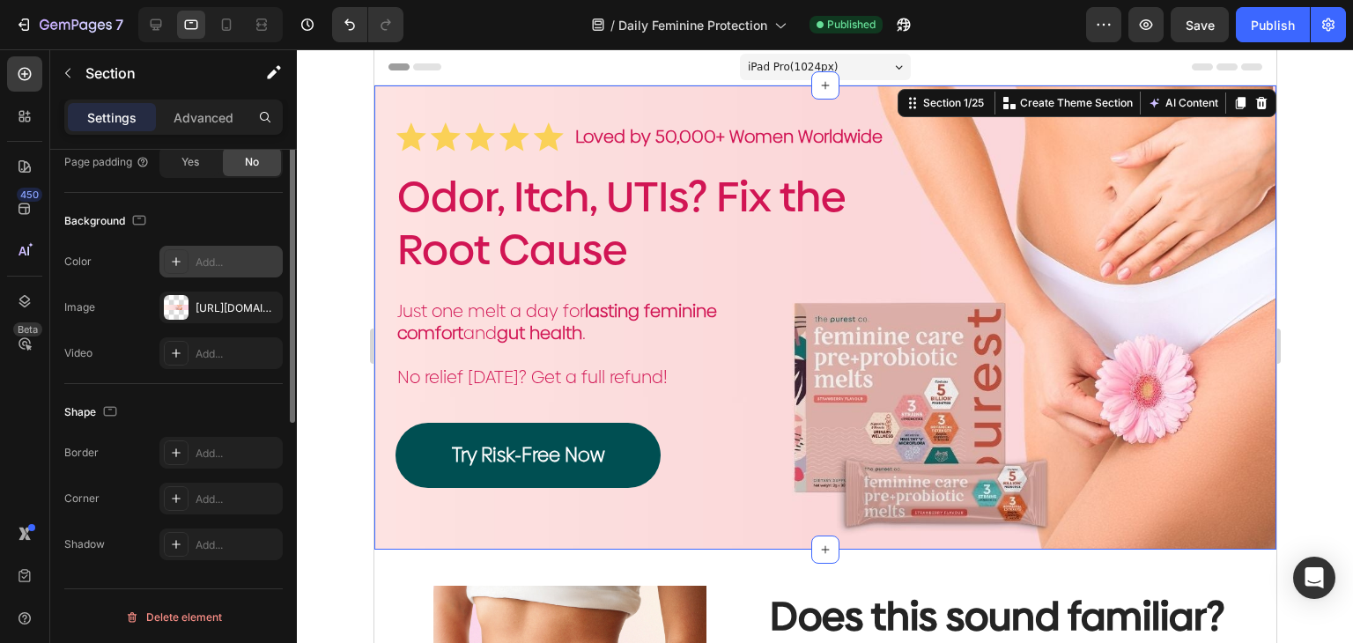
scroll to position [219, 0]
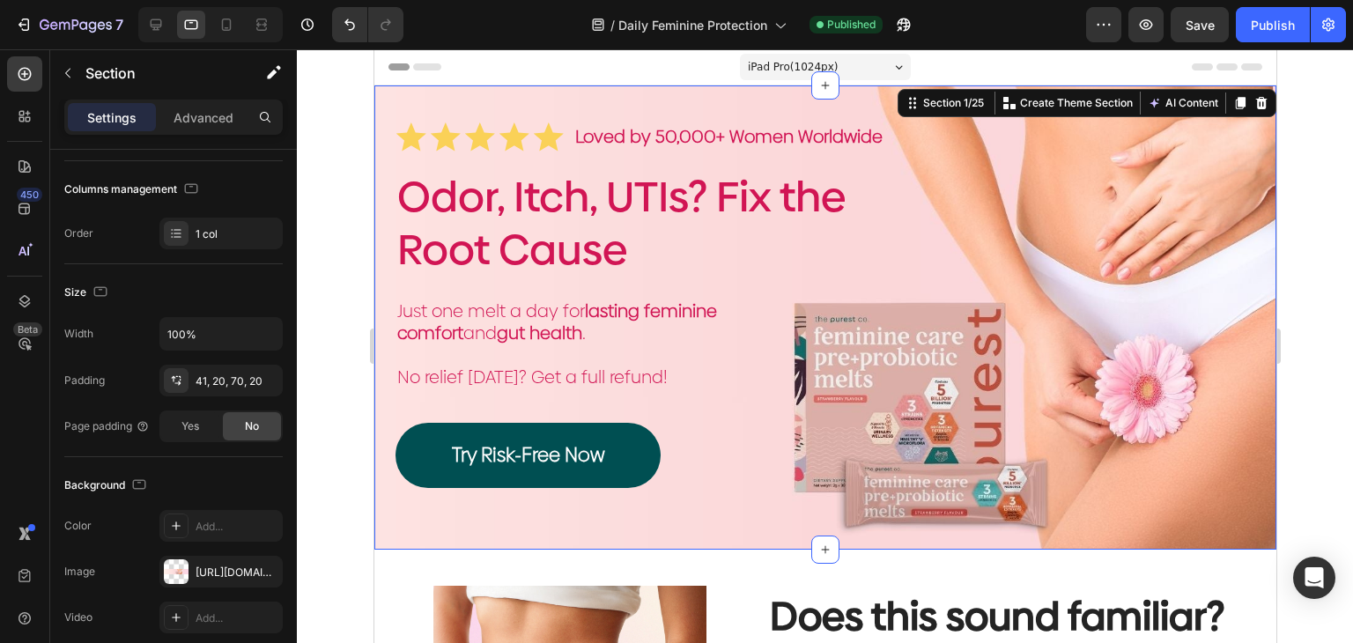
click at [353, 431] on div at bounding box center [825, 346] width 1056 height 594
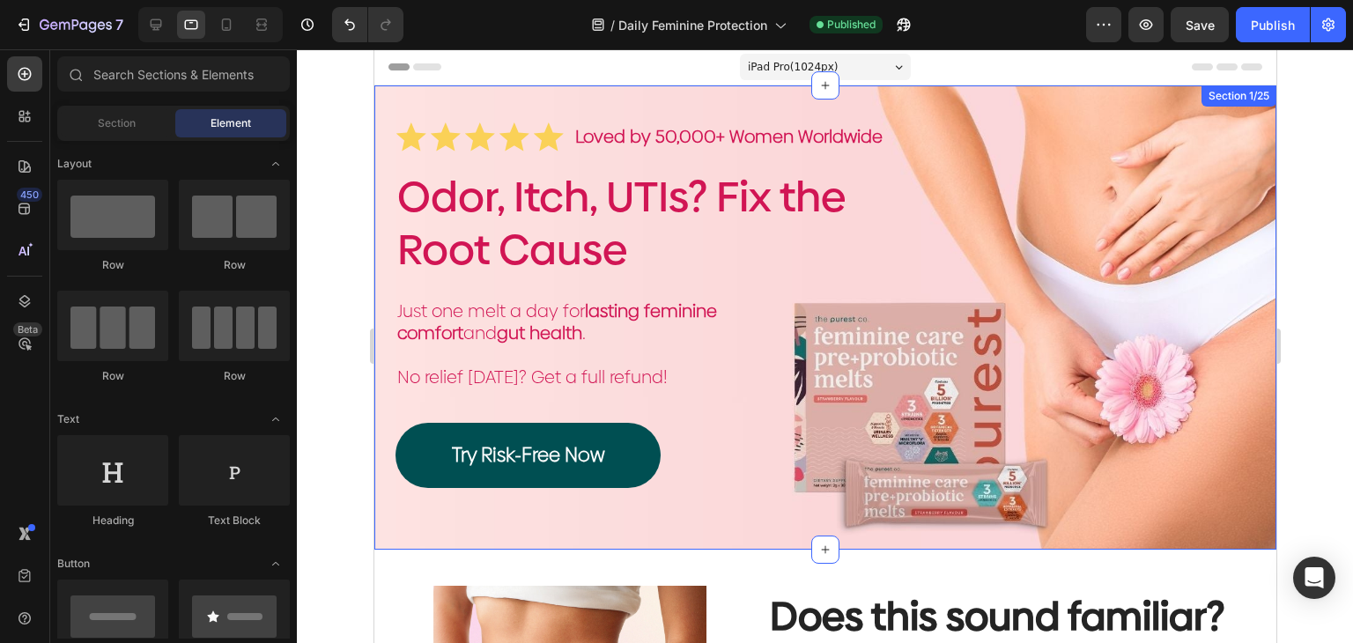
click at [1131, 103] on div "Icon Icon Icon Icon Icon Icon List Loved by 50,000+ Women Worldwide Text Block …" at bounding box center [824, 317] width 902 height 464
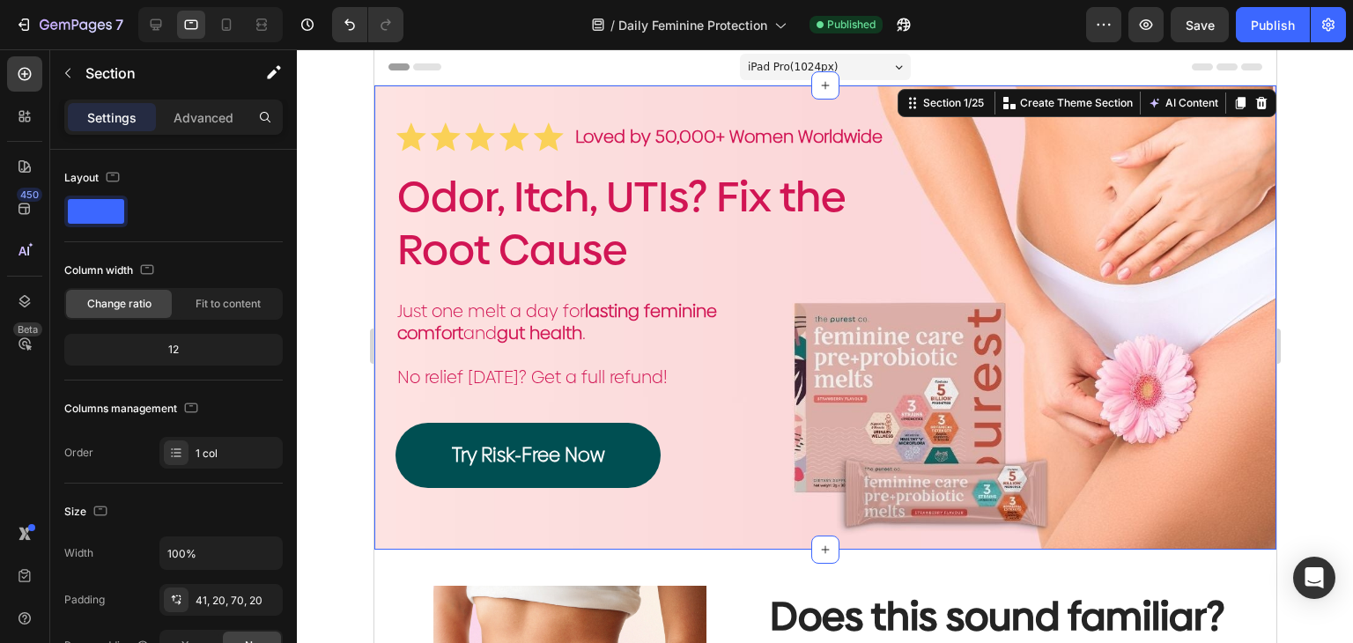
click at [180, 133] on div "Settings Advanced" at bounding box center [173, 117] width 218 height 35
click at [180, 121] on p "Advanced" at bounding box center [203, 117] width 60 height 18
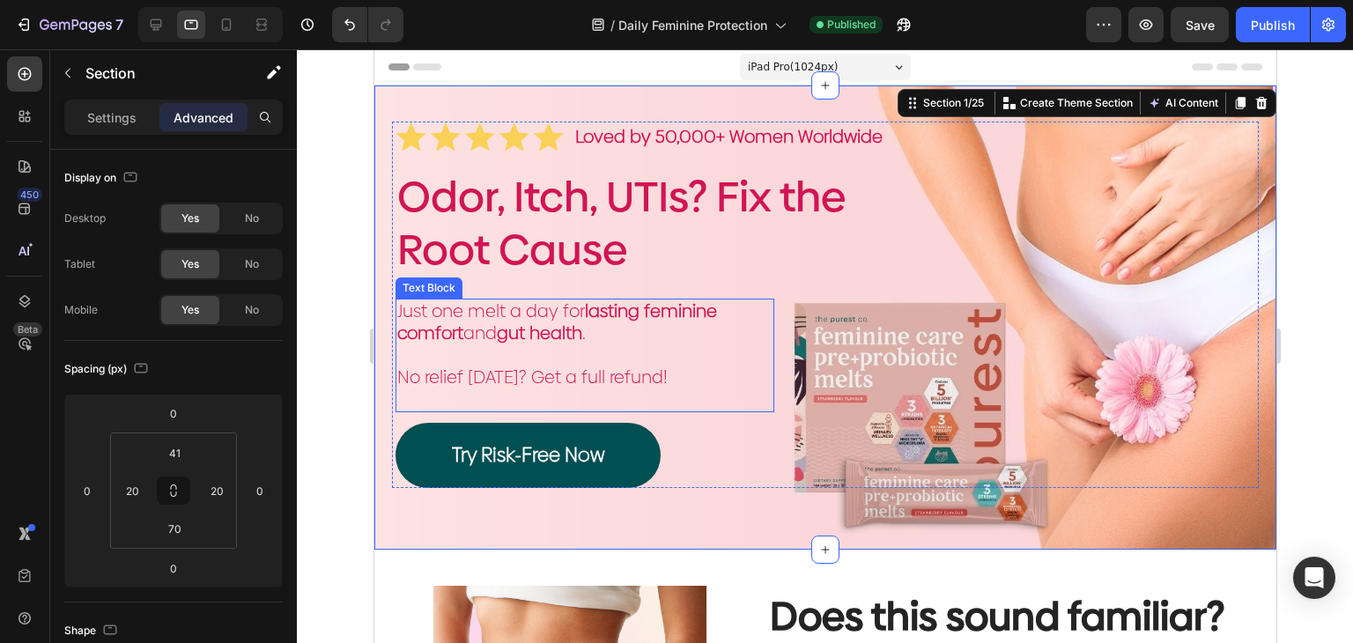
click at [709, 345] on p at bounding box center [583, 355] width 375 height 22
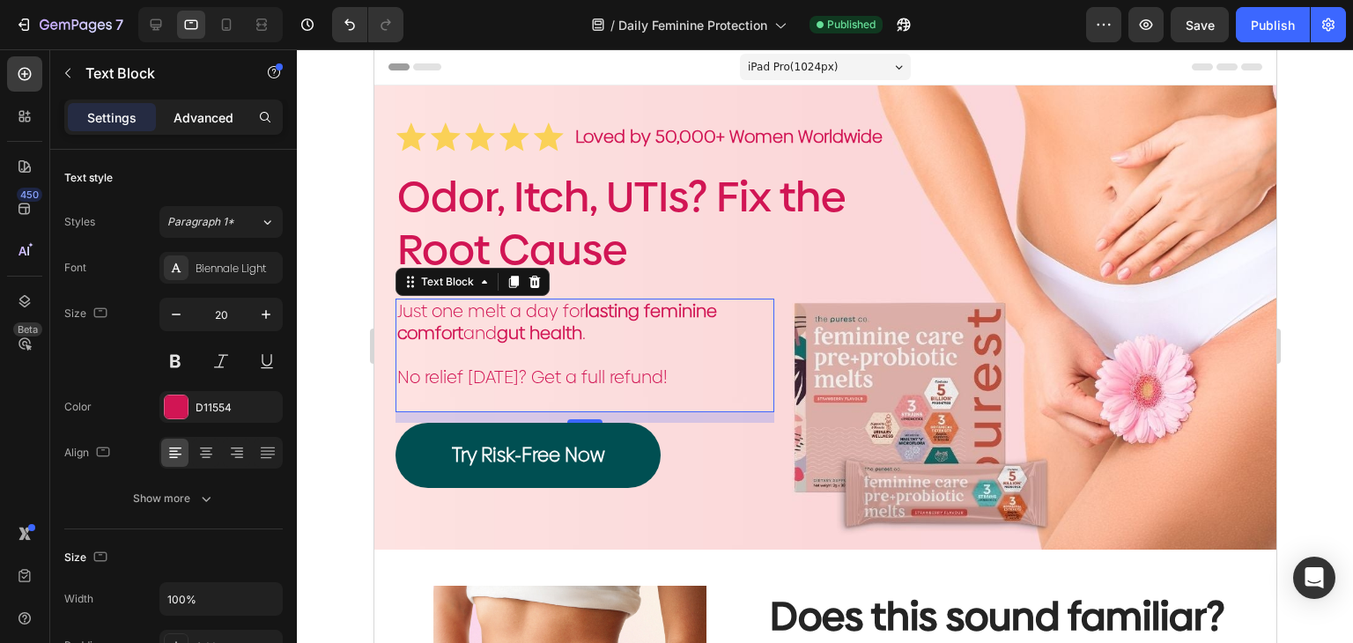
click at [215, 114] on p "Advanced" at bounding box center [203, 117] width 60 height 18
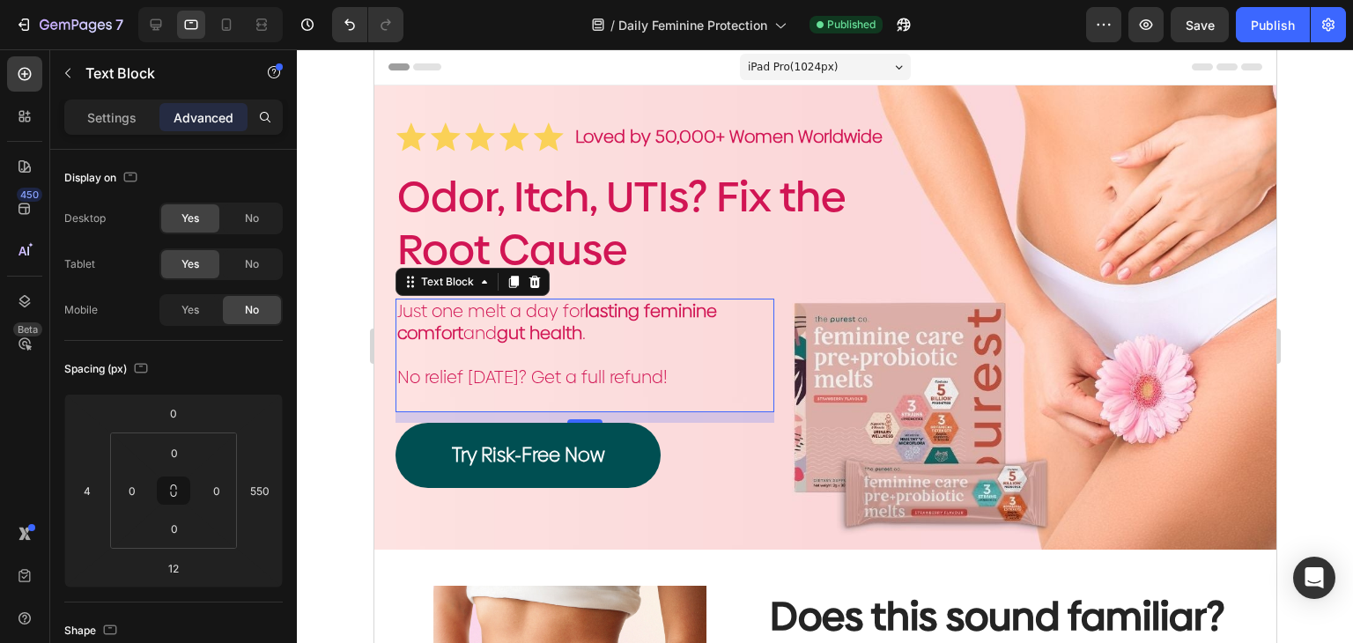
click at [331, 293] on div at bounding box center [825, 346] width 1056 height 594
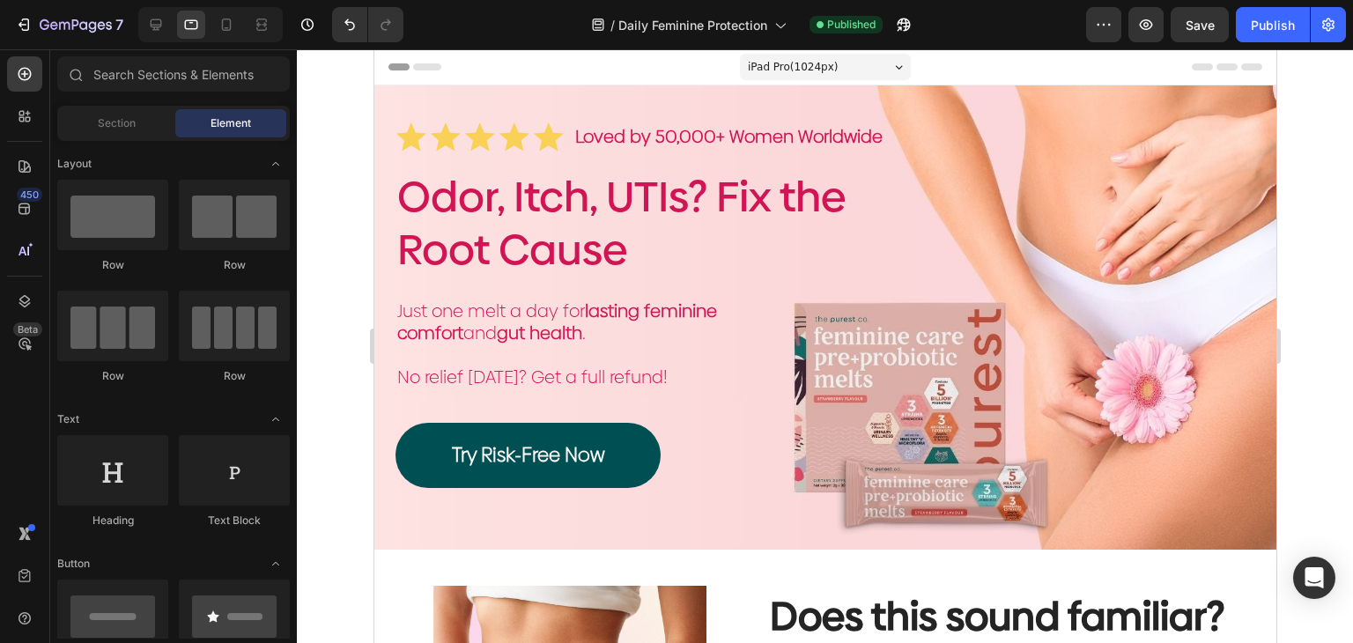
click at [776, 67] on span "iPad Pro ( 1024 px)" at bounding box center [792, 67] width 91 height 18
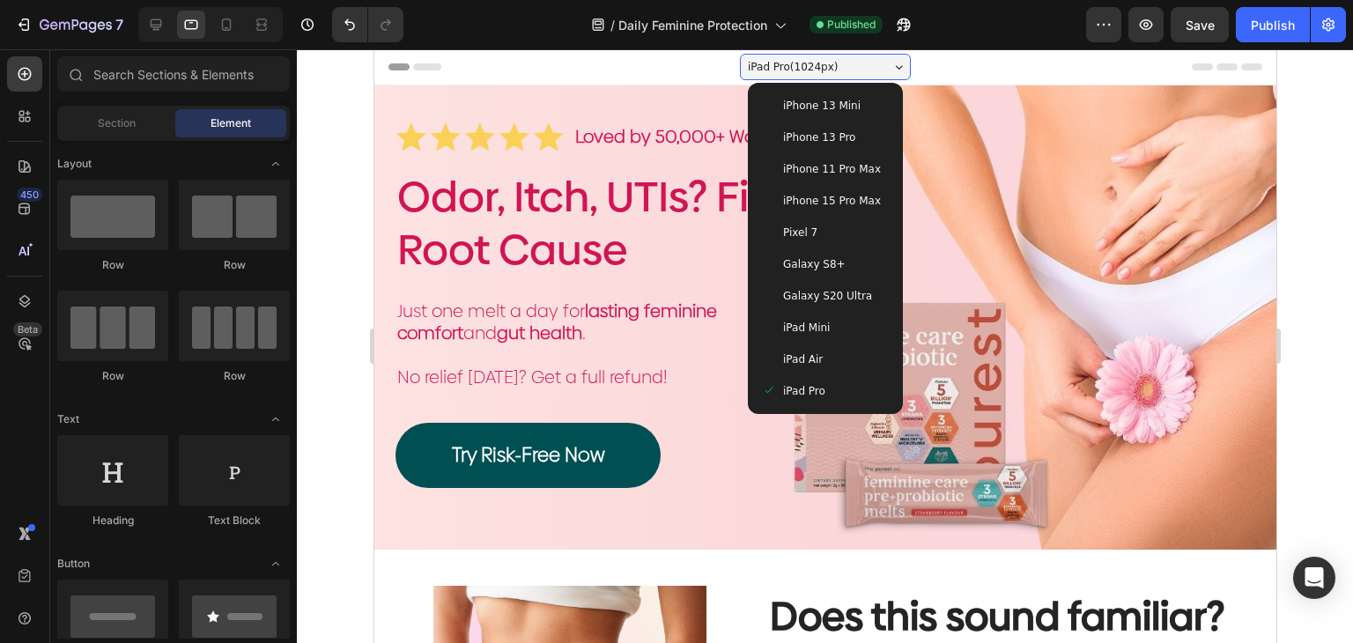
click at [827, 358] on div "iPad Air" at bounding box center [824, 359] width 127 height 18
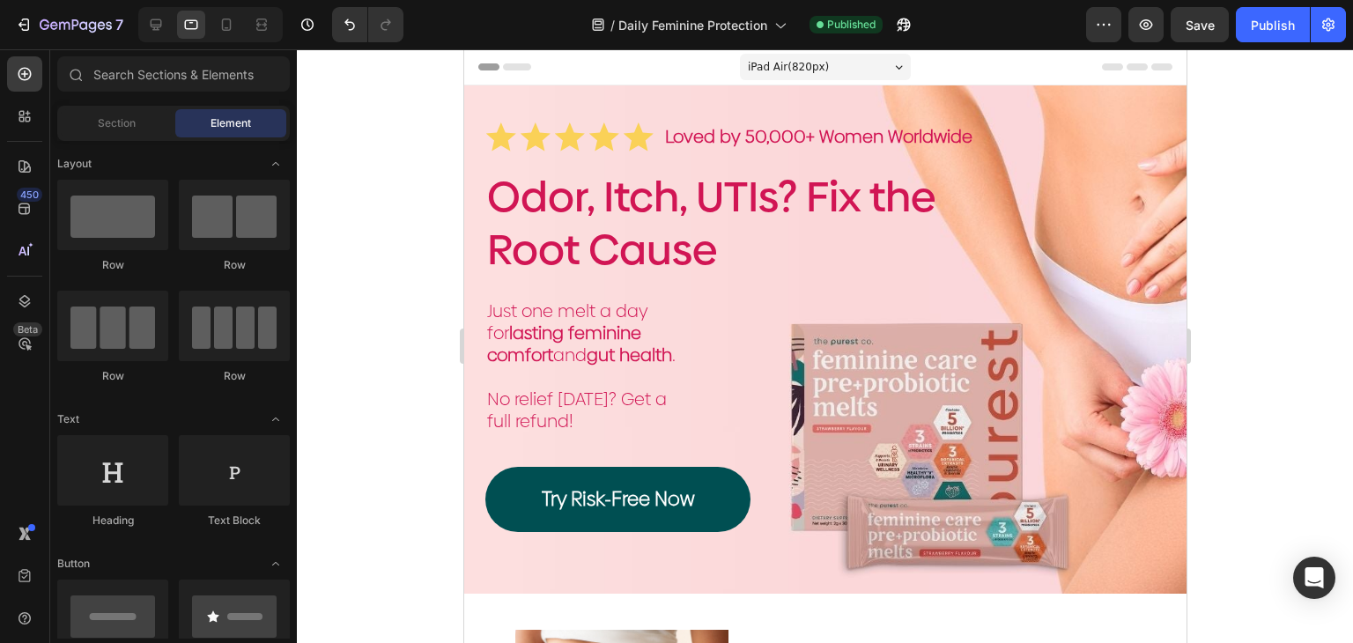
click at [833, 68] on div "iPad Air ( 820 px)" at bounding box center [824, 67] width 171 height 26
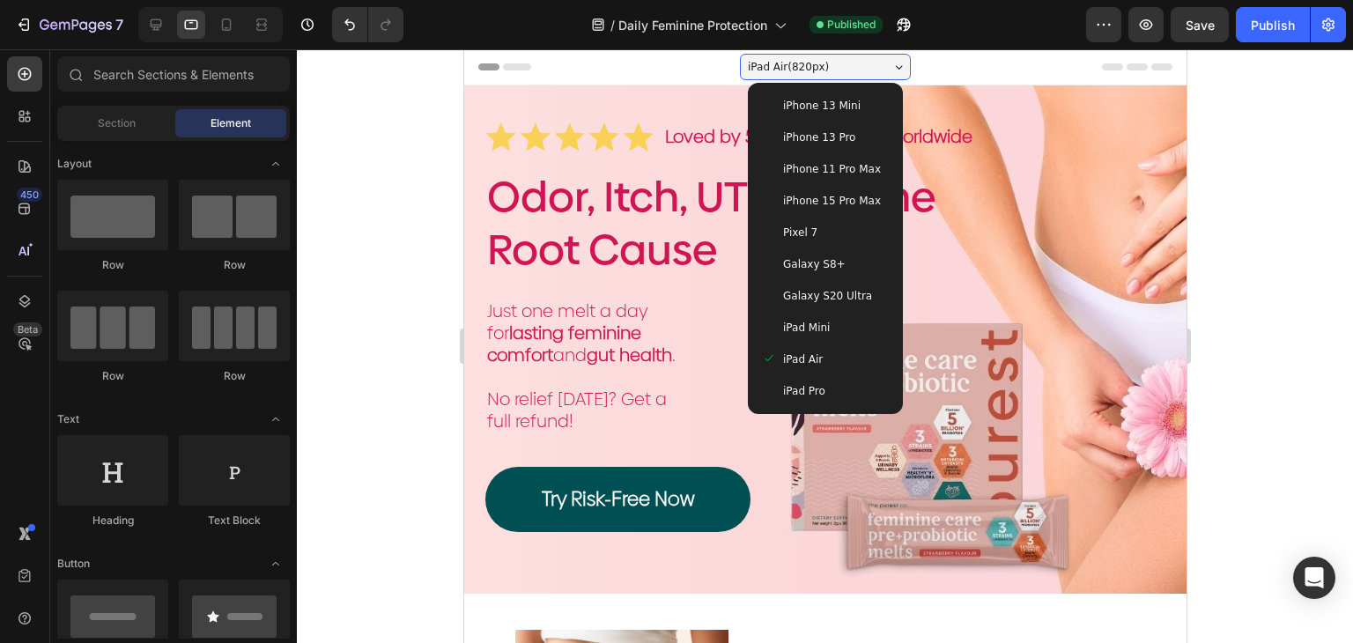
click at [837, 403] on div "iPad Pro" at bounding box center [824, 391] width 141 height 32
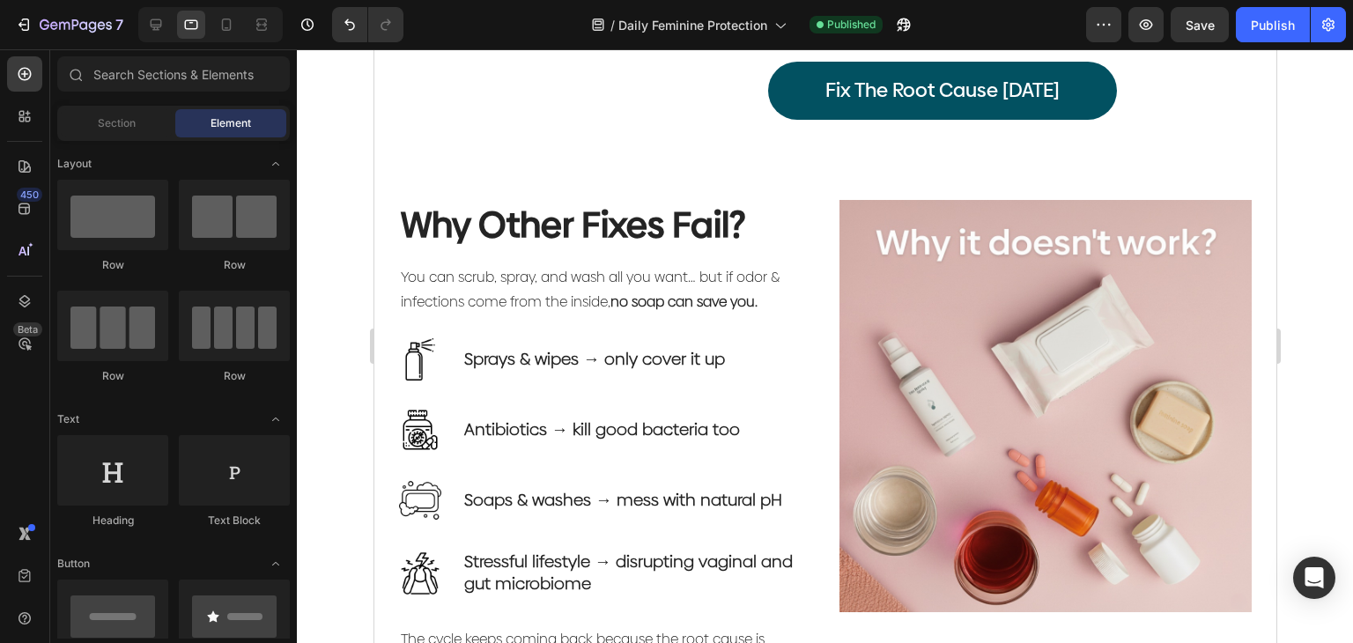
scroll to position [1030, 0]
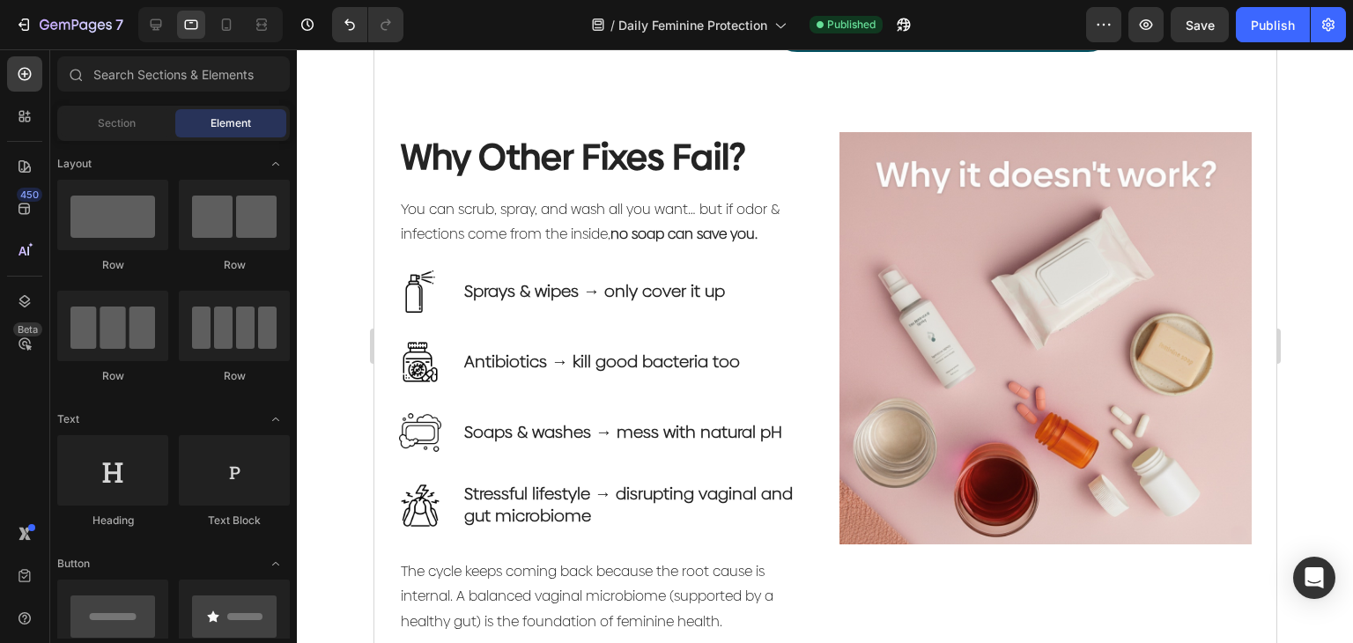
drag, startPoint x: 1272, startPoint y: 77, endPoint x: 1648, endPoint y: 191, distance: 393.0
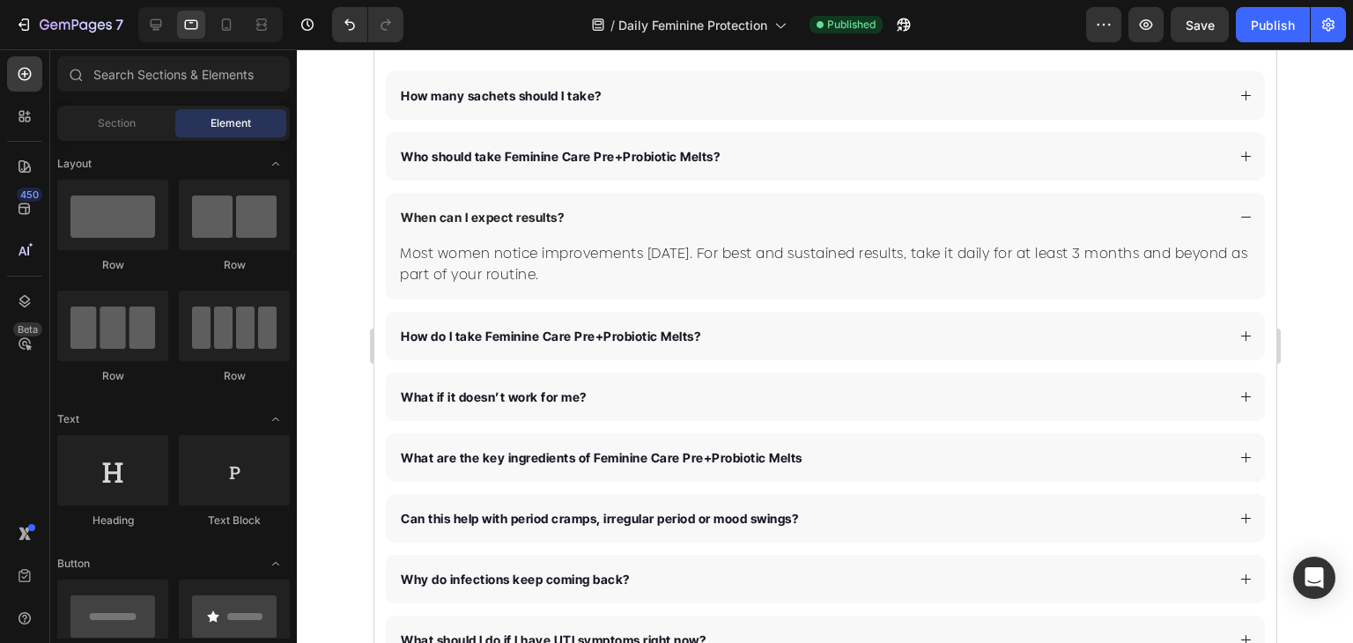
scroll to position [6500, 0]
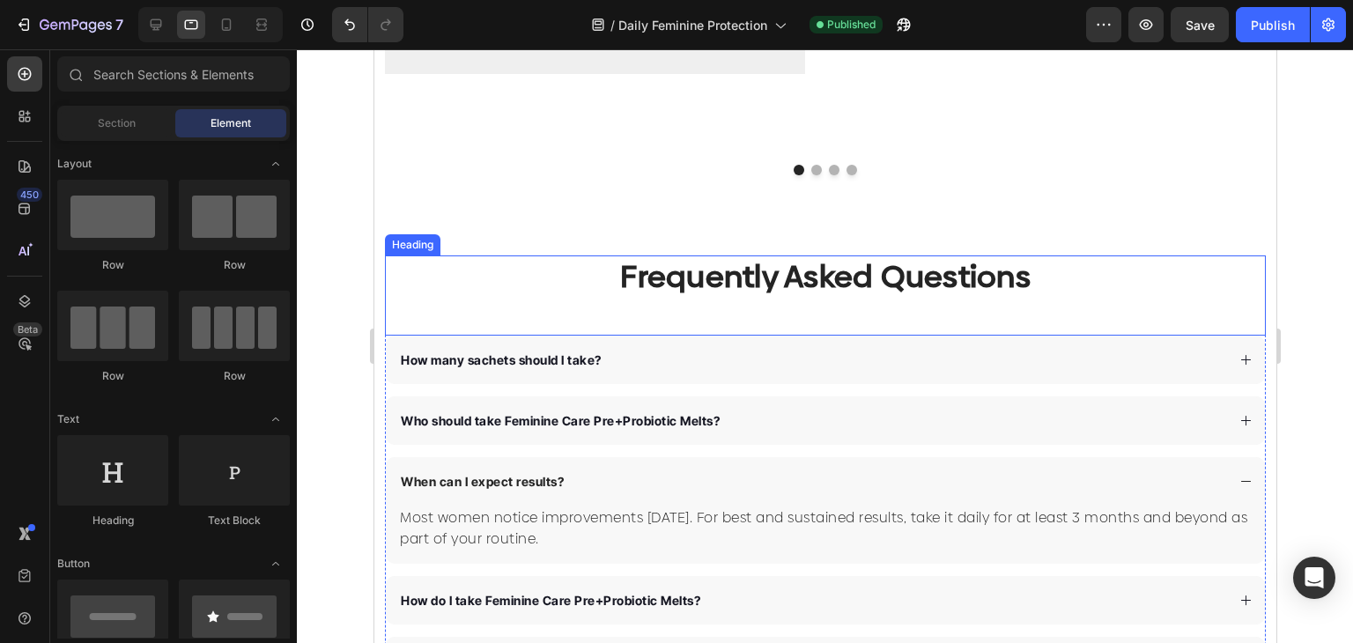
click at [1131, 298] on div "Frequently Asked Questions Heading" at bounding box center [824, 295] width 881 height 81
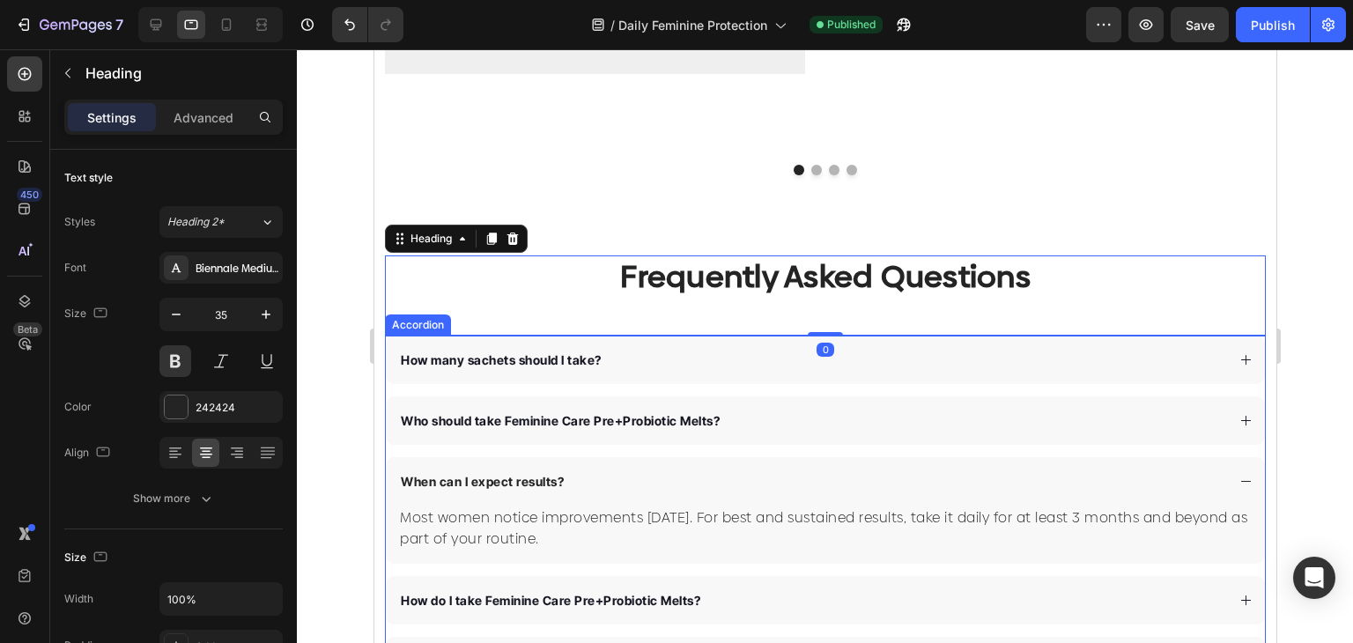
click at [1110, 350] on div "How many sachets should I take?" at bounding box center [810, 360] width 827 height 24
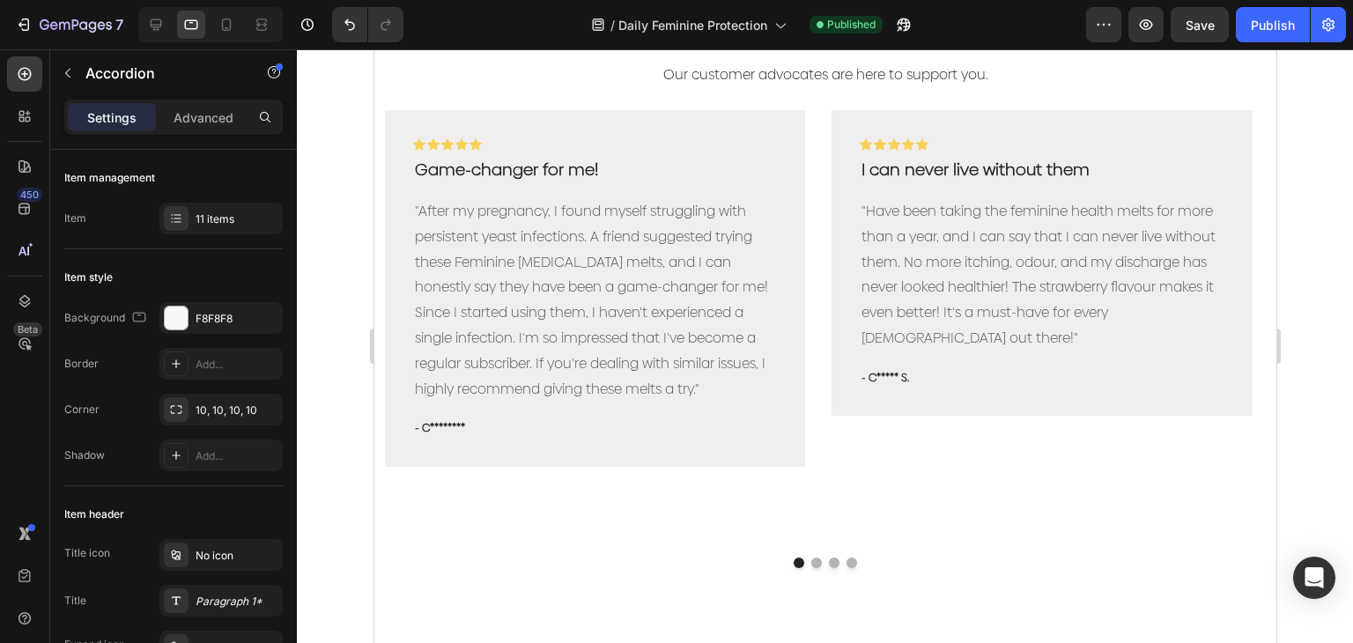
scroll to position [6060, 0]
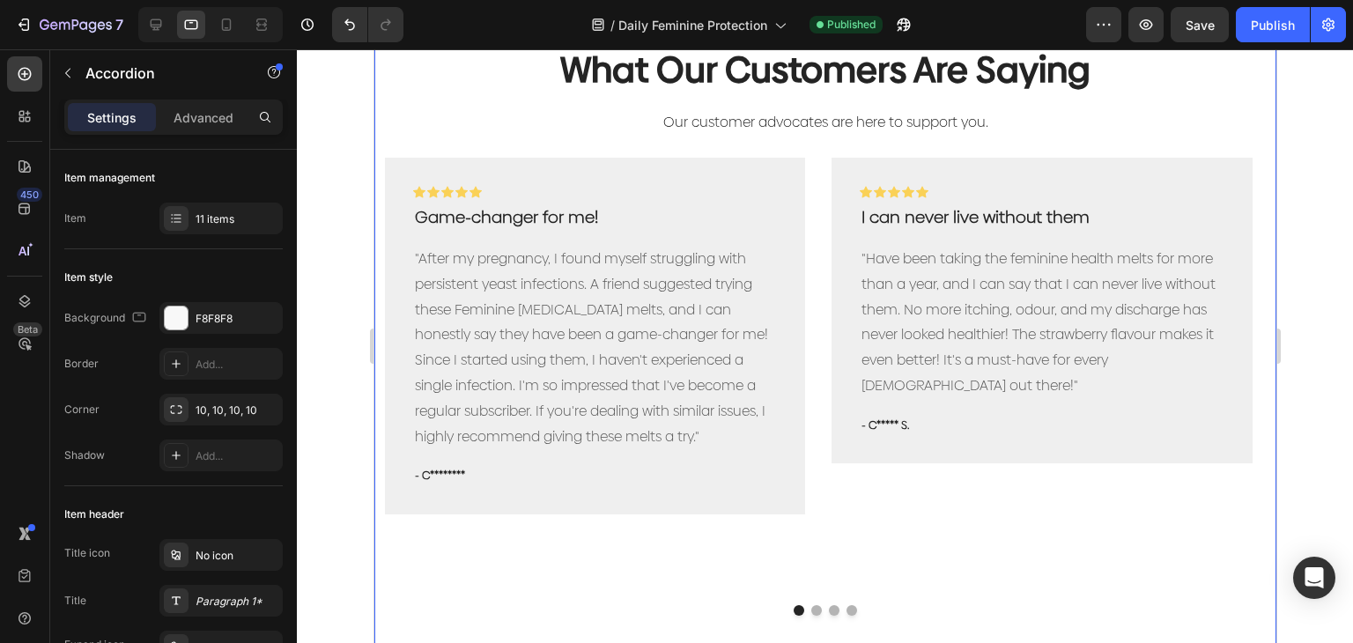
click at [379, 252] on div "What Our Customers Are Saying Heading Our customer advocates are here to suppor…" at bounding box center [824, 334] width 902 height 651
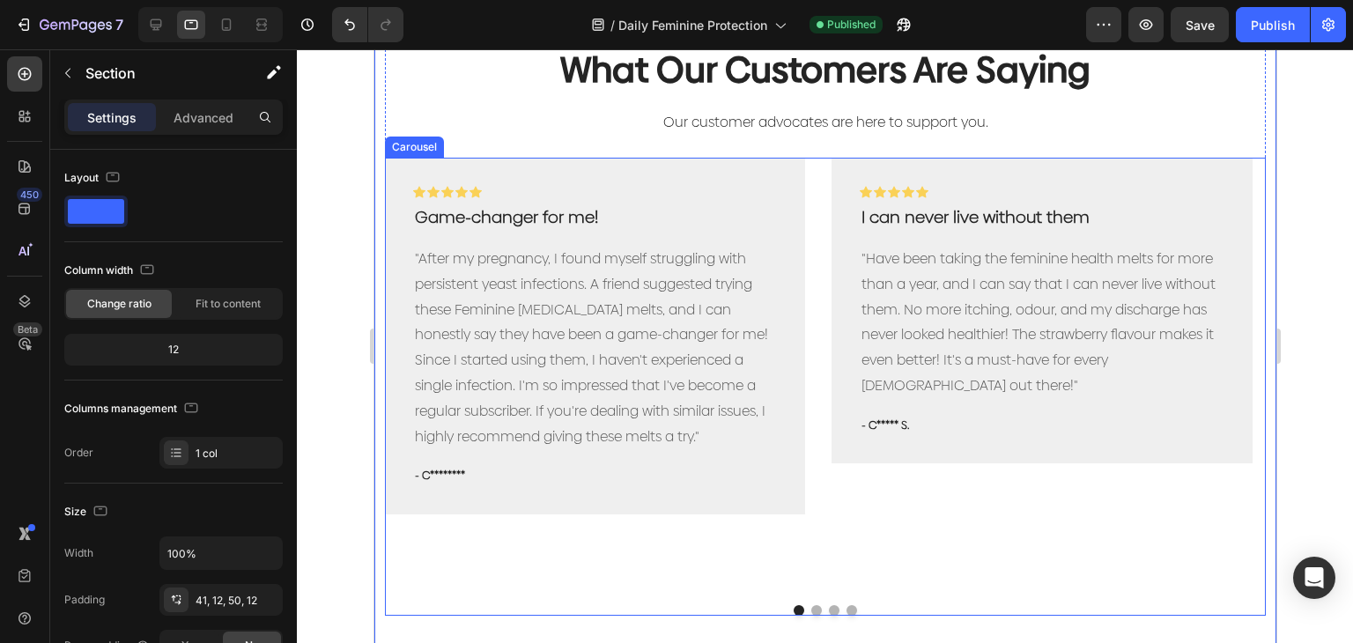
scroll to position [6500, 0]
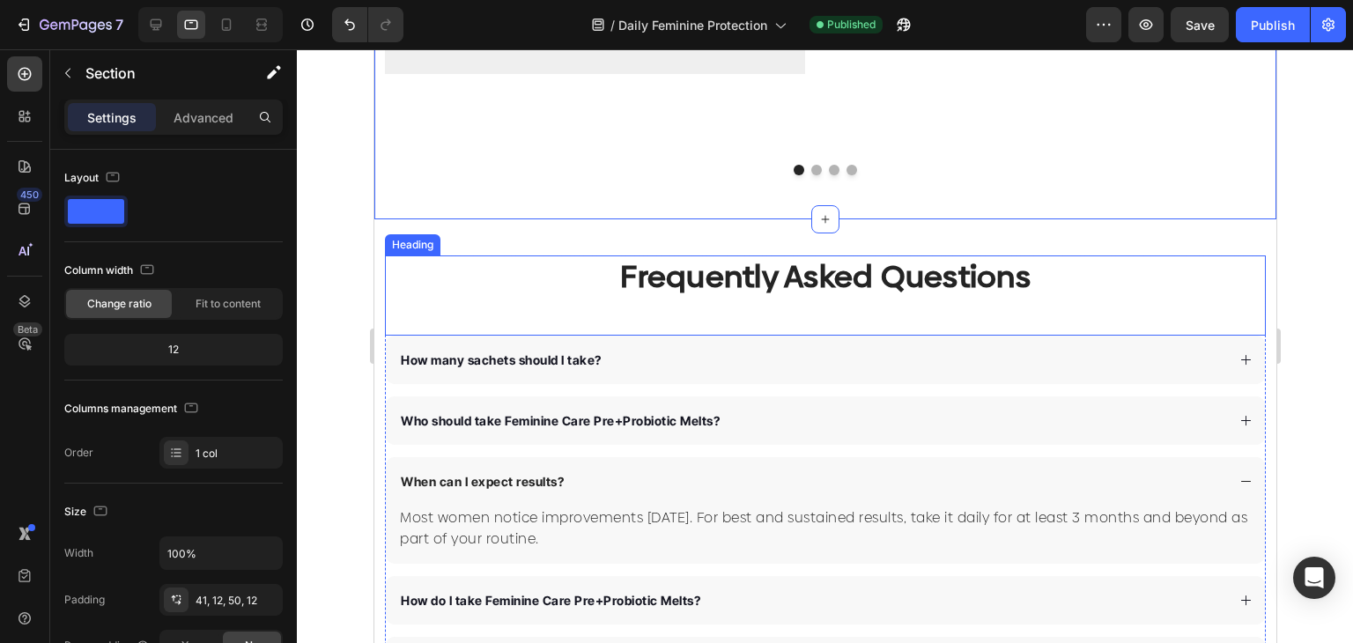
click at [400, 277] on p "Frequently Asked Questions" at bounding box center [824, 277] width 877 height 41
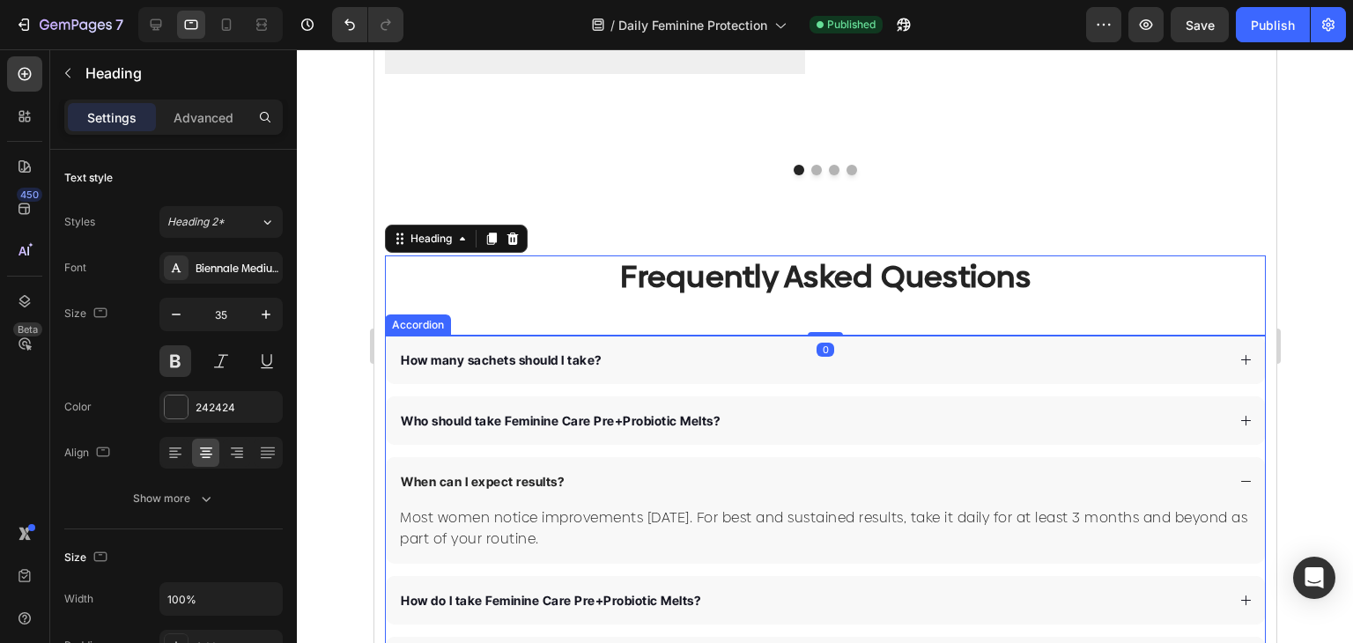
click at [391, 356] on div "How many sachets should I take?" at bounding box center [824, 359] width 879 height 48
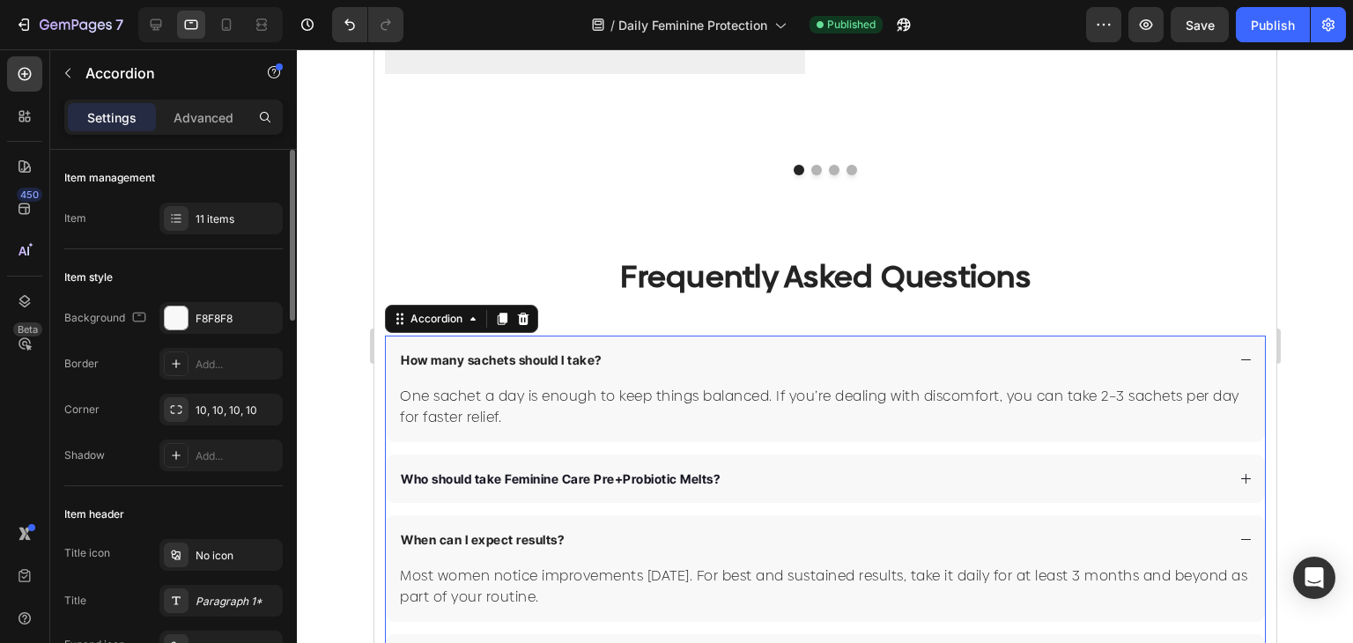
scroll to position [176, 0]
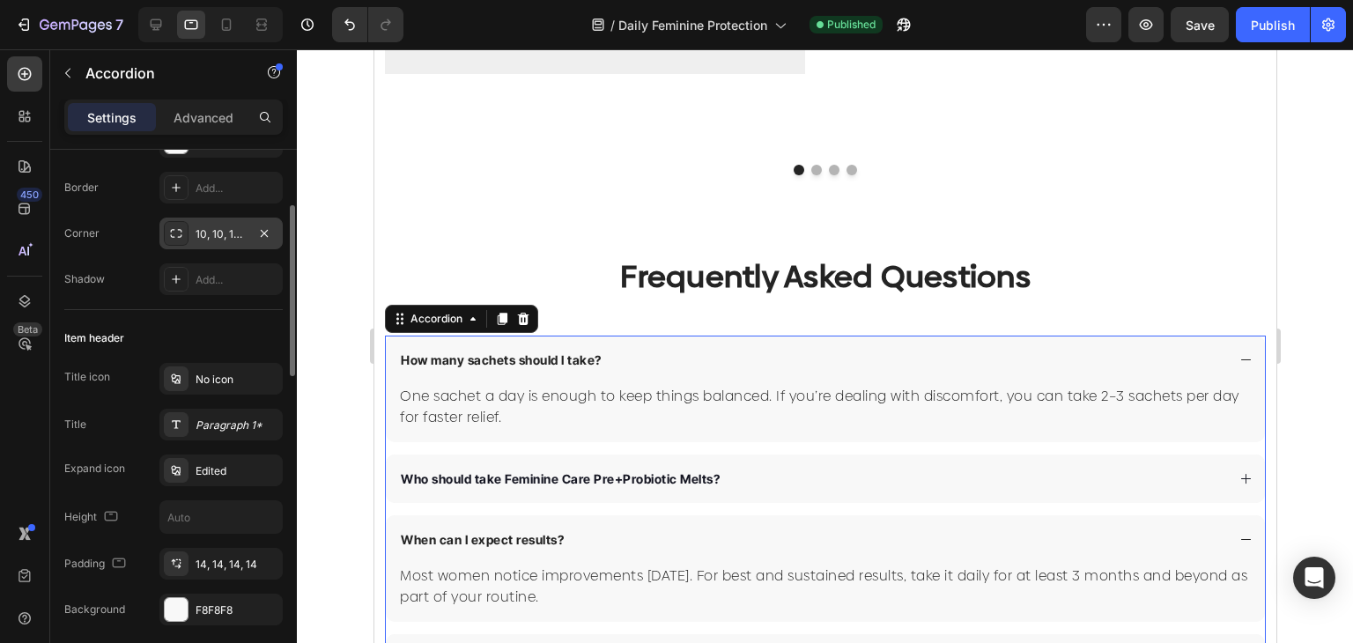
click at [205, 232] on div "10, 10, 10, 10" at bounding box center [220, 234] width 51 height 16
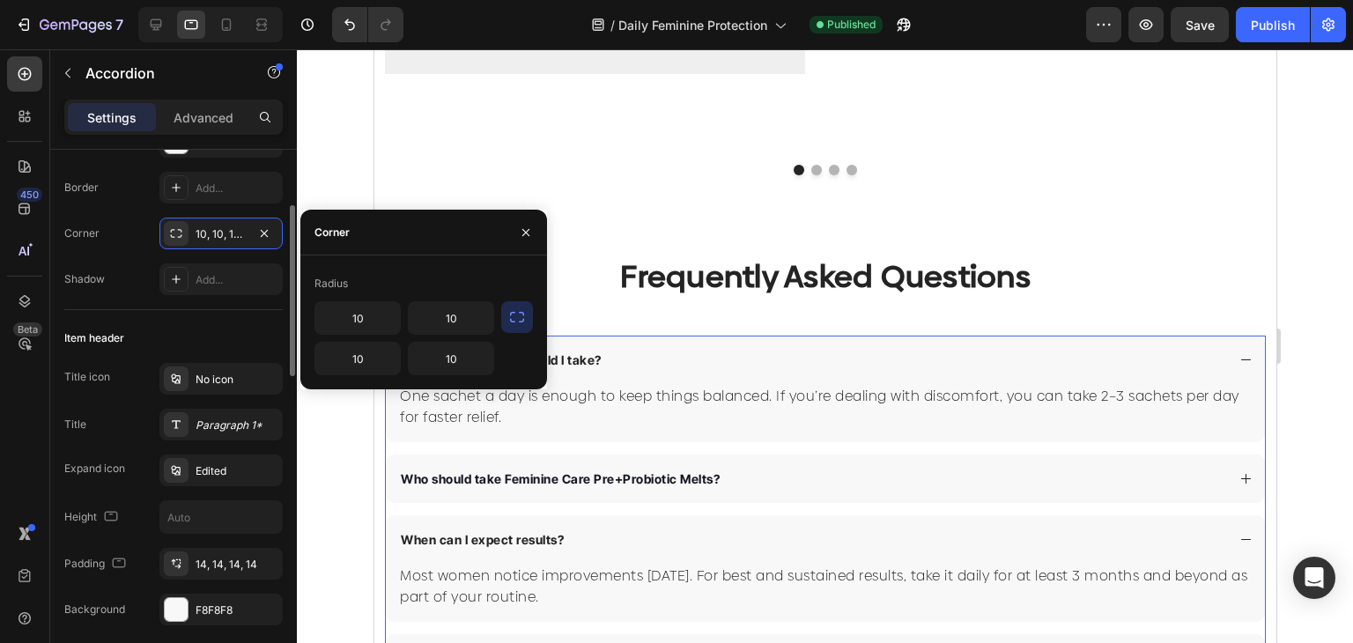
click at [203, 313] on div "Item header Title icon No icon Title Paragraph 1* Expand icon Edited Height Pad…" at bounding box center [173, 498] width 218 height 376
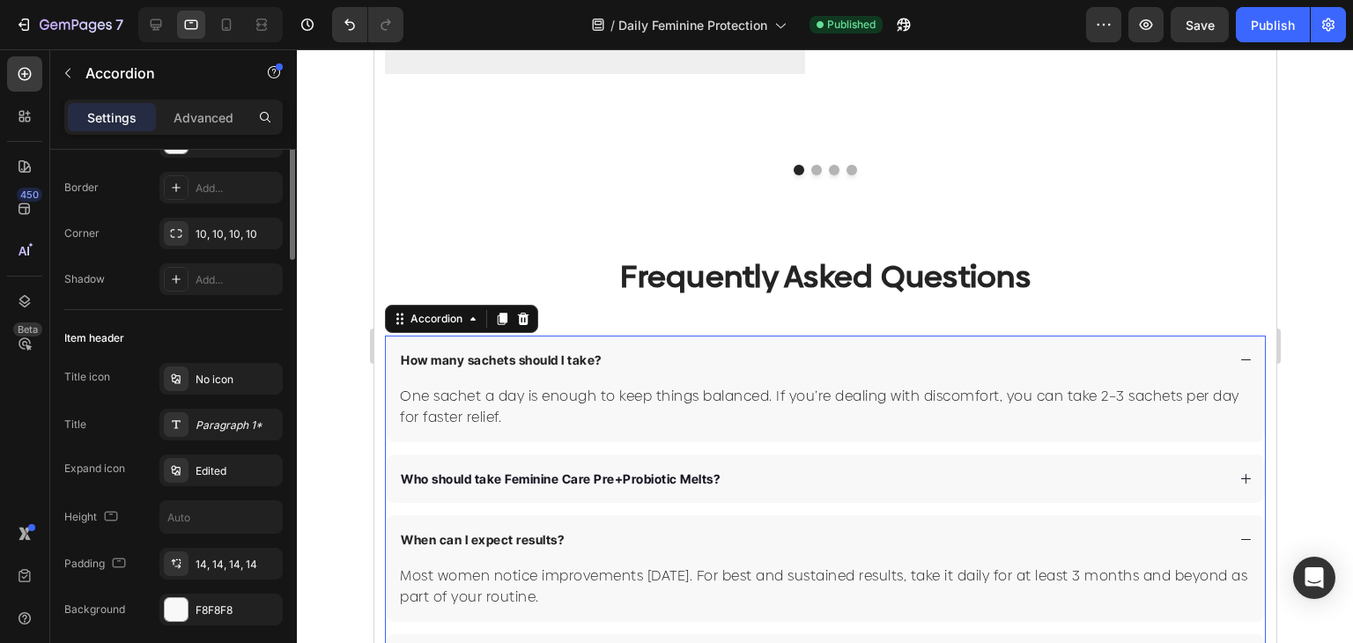
scroll to position [0, 0]
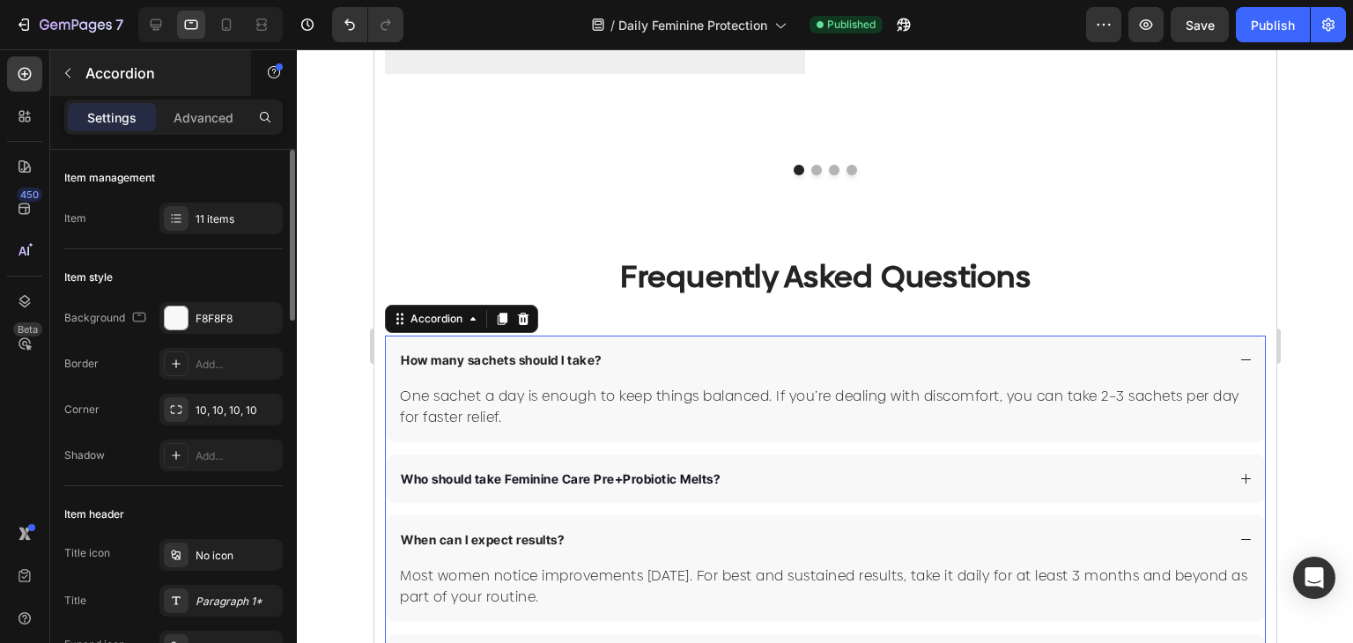
click at [219, 85] on div "Accordion" at bounding box center [150, 73] width 201 height 46
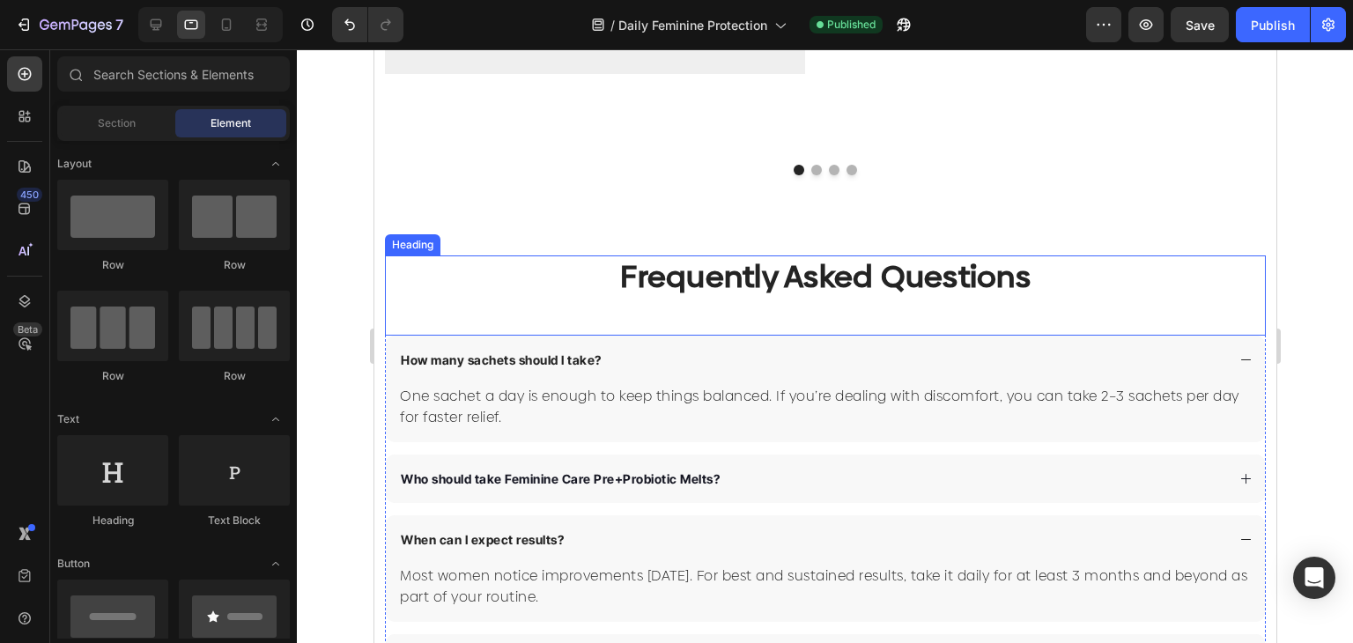
click at [388, 273] on p "Frequently Asked Questions" at bounding box center [824, 277] width 877 height 41
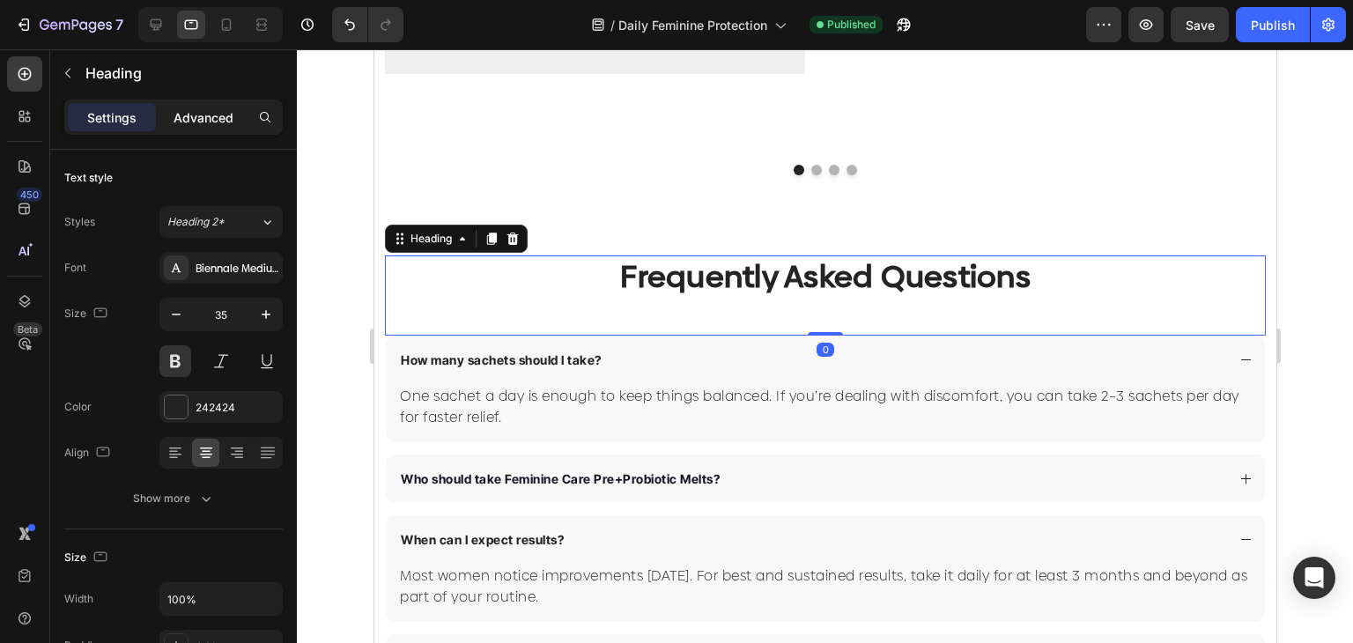
click at [205, 113] on p "Advanced" at bounding box center [203, 117] width 60 height 18
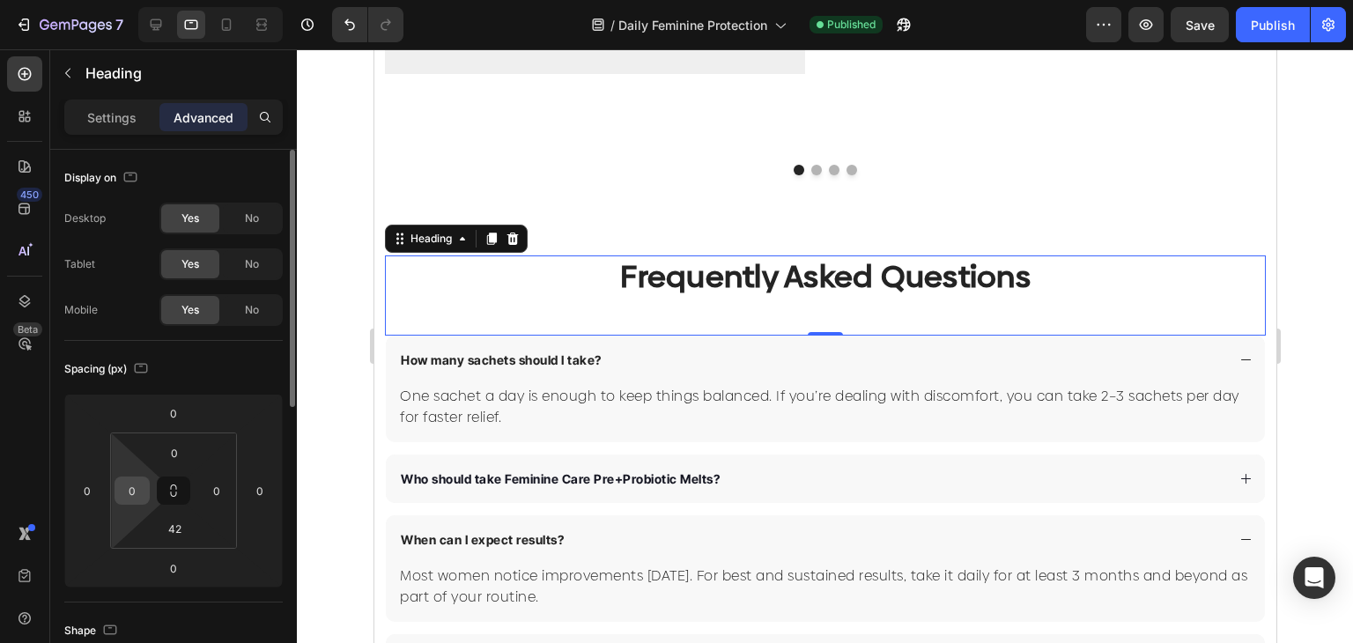
click at [141, 483] on input "0" at bounding box center [132, 490] width 26 height 26
type input "12"
click at [218, 494] on input "0" at bounding box center [216, 490] width 26 height 26
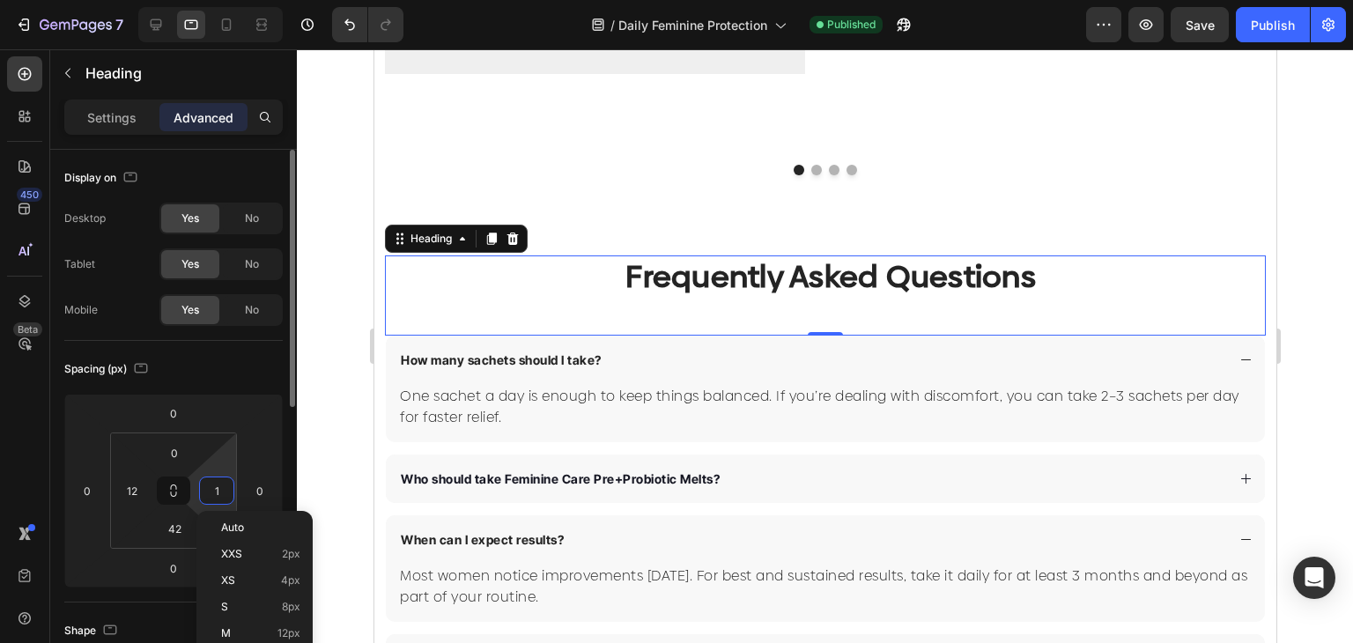
type input "12"
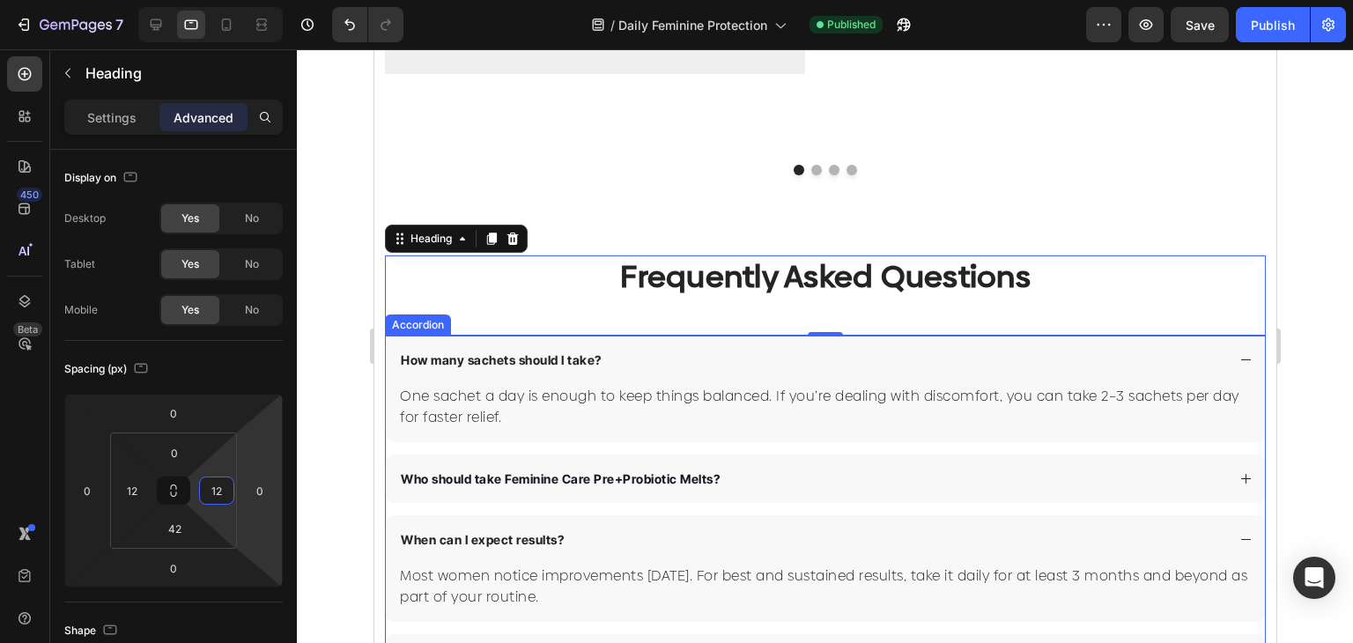
click at [397, 360] on div "How many sachets should I take?" at bounding box center [500, 360] width 206 height 24
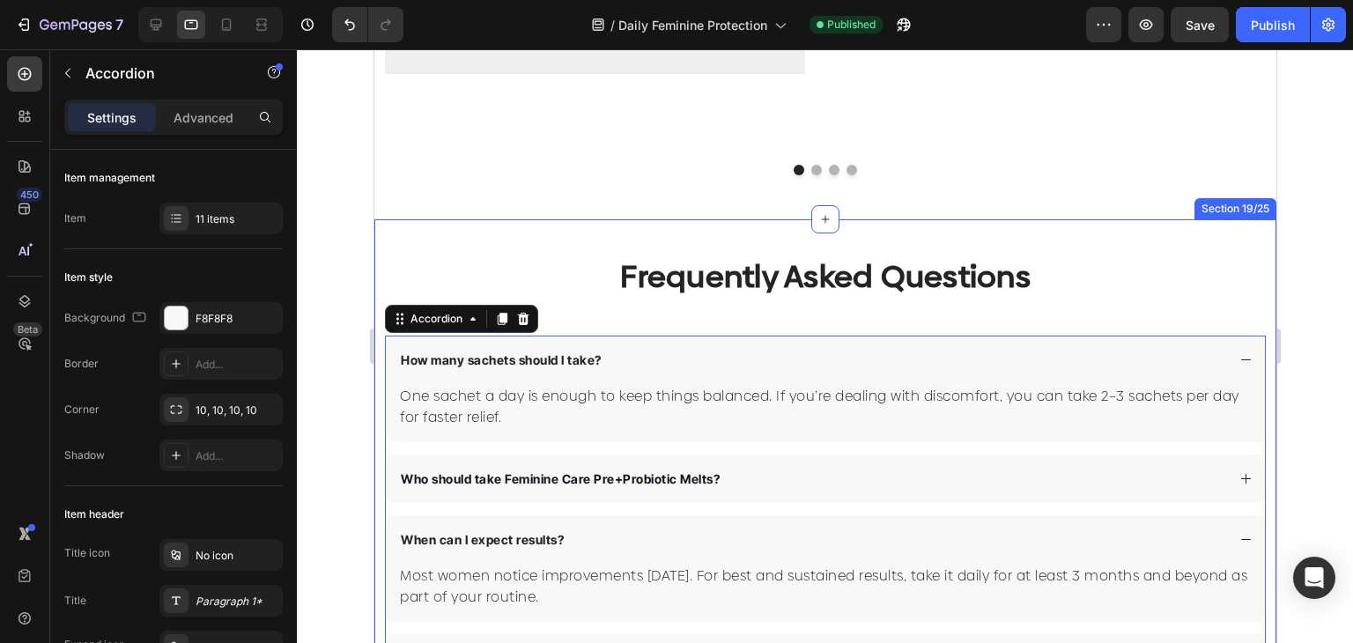
click at [200, 97] on div "Accordion" at bounding box center [150, 74] width 201 height 50
click at [219, 118] on p "Advanced" at bounding box center [203, 117] width 60 height 18
type input "100%"
type input "100"
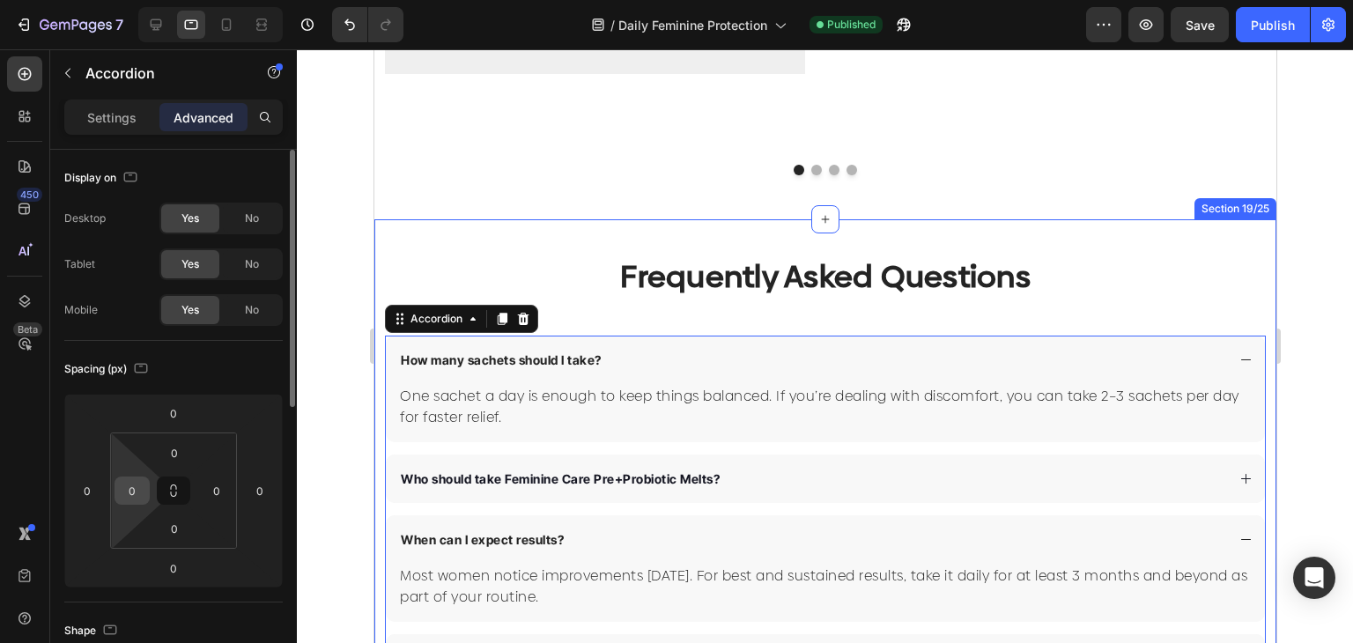
click at [116, 498] on div "0" at bounding box center [131, 490] width 35 height 28
click at [130, 494] on input "0" at bounding box center [132, 490] width 26 height 26
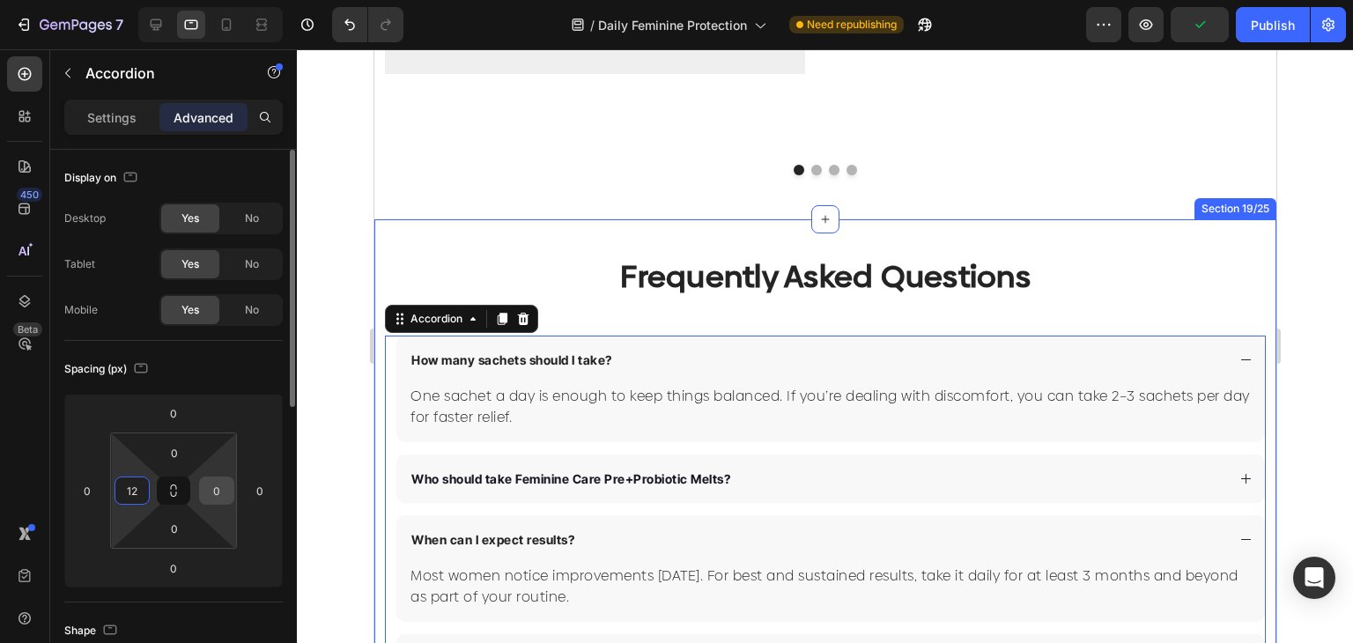
type input "12"
click at [205, 493] on input "0" at bounding box center [216, 490] width 26 height 26
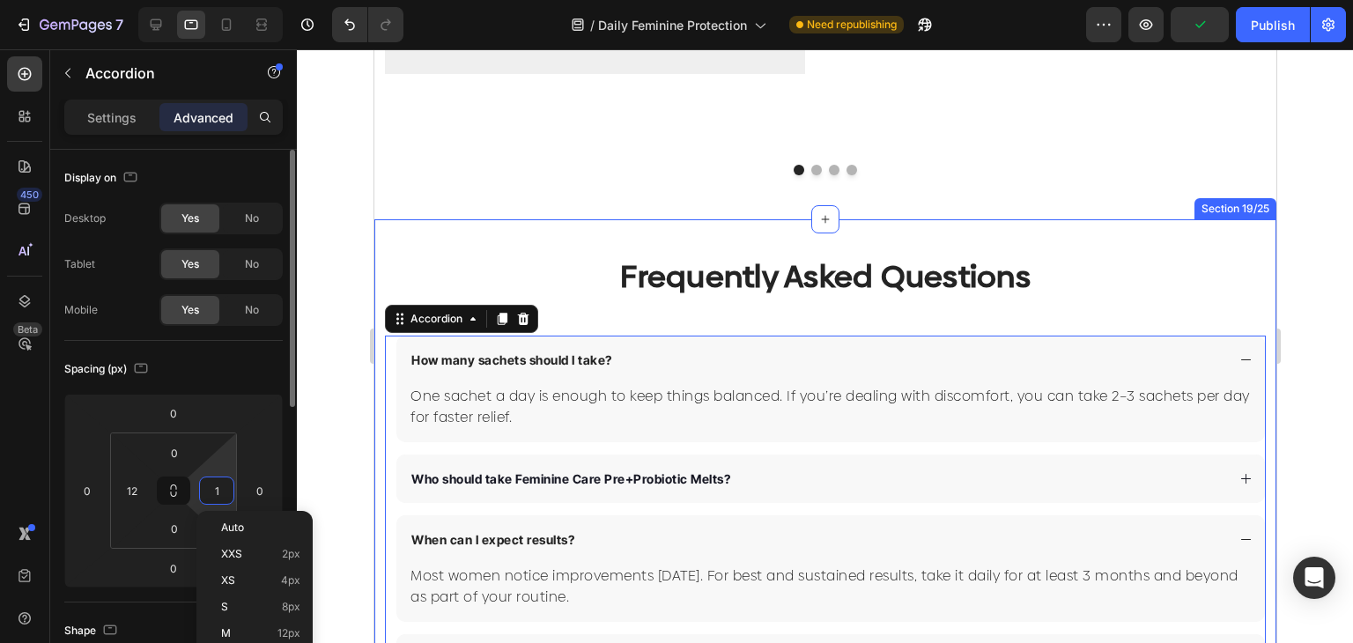
type input "12"
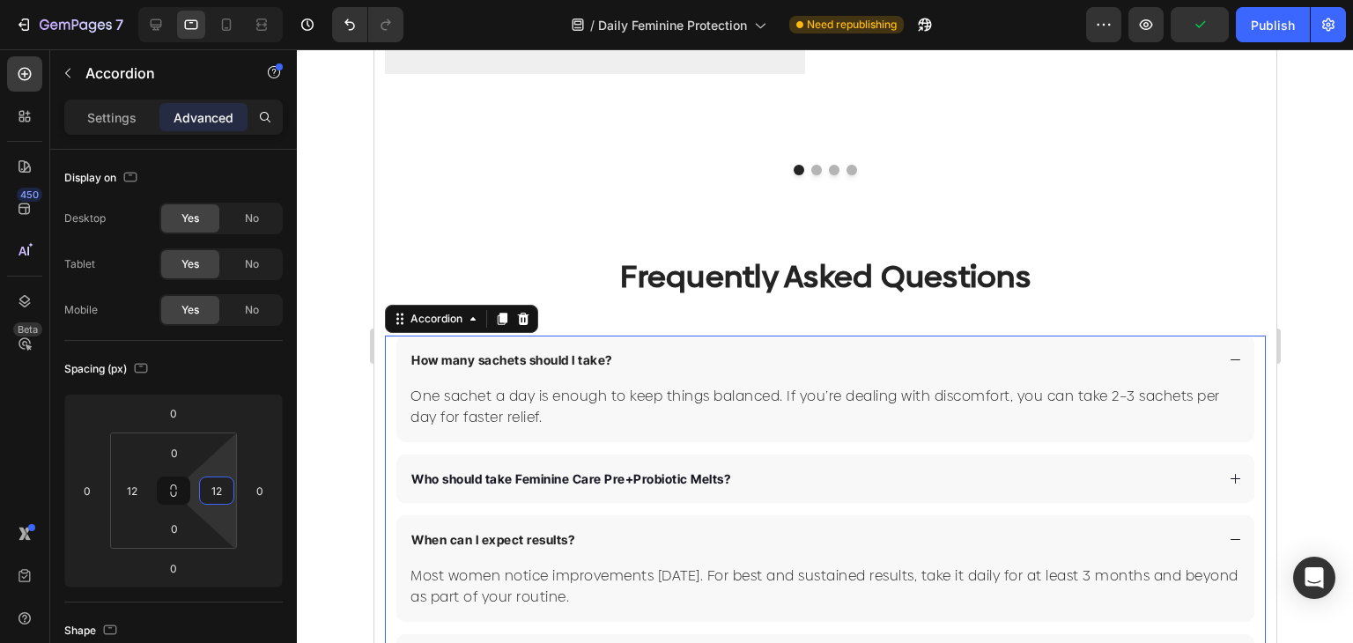
click at [339, 344] on div at bounding box center [825, 346] width 1056 height 594
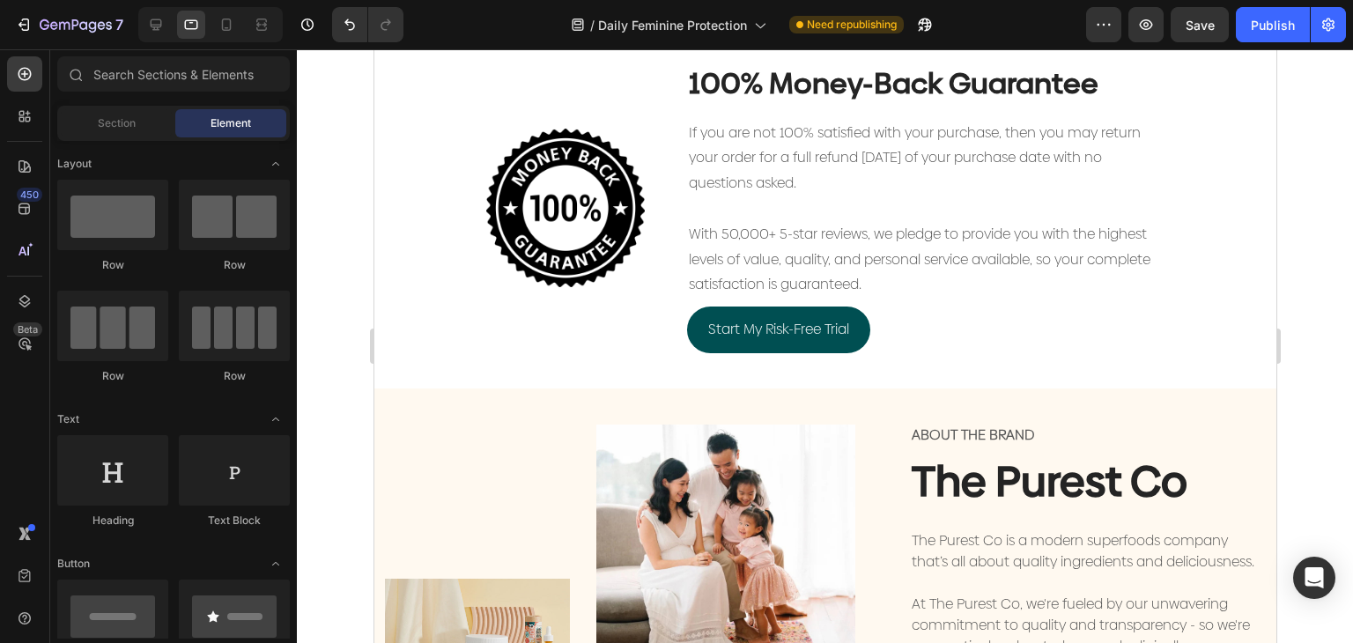
scroll to position [7469, 0]
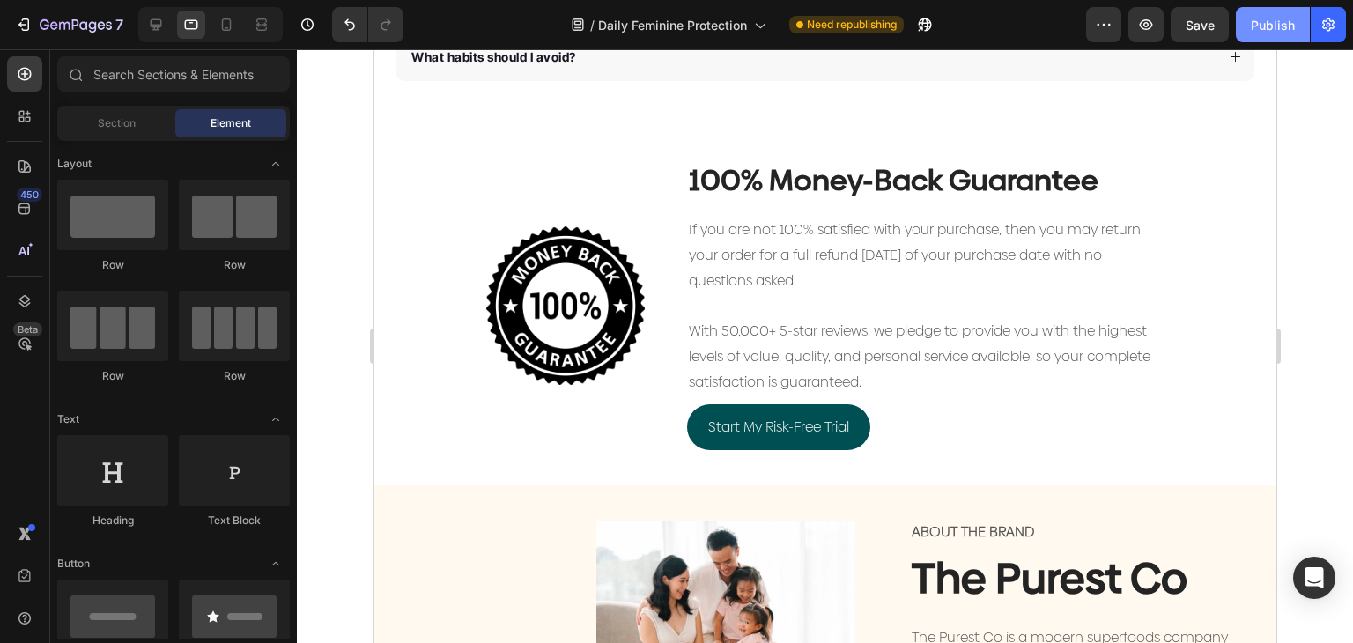
click at [1271, 21] on div "Publish" at bounding box center [1272, 25] width 44 height 18
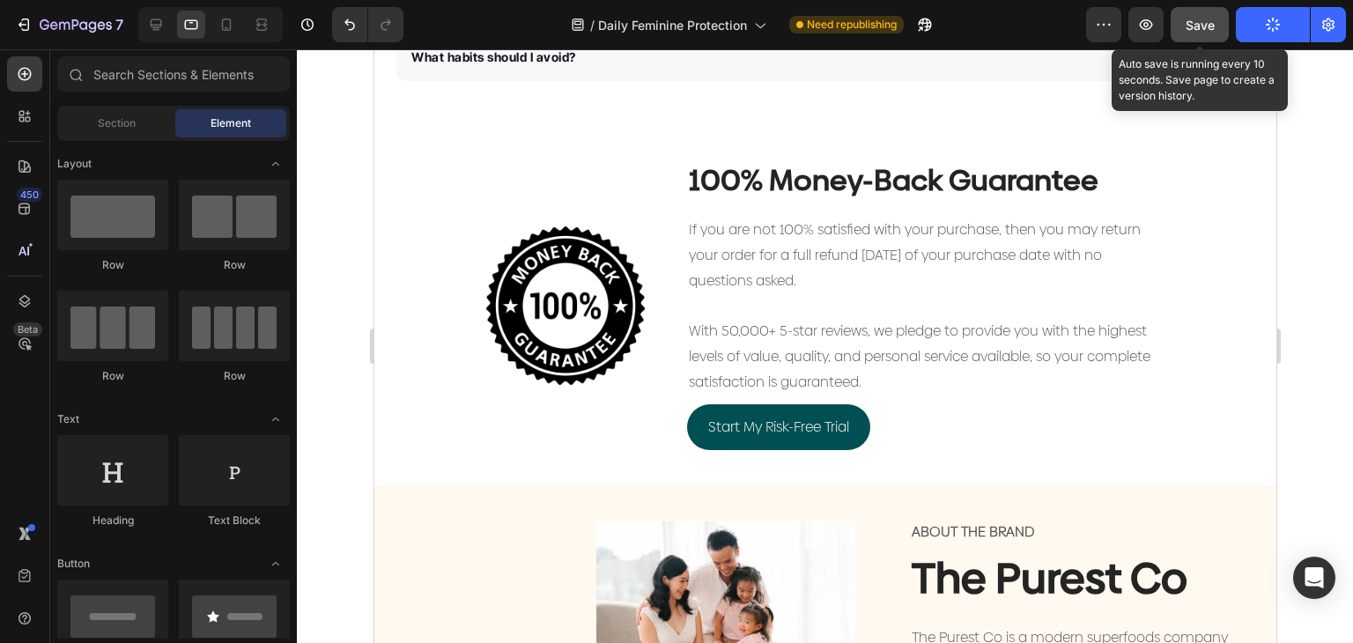
click at [1209, 36] on button "Save" at bounding box center [1199, 24] width 58 height 35
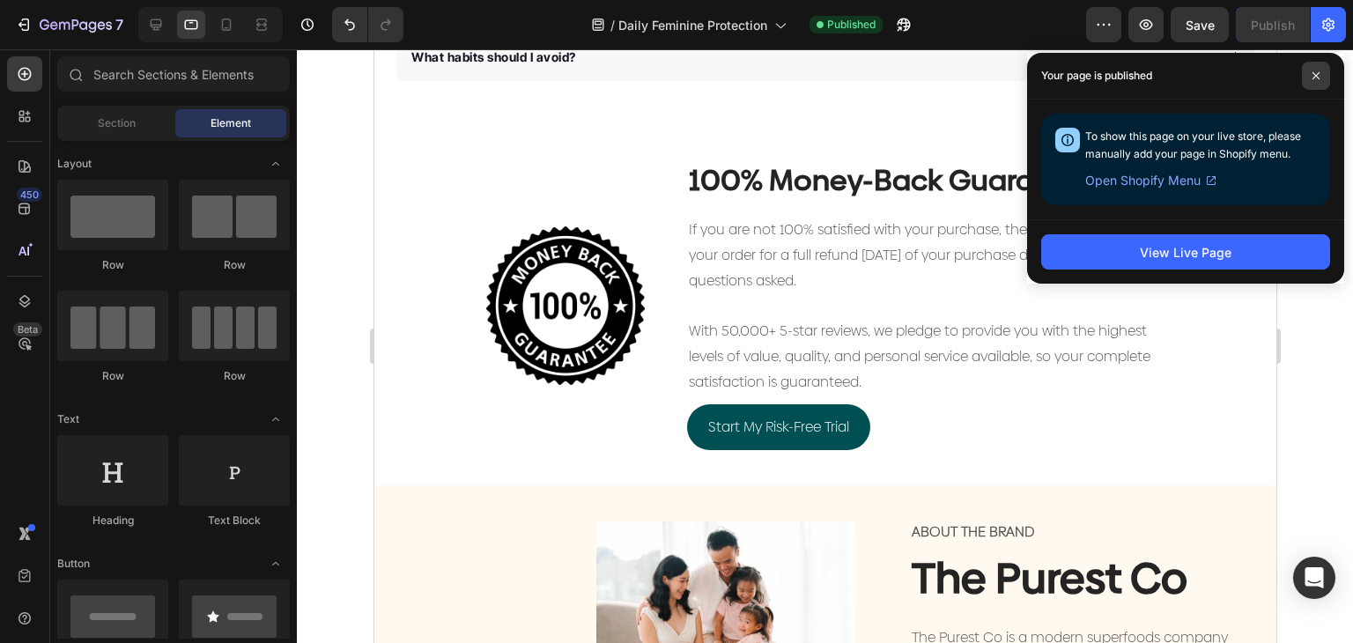
click at [1321, 70] on span at bounding box center [1315, 76] width 28 height 28
